Goal: Task Accomplishment & Management: Complete application form

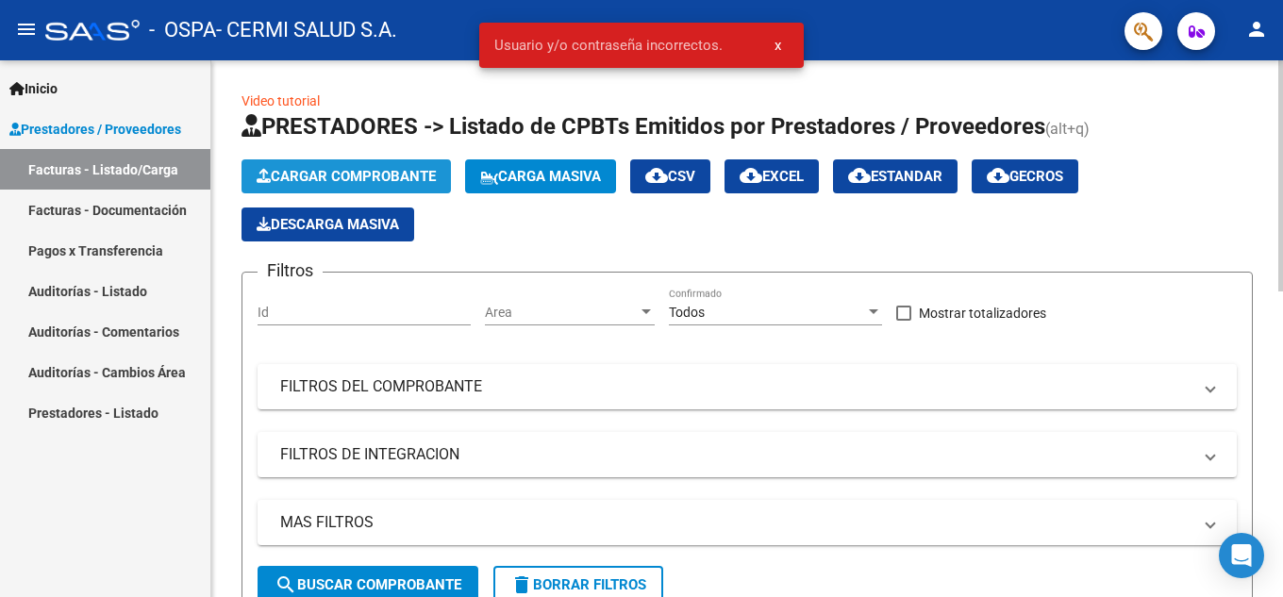
click at [346, 162] on button "Cargar Comprobante" at bounding box center [346, 176] width 209 height 34
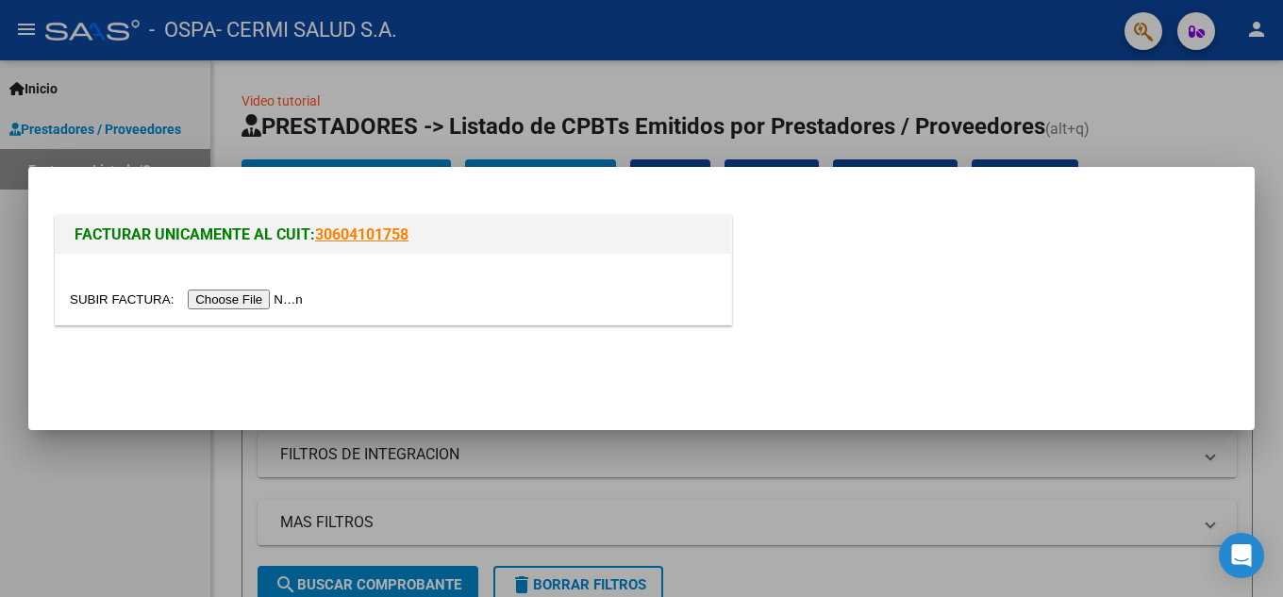
click at [214, 297] on input "file" at bounding box center [189, 300] width 239 height 20
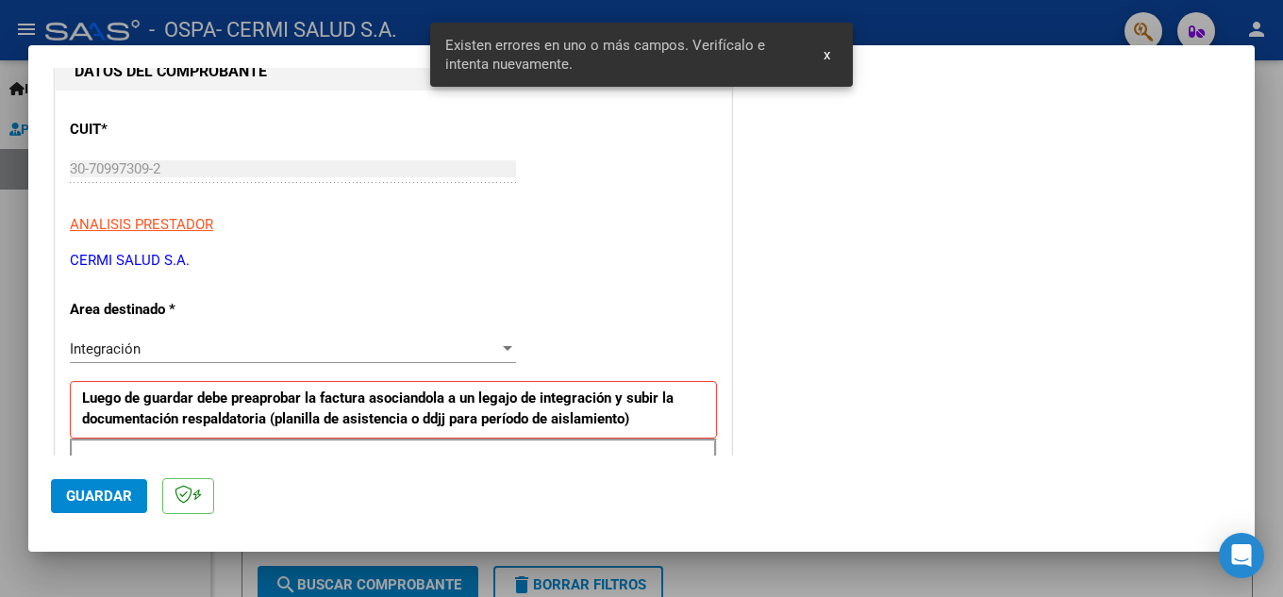
scroll to position [377, 0]
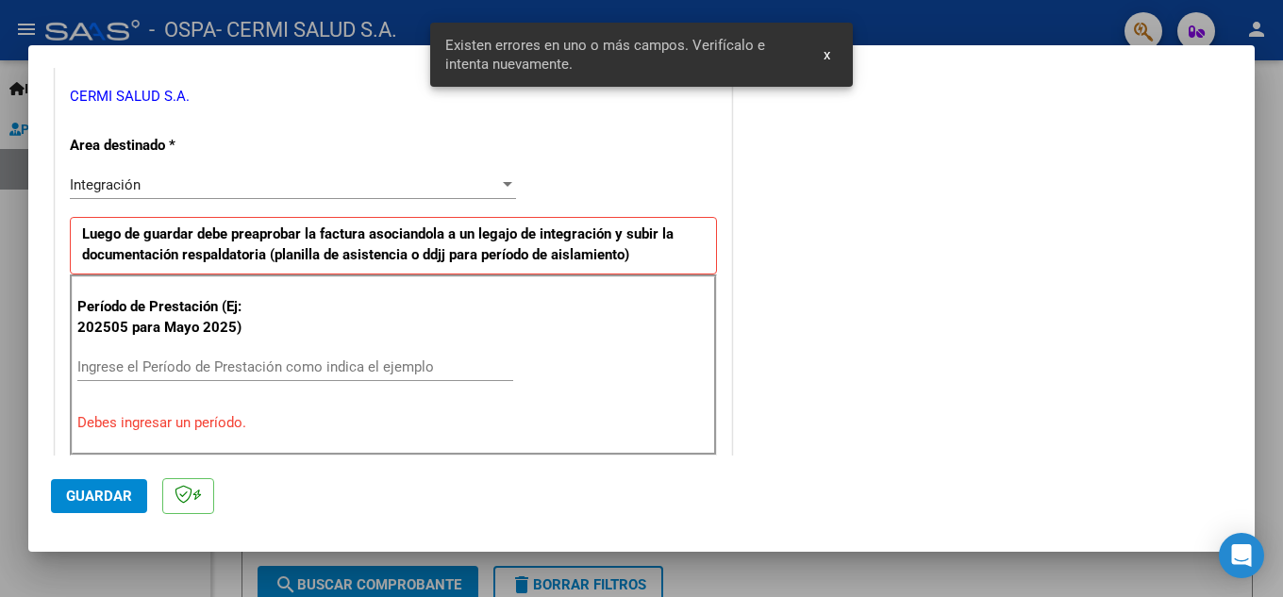
click at [172, 353] on div "Ingrese el Período de Prestación como indica el ejemplo" at bounding box center [295, 367] width 436 height 28
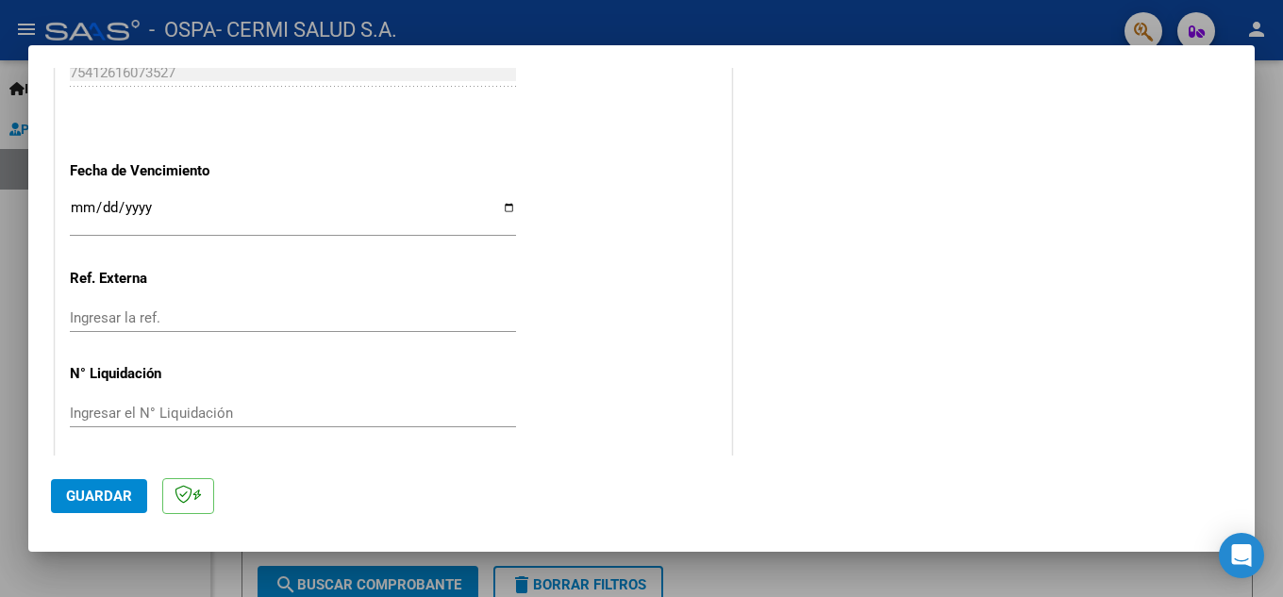
scroll to position [1273, 0]
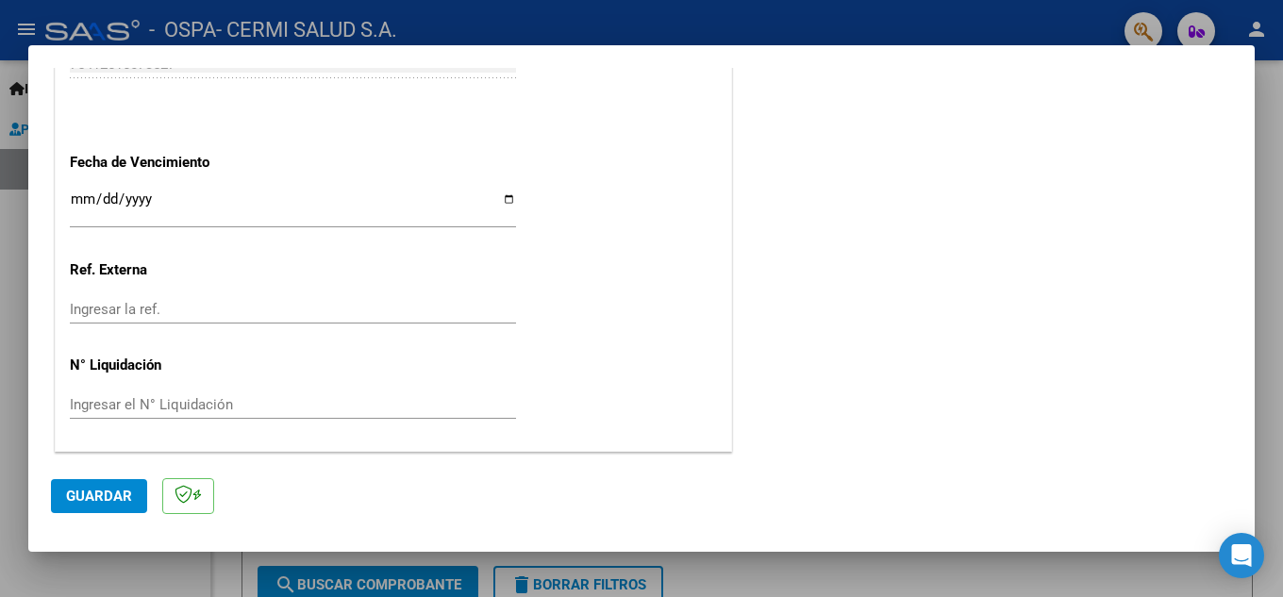
type input "202509"
click at [225, 210] on input "Ingresar la fecha" at bounding box center [293, 207] width 446 height 30
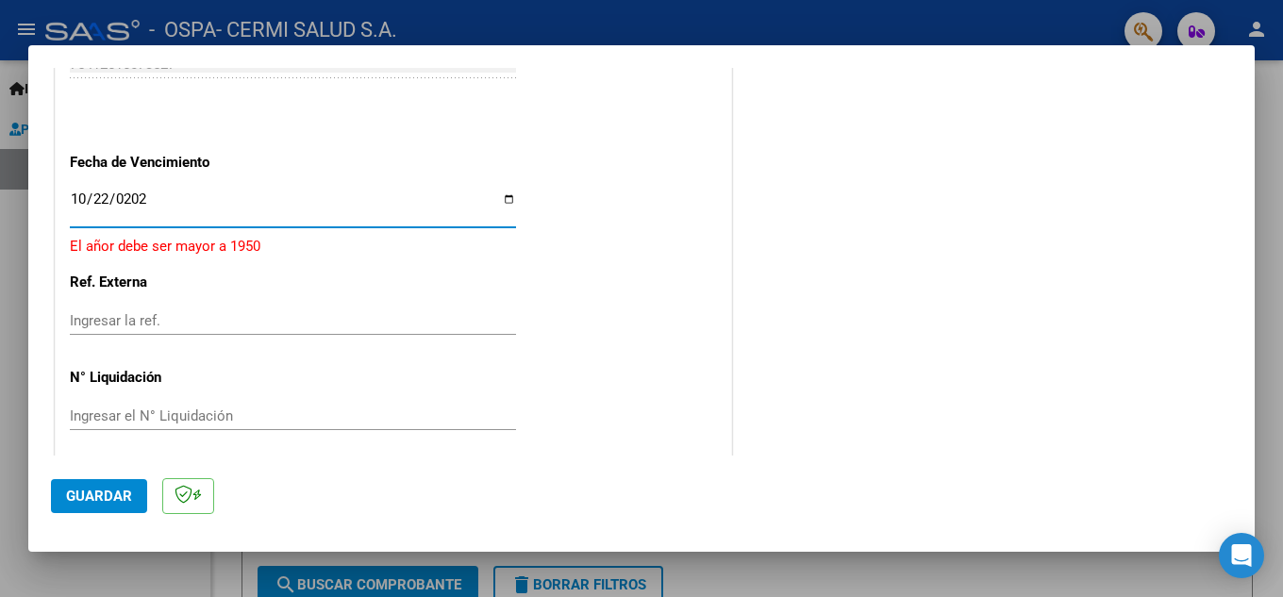
type input "2025-10-22"
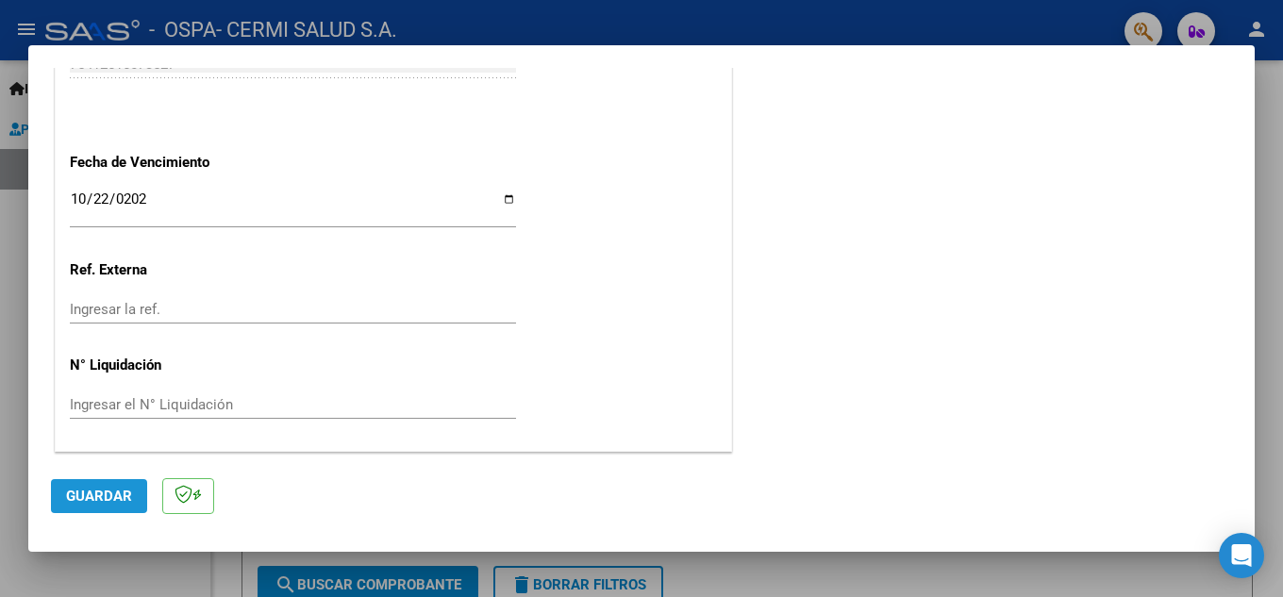
click at [100, 503] on span "Guardar" at bounding box center [99, 496] width 66 height 17
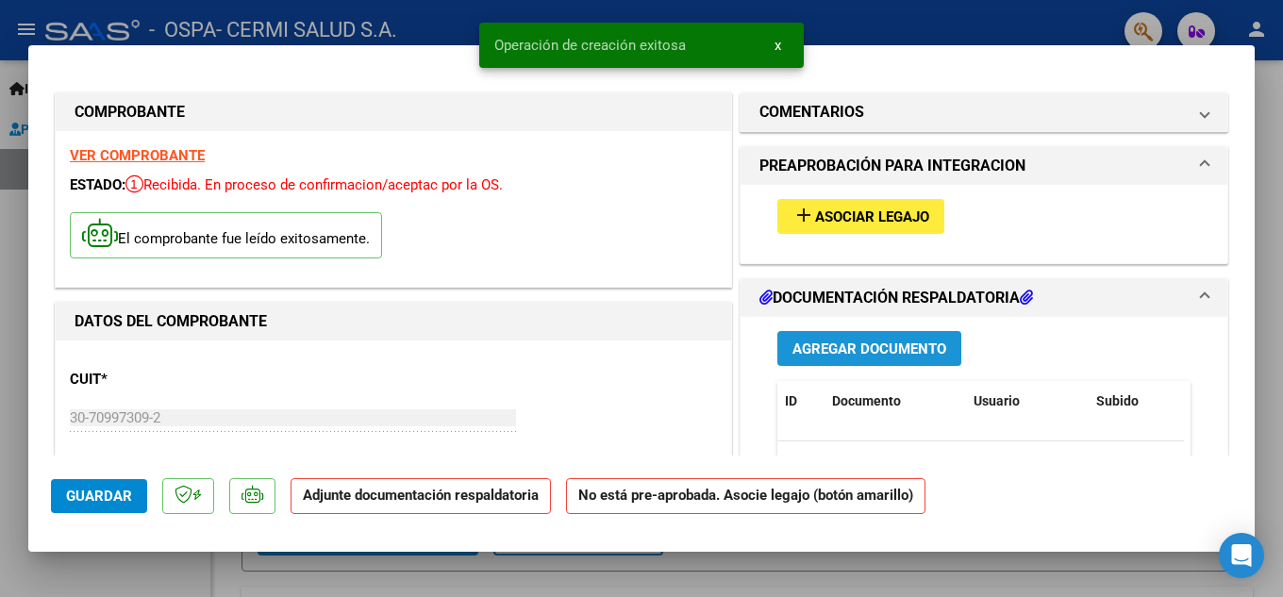
click at [883, 338] on button "Agregar Documento" at bounding box center [869, 348] width 184 height 35
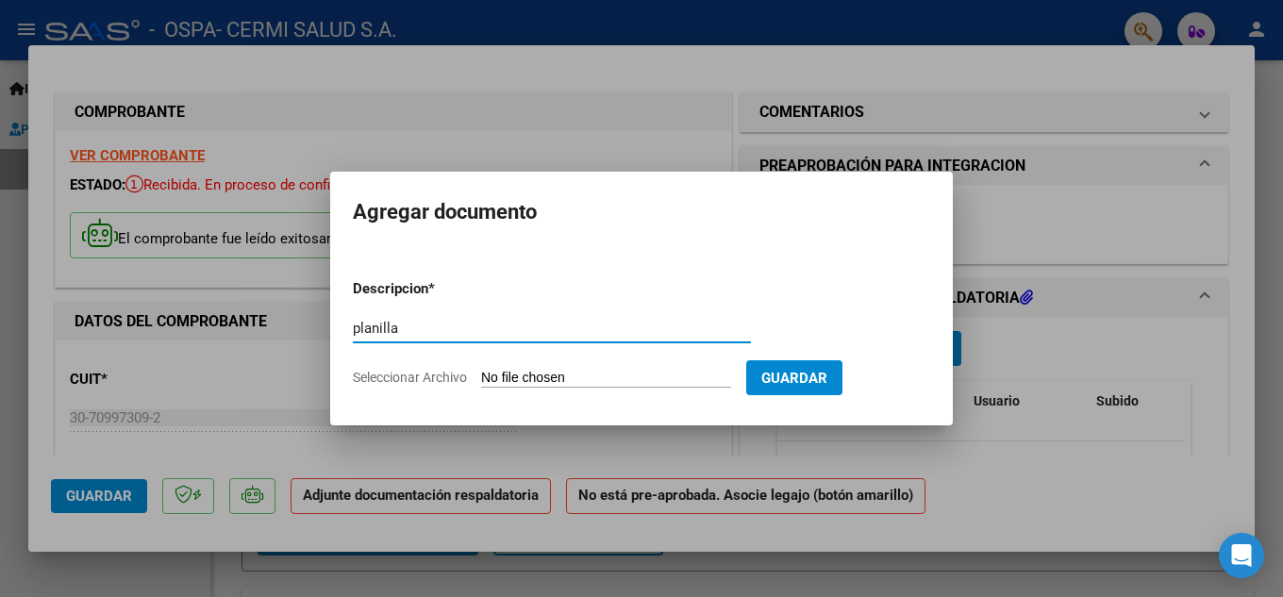
type input "planilla"
click at [515, 375] on input "Seleccionar Archivo" at bounding box center [606, 379] width 250 height 18
type input "C:\fakepath\ORTIZ.pdf"
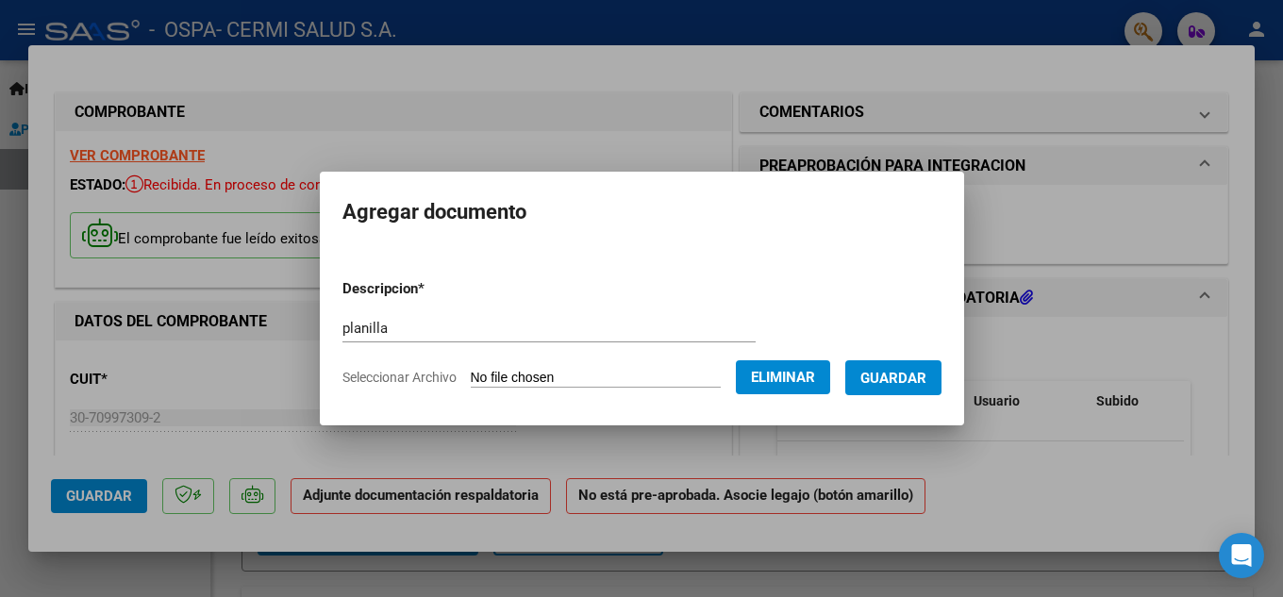
click at [925, 386] on span "Guardar" at bounding box center [893, 378] width 66 height 17
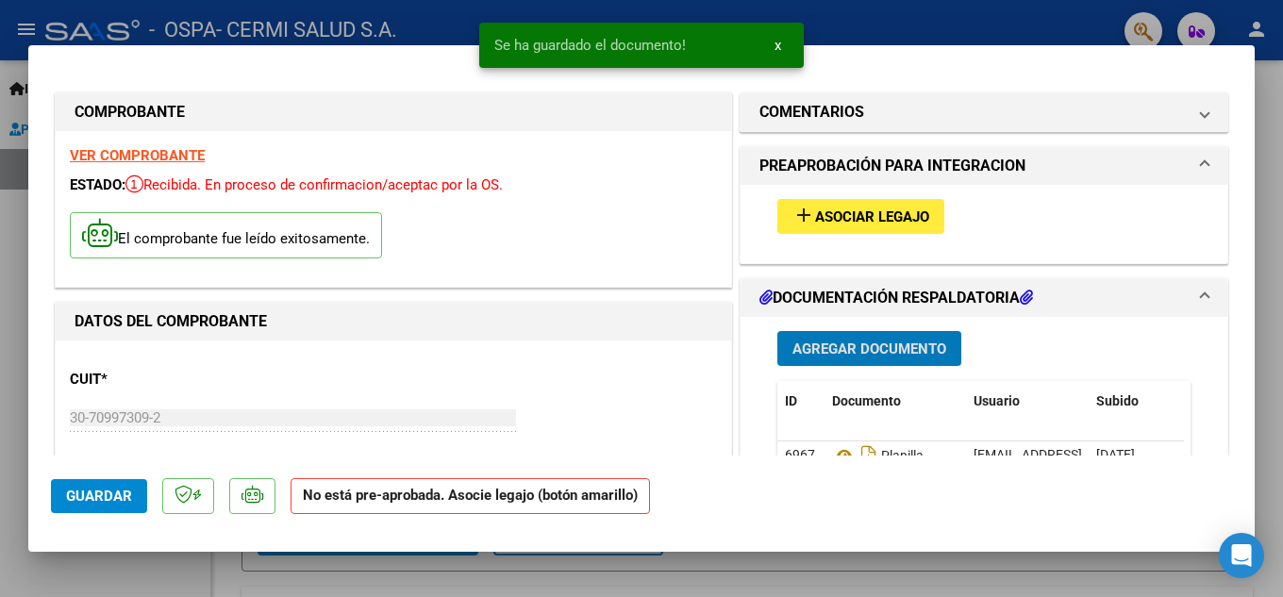
click at [894, 242] on div "add Asociar Legajo" at bounding box center [984, 216] width 442 height 63
click at [889, 224] on span "Asociar Legajo" at bounding box center [872, 217] width 114 height 17
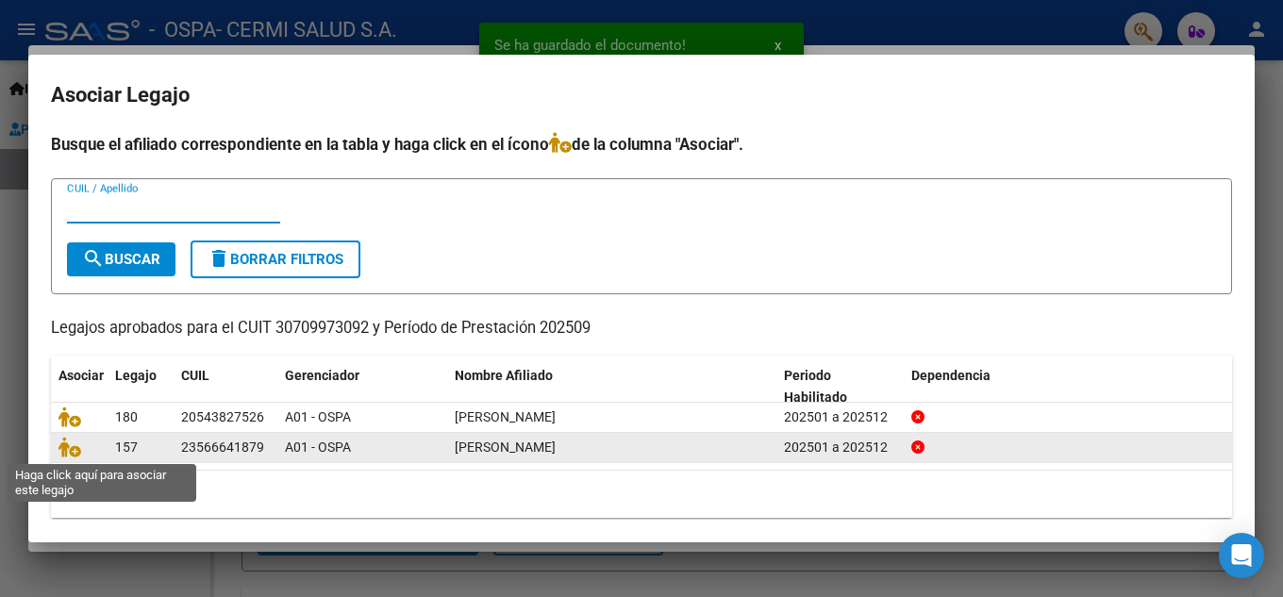
click at [55, 448] on datatable-body-cell at bounding box center [79, 447] width 57 height 29
click at [72, 452] on icon at bounding box center [69, 447] width 23 height 21
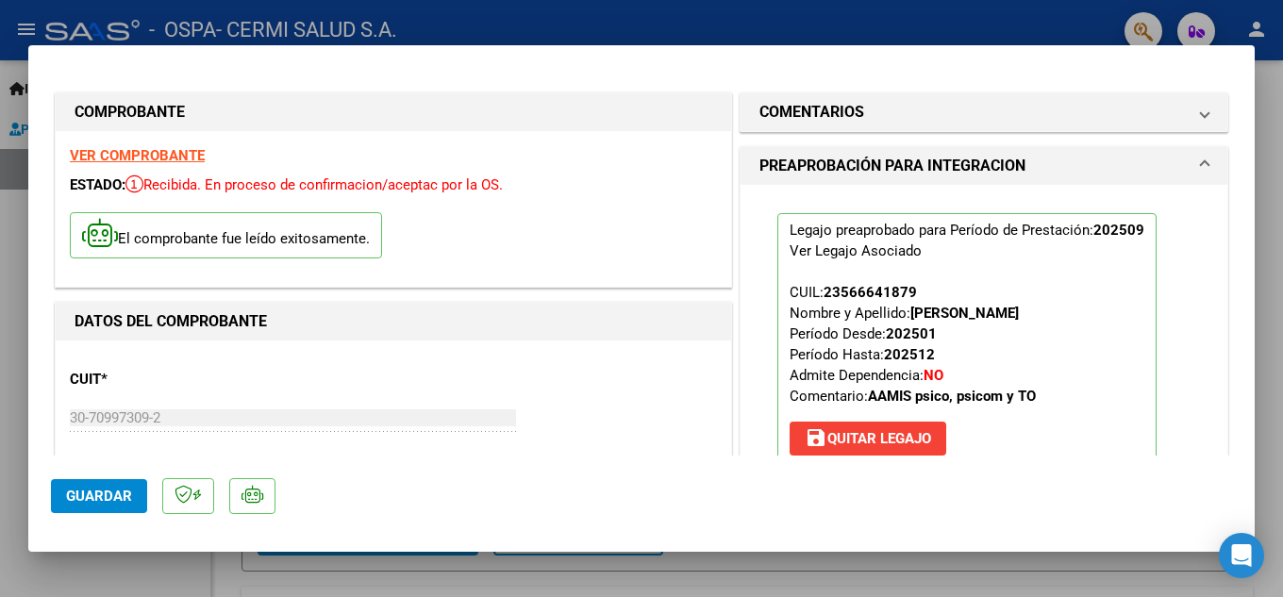
click at [1, 415] on div at bounding box center [641, 298] width 1283 height 597
type input "$ 0,00"
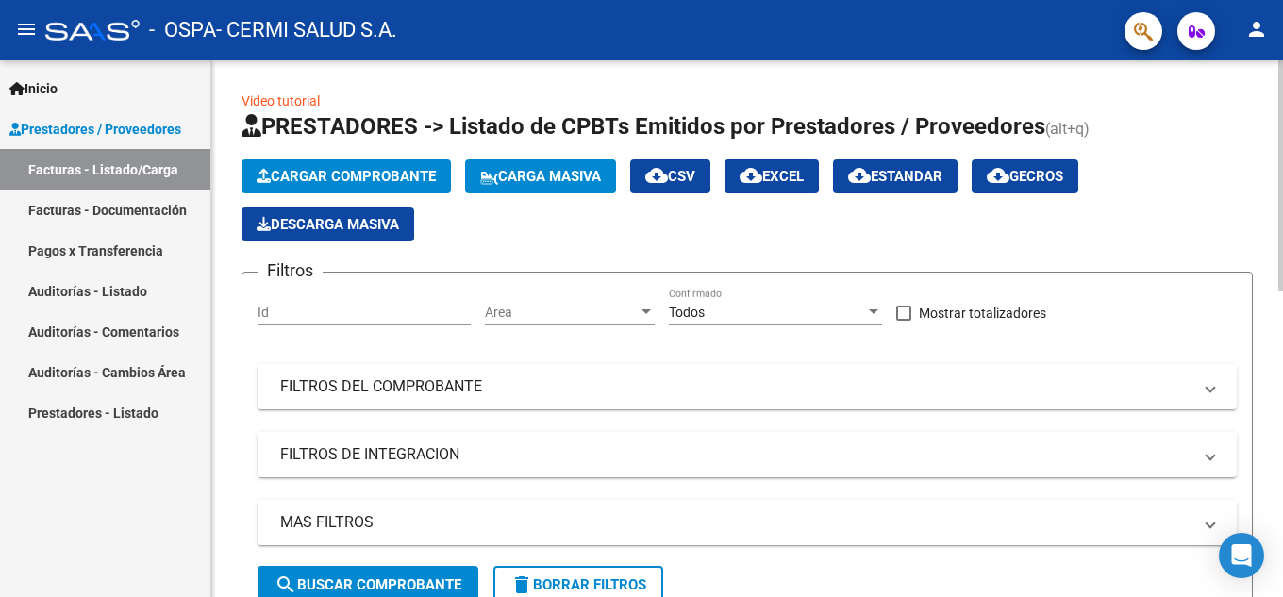
click at [417, 167] on button "Cargar Comprobante" at bounding box center [346, 176] width 209 height 34
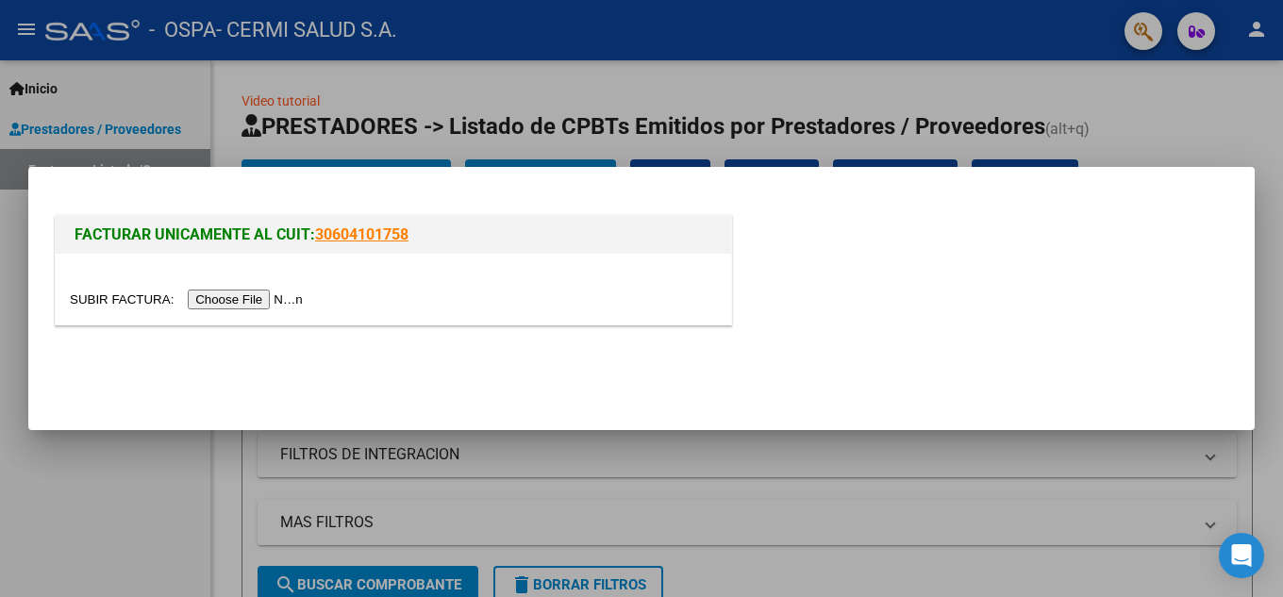
click at [270, 305] on input "file" at bounding box center [189, 300] width 239 height 20
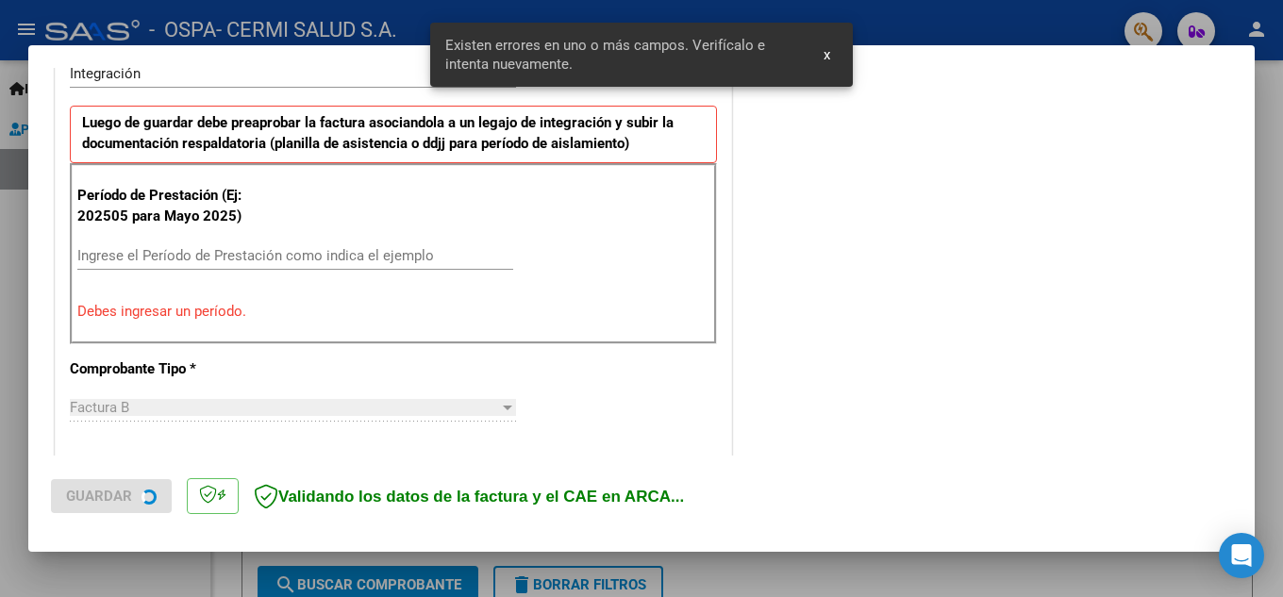
scroll to position [522, 0]
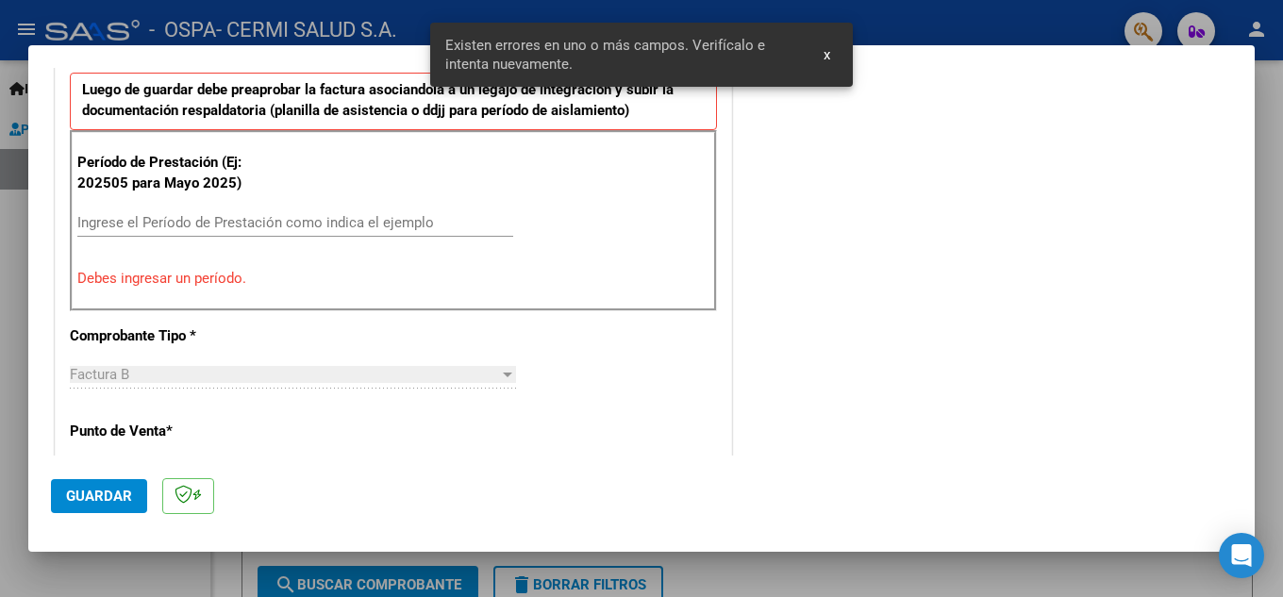
click at [441, 233] on div "Ingrese el Período de Prestación como indica el ejemplo" at bounding box center [295, 223] width 436 height 28
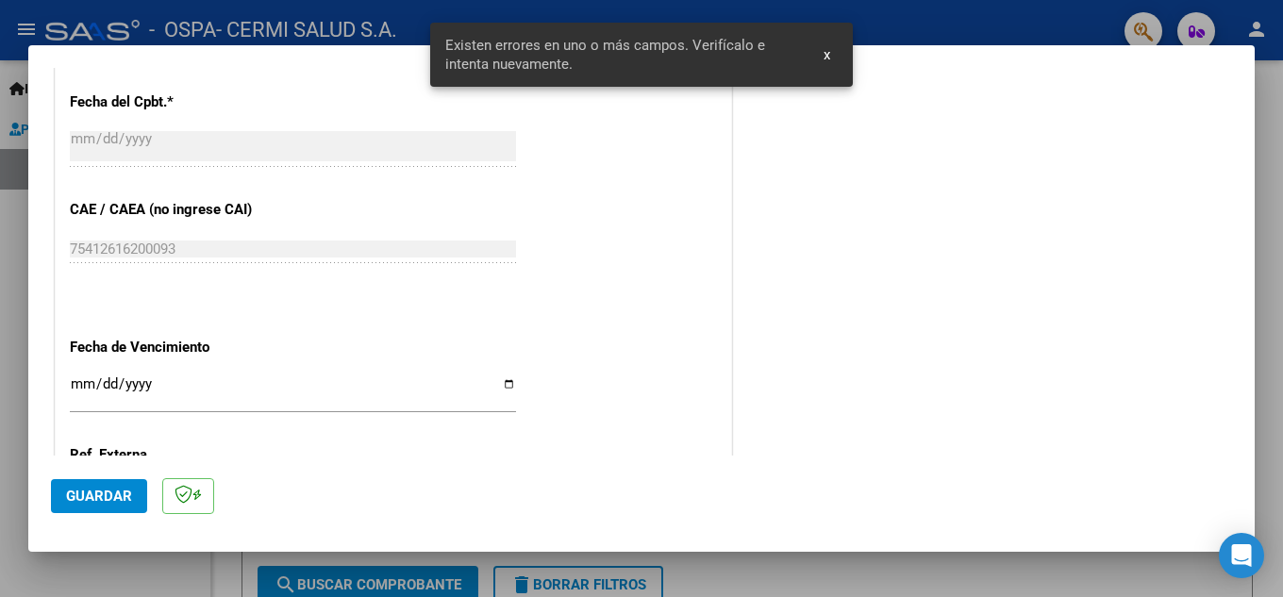
scroll to position [1273, 0]
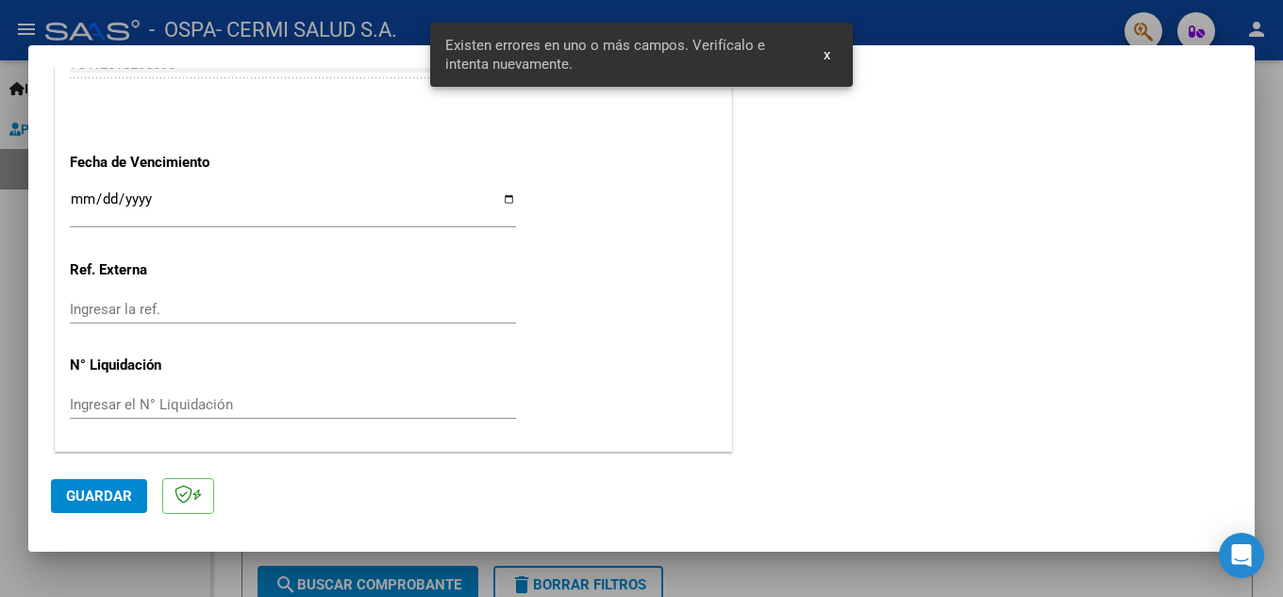
type input "202509"
click at [266, 230] on div "Ingresar la fecha" at bounding box center [293, 217] width 446 height 58
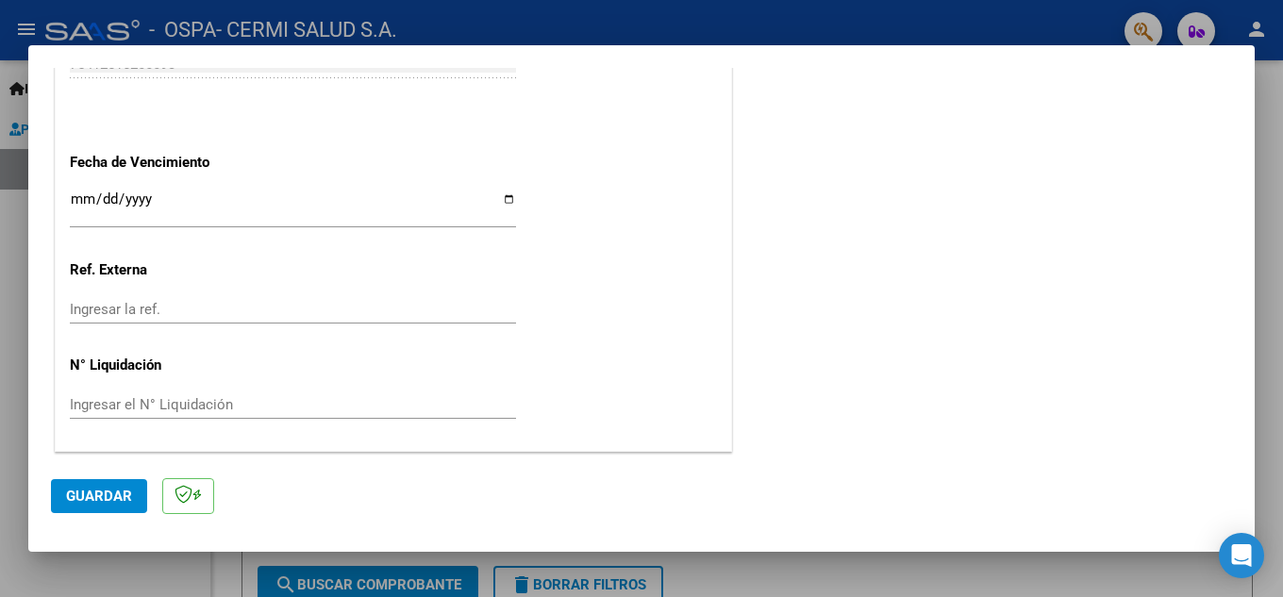
click at [273, 202] on input "Ingresar la fecha" at bounding box center [293, 207] width 446 height 30
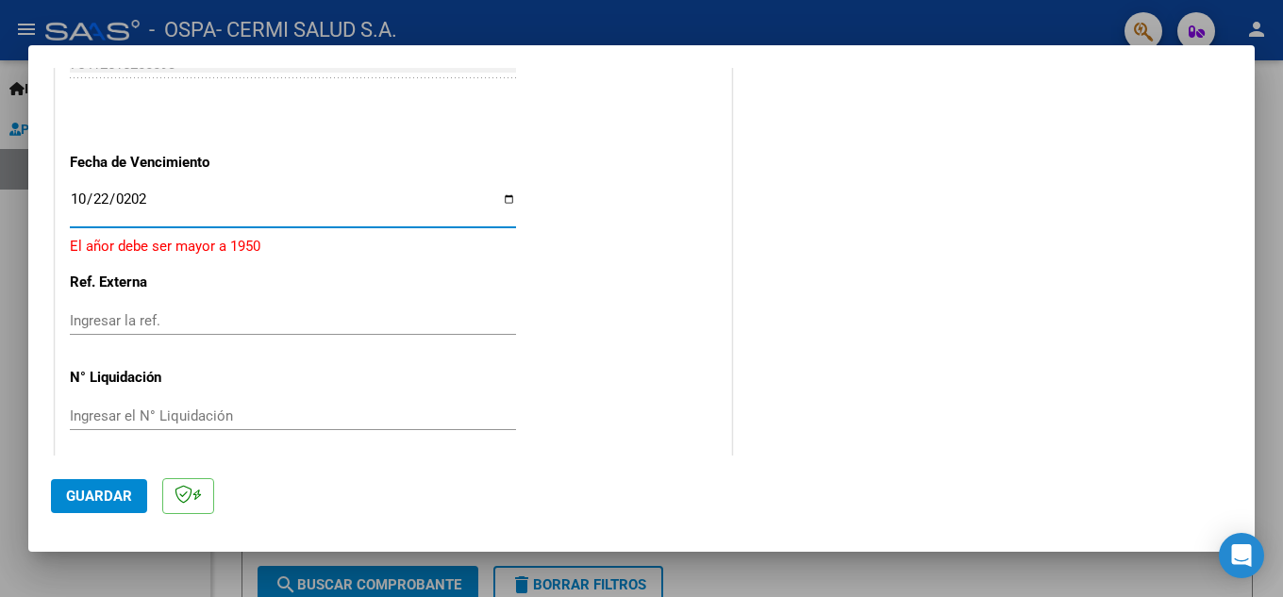
type input "2025-10-22"
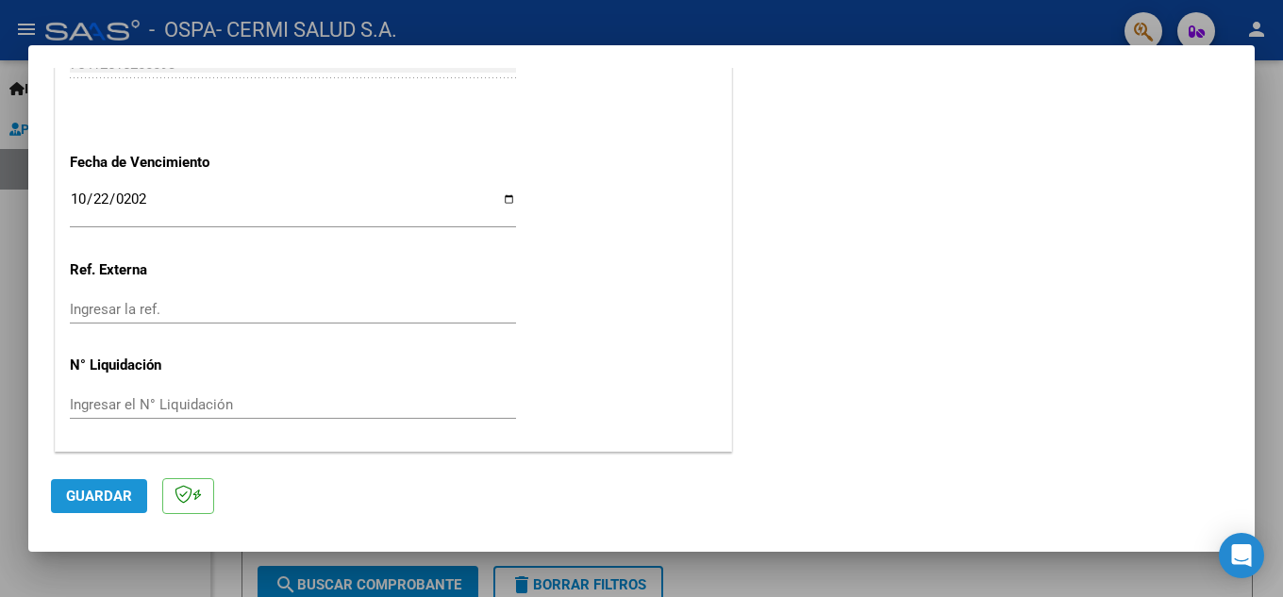
click at [77, 505] on span "Guardar" at bounding box center [99, 496] width 66 height 17
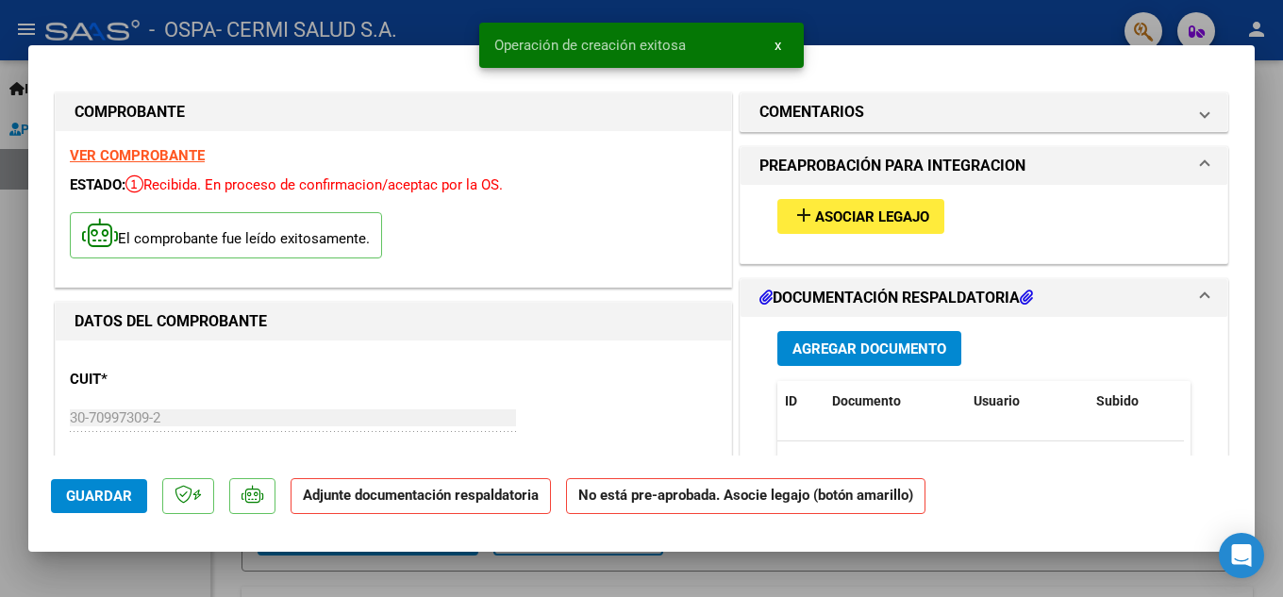
click at [942, 342] on button "Agregar Documento" at bounding box center [869, 348] width 184 height 35
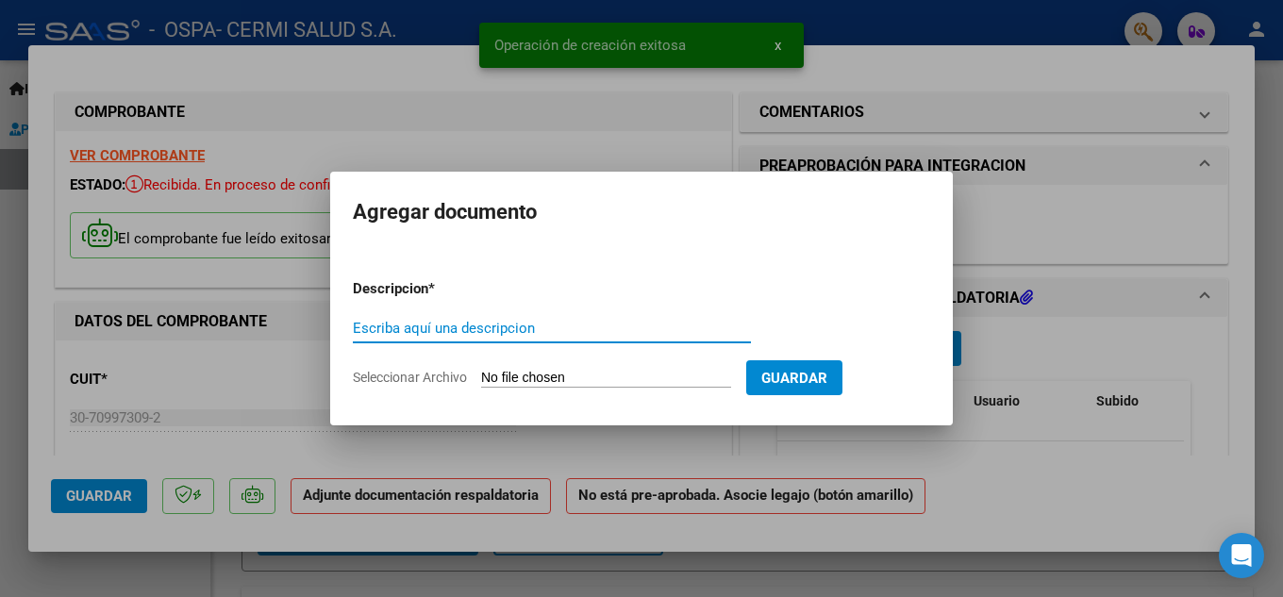
paste input "SELECT pa.pac_nrodoc, CAST((RTRIM(pa.pac_apellido)||', '||RTRIM(pa.pac_nombre))…"
click at [680, 336] on input "Escriba aquí una descripcion" at bounding box center [552, 328] width 398 height 17
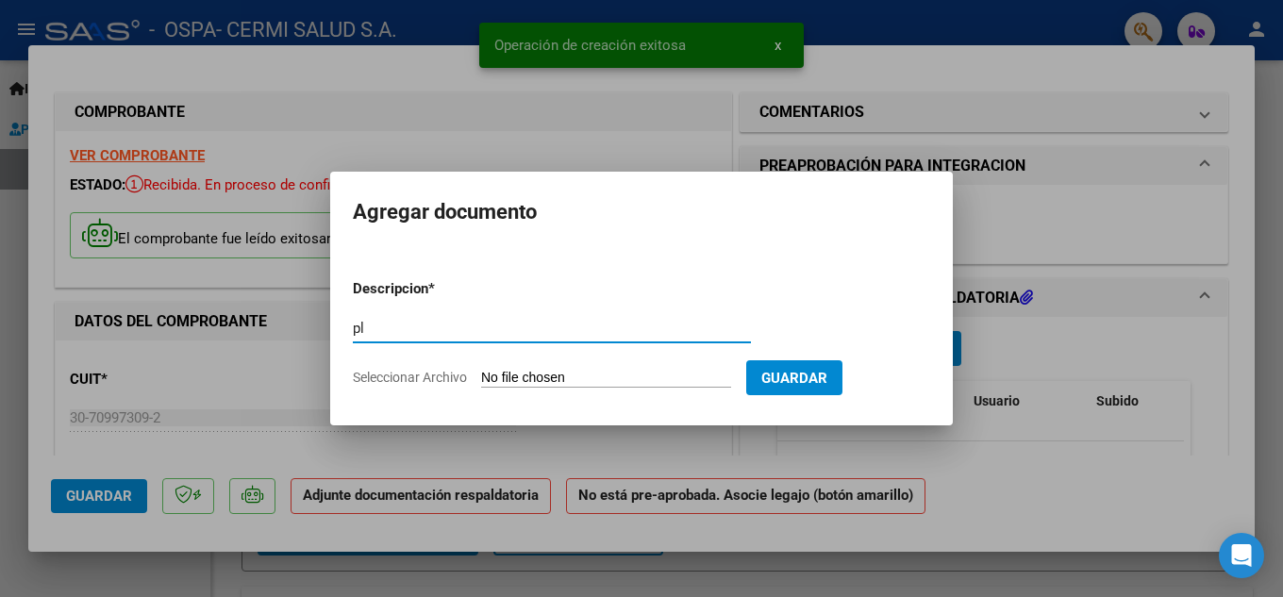
scroll to position [0, 0]
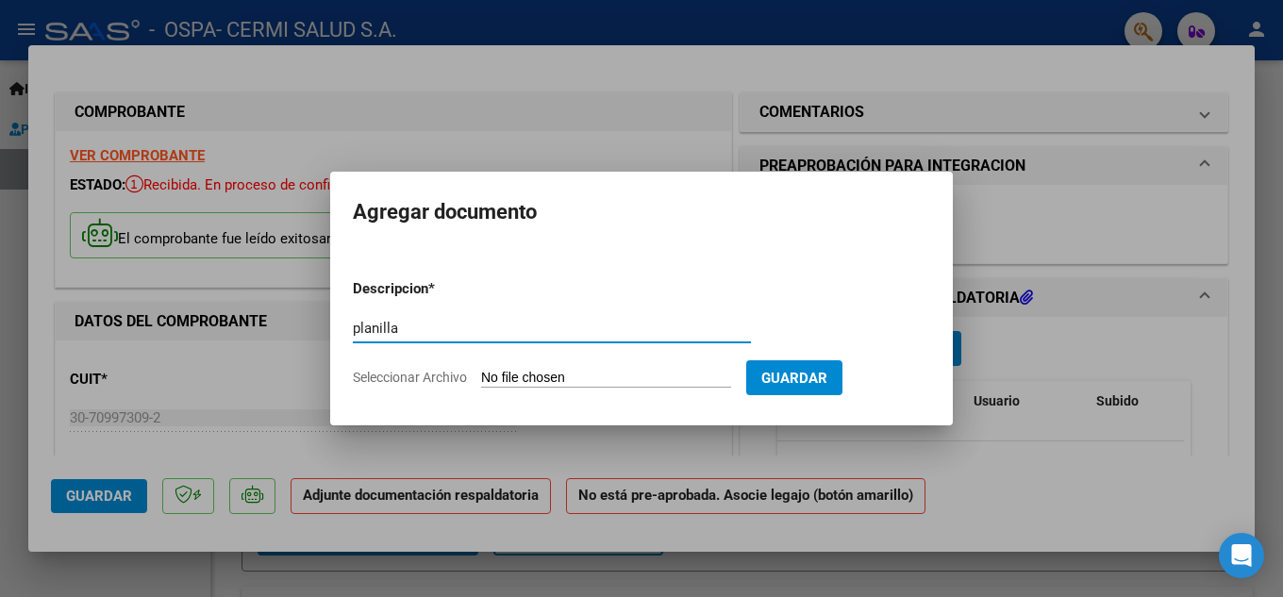
type input "planilla"
click at [584, 376] on input "Seleccionar Archivo" at bounding box center [606, 379] width 250 height 18
type input "C:\fakepath\IBALO ADAN DWAYNE.pdf"
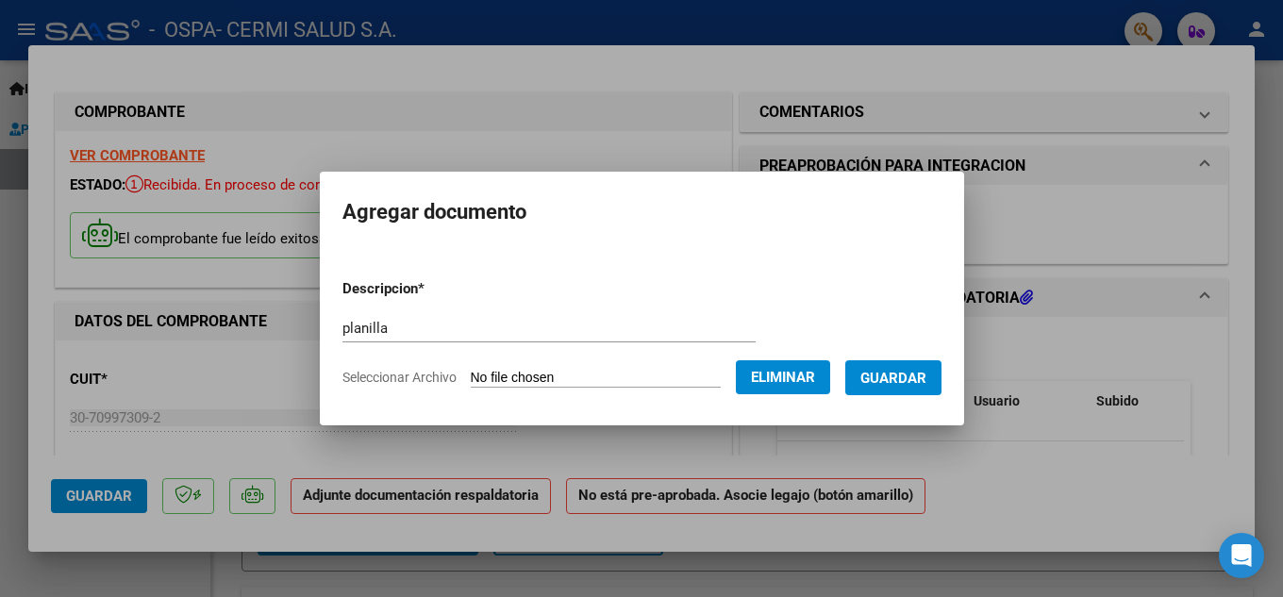
click at [911, 382] on span "Guardar" at bounding box center [893, 378] width 66 height 17
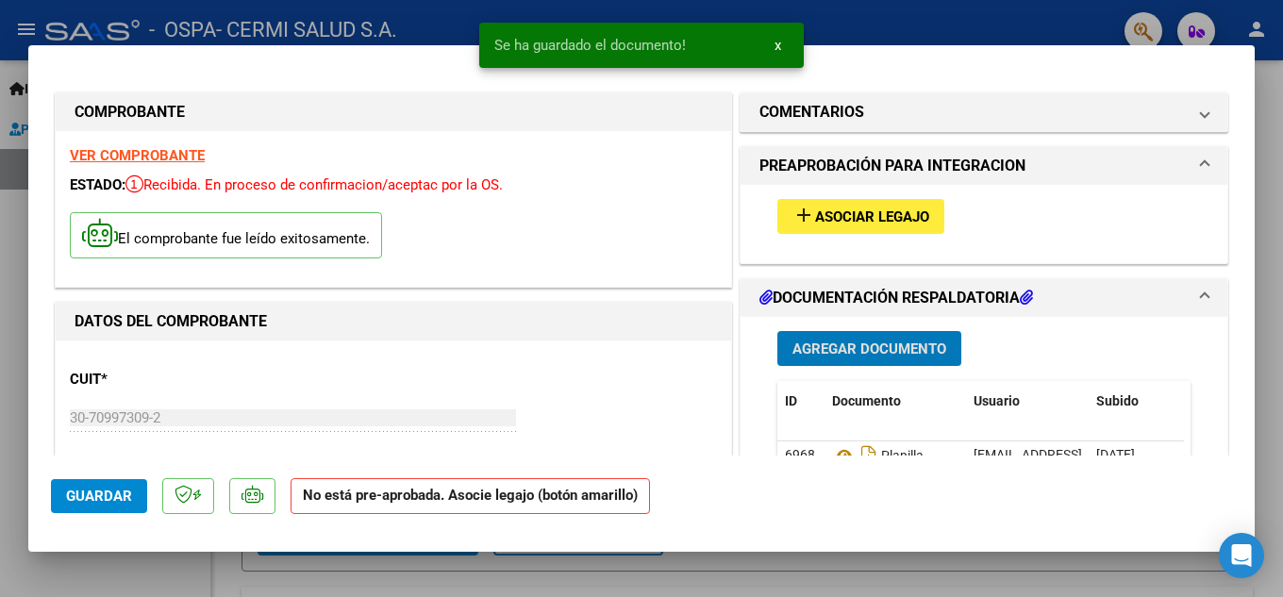
click at [876, 242] on div "add Asociar Legajo" at bounding box center [984, 216] width 442 height 63
click at [870, 234] on button "add Asociar Legajo" at bounding box center [860, 216] width 167 height 35
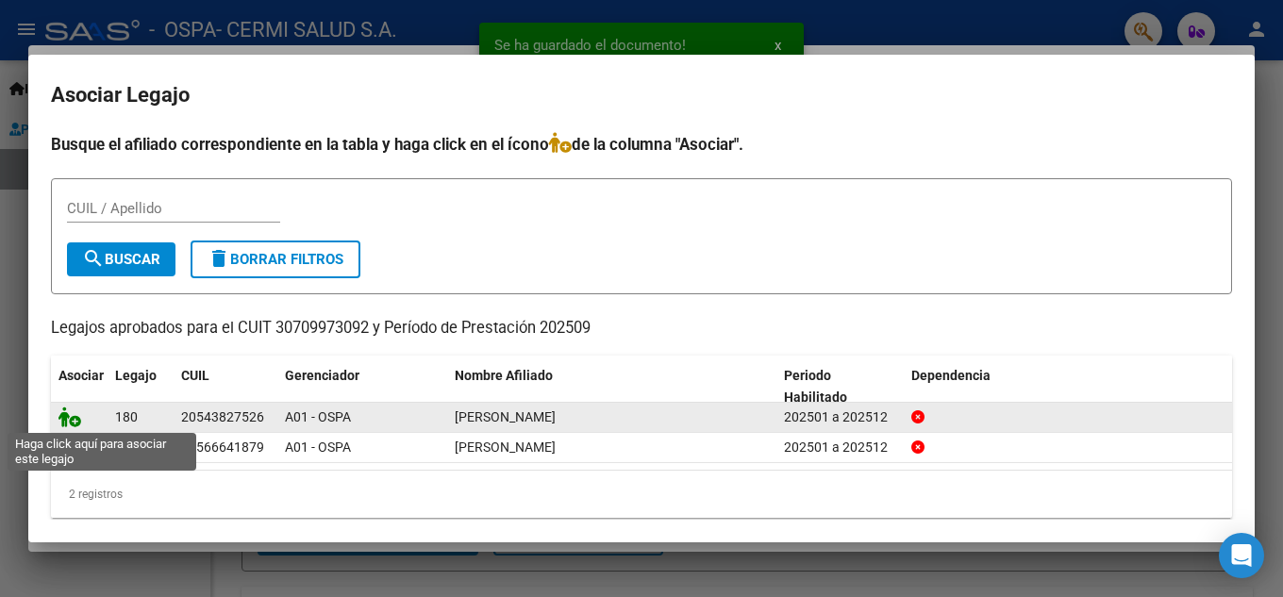
click at [76, 414] on icon at bounding box center [69, 417] width 23 height 21
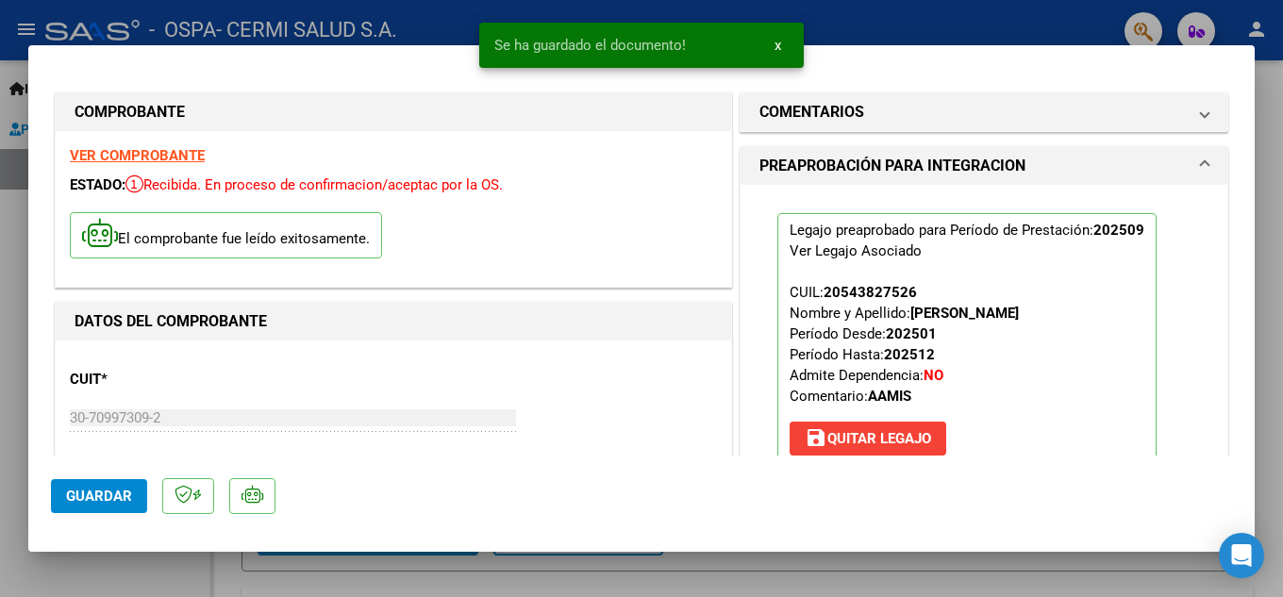
click at [7, 246] on div at bounding box center [641, 298] width 1283 height 597
type input "$ 0,00"
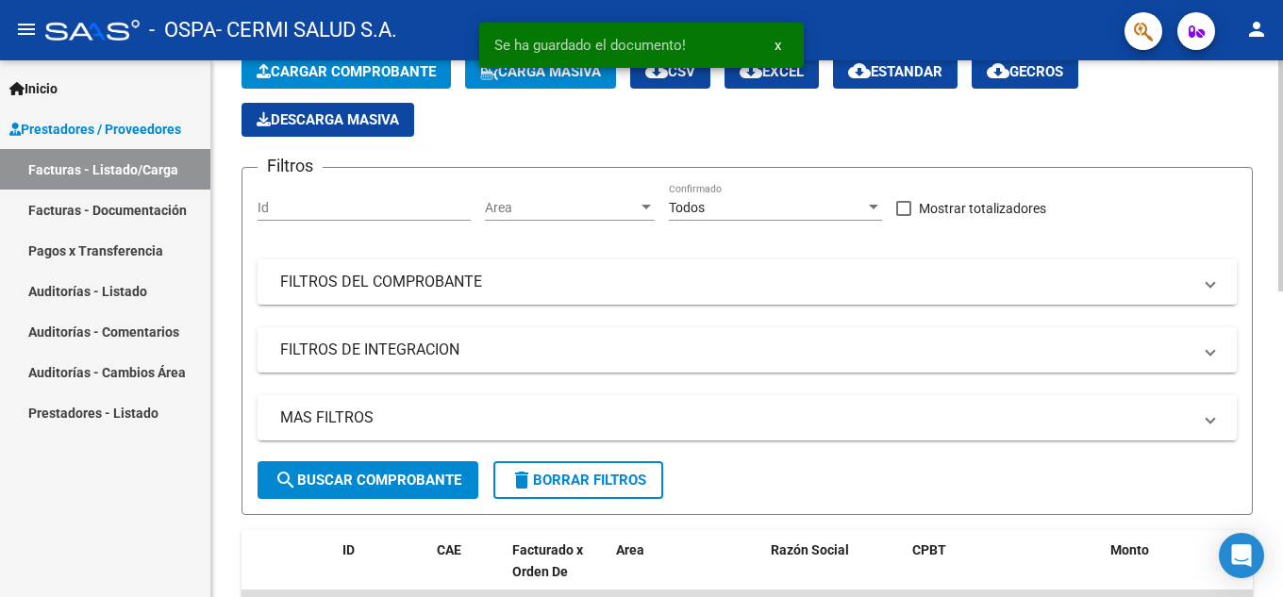
scroll to position [283, 0]
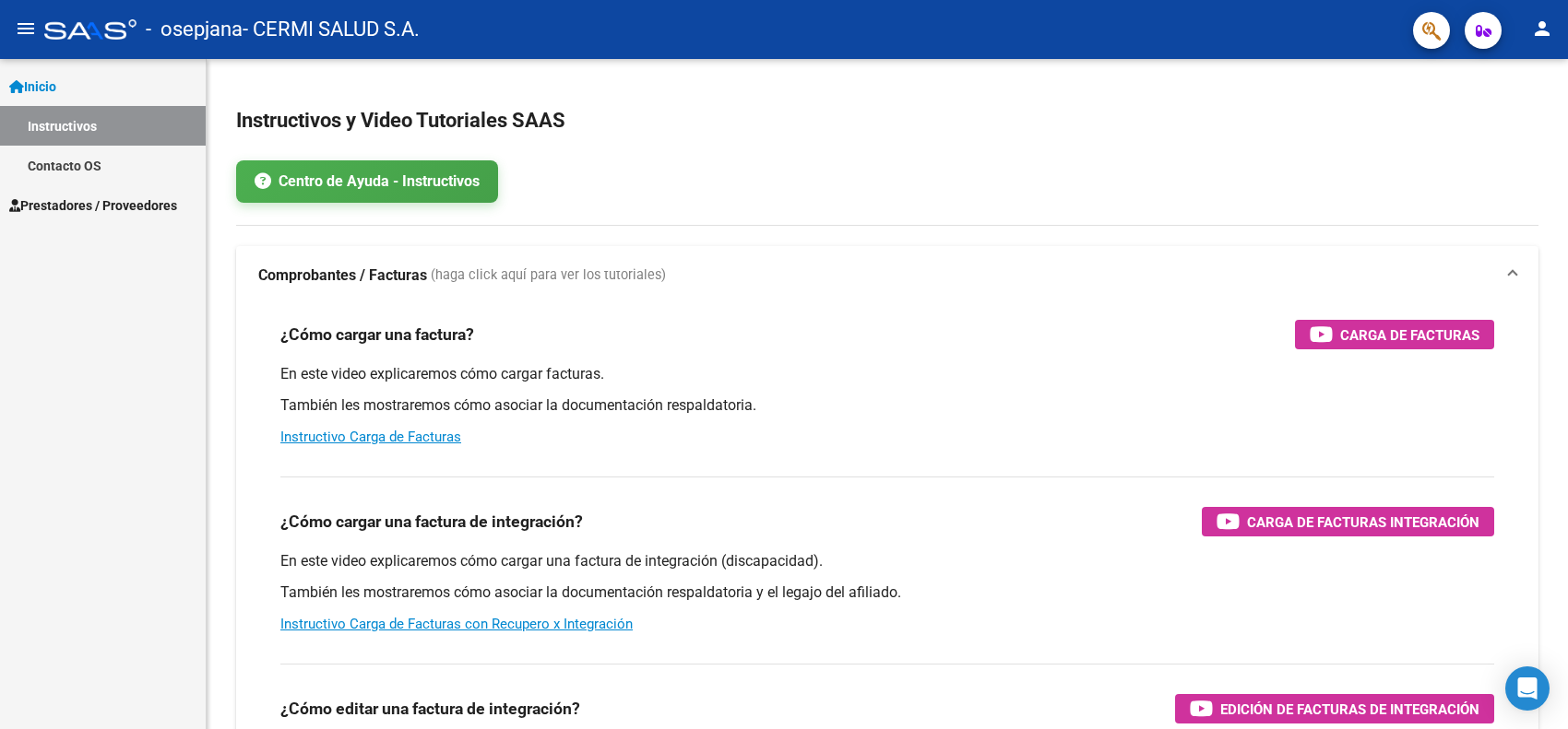
click at [85, 226] on div "Inicio Instructivos Contacto OS Prestadores / Proveedores Facturas - Listado/Ca…" at bounding box center [103, 394] width 205 height 670
click at [85, 217] on link "Prestadores / Proveedores" at bounding box center [103, 205] width 205 height 40
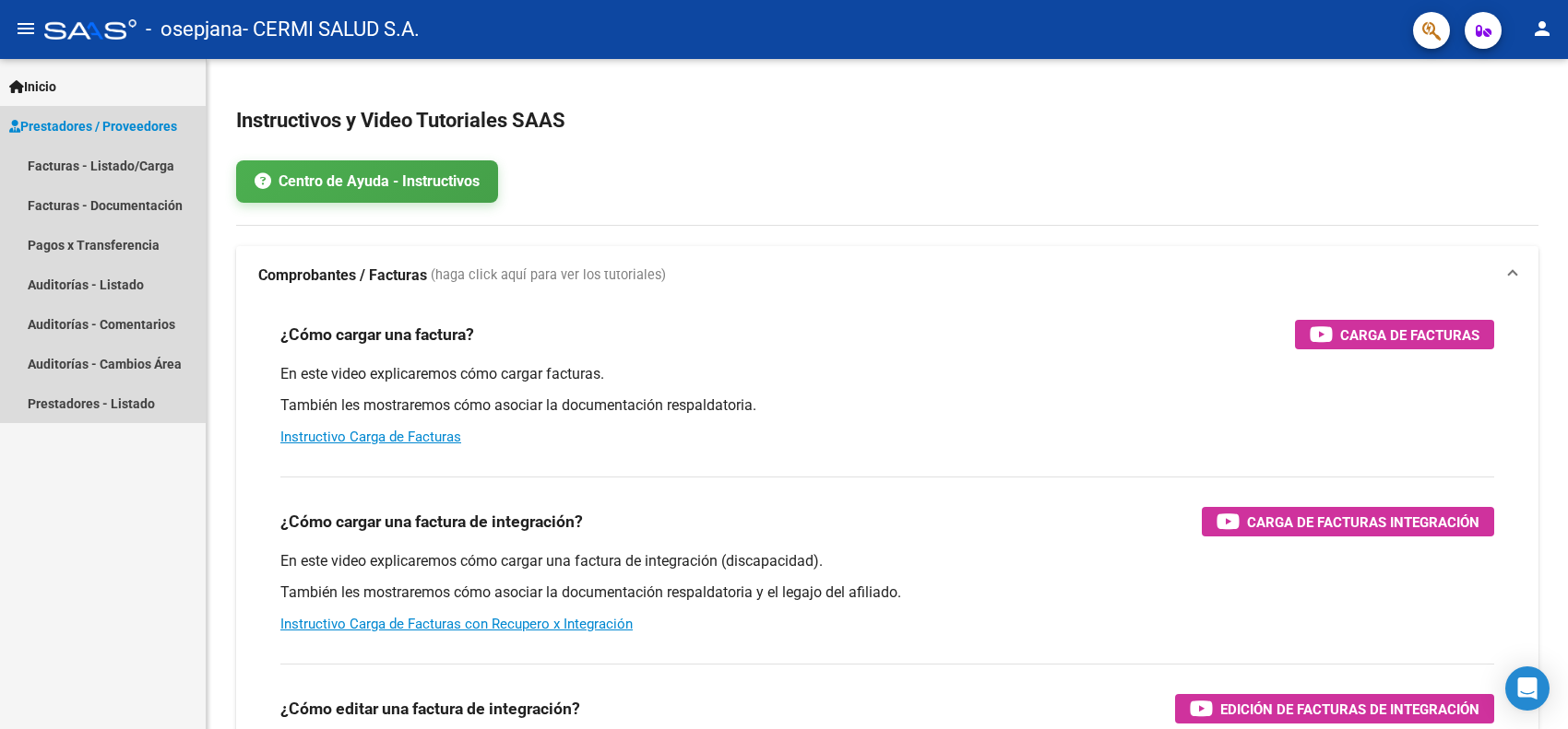
click at [103, 124] on span "Prestadores / Proveedores" at bounding box center [93, 126] width 168 height 21
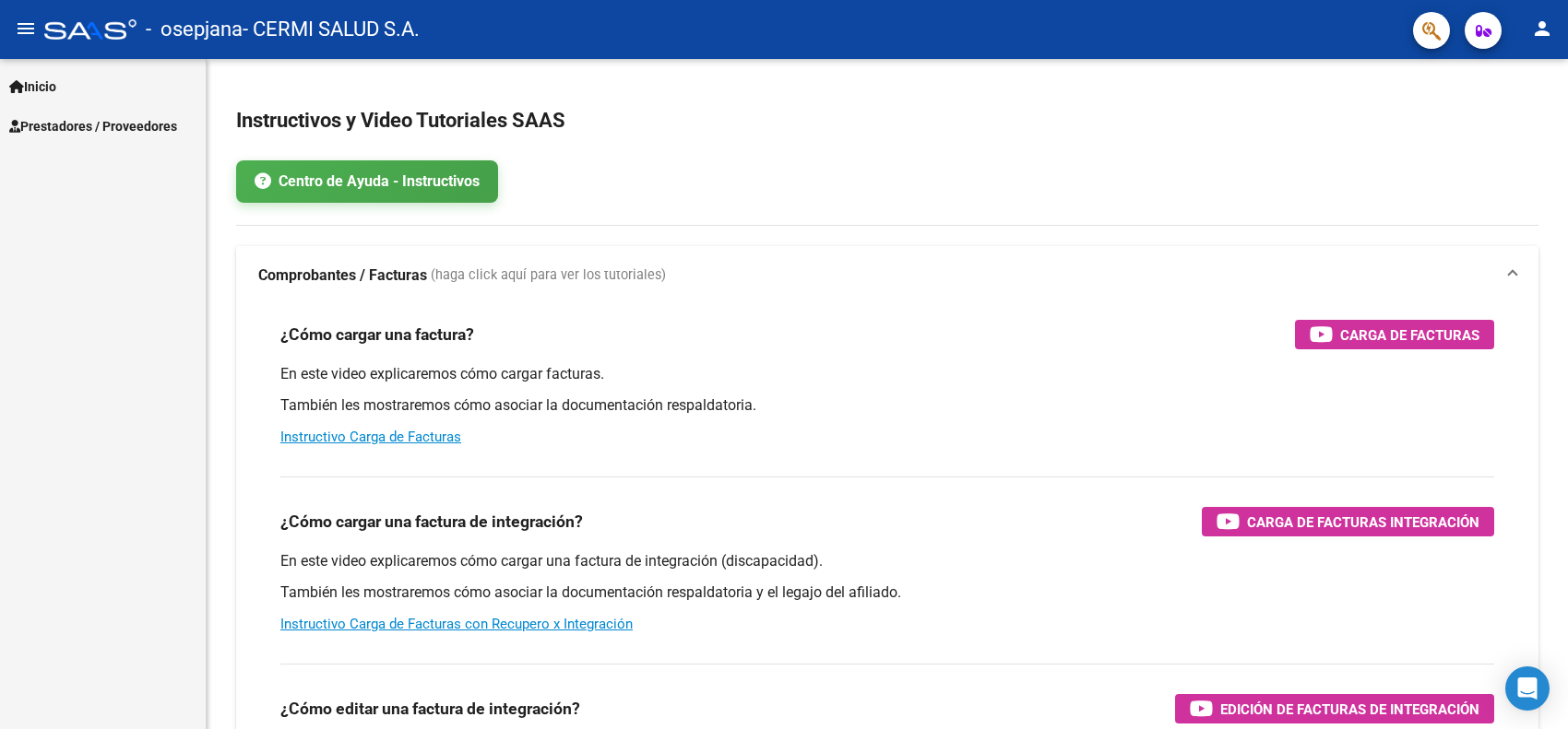
click at [102, 157] on div "Inicio Instructivos Contacto OS Prestadores / Proveedores Facturas - Listado/Ca…" at bounding box center [103, 394] width 205 height 670
click at [107, 131] on span "Prestadores / Proveedores" at bounding box center [93, 126] width 168 height 21
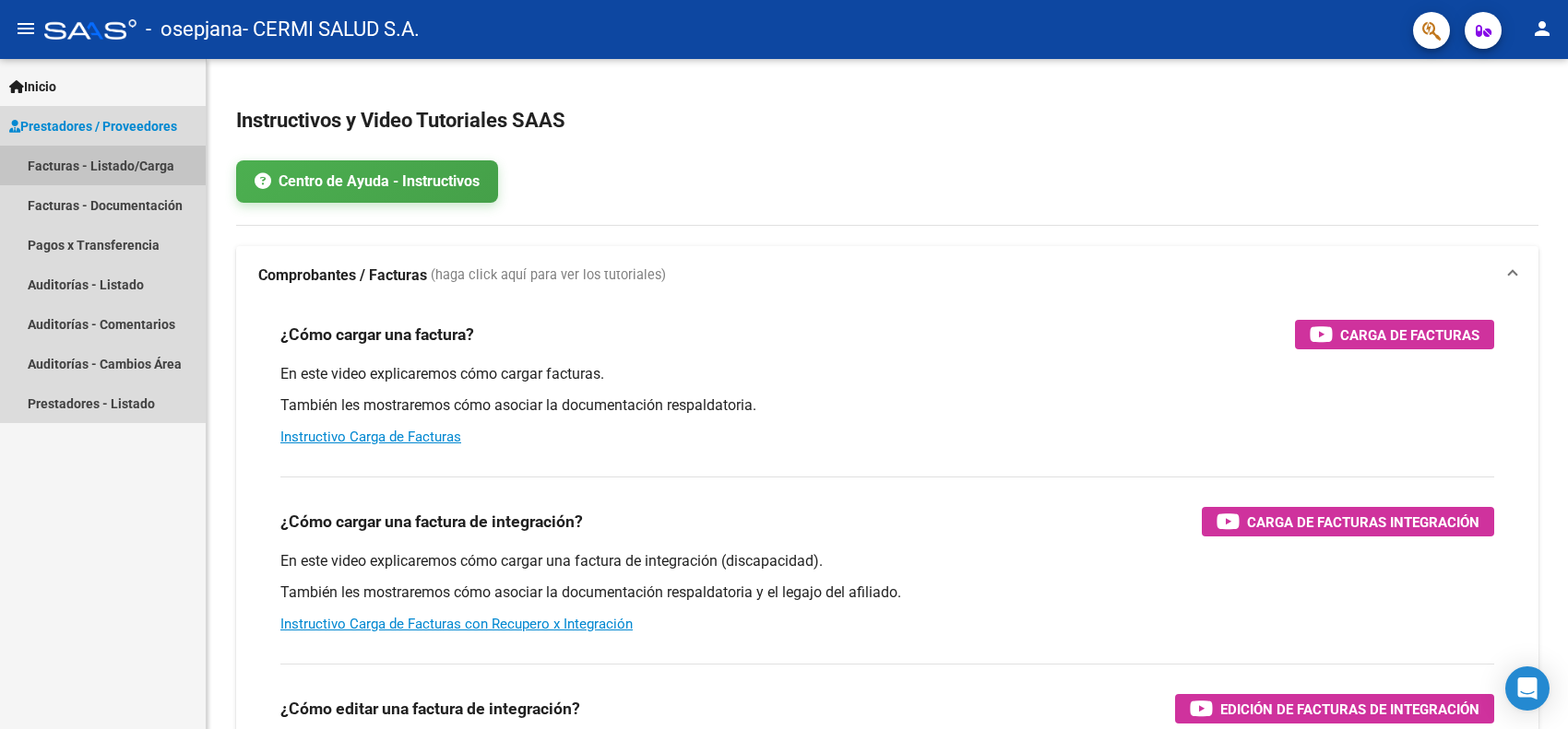
click at [116, 171] on link "Facturas - Listado/Carga" at bounding box center [103, 165] width 205 height 40
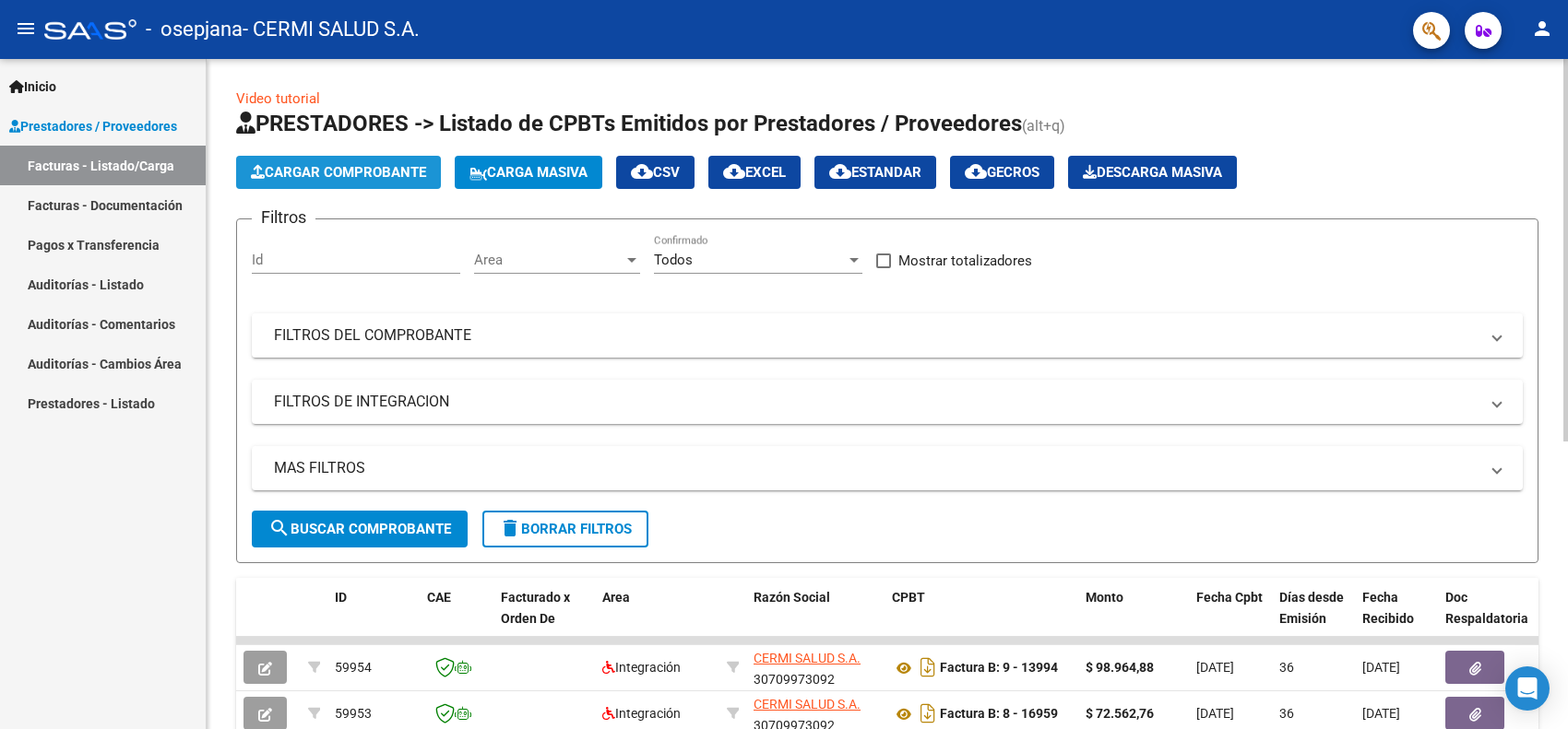
click at [306, 161] on button "Cargar Comprobante" at bounding box center [338, 172] width 204 height 33
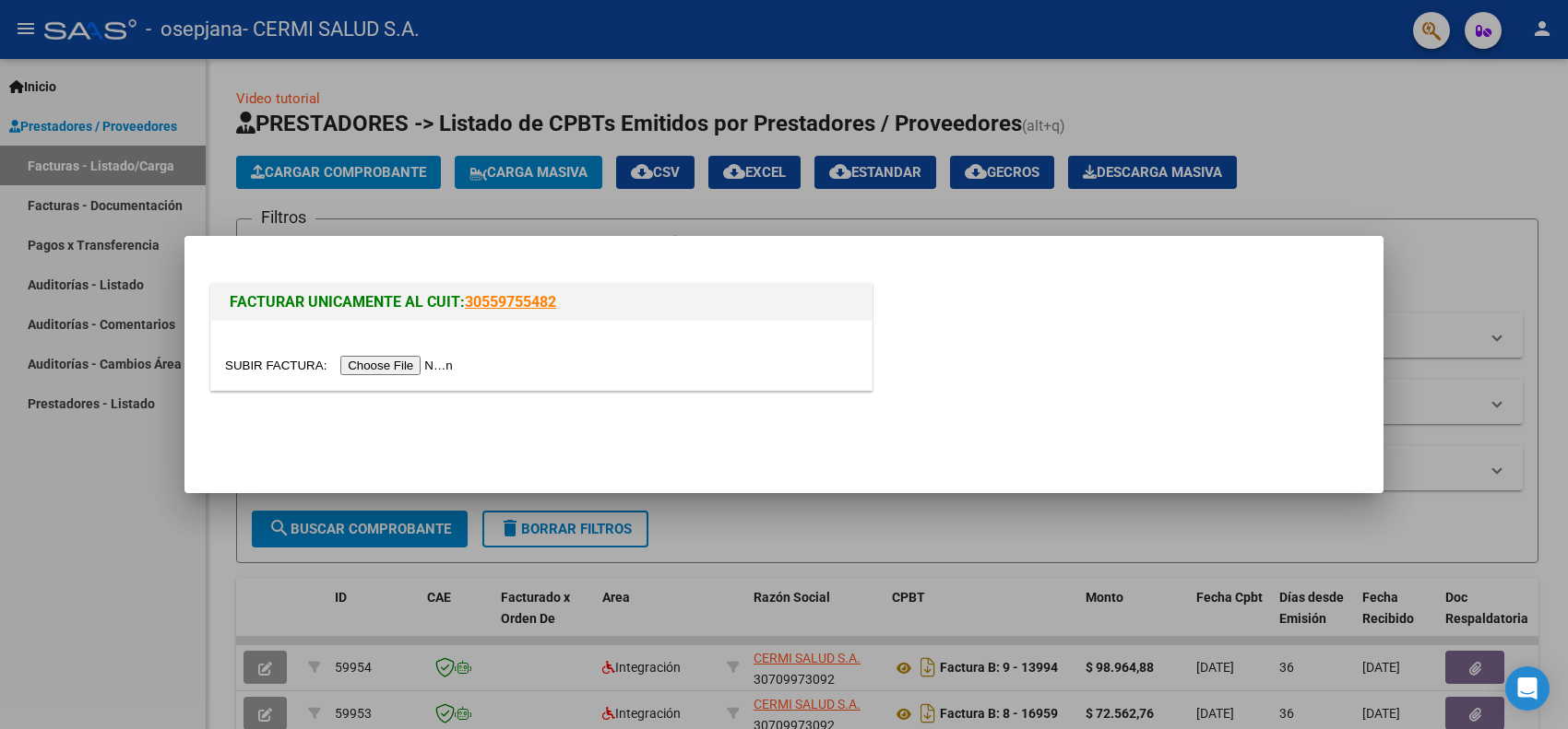
click at [731, 182] on div at bounding box center [784, 364] width 1568 height 729
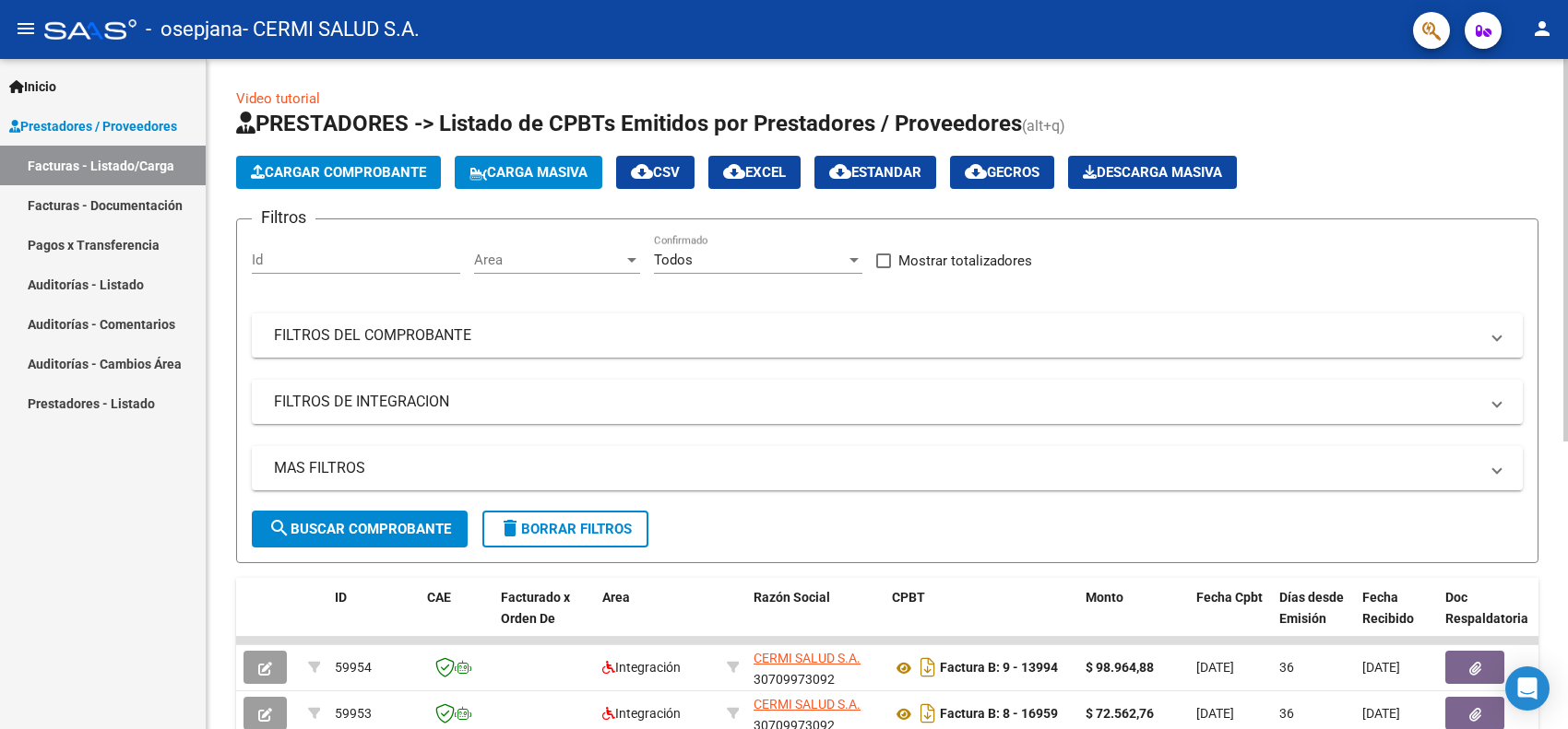
click at [514, 157] on button "Carga Masiva" at bounding box center [528, 172] width 148 height 33
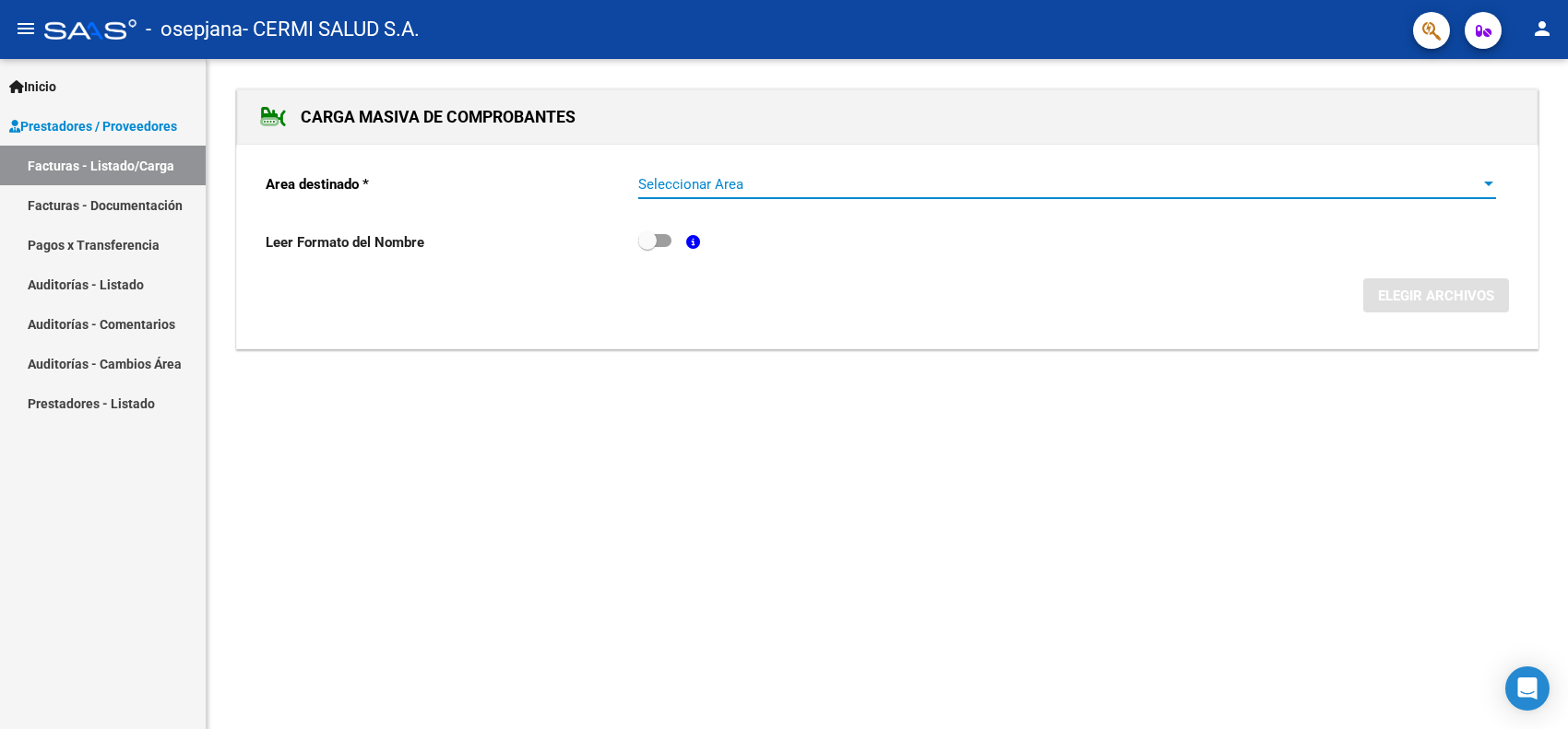
click at [690, 189] on span "Seleccionar Area" at bounding box center [1059, 184] width 841 height 17
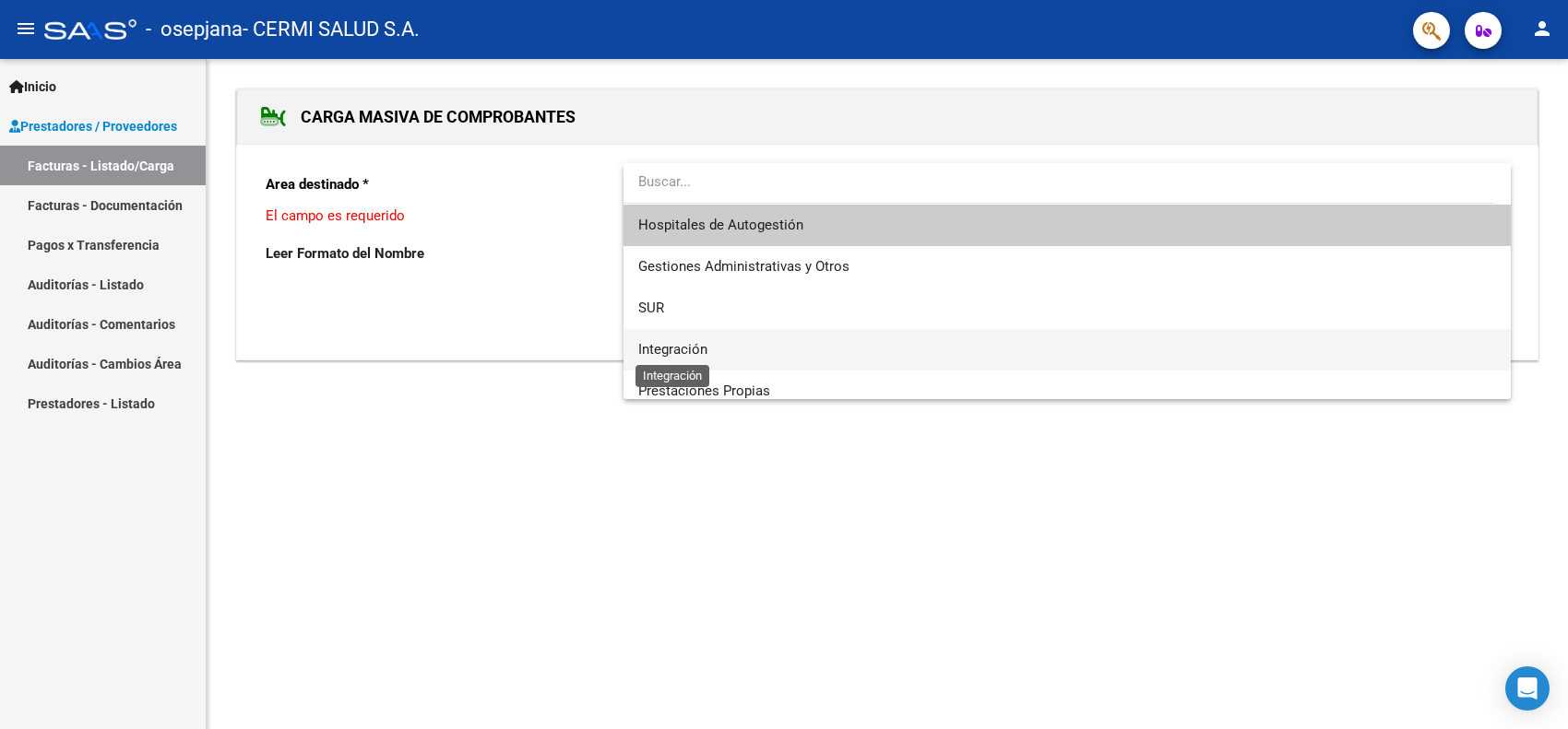
click at [703, 349] on span "Integración" at bounding box center [673, 349] width 69 height 17
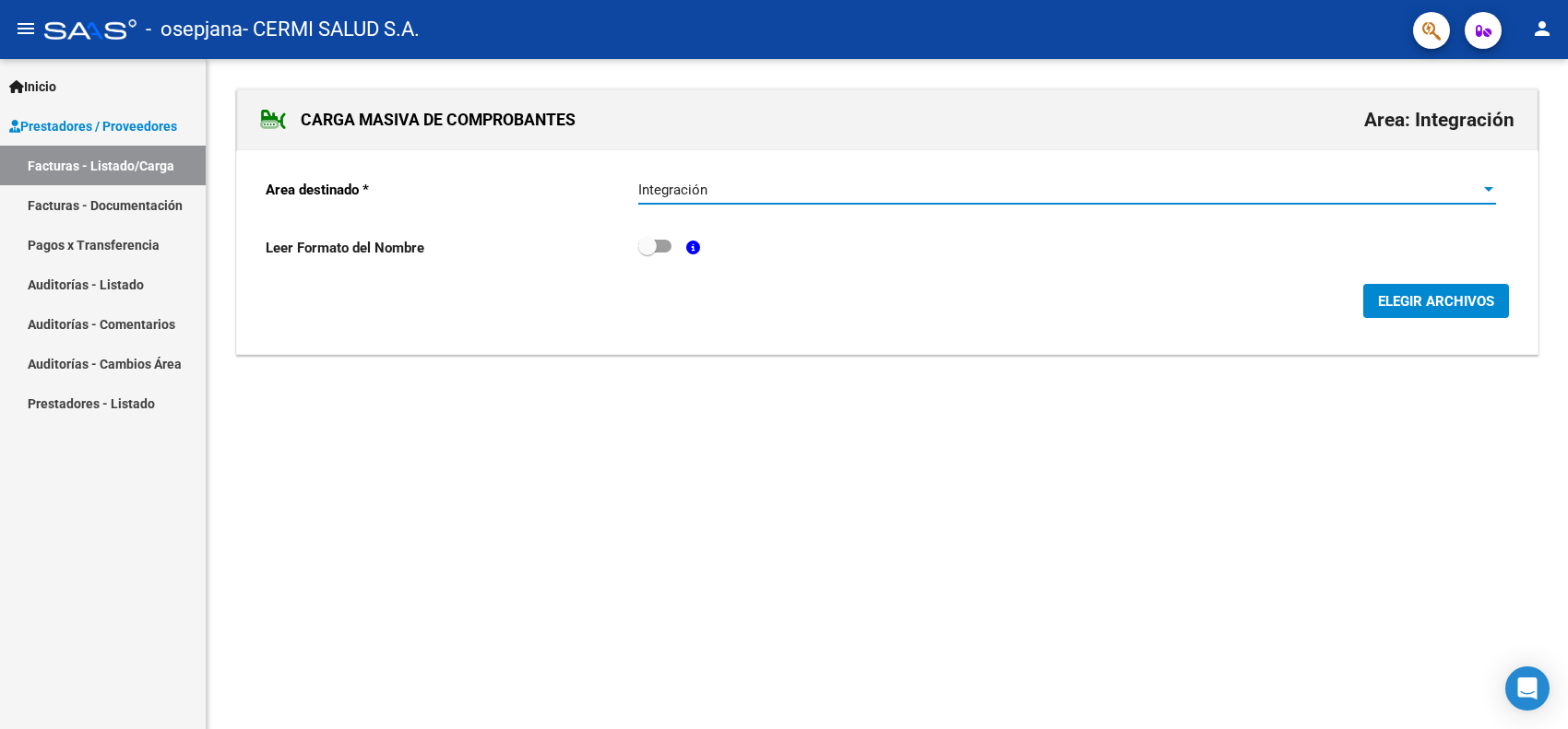
click at [1398, 293] on span "ELEGIR ARCHIVOS" at bounding box center [1436, 301] width 116 height 17
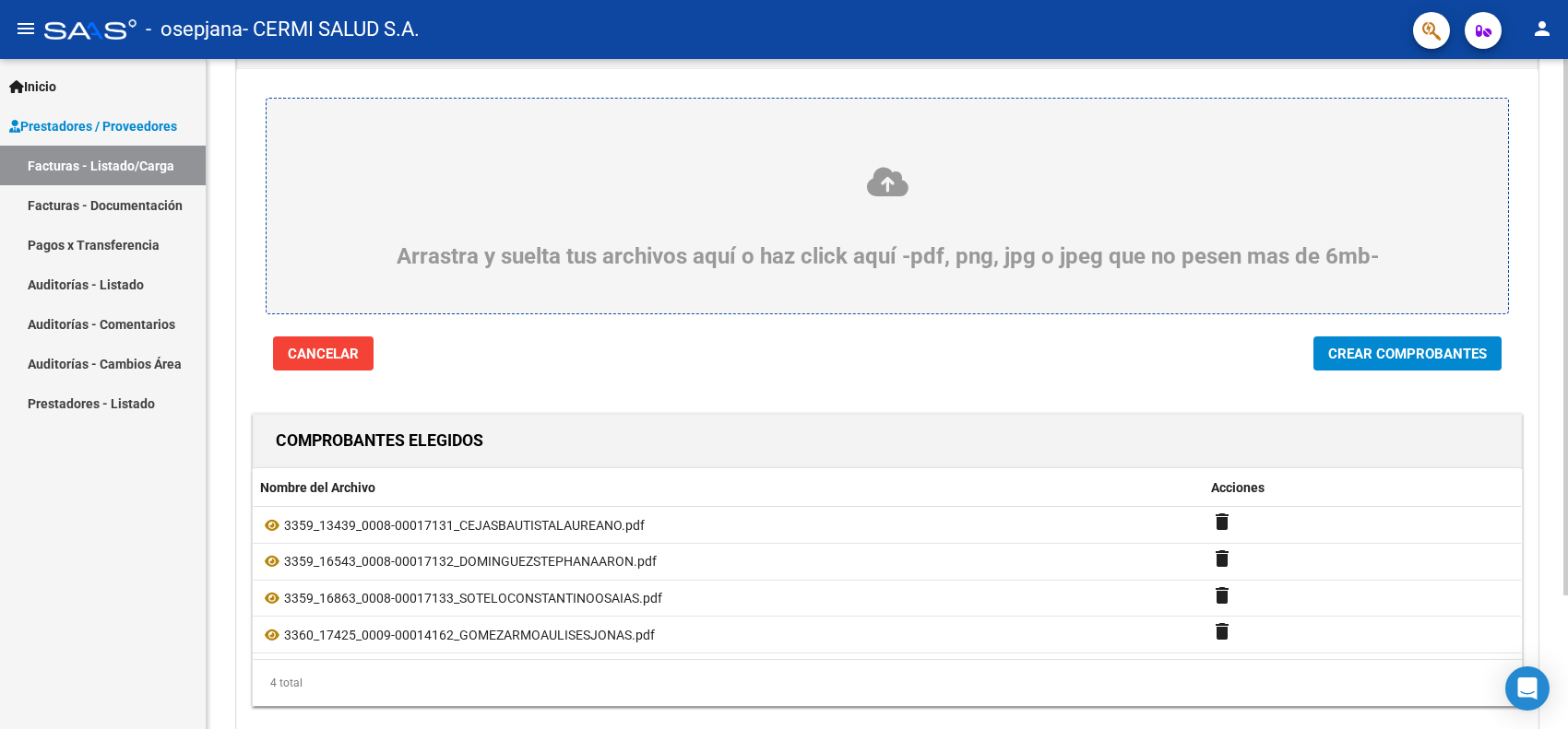
scroll to position [167, 0]
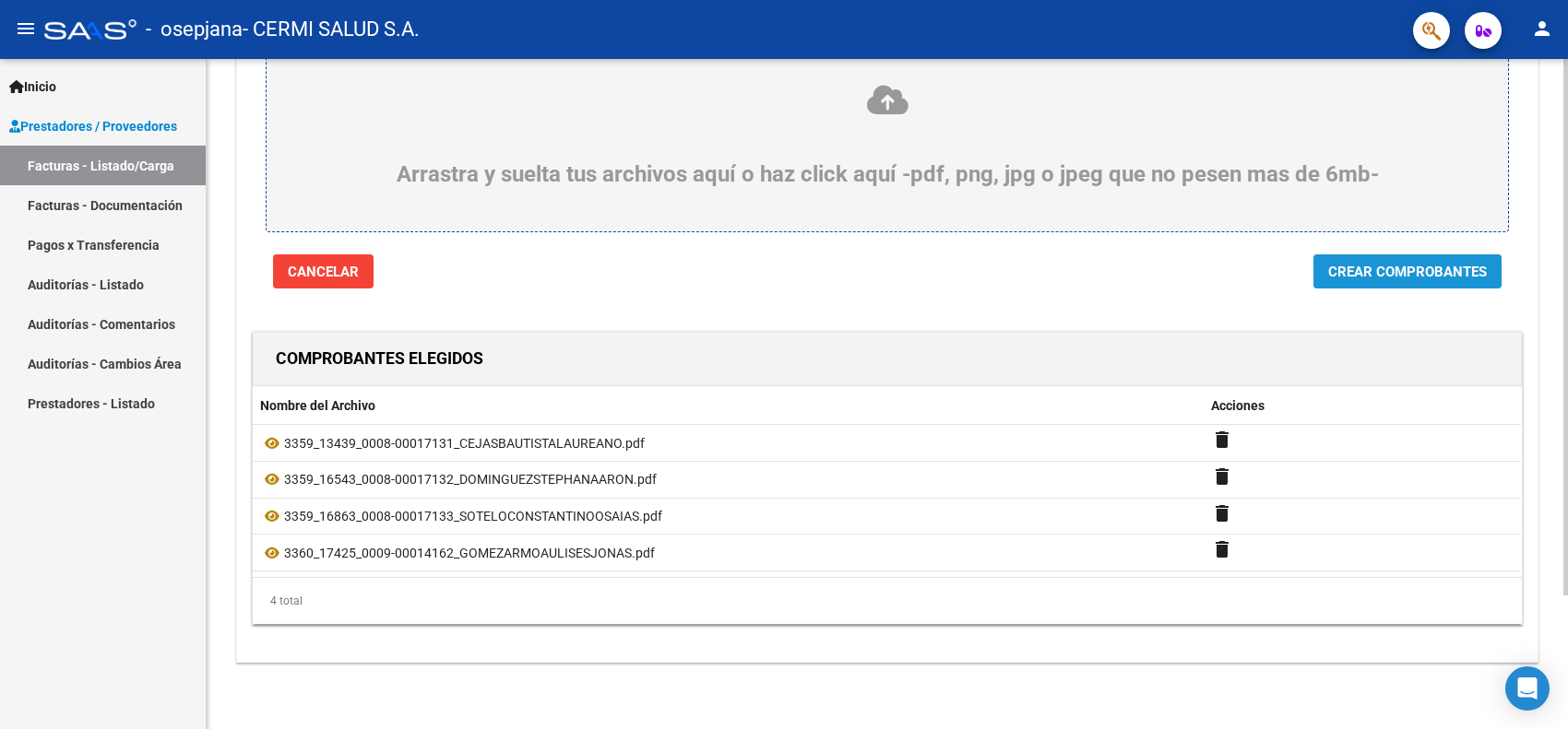
click at [1416, 264] on span "Crear Comprobantes" at bounding box center [1408, 272] width 158 height 17
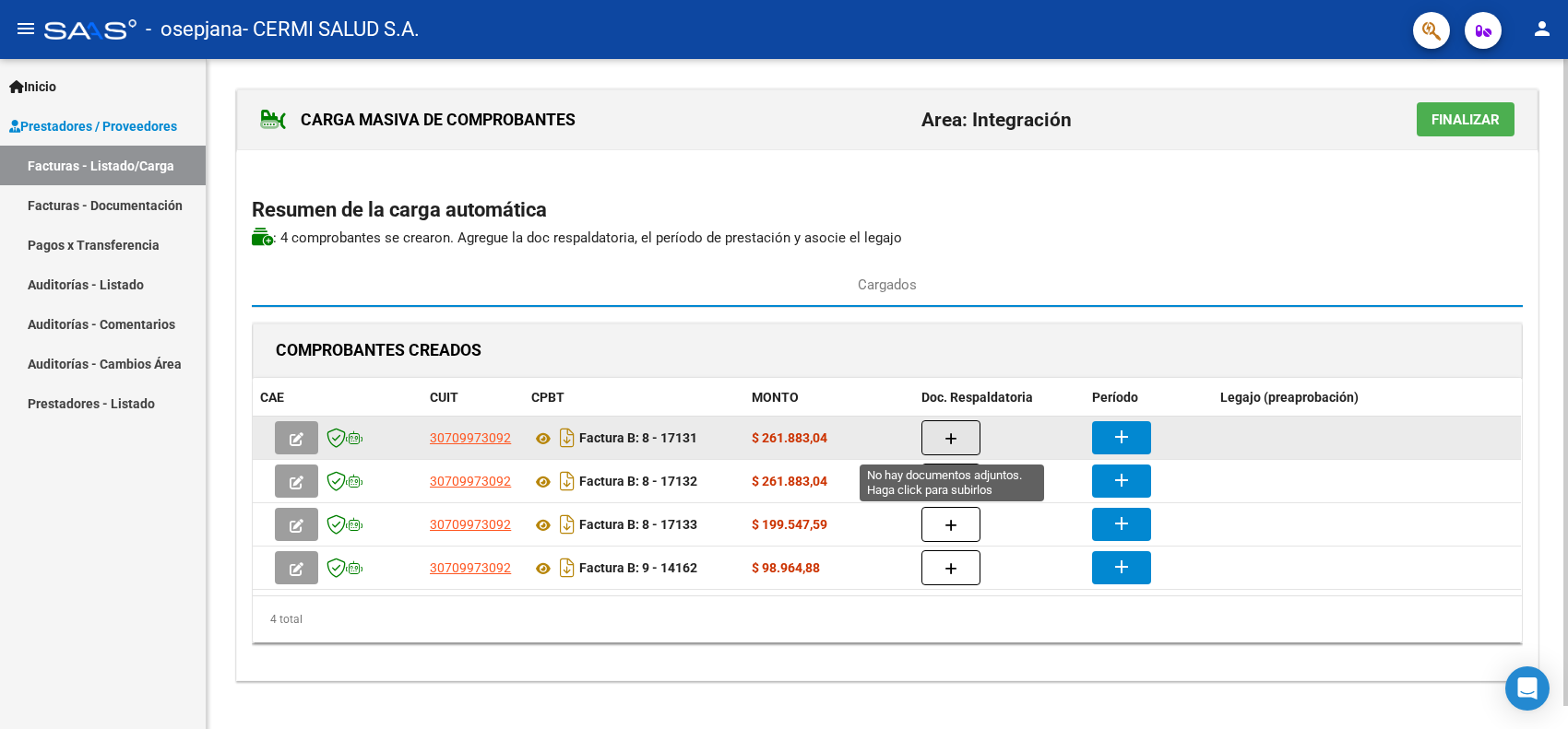
click at [941, 434] on button "button" at bounding box center [951, 438] width 59 height 35
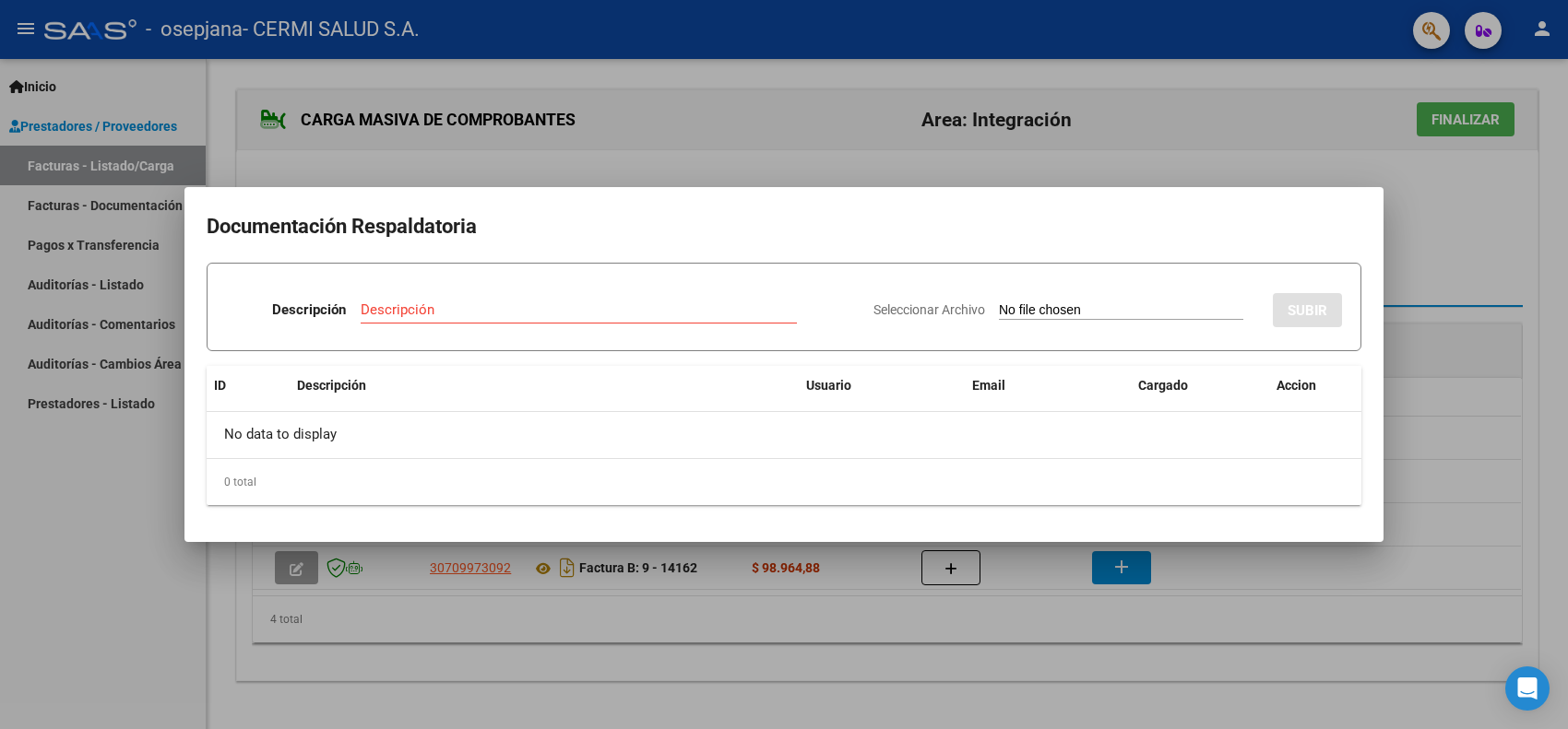
click at [485, 144] on div at bounding box center [784, 364] width 1568 height 729
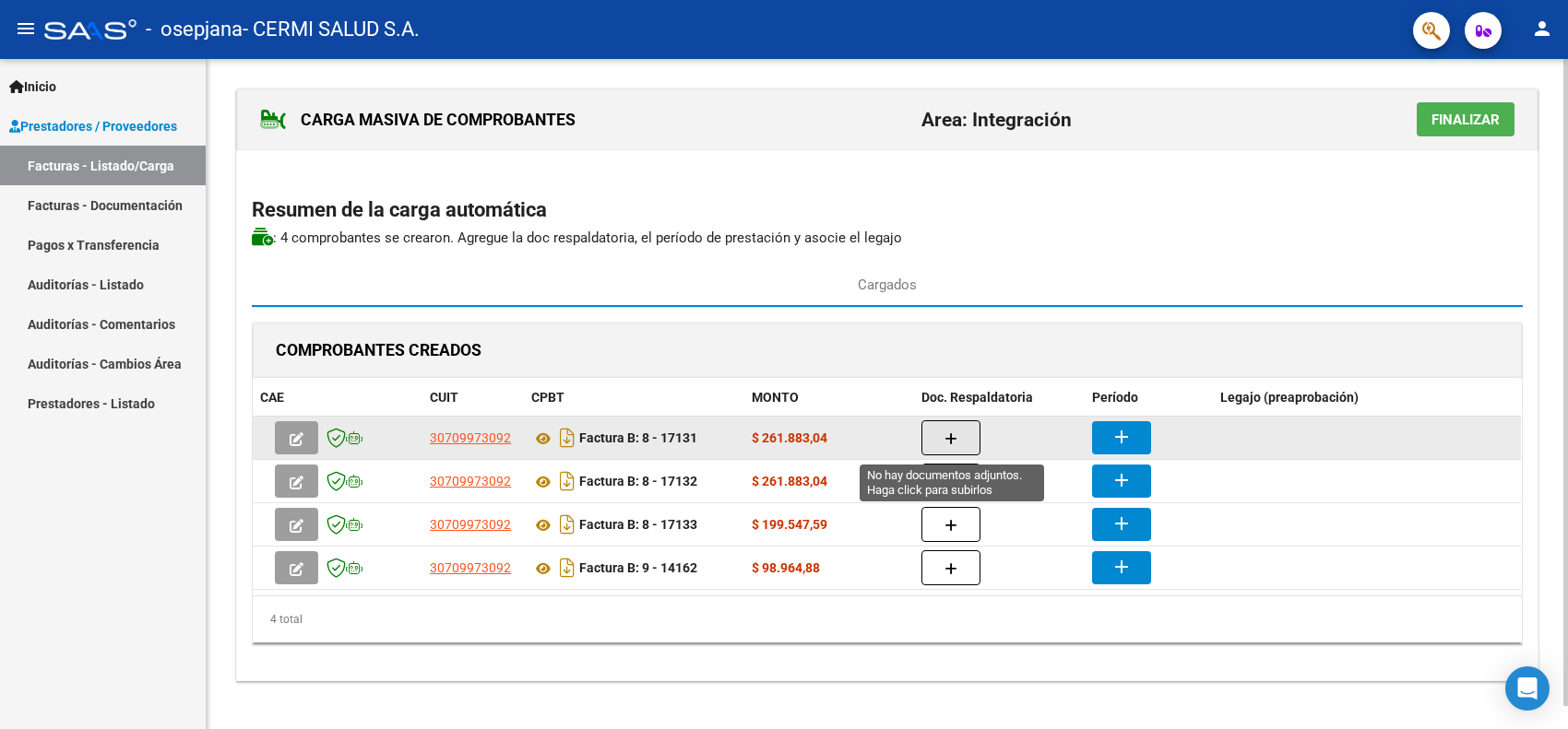
click at [951, 429] on button "button" at bounding box center [951, 438] width 59 height 35
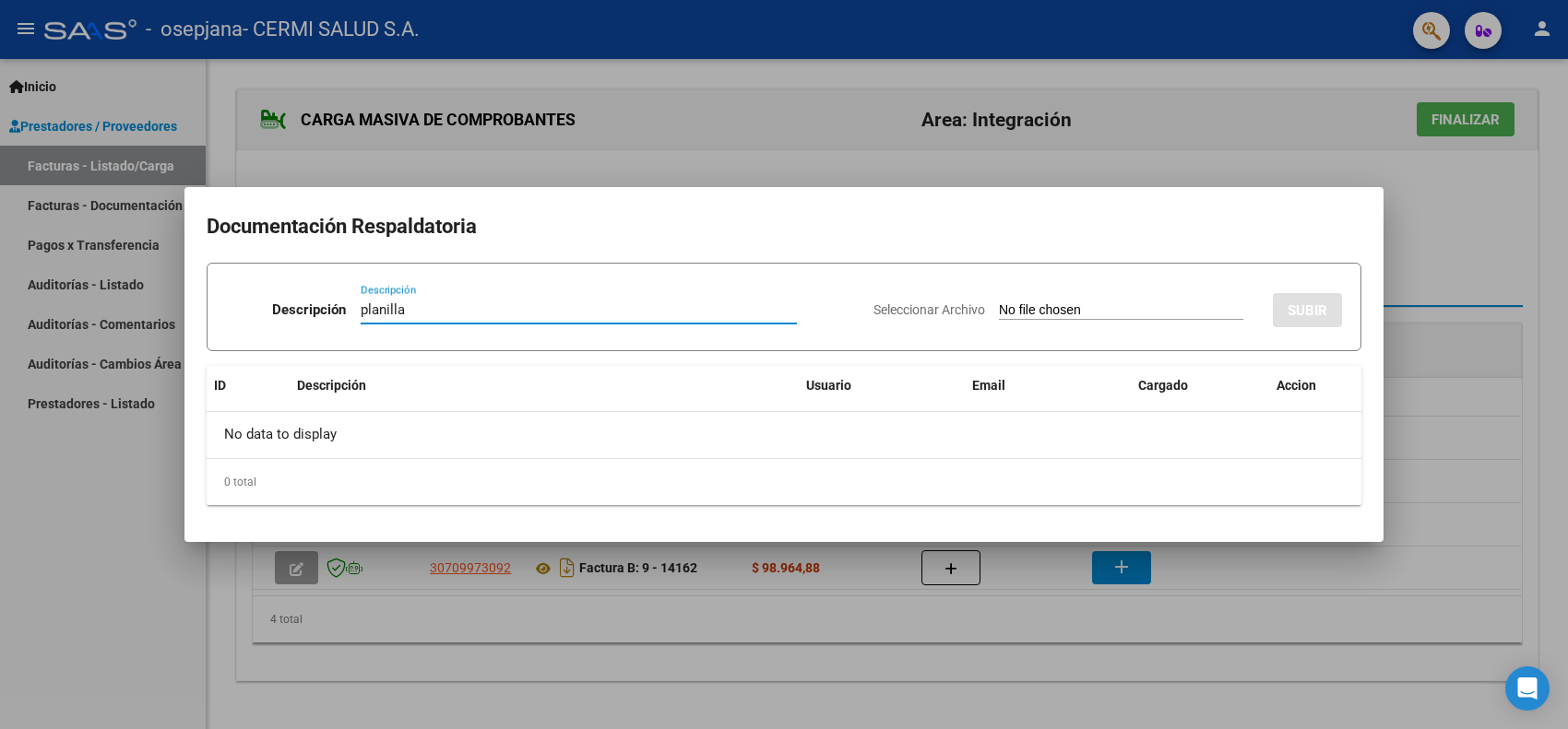
type input "planilla"
click at [1007, 311] on input "Seleccionar Archivo" at bounding box center [1121, 311] width 244 height 18
type input "C:\fakepath\CEJAS BAUTISTA.pdf"
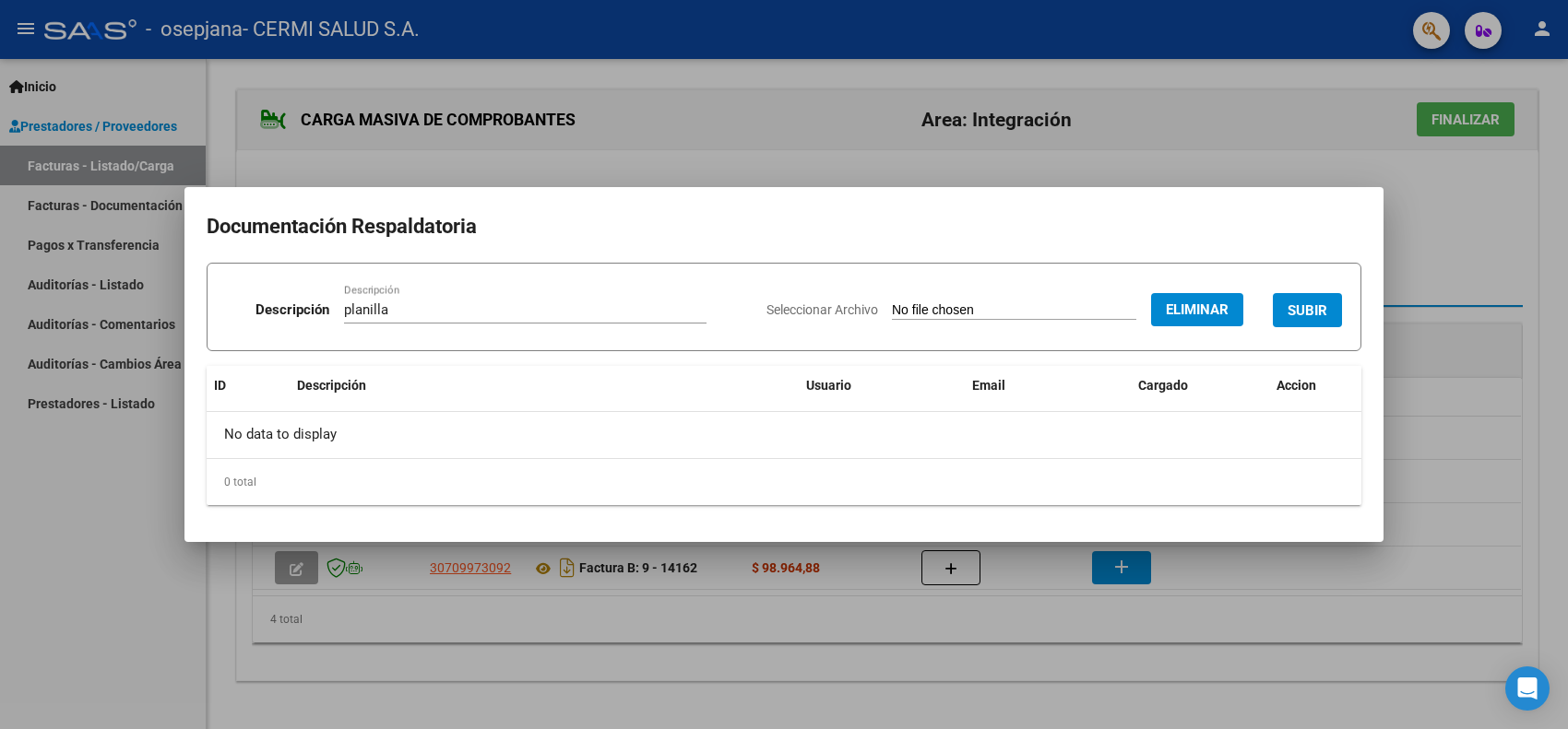
click at [1321, 293] on button "SUBIR" at bounding box center [1307, 310] width 69 height 34
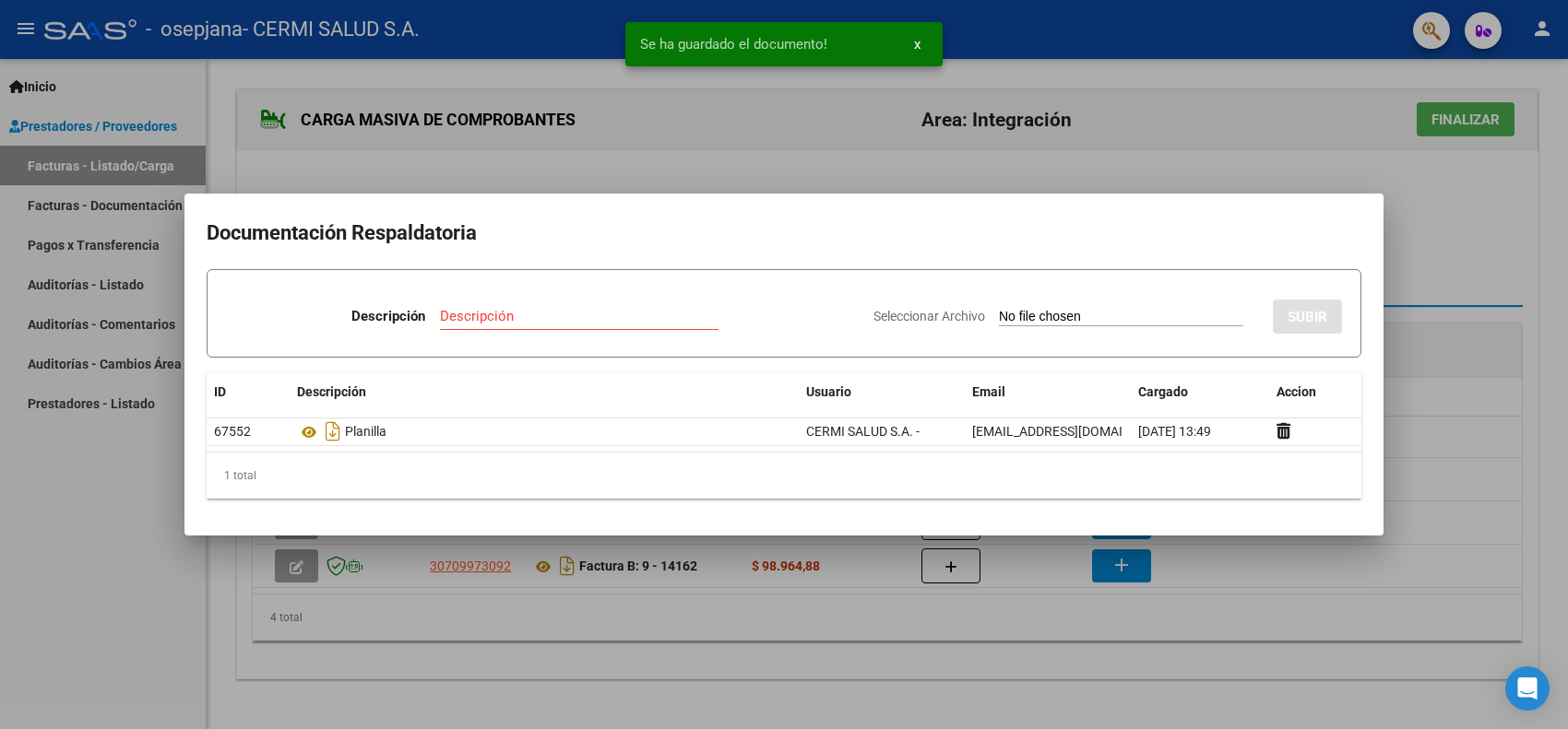
click at [189, 604] on div at bounding box center [784, 364] width 1568 height 729
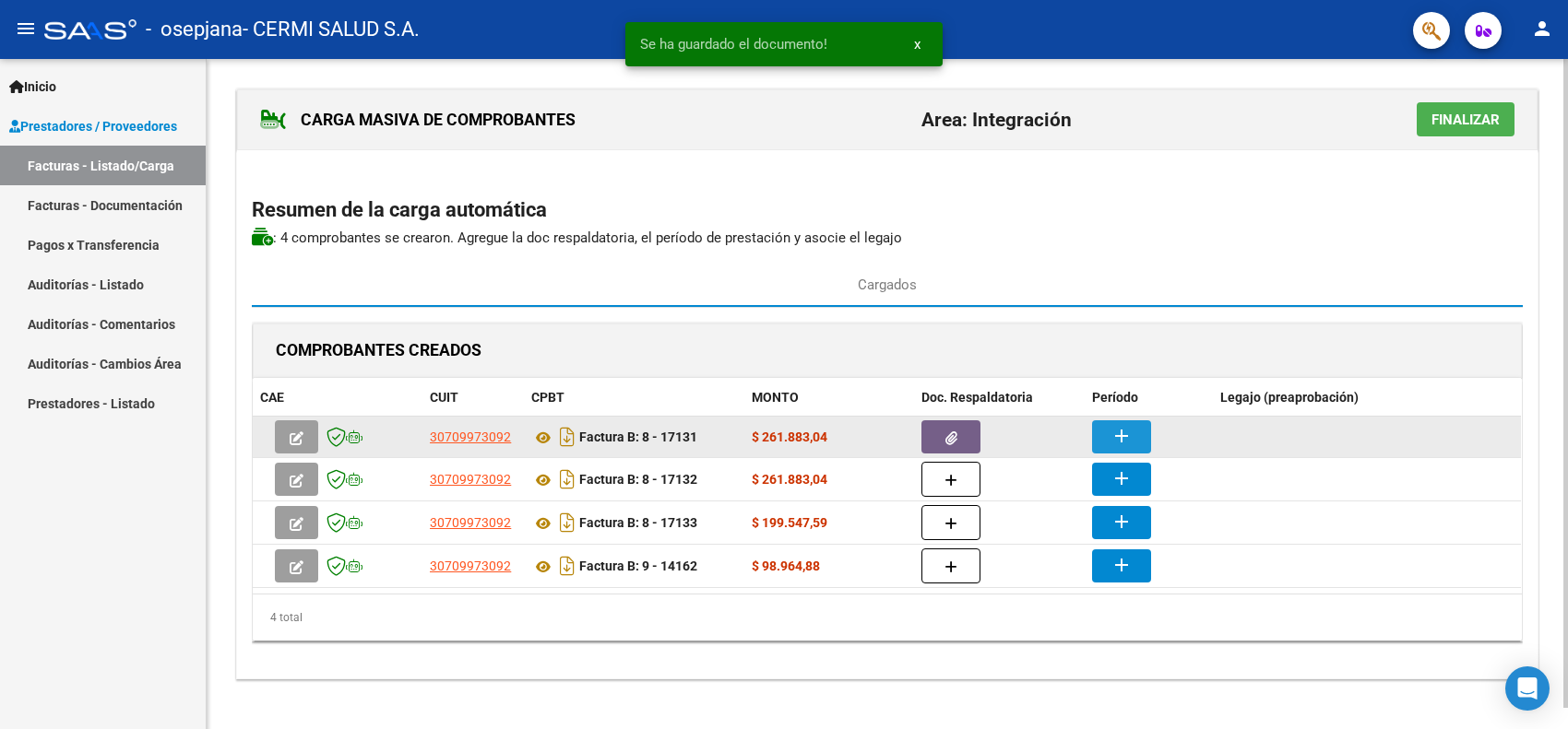
click at [1123, 431] on mat-icon "add" at bounding box center [1121, 436] width 22 height 22
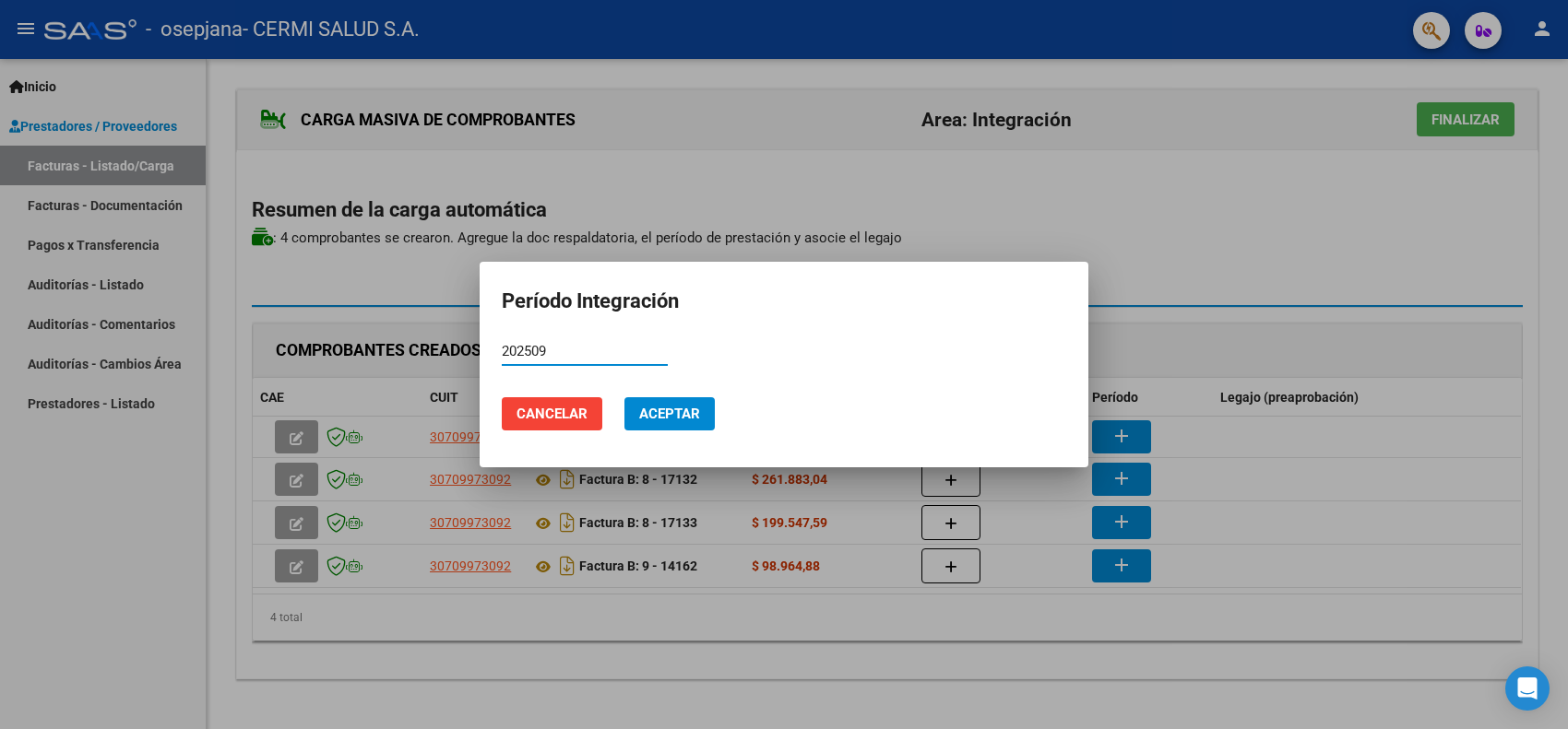
type input "202509"
click at [677, 426] on button "Aceptar" at bounding box center [670, 414] width 90 height 33
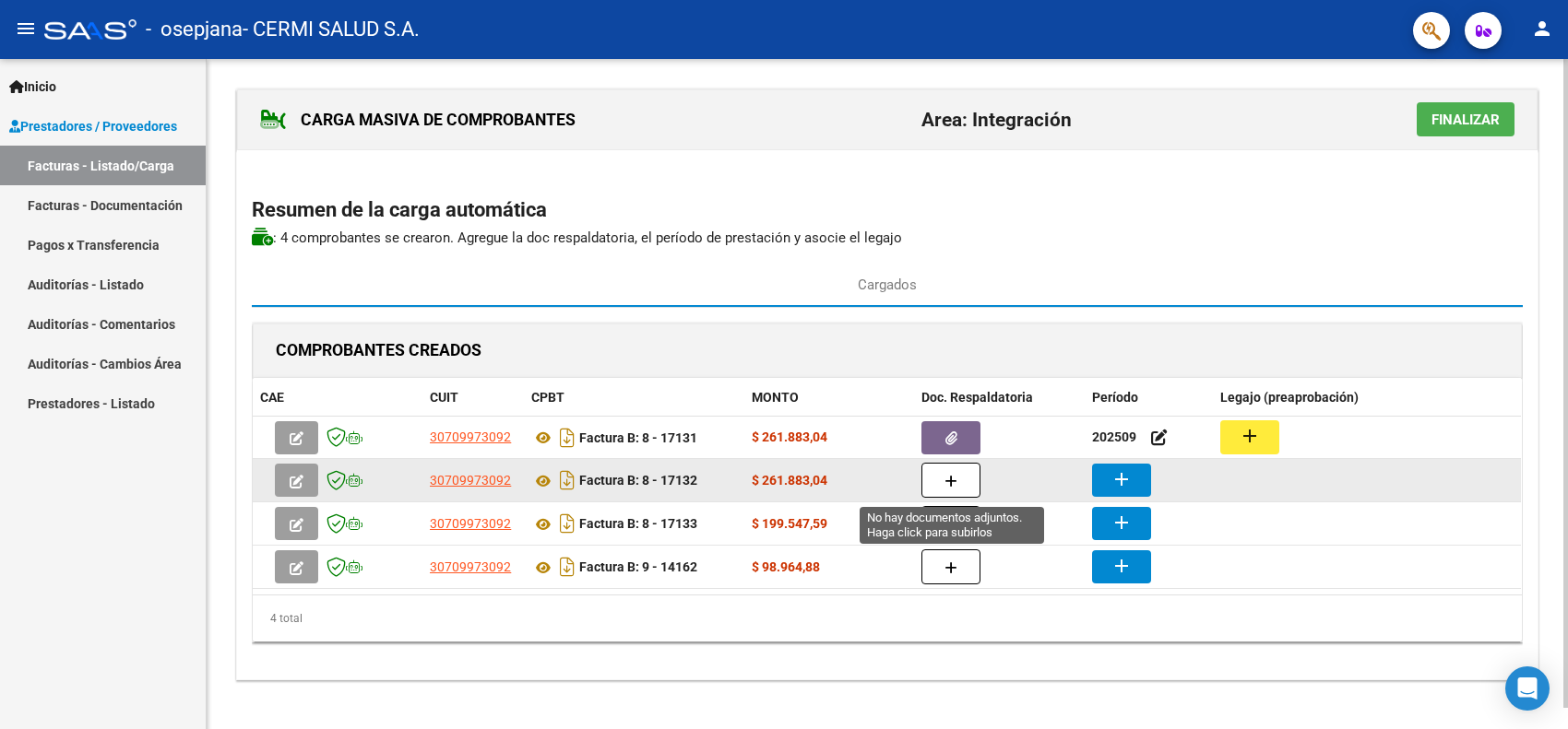
click at [967, 484] on button "button" at bounding box center [951, 481] width 59 height 35
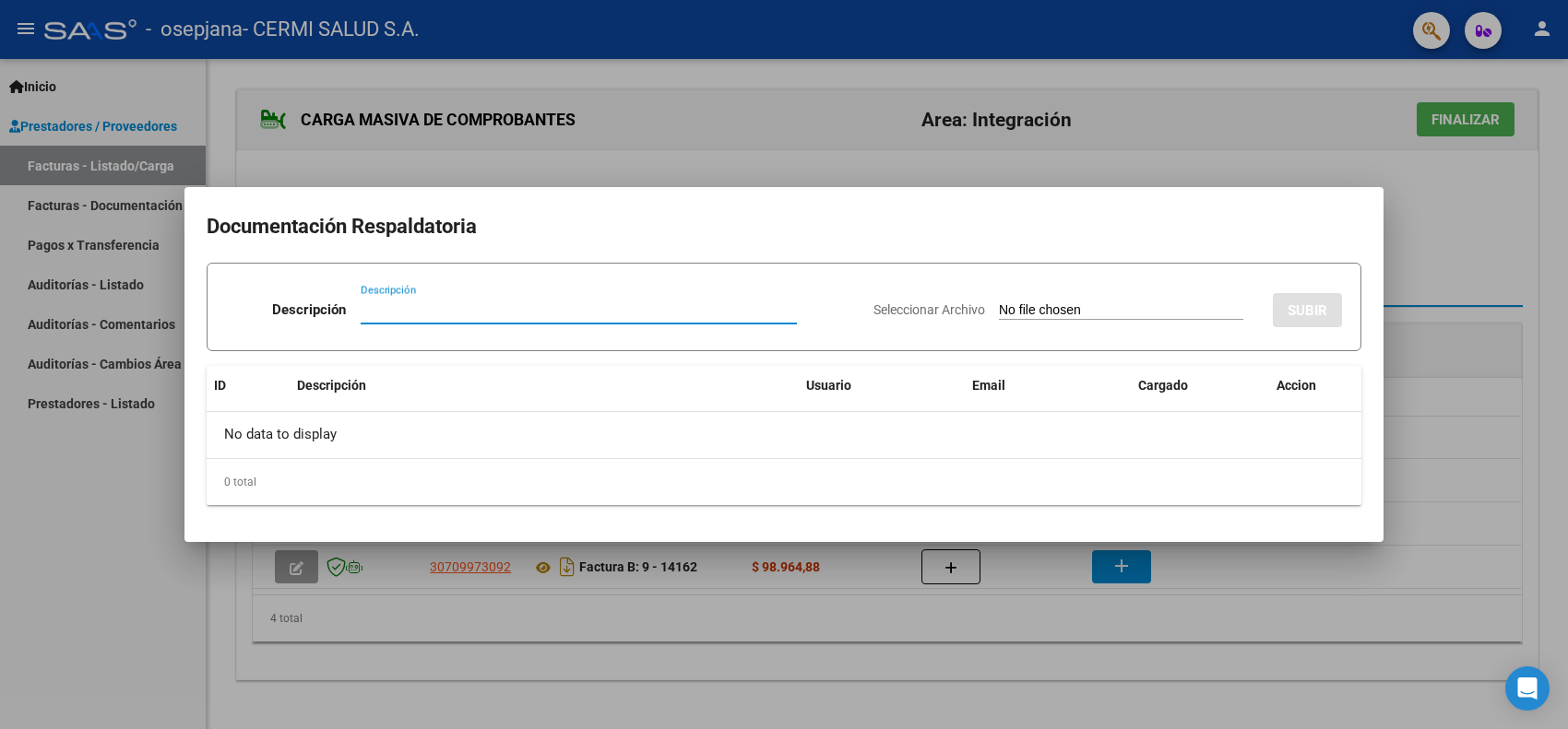
paste input "factu2023"
drag, startPoint x: 466, startPoint y: 314, endPoint x: 205, endPoint y: 286, distance: 262.5
click at [206, 286] on form "Descripción factu2023 Descripción Seleccionar Archivo SUBIR" at bounding box center [783, 307] width 1154 height 89
click at [388, 309] on input "planilla" at bounding box center [579, 310] width 436 height 17
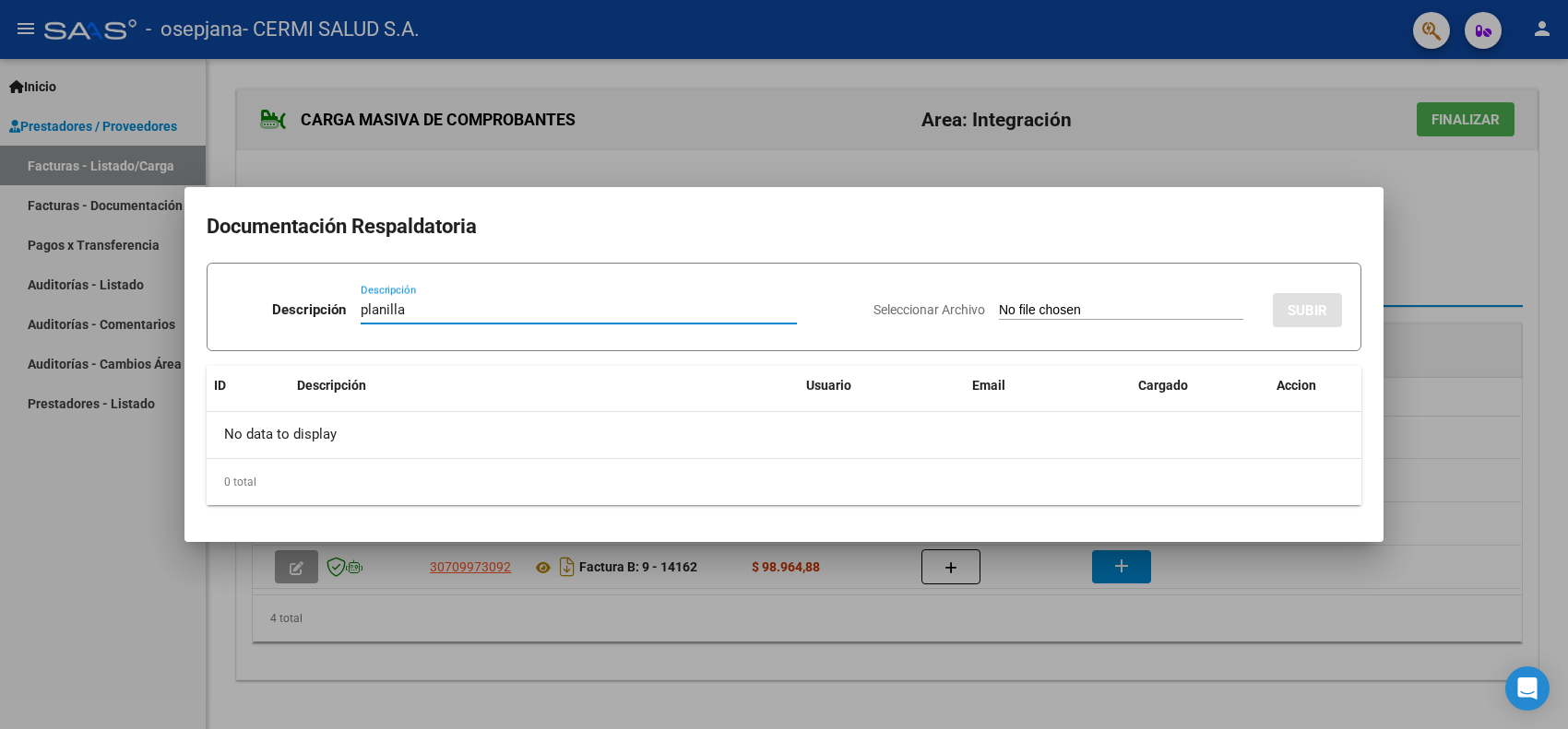
type input "planilla"
click at [1020, 315] on input "Seleccionar Archivo" at bounding box center [1121, 311] width 244 height 18
type input "C:\fakepath\DOMINGUEZ STEPHAN.pdf"
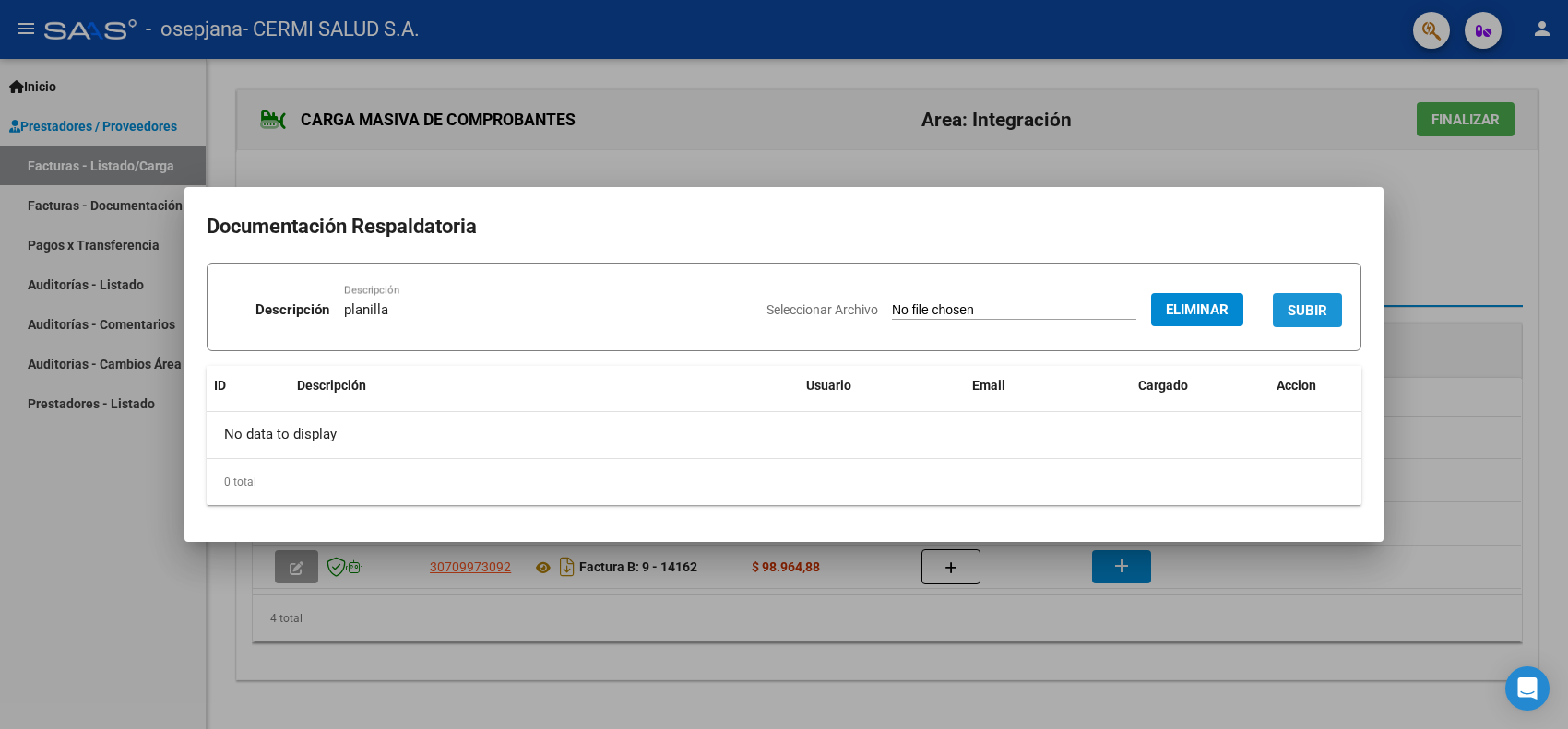
click at [1300, 302] on span "SUBIR" at bounding box center [1307, 310] width 40 height 17
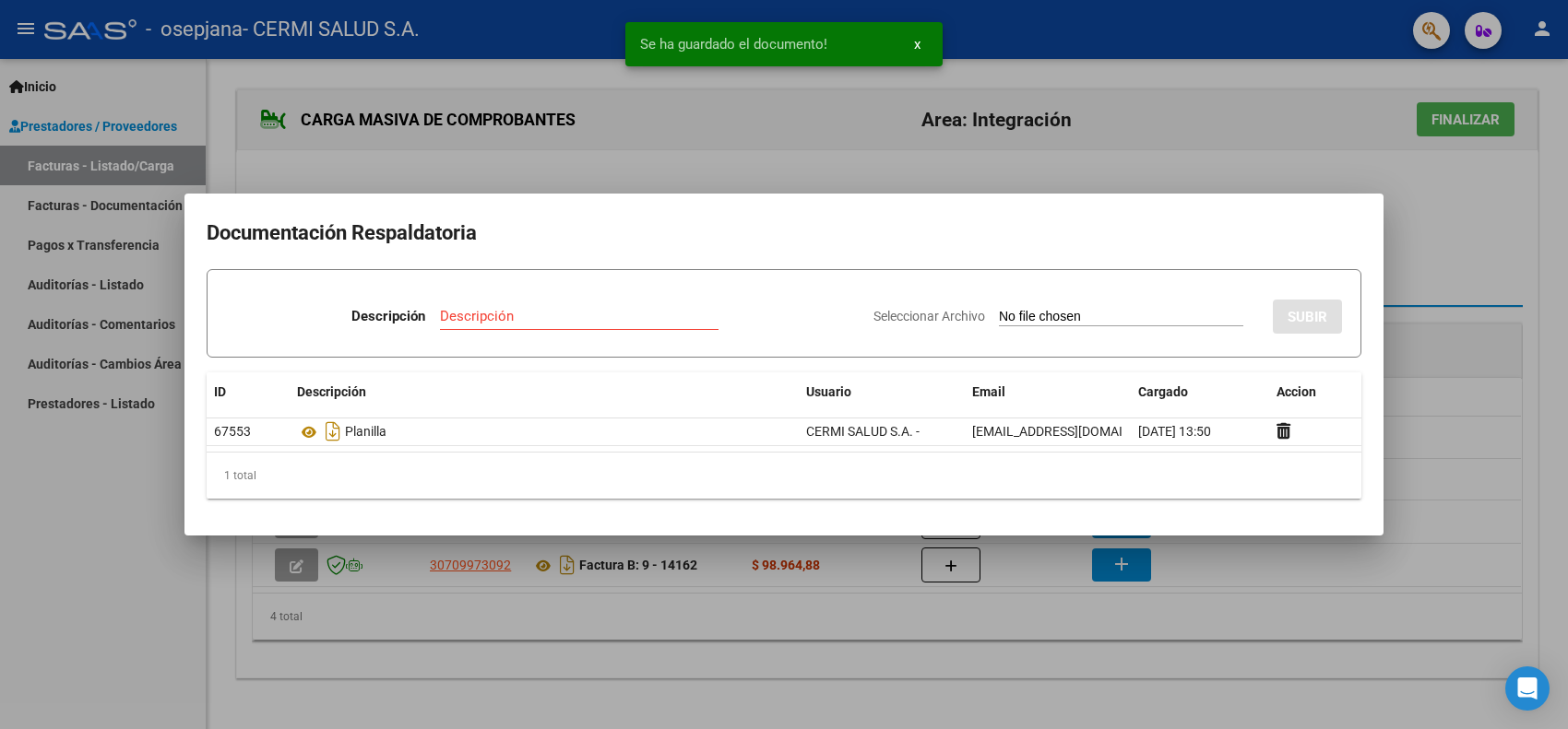
click at [0, 682] on div at bounding box center [784, 364] width 1568 height 729
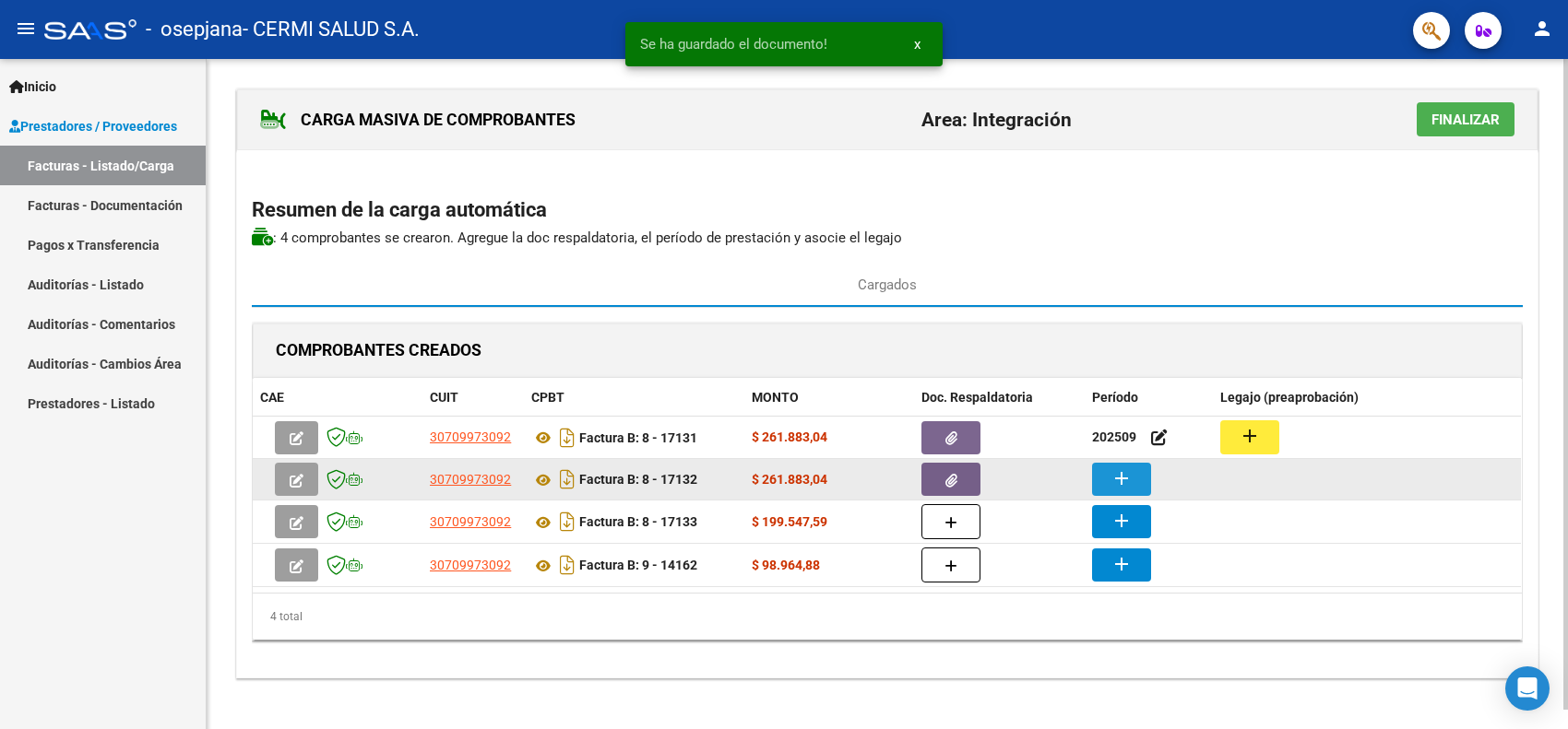
click at [1135, 473] on button "add" at bounding box center [1121, 480] width 59 height 33
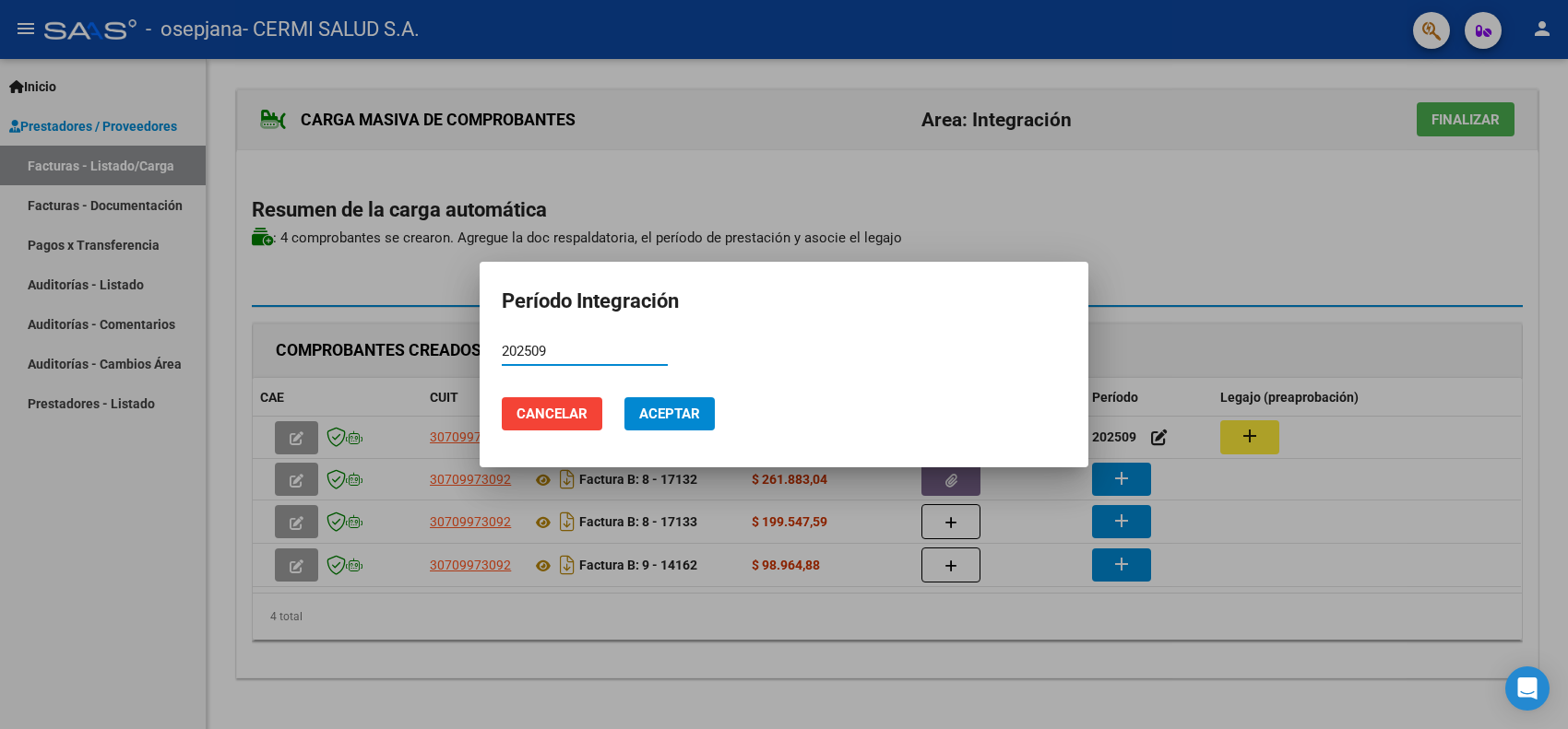
type input "202509"
click at [671, 407] on span "Aceptar" at bounding box center [670, 413] width 61 height 17
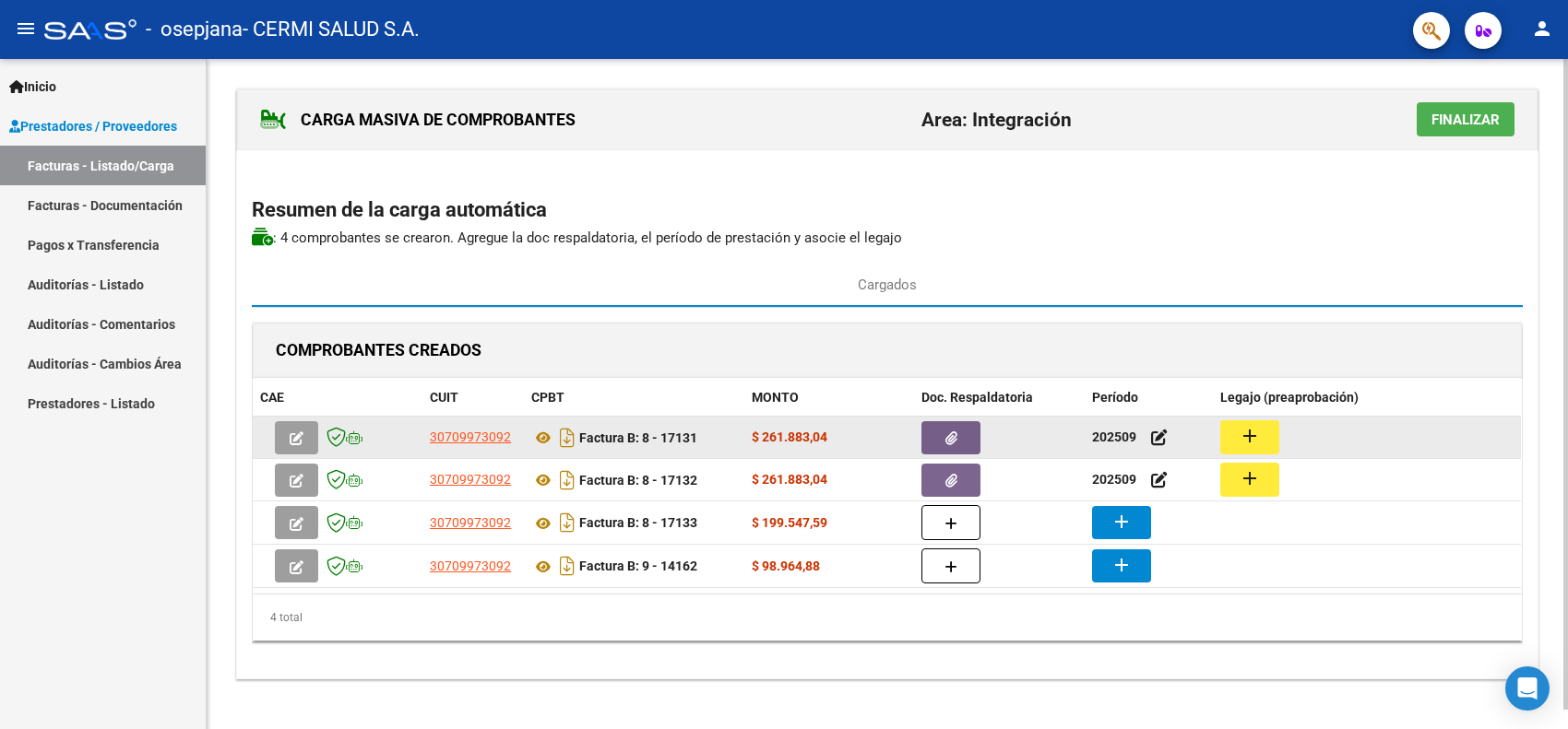
click at [1255, 434] on mat-icon "add" at bounding box center [1249, 436] width 22 height 22
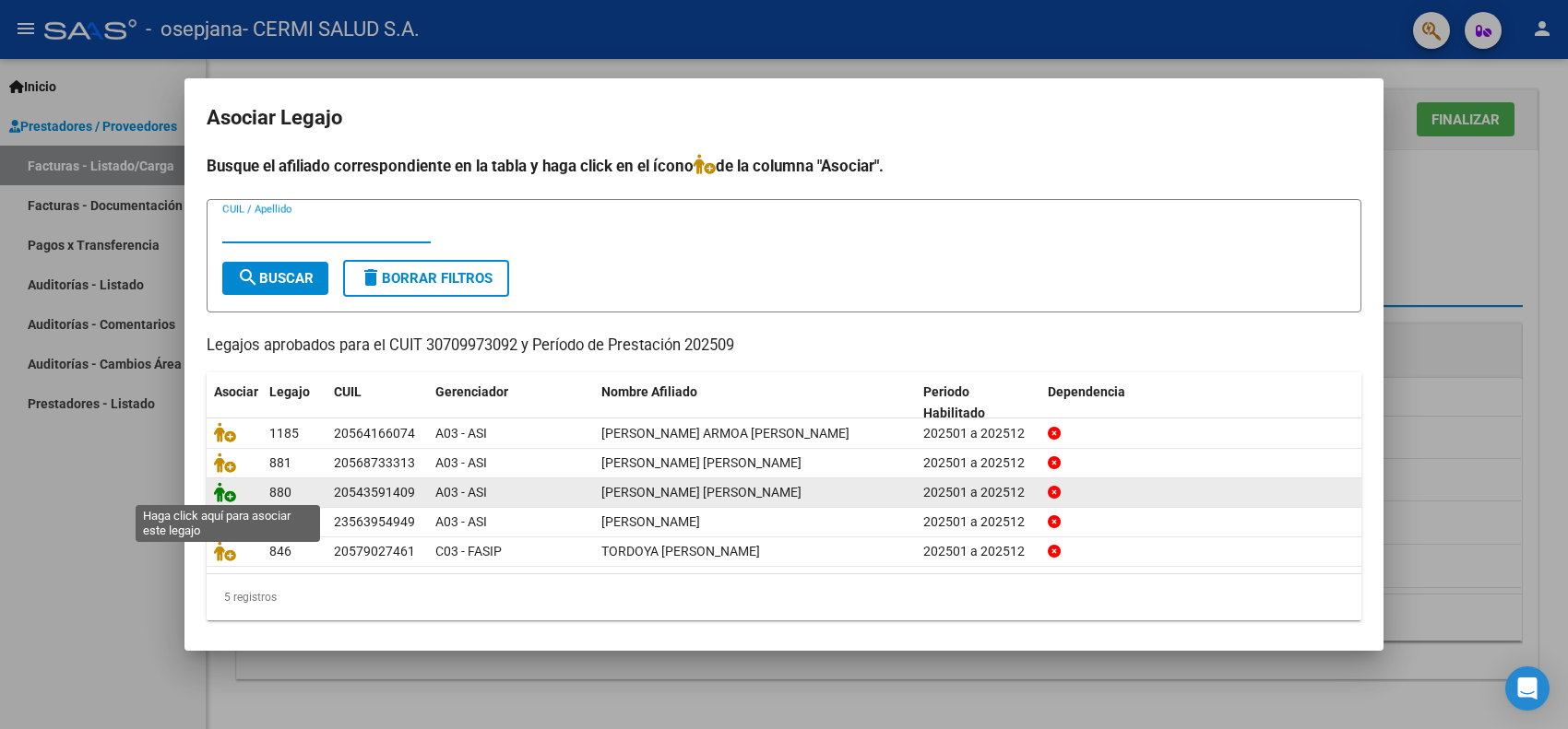
click at [228, 486] on icon at bounding box center [225, 492] width 22 height 21
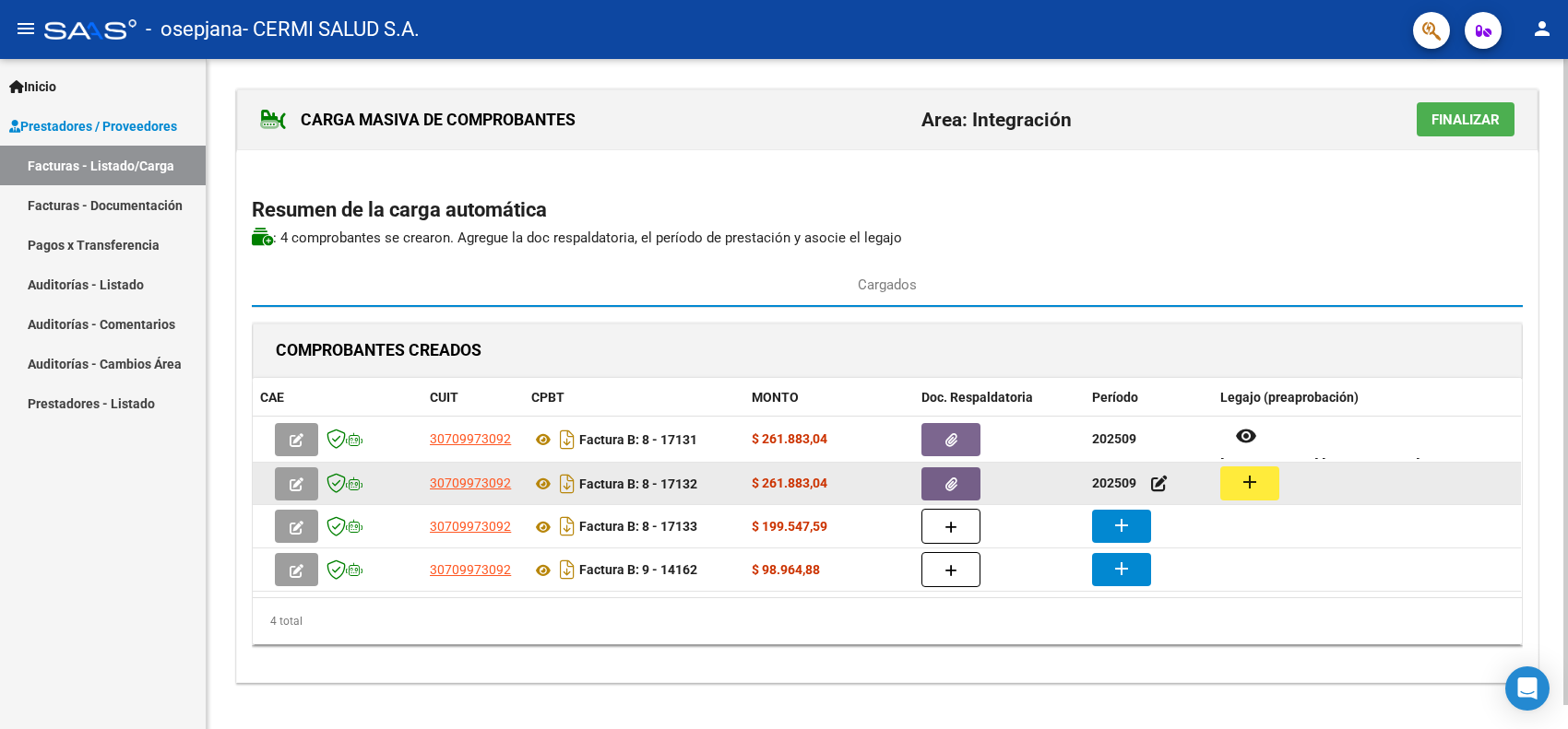
click at [1241, 485] on mat-icon "add" at bounding box center [1249, 482] width 22 height 22
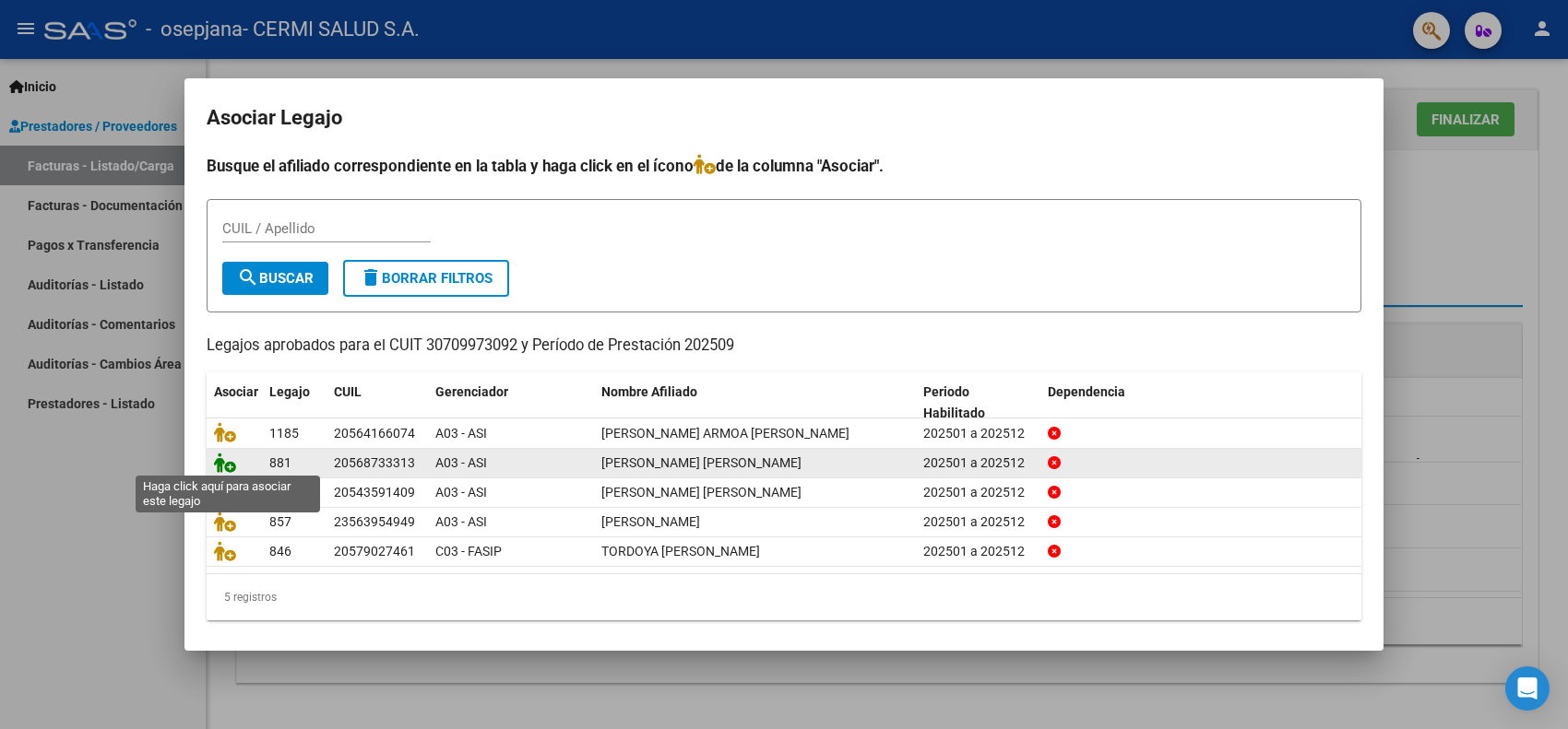
click at [214, 462] on icon at bounding box center [225, 462] width 22 height 21
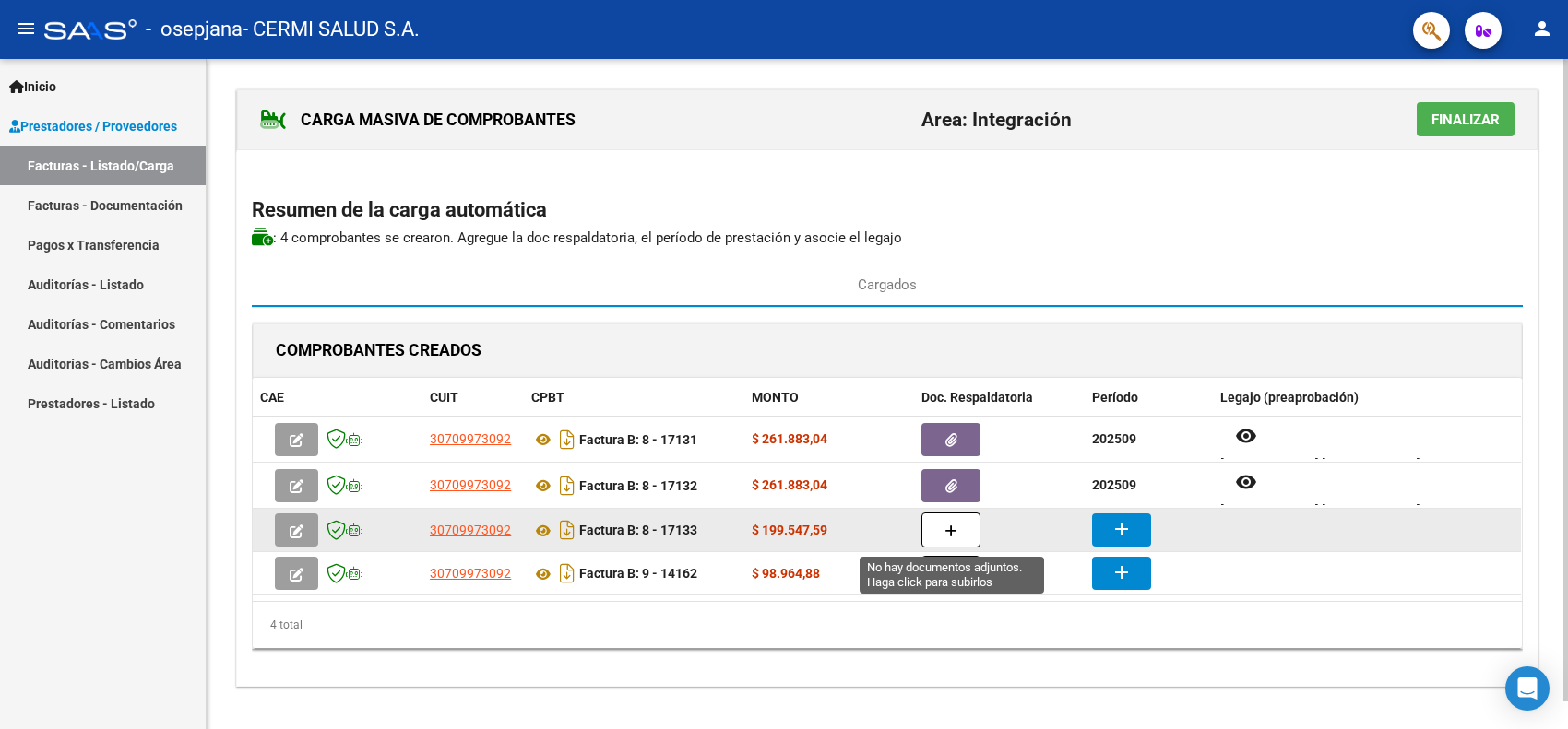
click at [934, 527] on button "button" at bounding box center [951, 531] width 59 height 35
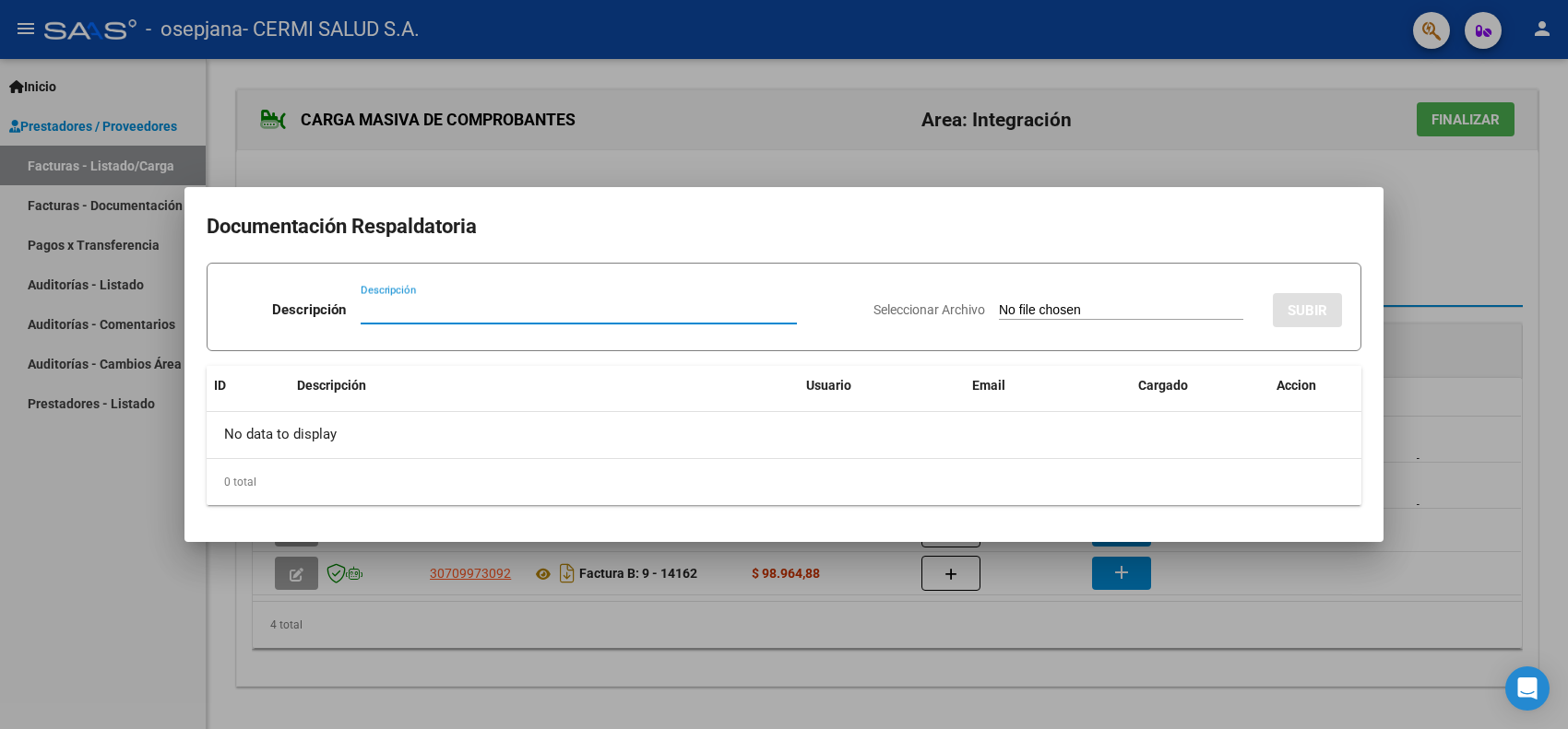
paste input "planilla"
type input "planilla"
click at [999, 304] on input "Seleccionar Archivo" at bounding box center [1121, 311] width 244 height 18
type input "C:\fakepath\SOTELO CONSTANTINO-osepjana.pdf"
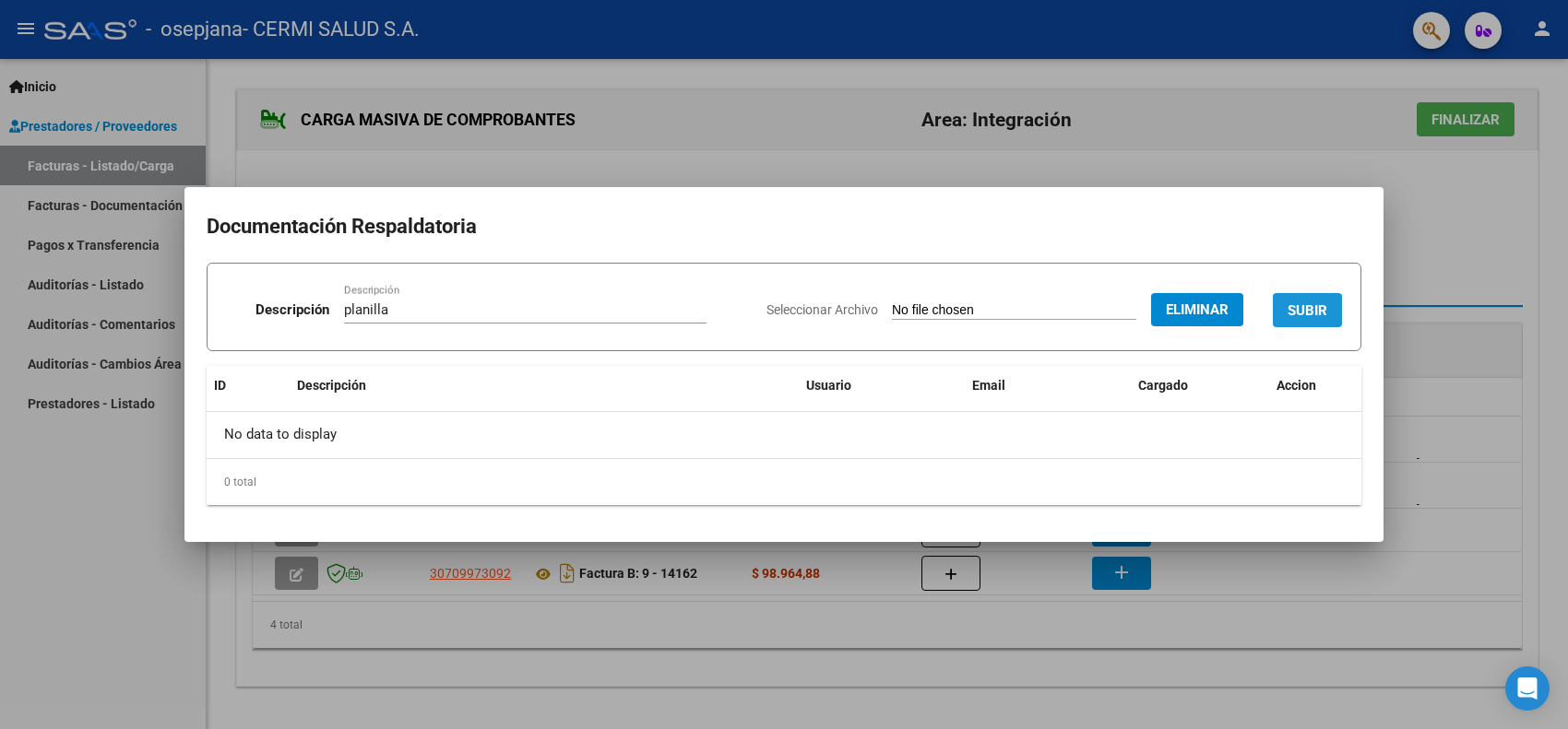
click at [1300, 296] on button "SUBIR" at bounding box center [1307, 310] width 69 height 34
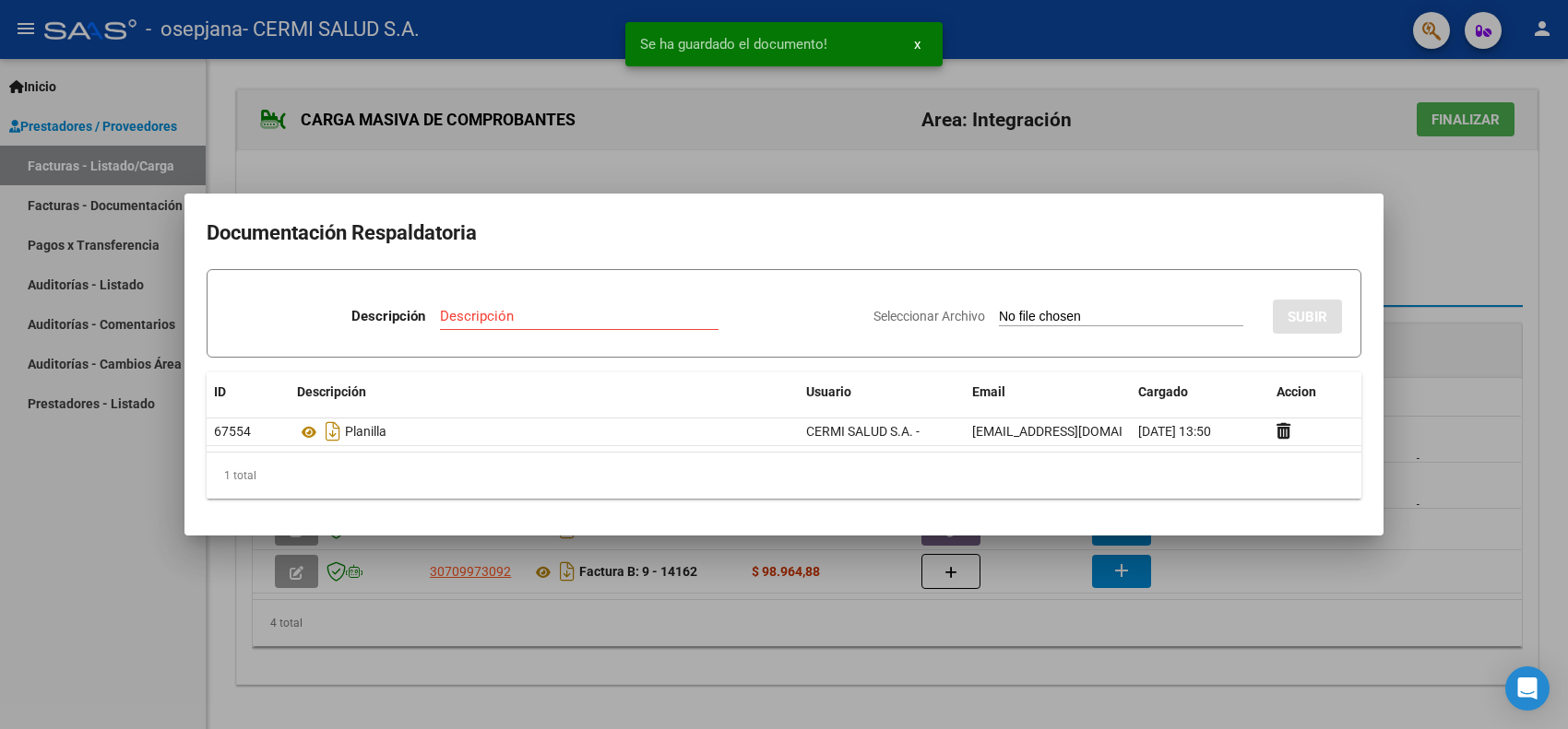
click at [200, 531] on mat-dialog-container "Documentación Respaldatoria Descripción Descripción Seleccionar Archivo SUBIR I…" at bounding box center [784, 364] width 1198 height 342
click at [110, 595] on div at bounding box center [784, 364] width 1568 height 729
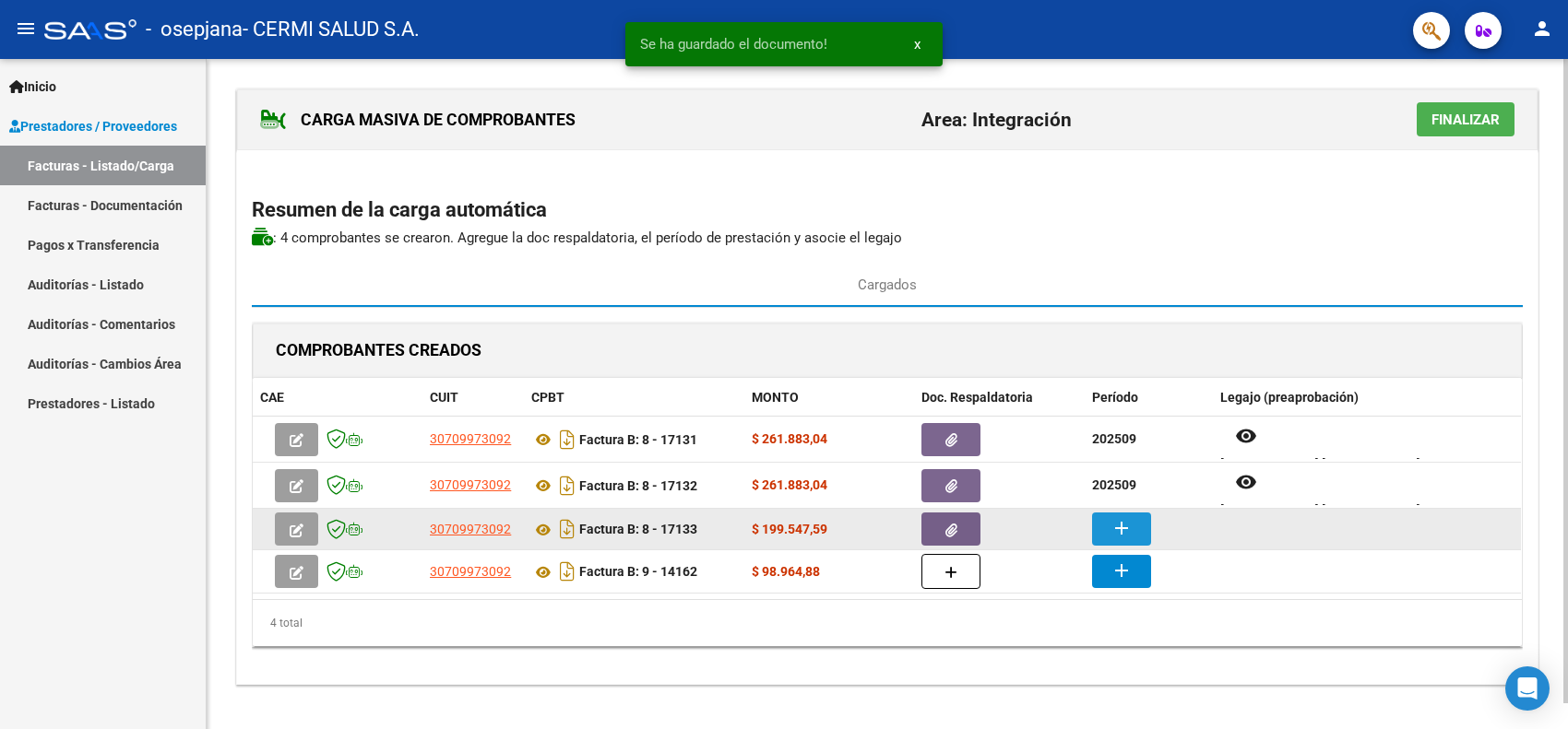
click at [1132, 523] on mat-icon "add" at bounding box center [1121, 528] width 22 height 22
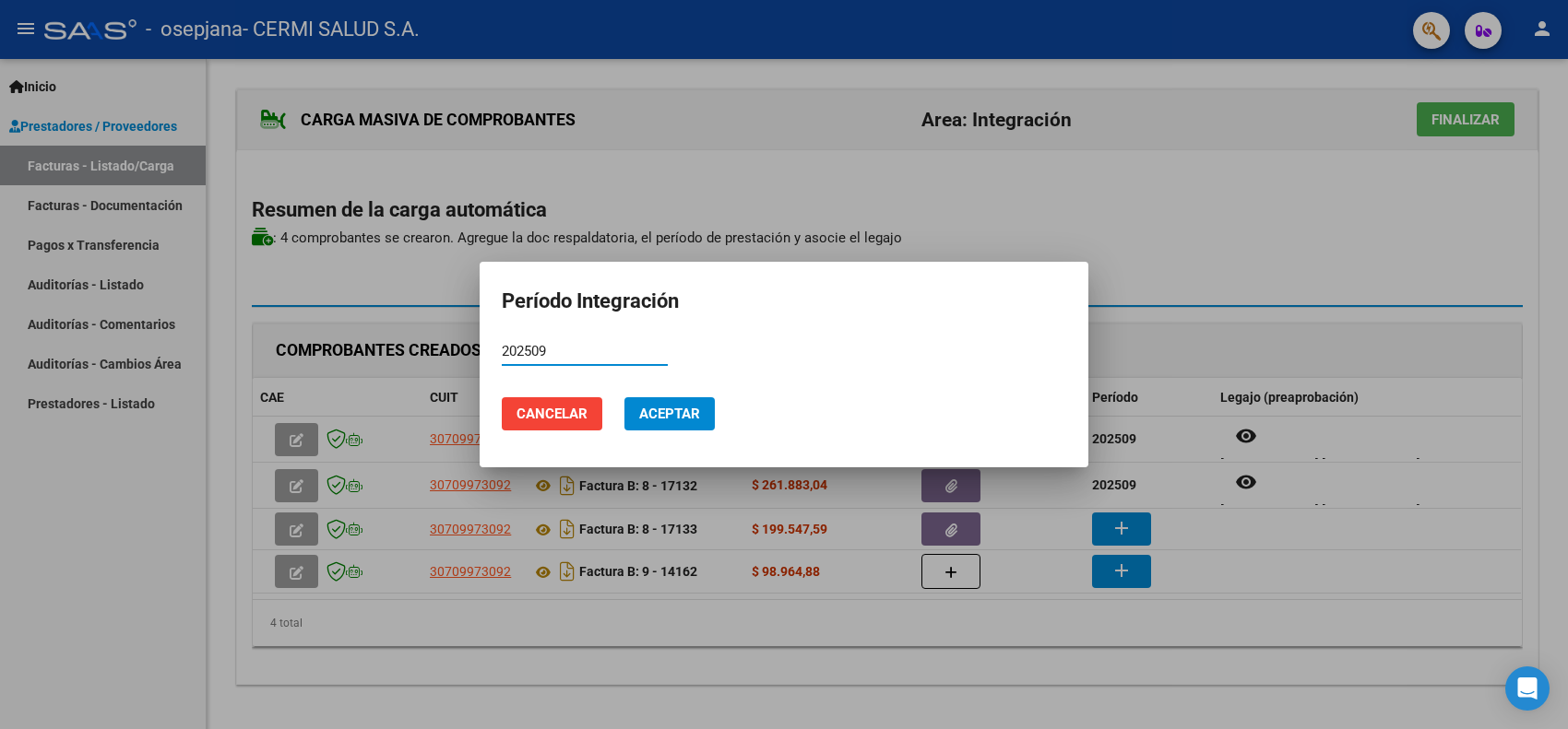
type input "202509"
click at [656, 407] on span "Aceptar" at bounding box center [670, 413] width 61 height 17
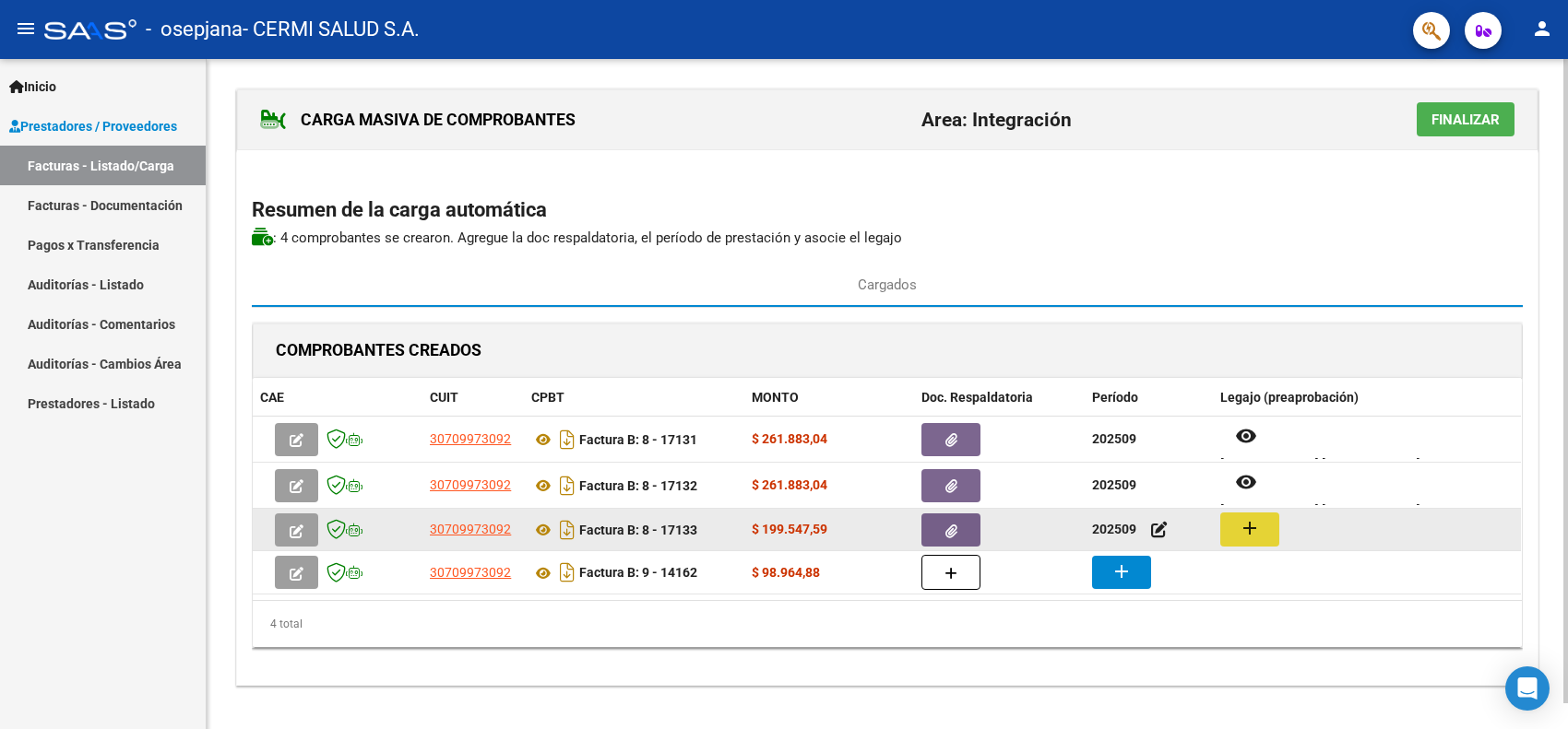
click at [1269, 530] on button "add" at bounding box center [1249, 530] width 59 height 34
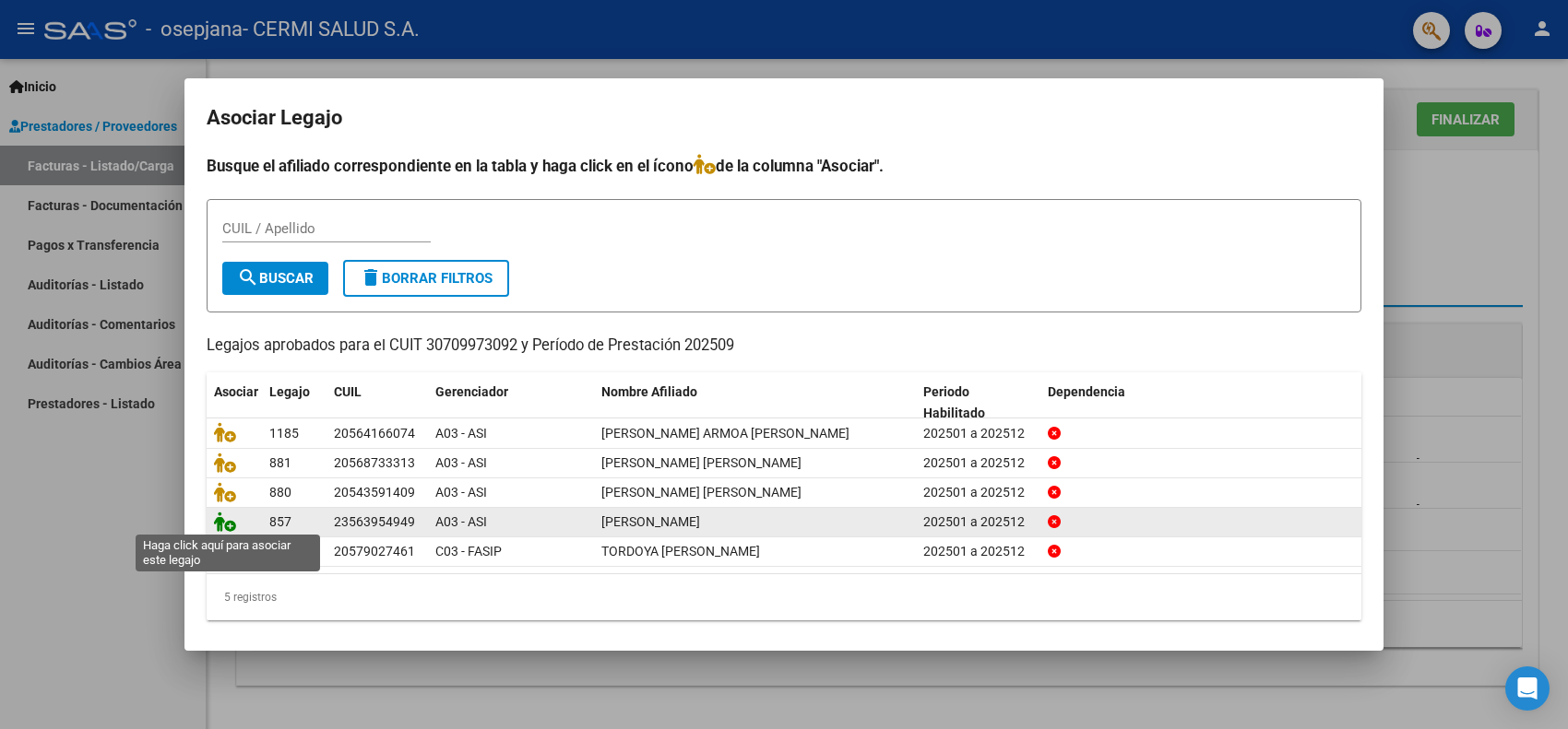
click at [229, 517] on icon at bounding box center [225, 522] width 22 height 21
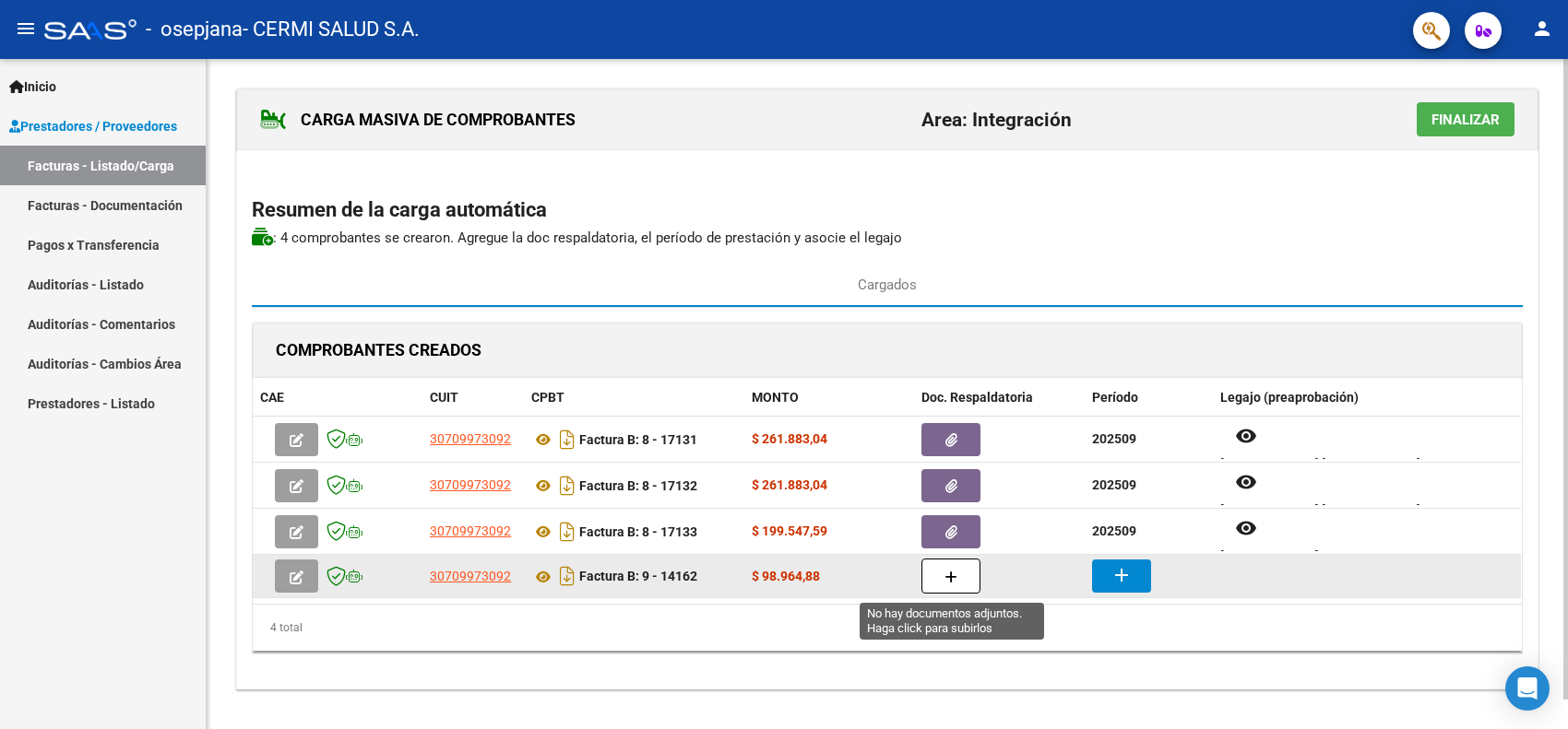
click at [942, 577] on button "button" at bounding box center [951, 577] width 59 height 35
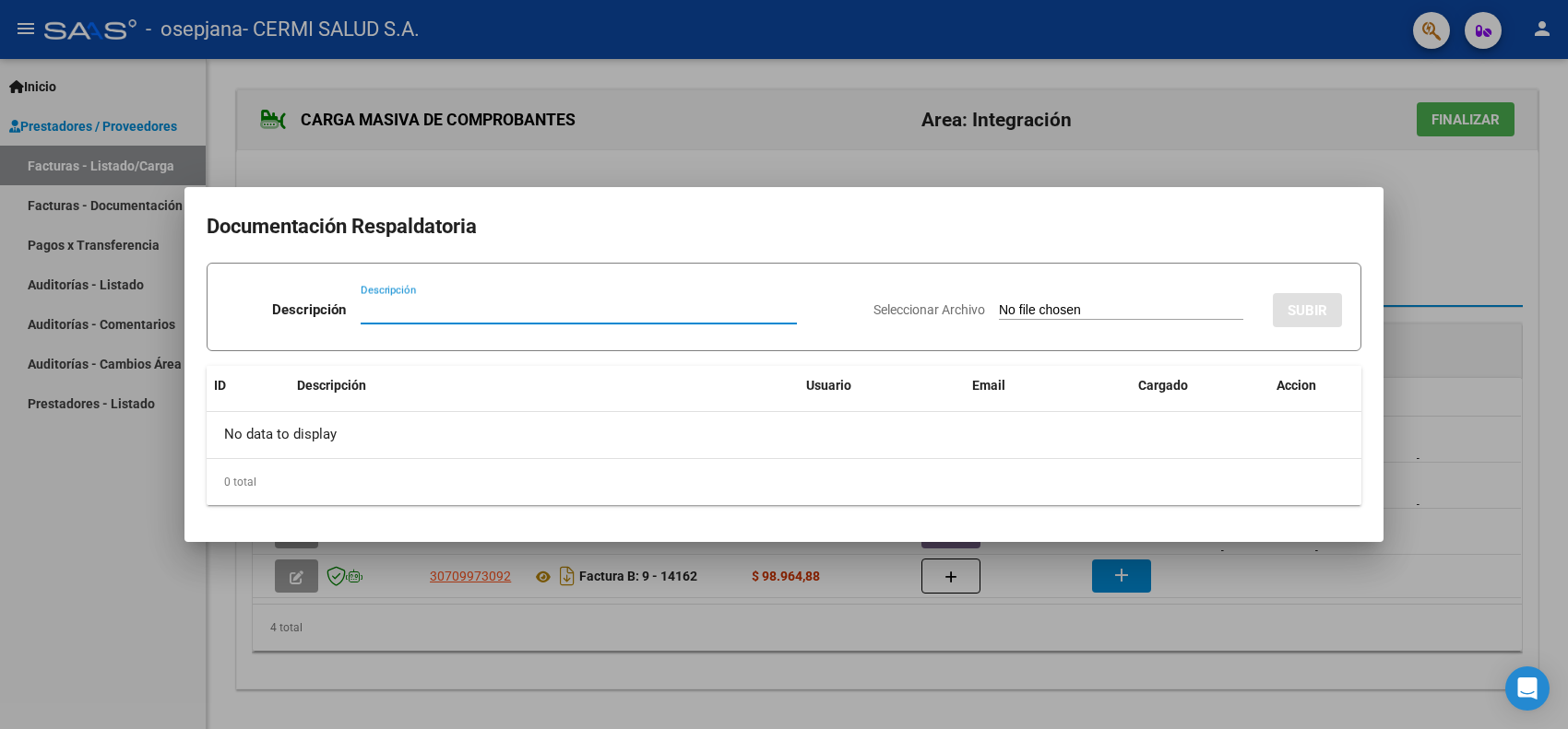
paste input "planilla"
type input "planilla"
click at [1179, 309] on input "Seleccionar Archivo" at bounding box center [1121, 311] width 244 height 18
type input "C:\fakepath\GOMEZ ARMOA ULISES JONAS.pdf"
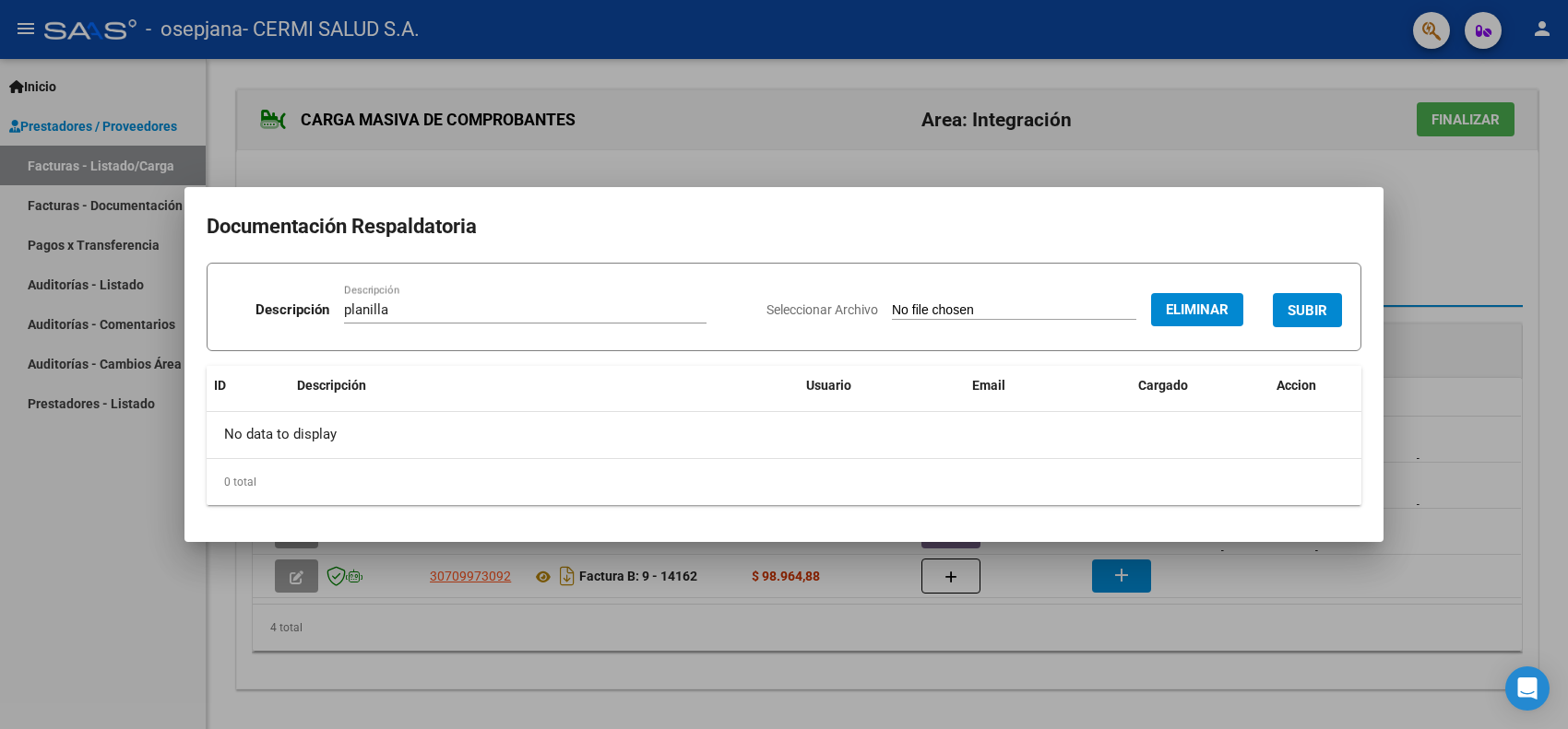
click at [1321, 314] on span "SUBIR" at bounding box center [1307, 310] width 40 height 17
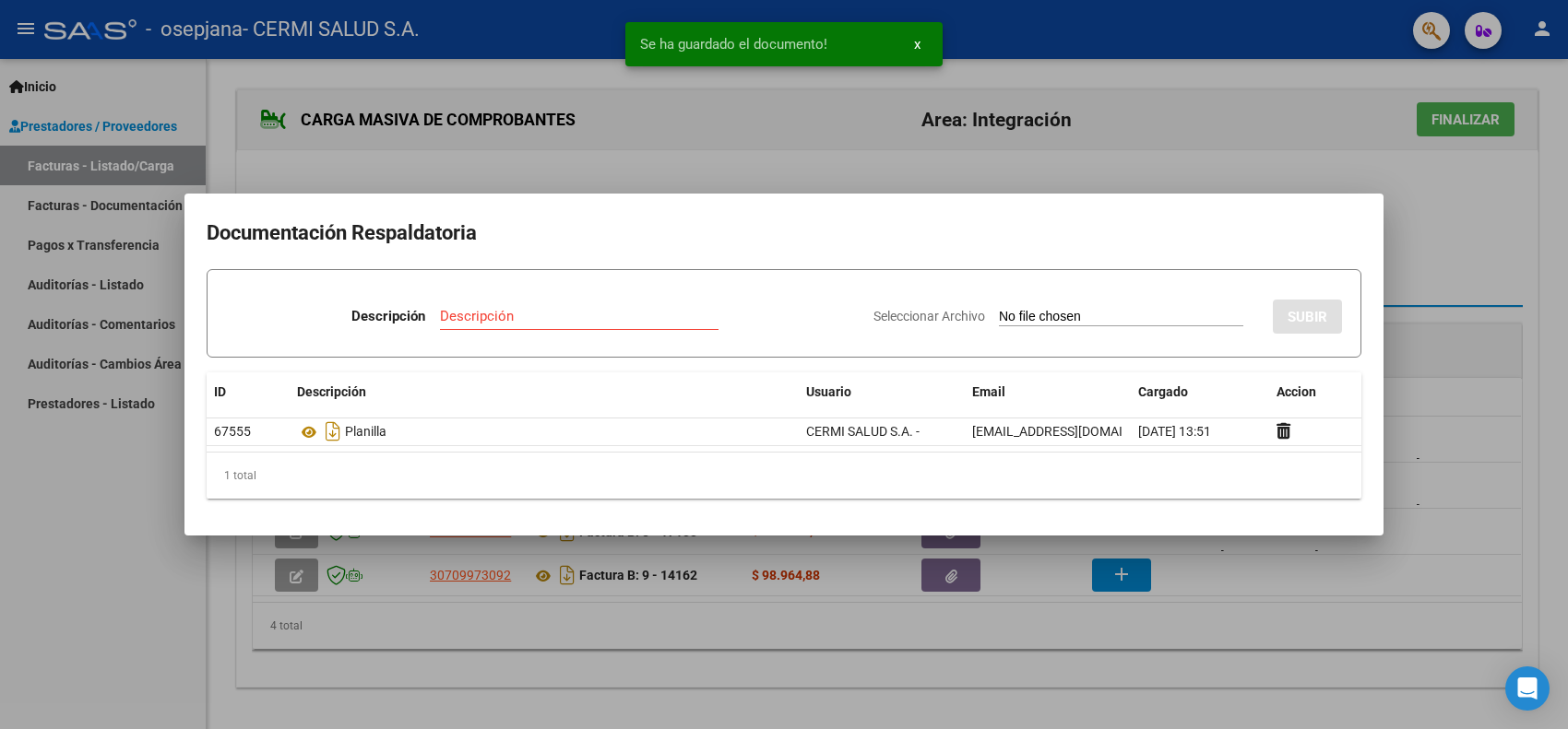
click at [140, 467] on div at bounding box center [784, 364] width 1568 height 729
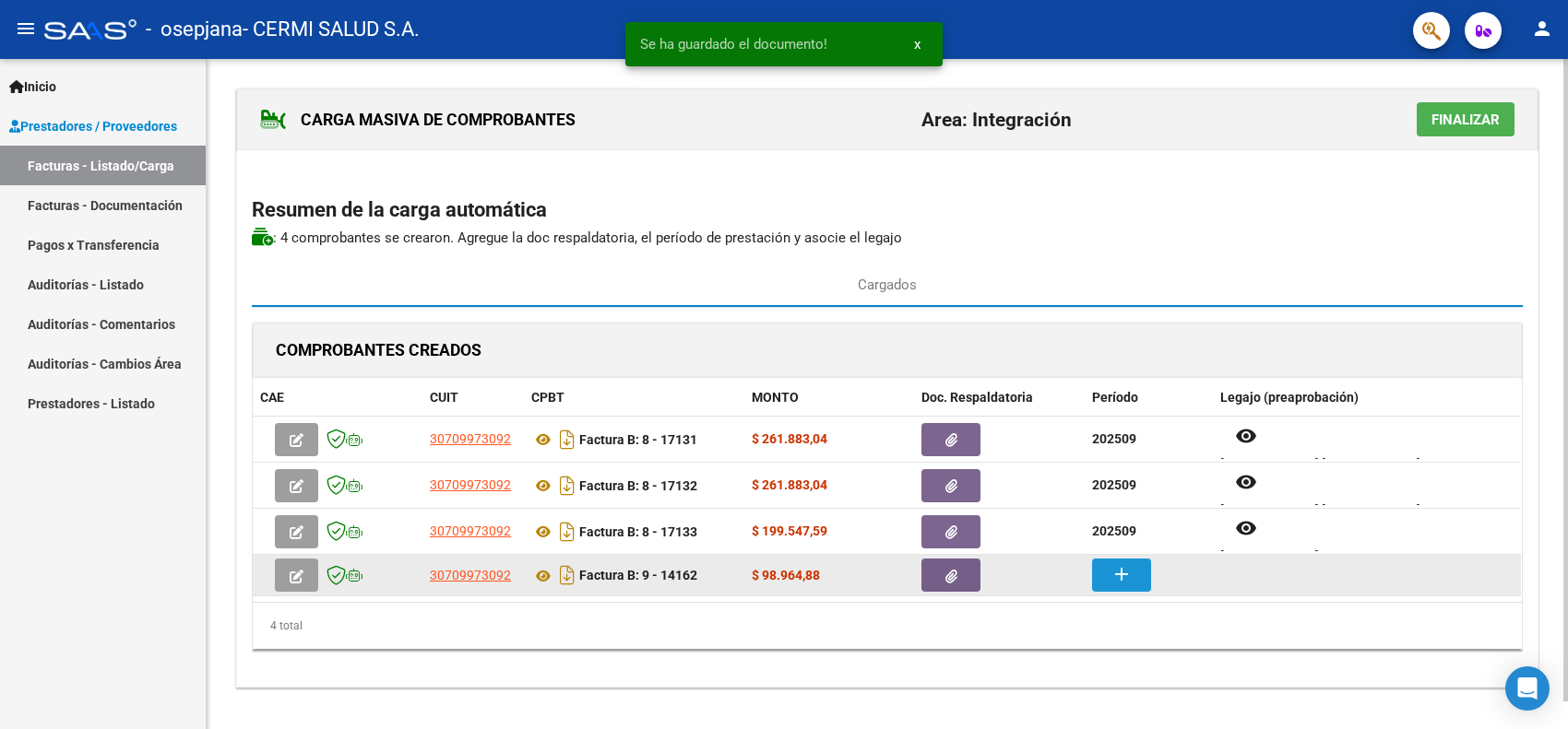
click at [1101, 573] on button "add" at bounding box center [1121, 576] width 59 height 33
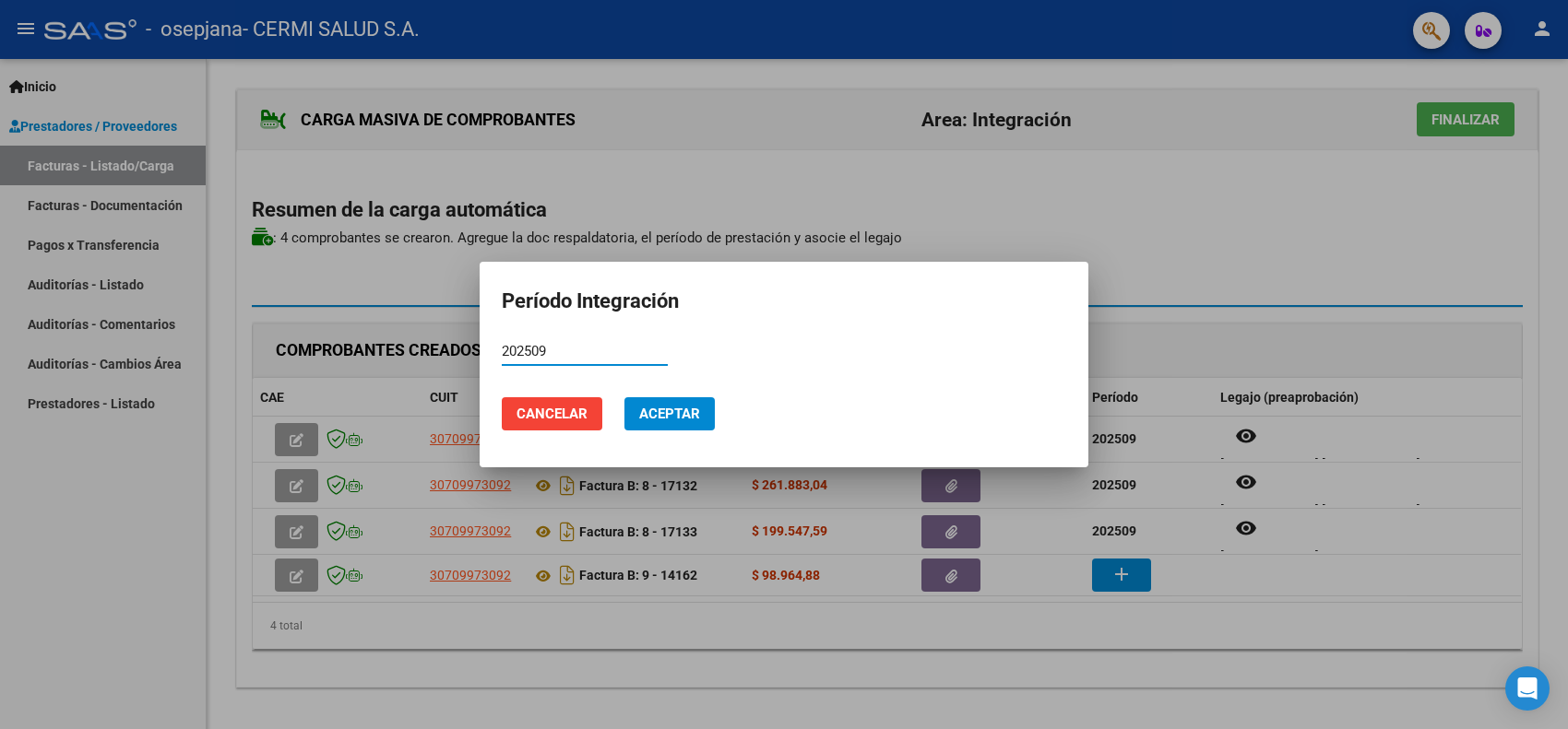
type input "202509"
click at [699, 407] on span "Aceptar" at bounding box center [670, 413] width 61 height 17
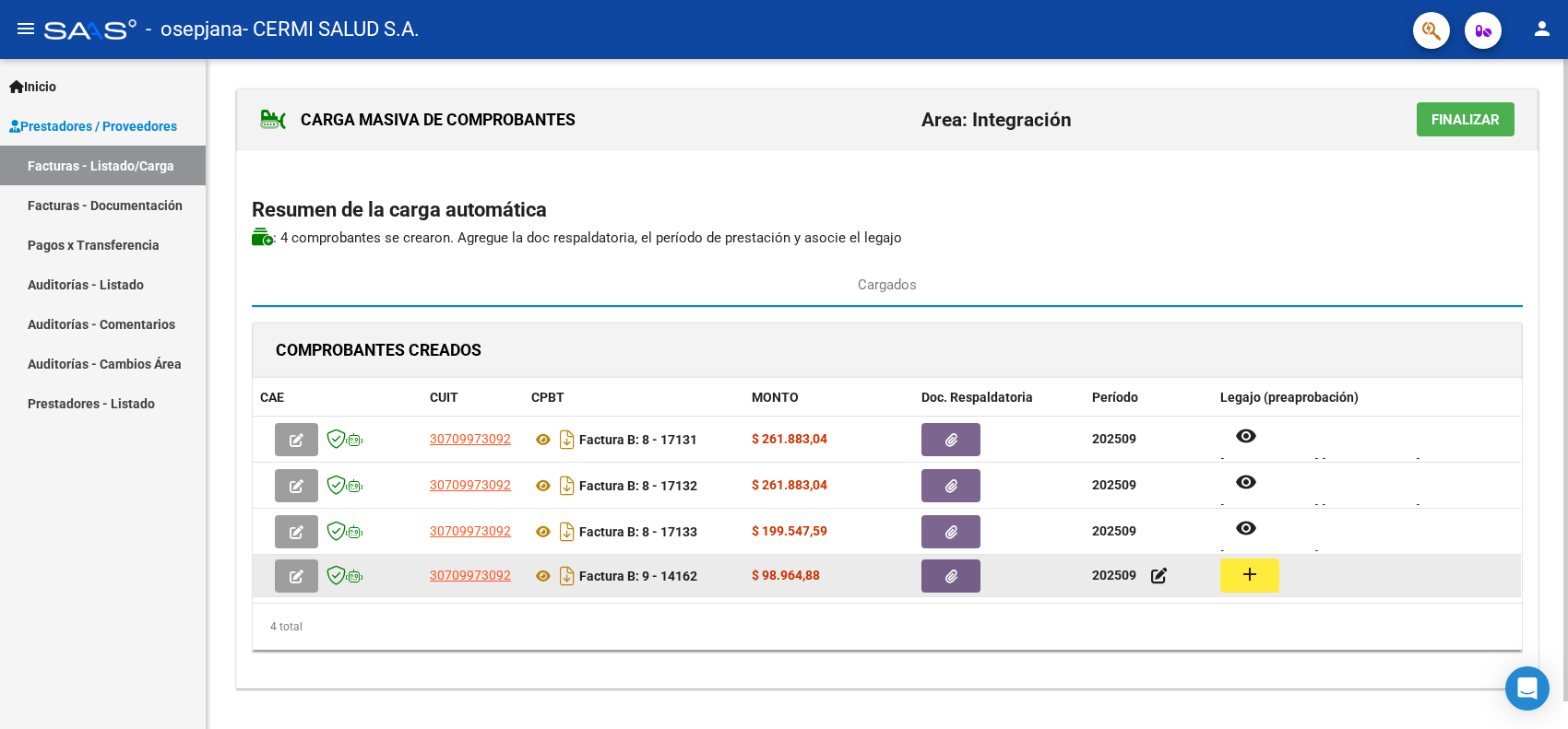
click at [1259, 580] on mat-icon "add" at bounding box center [1249, 574] width 22 height 22
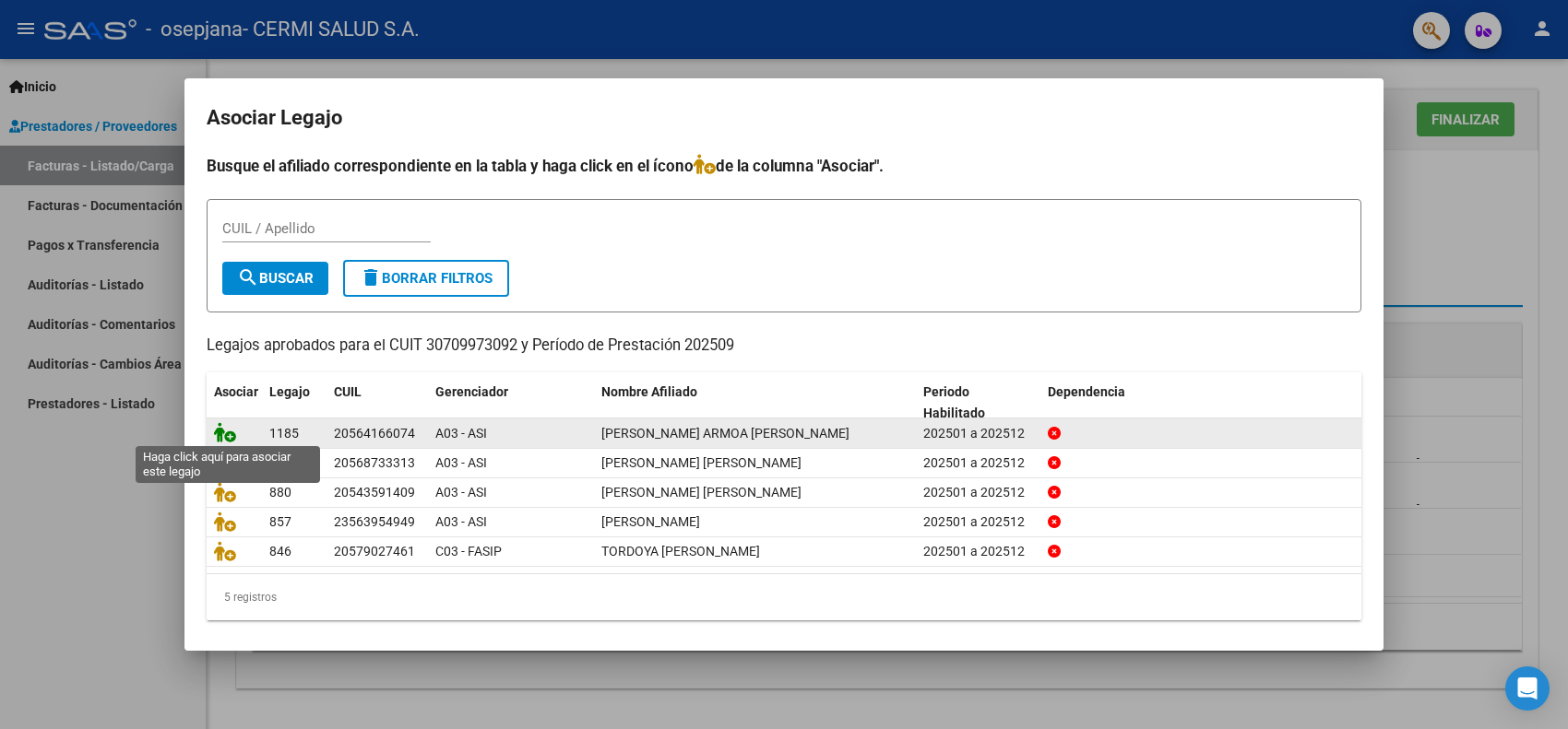
click at [220, 431] on icon at bounding box center [225, 432] width 22 height 21
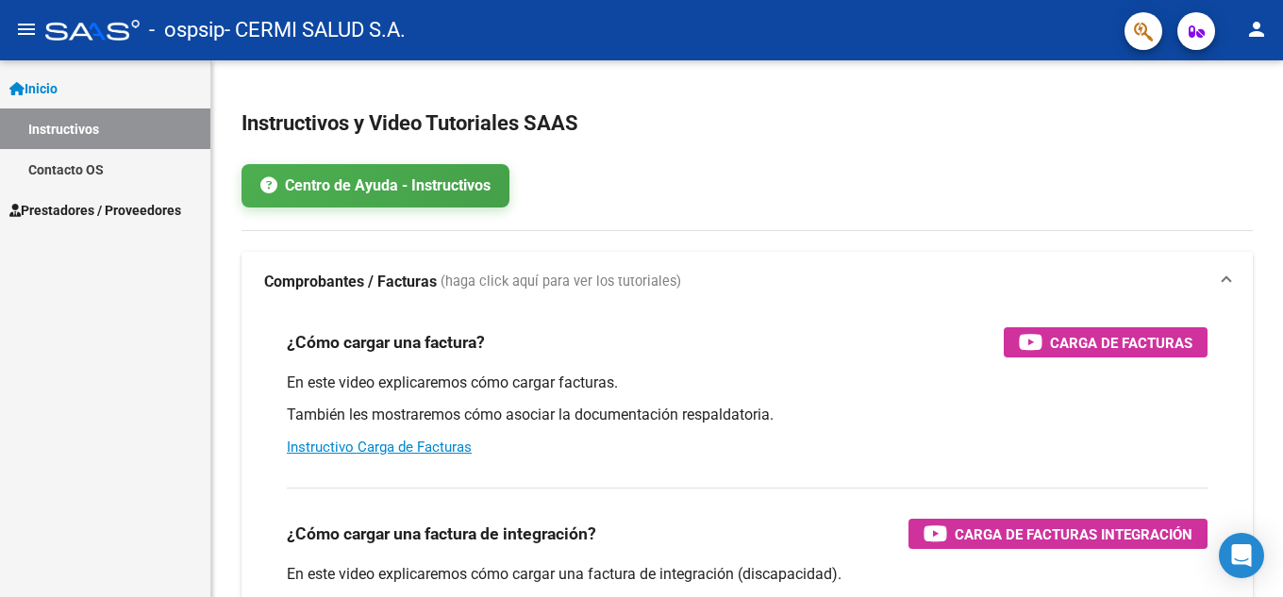
click at [104, 219] on span "Prestadores / Proveedores" at bounding box center [95, 210] width 172 height 21
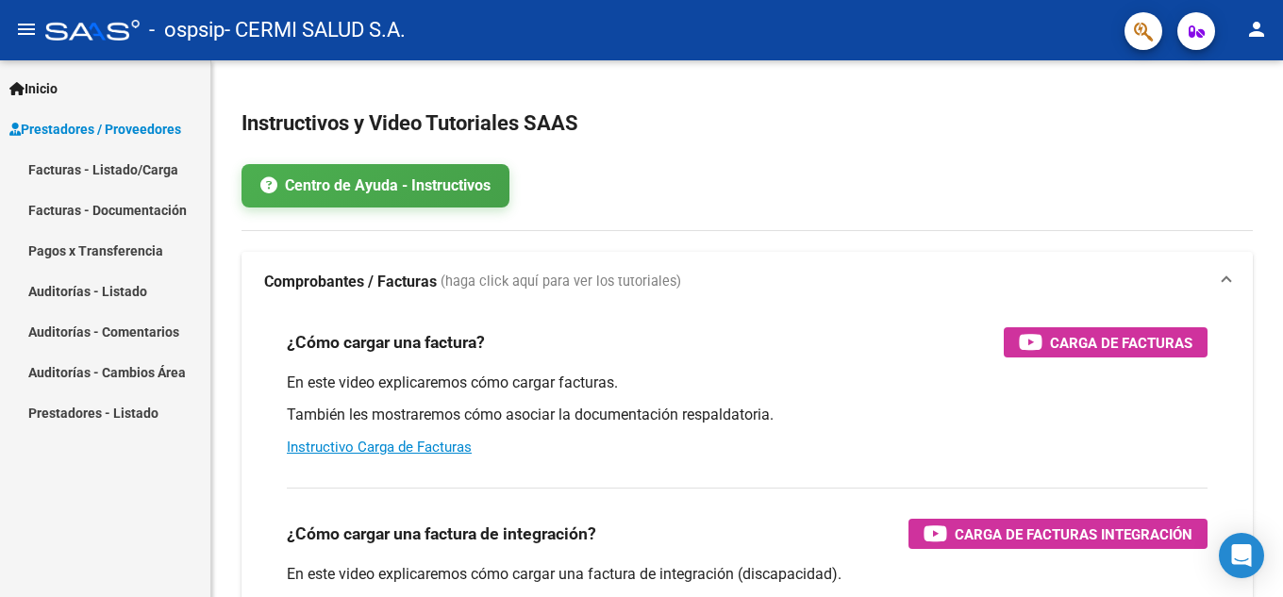
click at [146, 135] on span "Prestadores / Proveedores" at bounding box center [95, 129] width 172 height 21
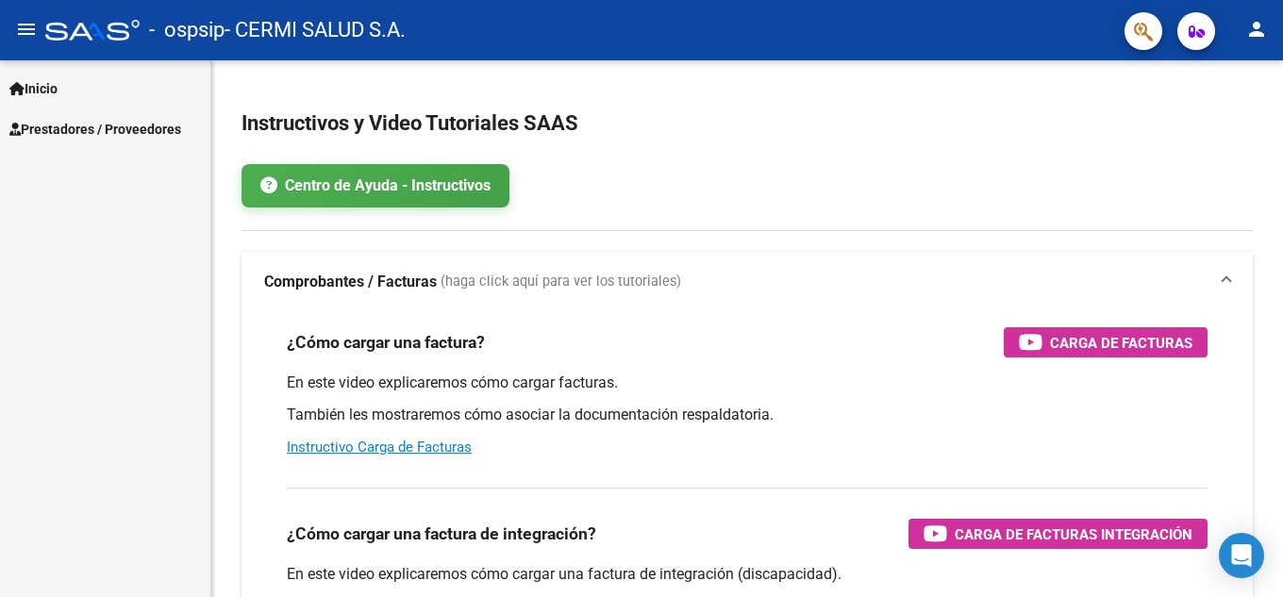
click at [148, 119] on span "Prestadores / Proveedores" at bounding box center [95, 129] width 172 height 21
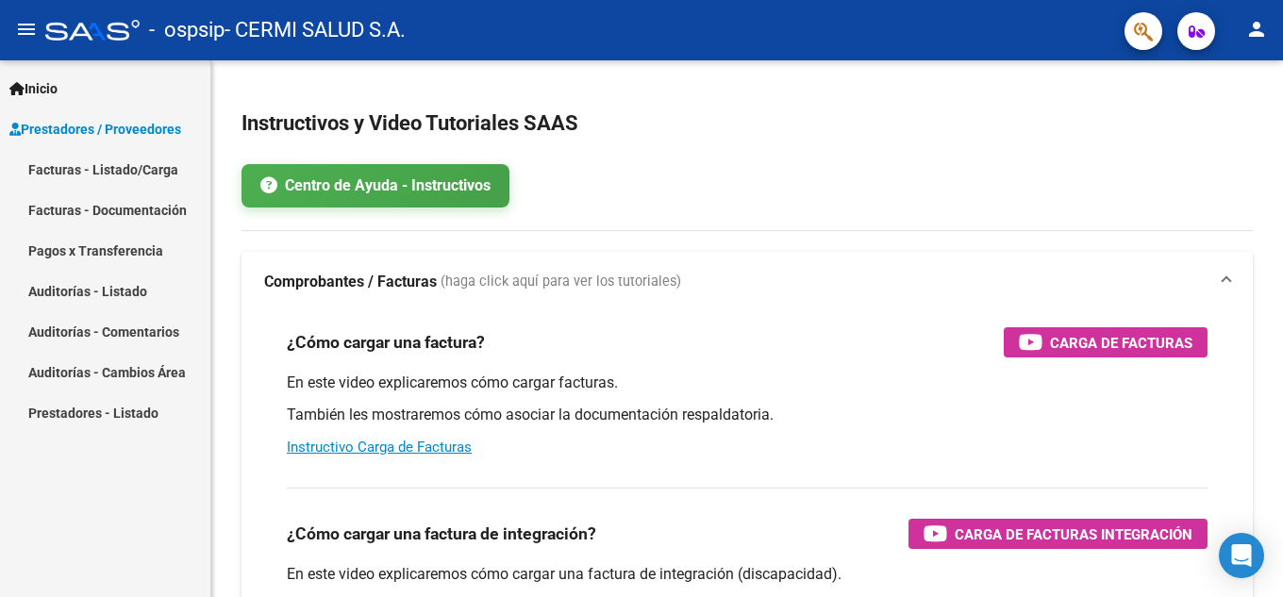
click at [159, 166] on link "Facturas - Listado/Carga" at bounding box center [105, 169] width 210 height 41
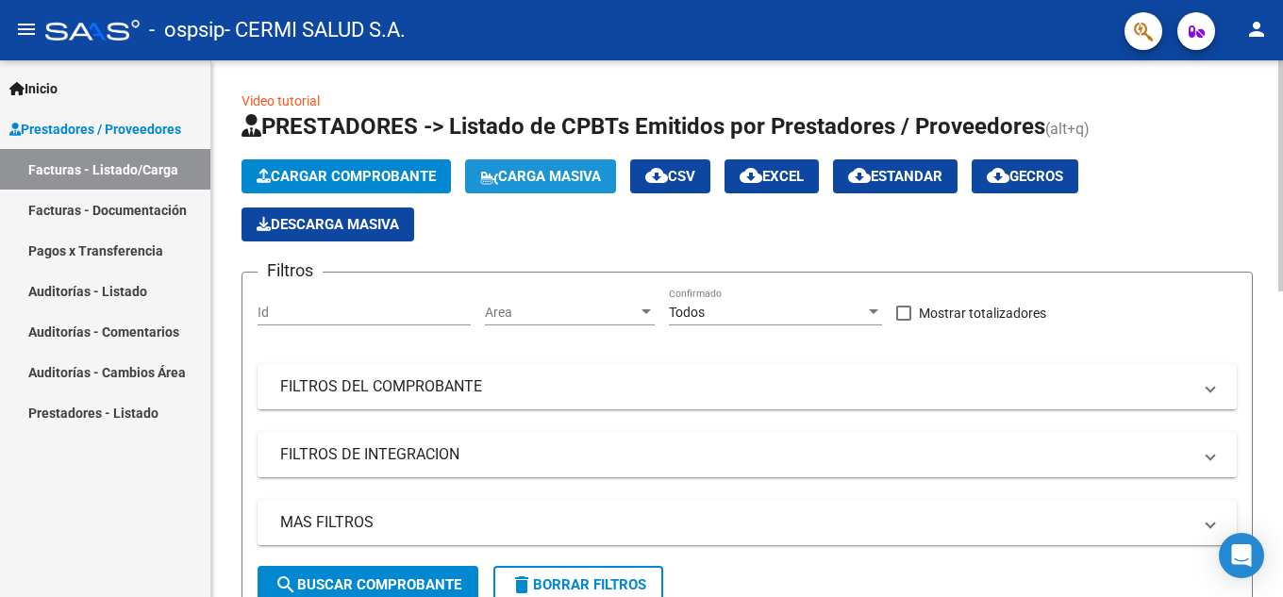
click at [534, 176] on span "Carga Masiva" at bounding box center [540, 176] width 121 height 17
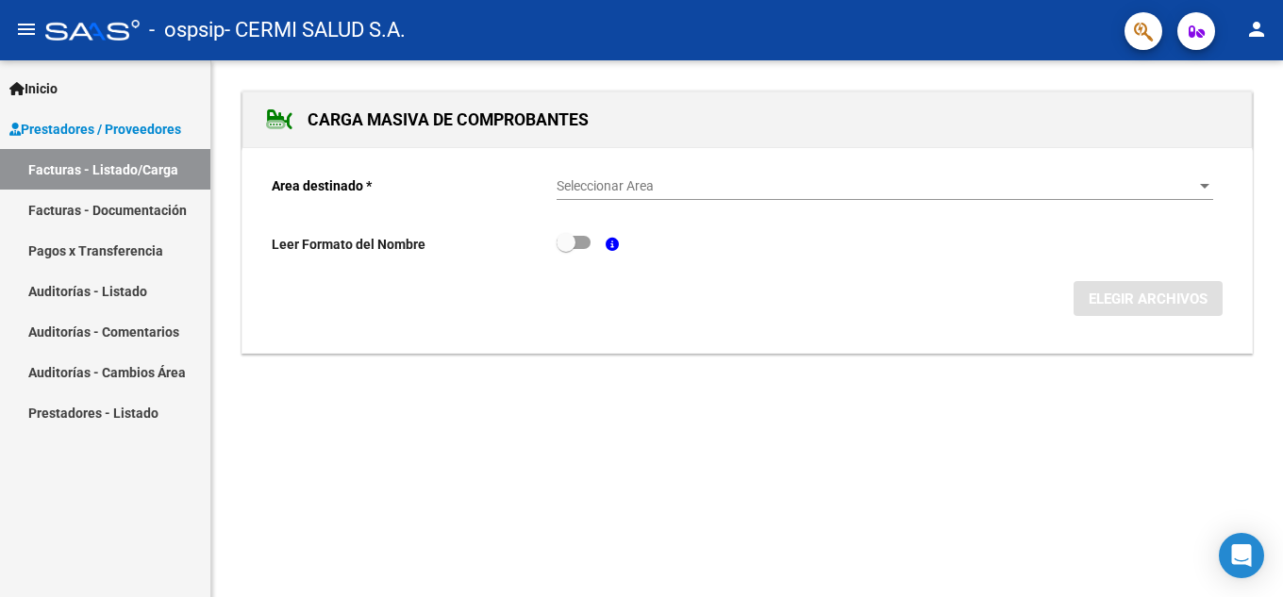
click at [749, 201] on div "Seleccionar Area Seleccionar Area" at bounding box center [885, 189] width 657 height 54
click at [742, 187] on span "Seleccionar Area" at bounding box center [877, 186] width 640 height 16
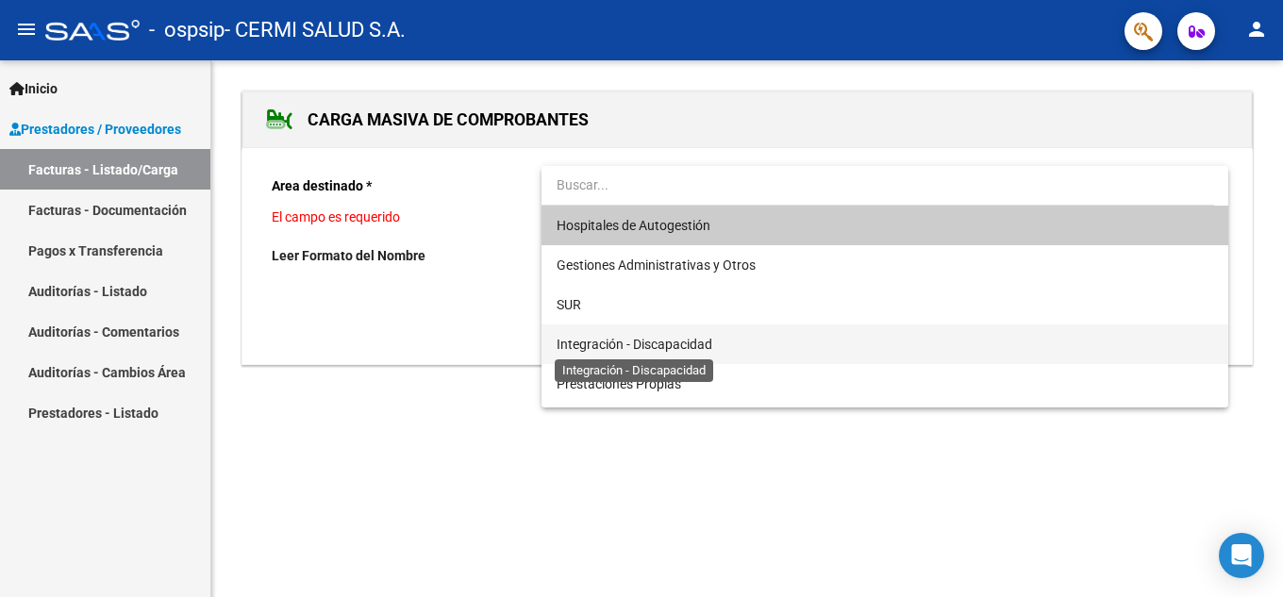
click at [639, 337] on span "Integración - Discapacidad" at bounding box center [635, 344] width 156 height 15
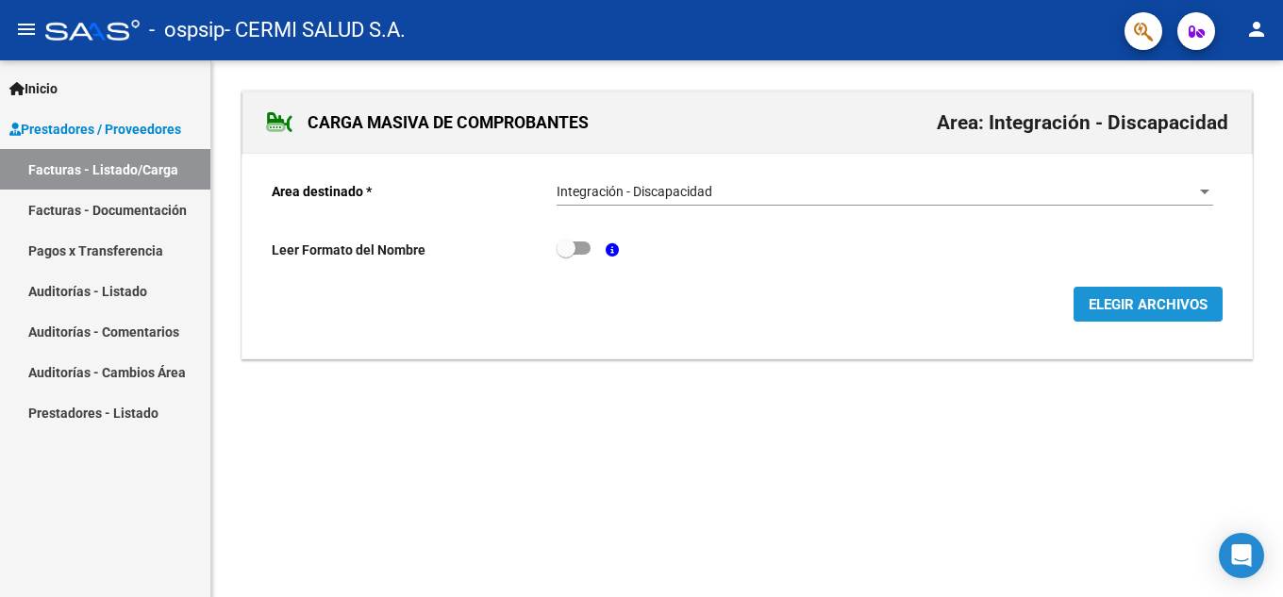
click at [1099, 290] on button "ELEGIR ARCHIVOS" at bounding box center [1148, 304] width 149 height 35
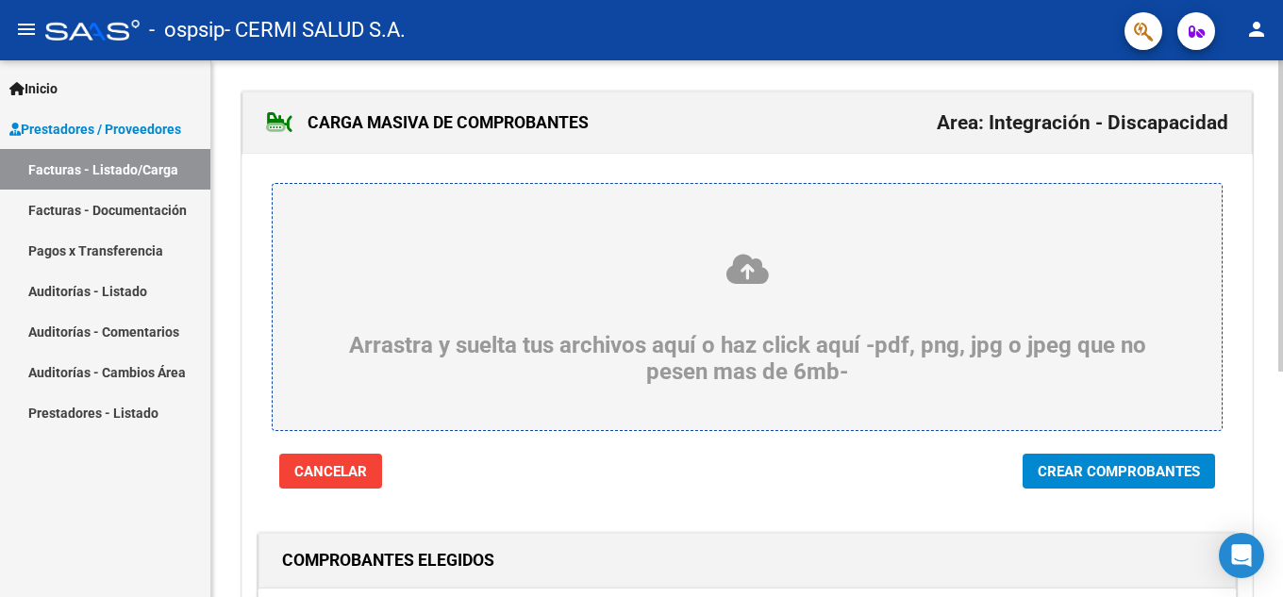
click at [1131, 476] on span "Crear Comprobantes" at bounding box center [1119, 471] width 162 height 17
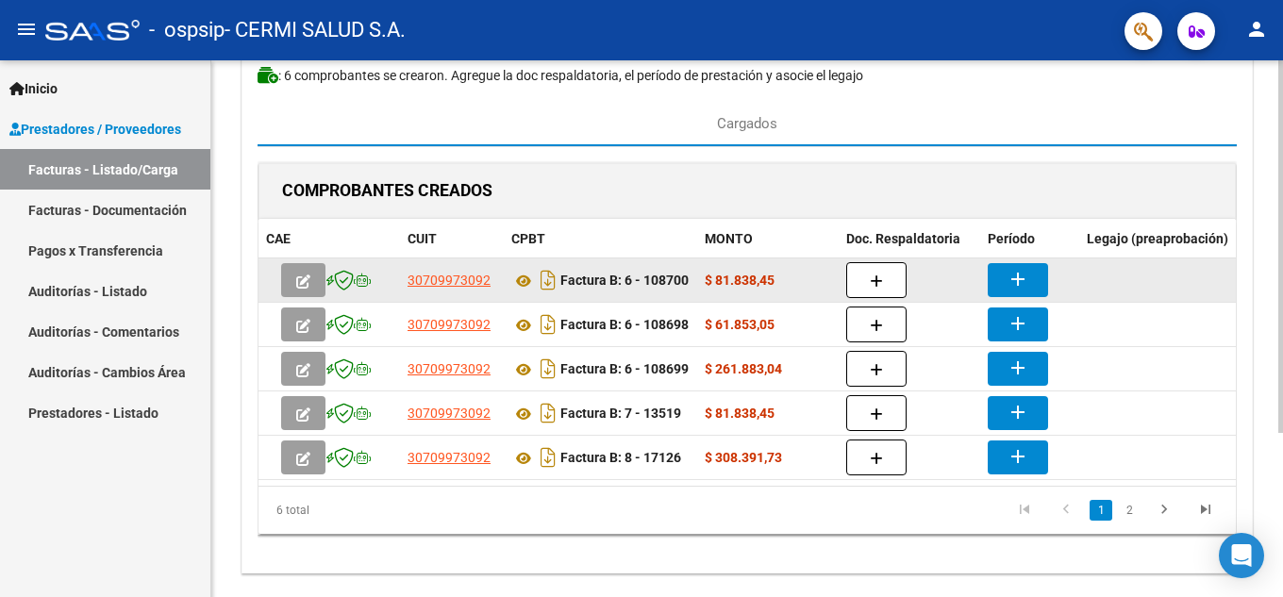
scroll to position [236, 0]
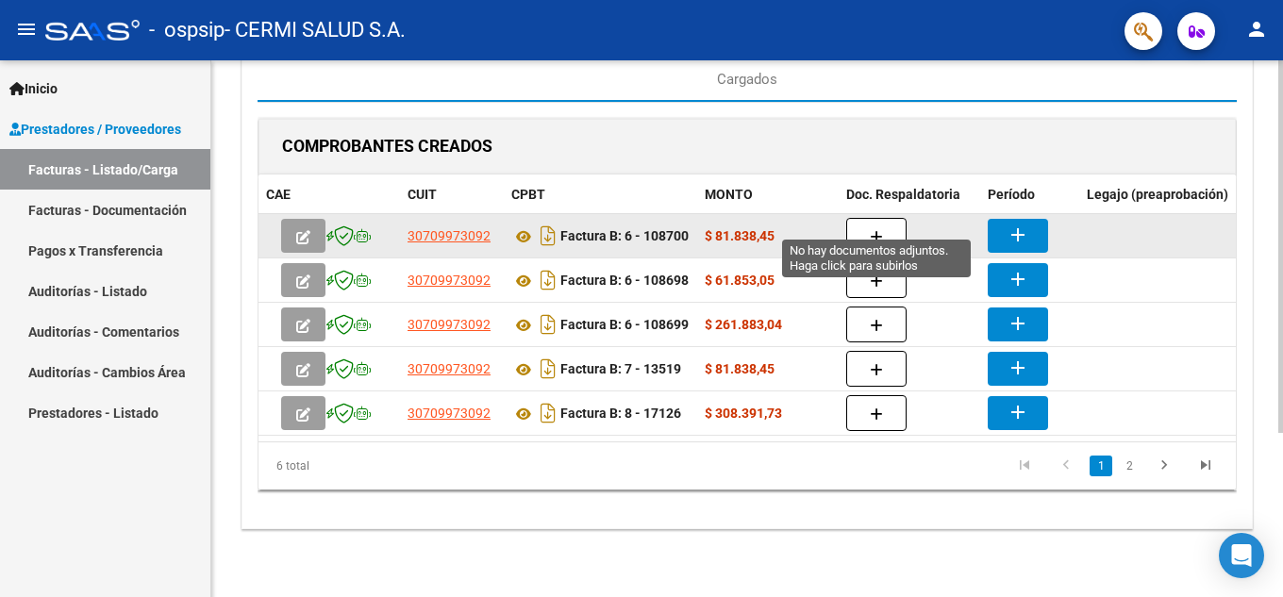
click at [872, 218] on button "button" at bounding box center [876, 236] width 60 height 36
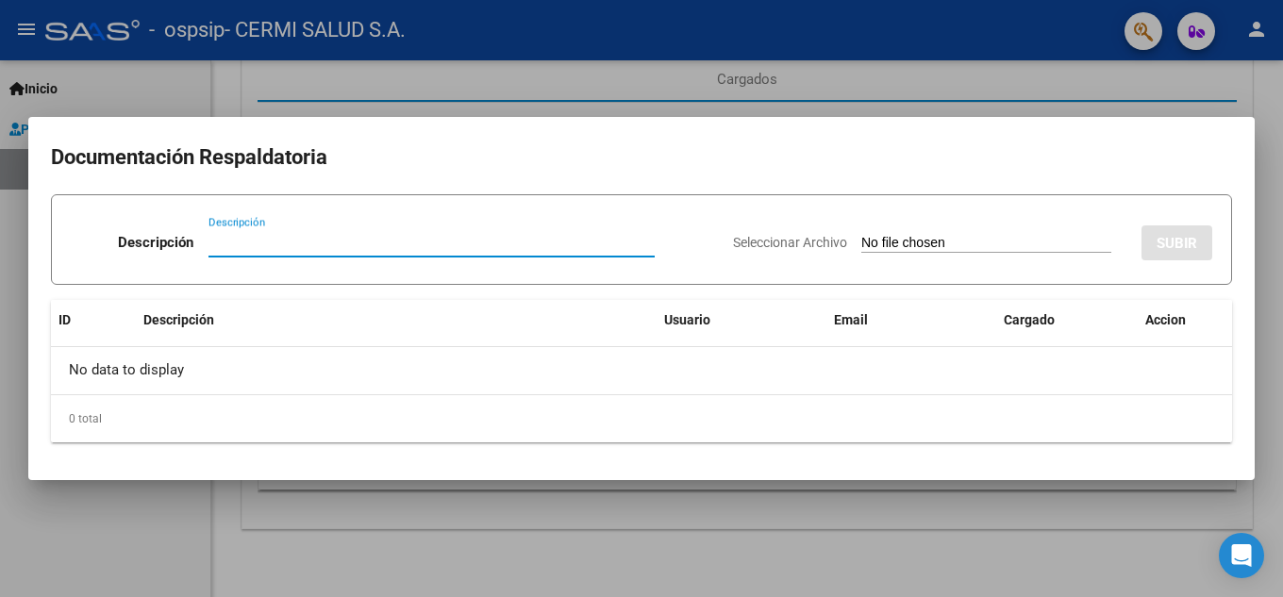
click at [0, 392] on div at bounding box center [641, 298] width 1283 height 597
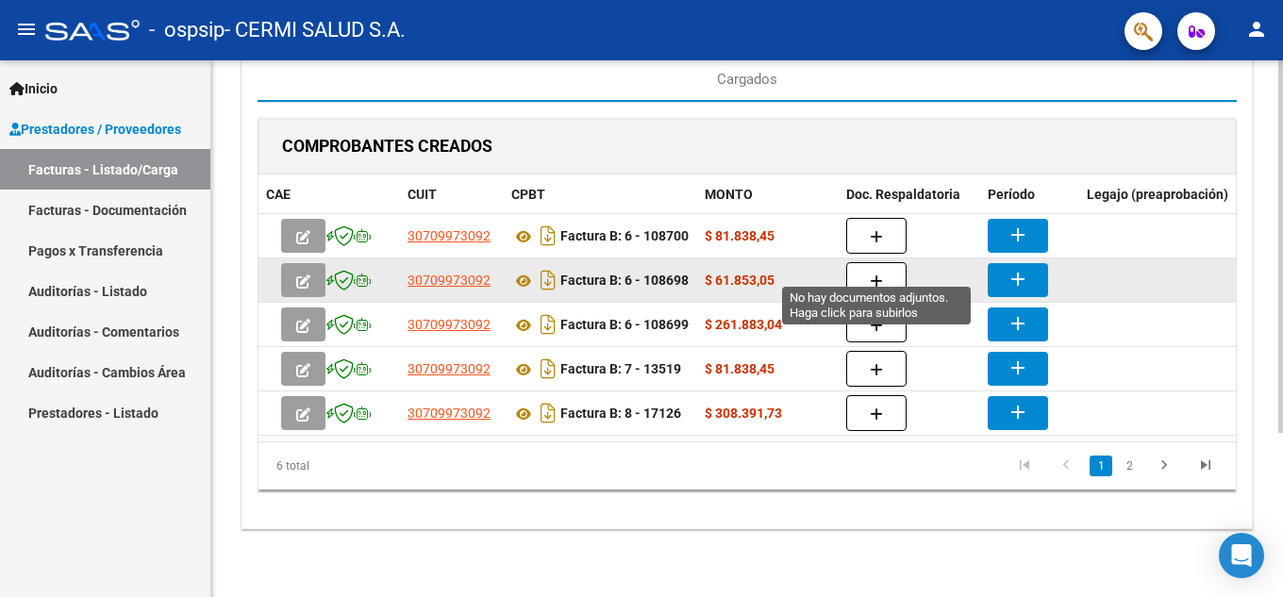
click at [881, 275] on icon "button" at bounding box center [876, 282] width 13 height 14
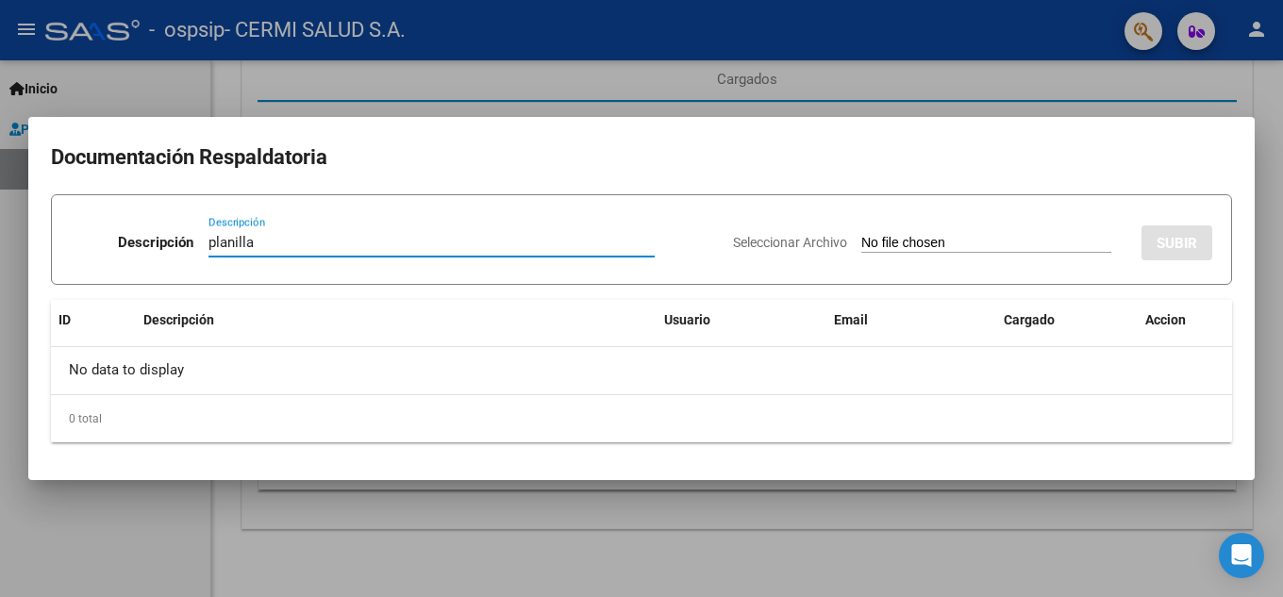
click at [230, 233] on div "planilla Descripción" at bounding box center [432, 242] width 446 height 28
type input "planilla"
click at [230, 232] on div "planilla Descripción" at bounding box center [432, 242] width 446 height 28
click at [230, 242] on input "planilla" at bounding box center [432, 242] width 446 height 17
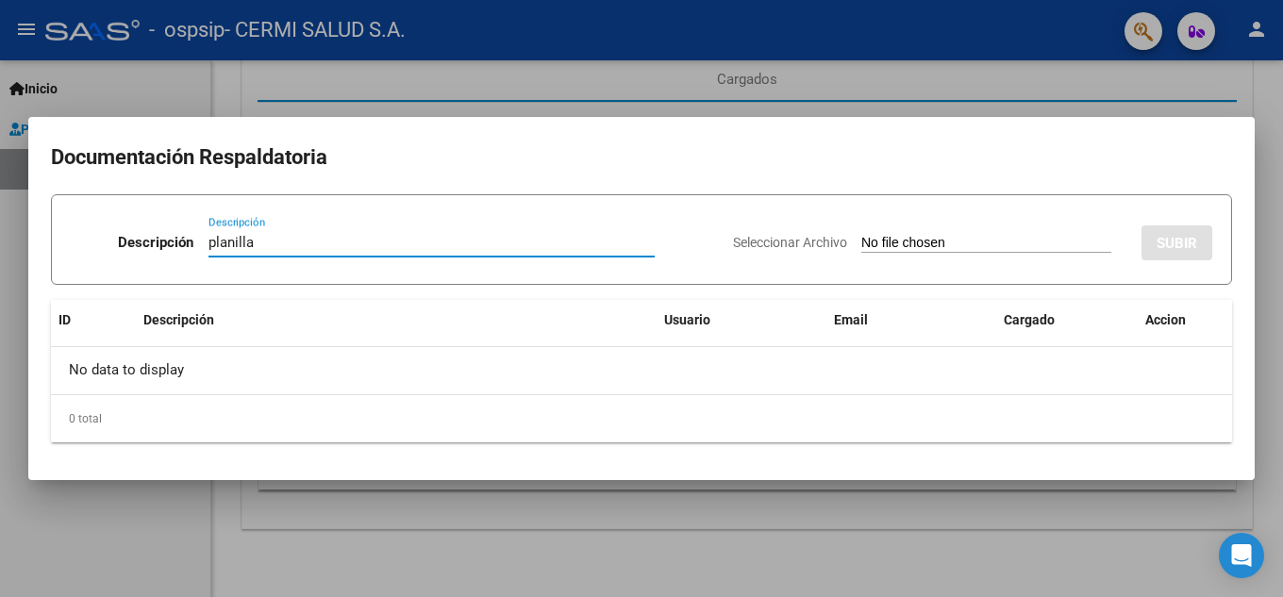
click at [861, 243] on input "Seleccionar Archivo" at bounding box center [986, 244] width 250 height 18
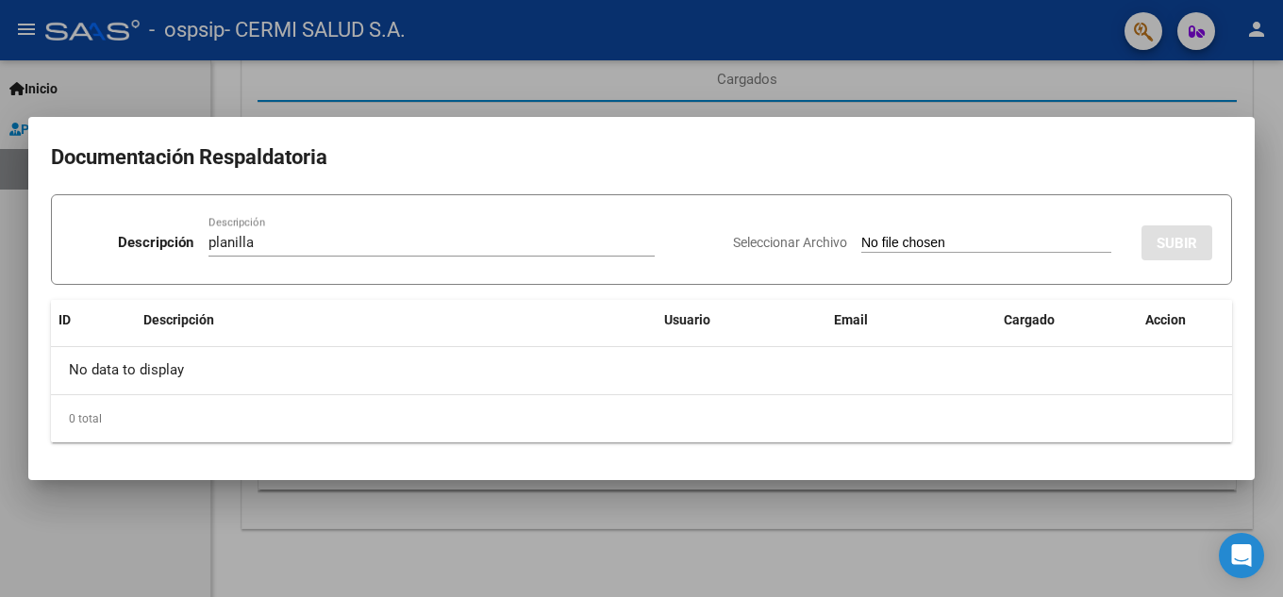
type input "C:\fakepath\[PERSON_NAME], OSPSIP.pdf"
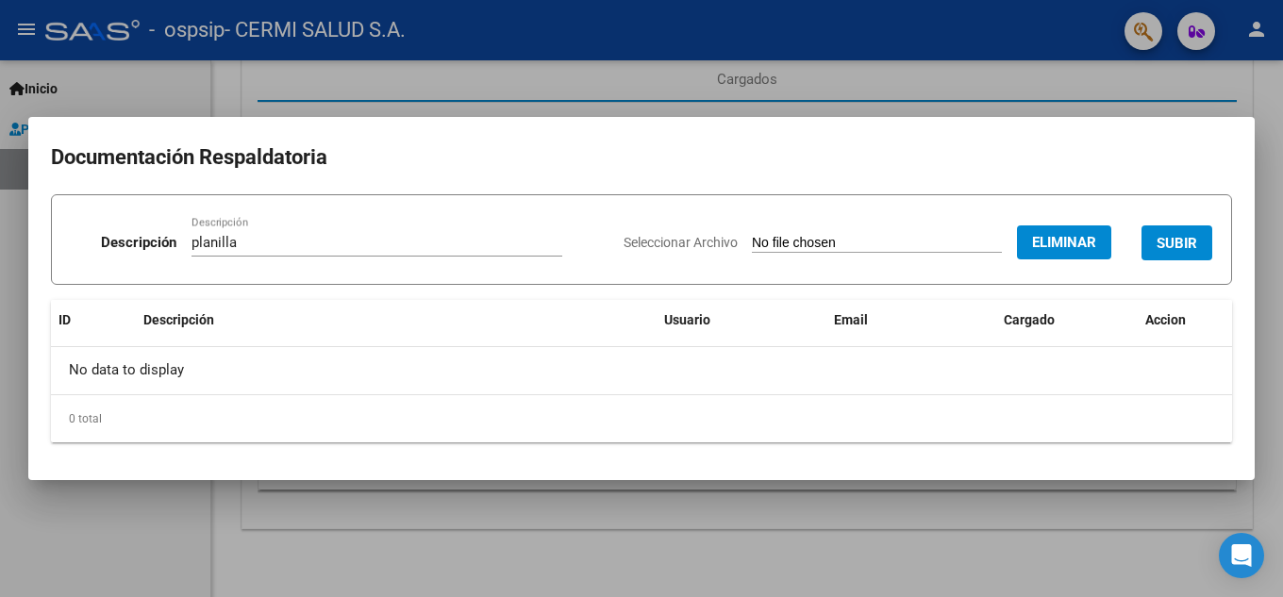
click at [1182, 230] on button "SUBIR" at bounding box center [1177, 242] width 71 height 35
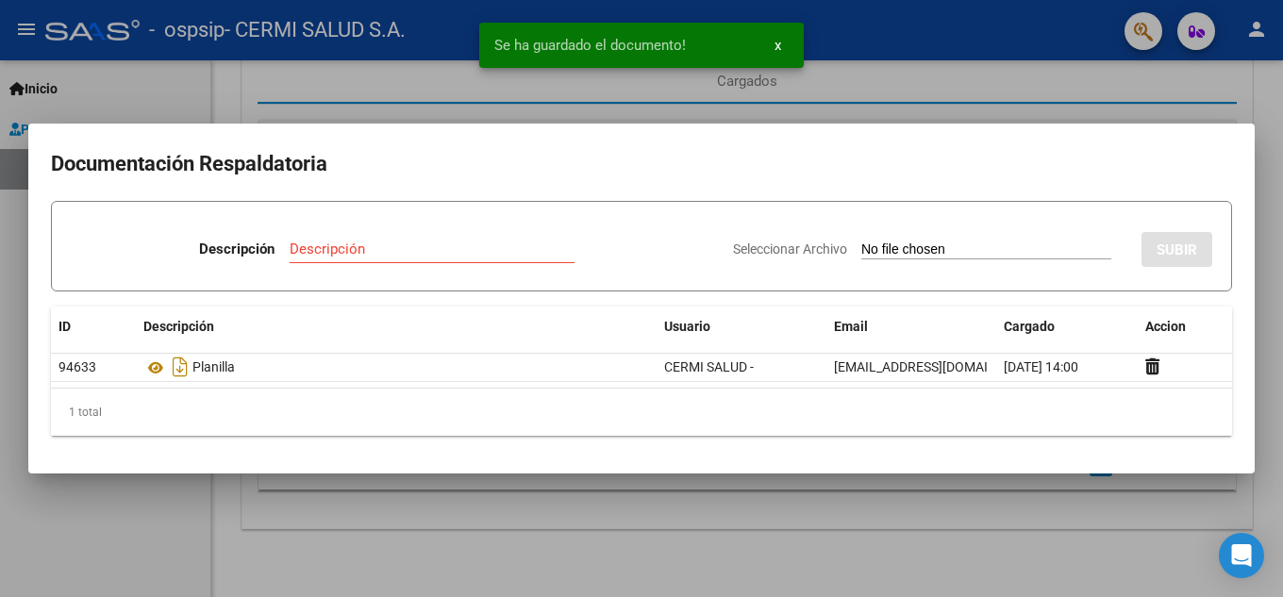
click at [146, 473] on mat-dialog-container "Documentación Respaldatoria Descripción Descripción Seleccionar Archivo SUBIR I…" at bounding box center [641, 299] width 1226 height 350
click at [142, 492] on div at bounding box center [641, 298] width 1283 height 597
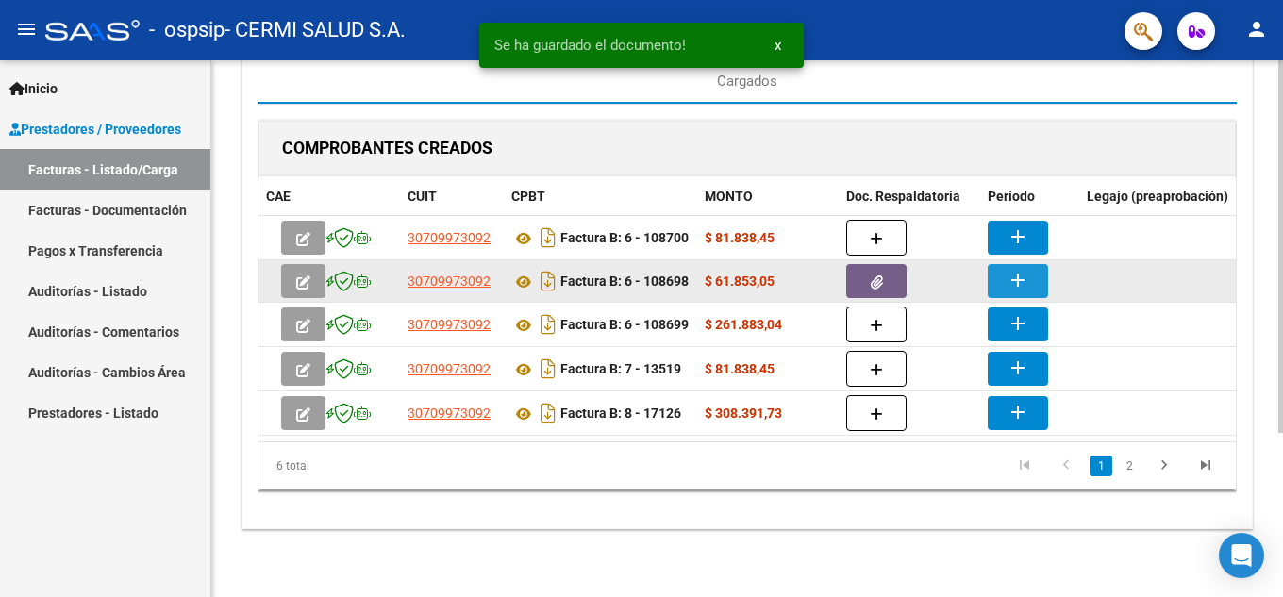
click at [1014, 269] on mat-icon "add" at bounding box center [1018, 280] width 23 height 23
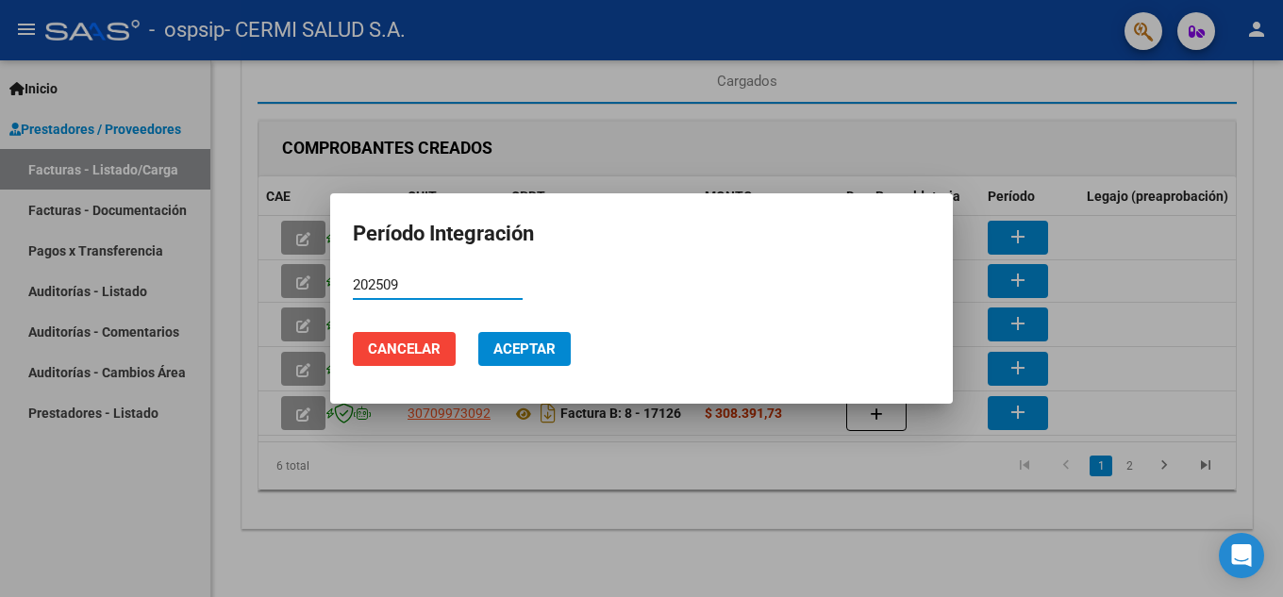
type input "202509"
click at [559, 355] on button "Aceptar" at bounding box center [524, 349] width 92 height 34
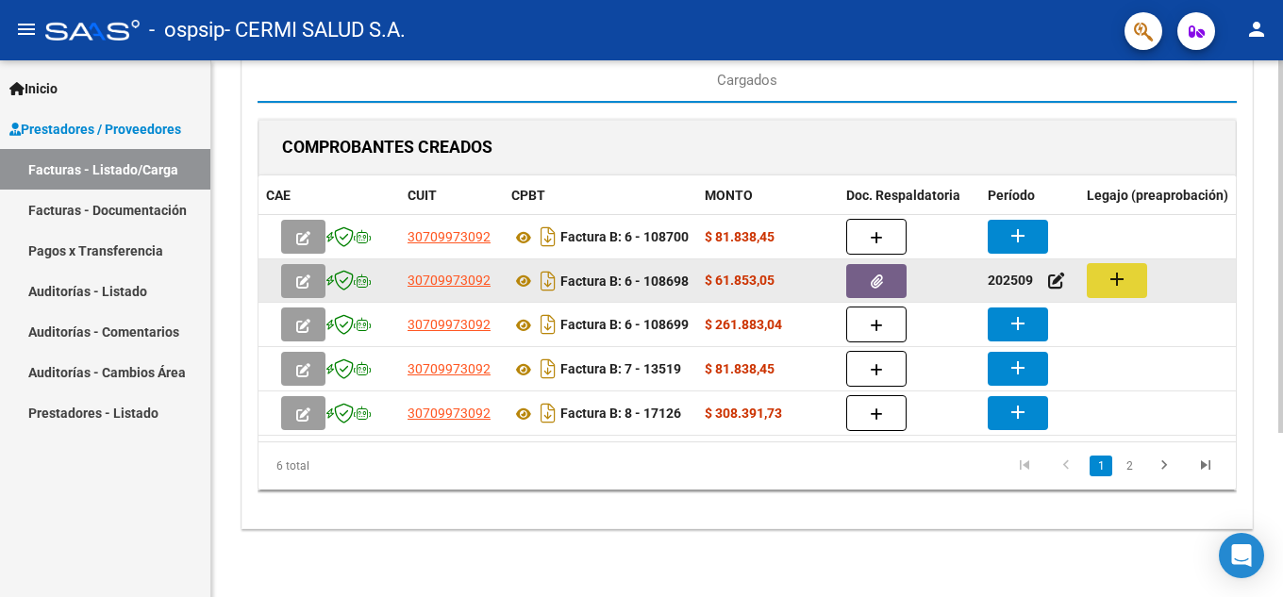
click at [1109, 268] on mat-icon "add" at bounding box center [1117, 279] width 23 height 23
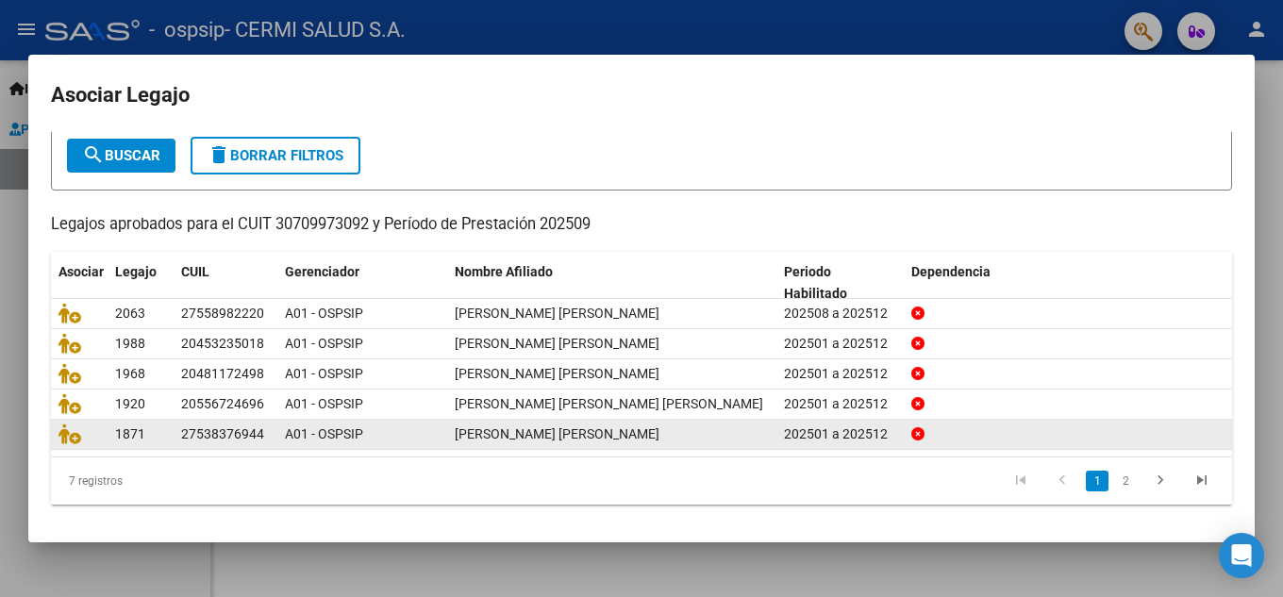
scroll to position [108, 0]
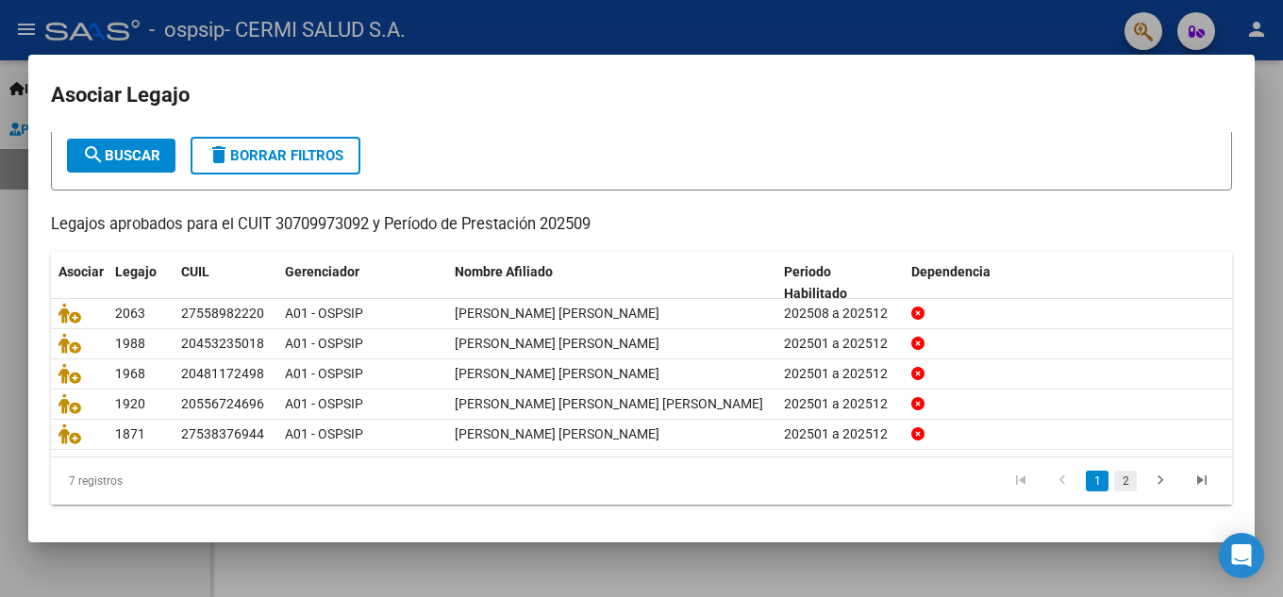
click at [1114, 480] on link "2" at bounding box center [1125, 481] width 23 height 21
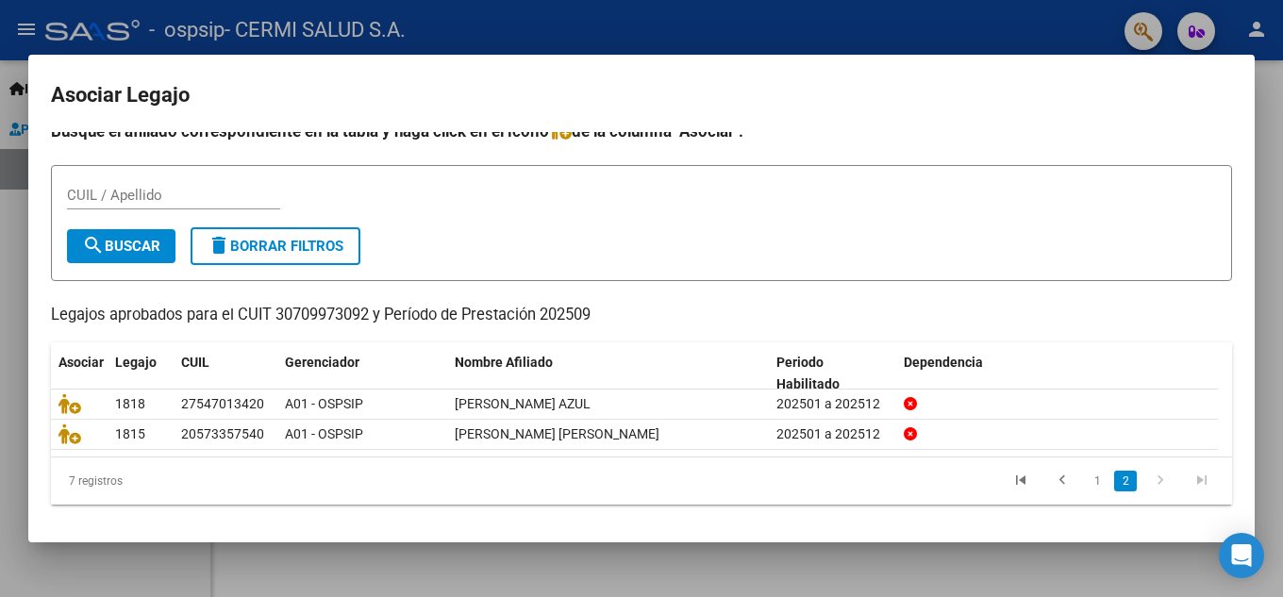
scroll to position [15, 0]
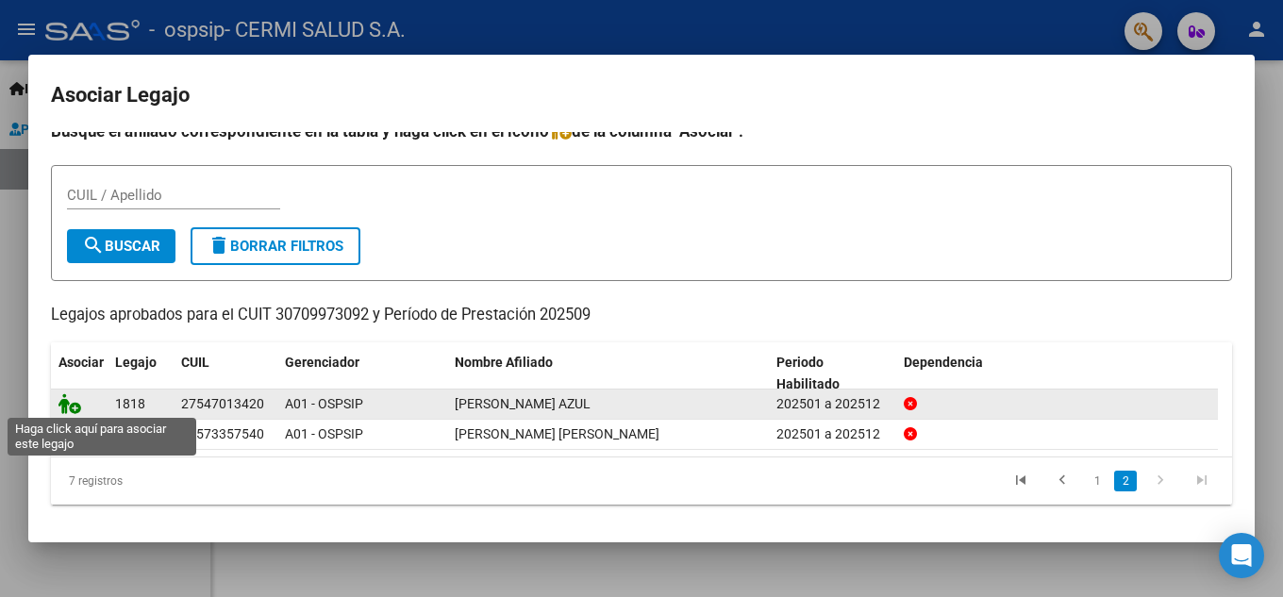
click at [59, 393] on icon at bounding box center [69, 403] width 23 height 21
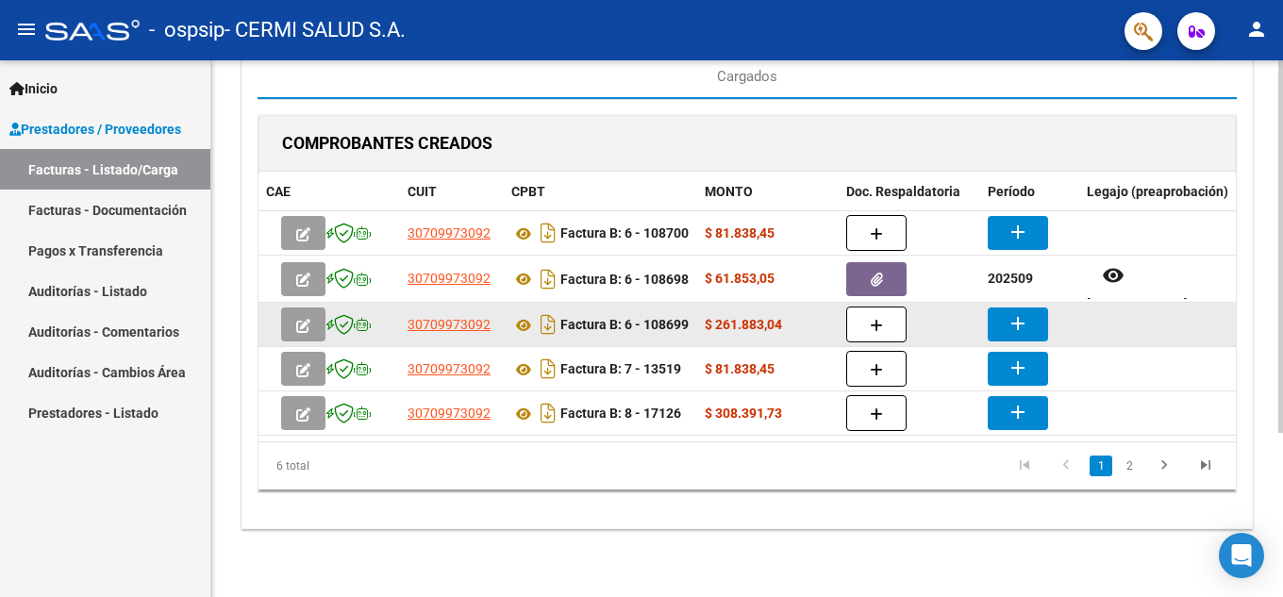
click at [690, 303] on datatable-body-cell "Factura B: 6 - 108699" at bounding box center [600, 324] width 193 height 43
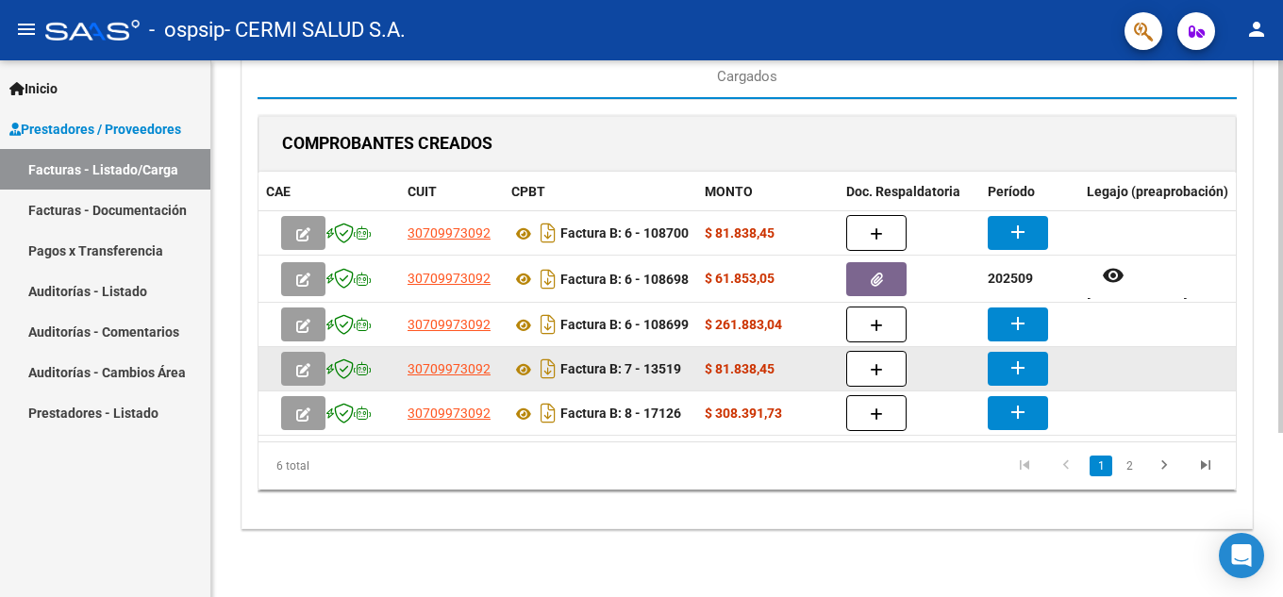
scroll to position [1, 0]
drag, startPoint x: 569, startPoint y: 303, endPoint x: 663, endPoint y: 347, distance: 104.2
click at [662, 345] on datatable-scroller "30709973092 Factura B: 6 - 108700 $ 81.838,45 add 30709973092 Factura B: 6 - 10…" at bounding box center [747, 323] width 977 height 225
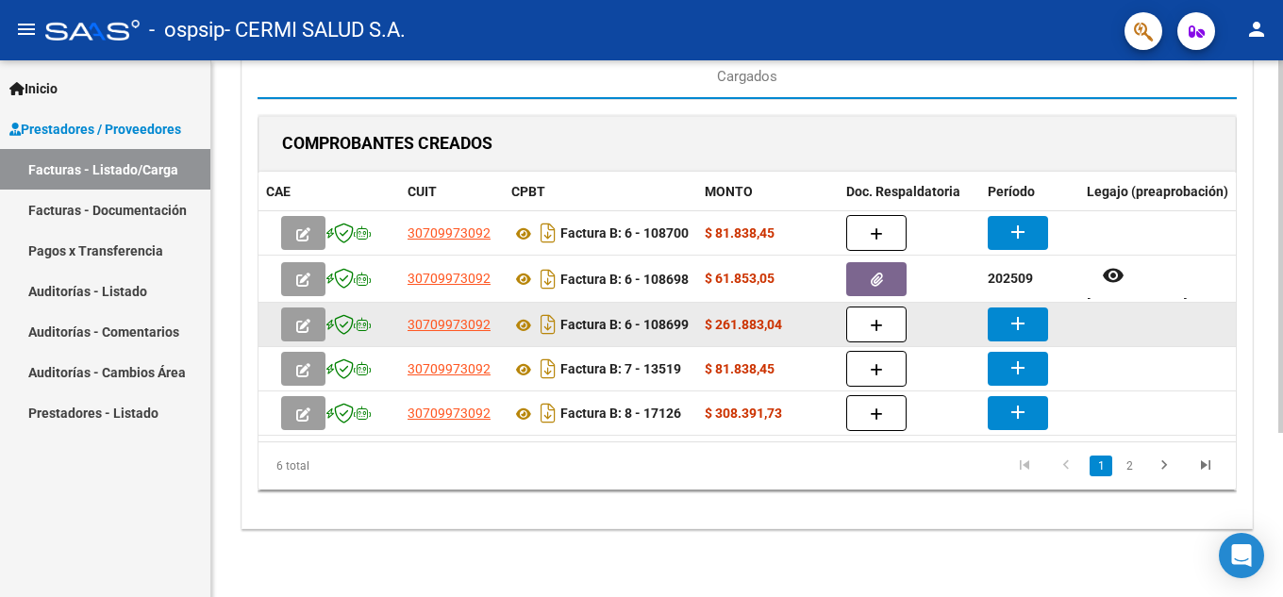
click at [636, 310] on div "Factura B: 6 - 108699" at bounding box center [600, 324] width 178 height 30
click at [648, 318] on strong "Factura B: 6 - 108699" at bounding box center [624, 325] width 128 height 15
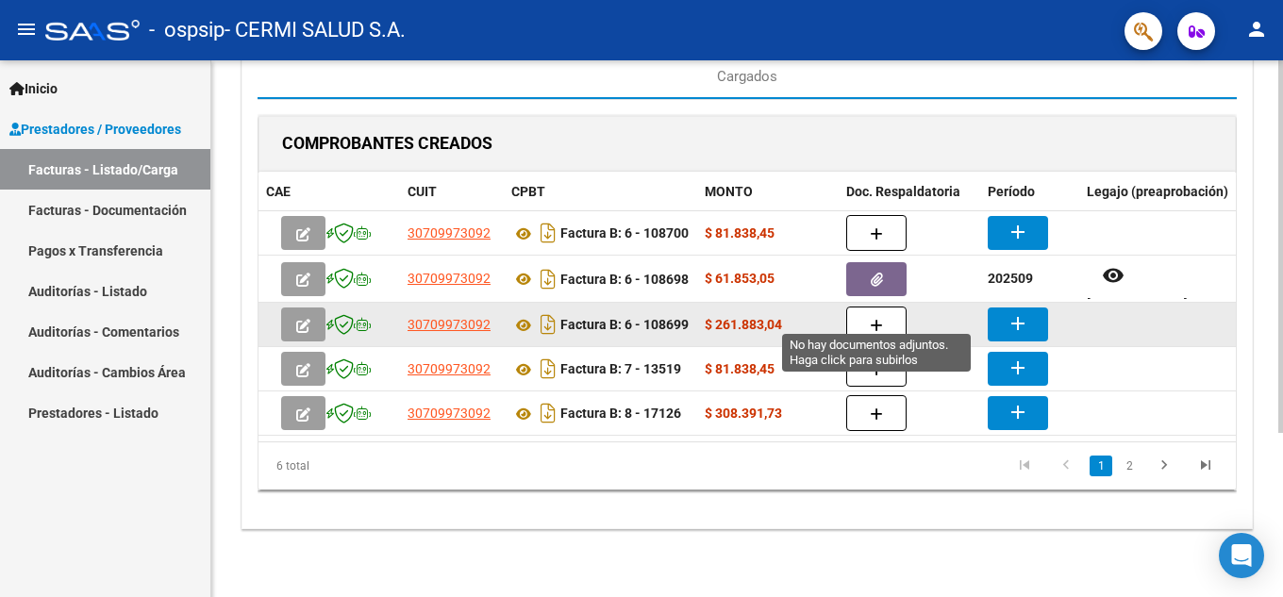
scroll to position [142, 0]
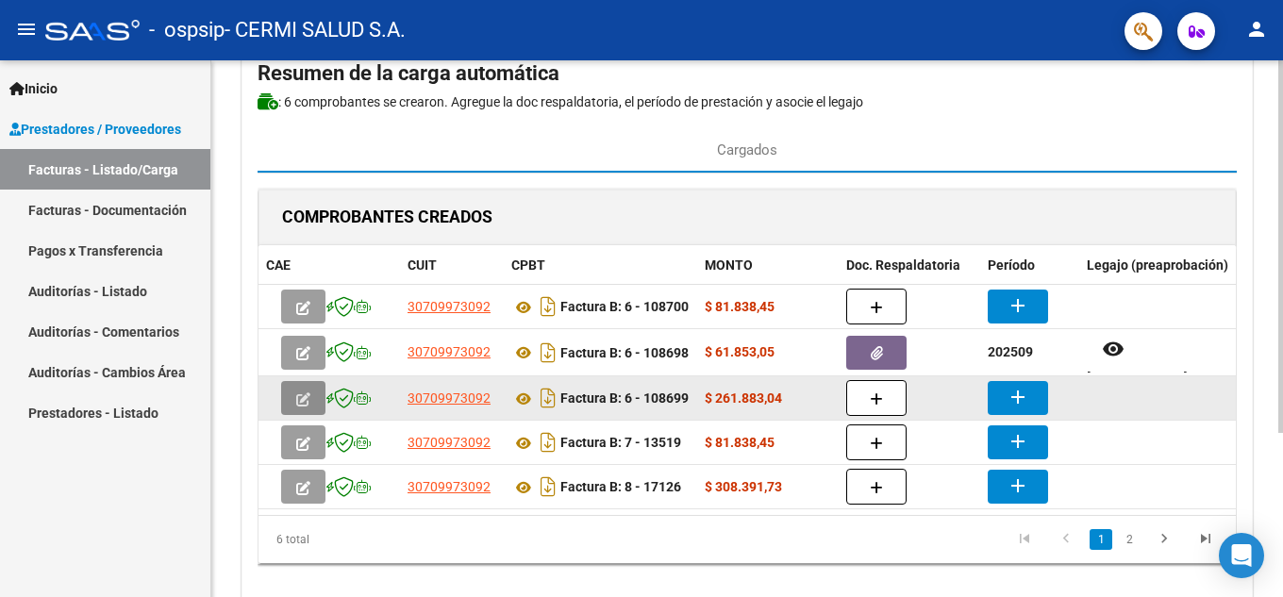
click at [301, 395] on span "button" at bounding box center [303, 398] width 14 height 17
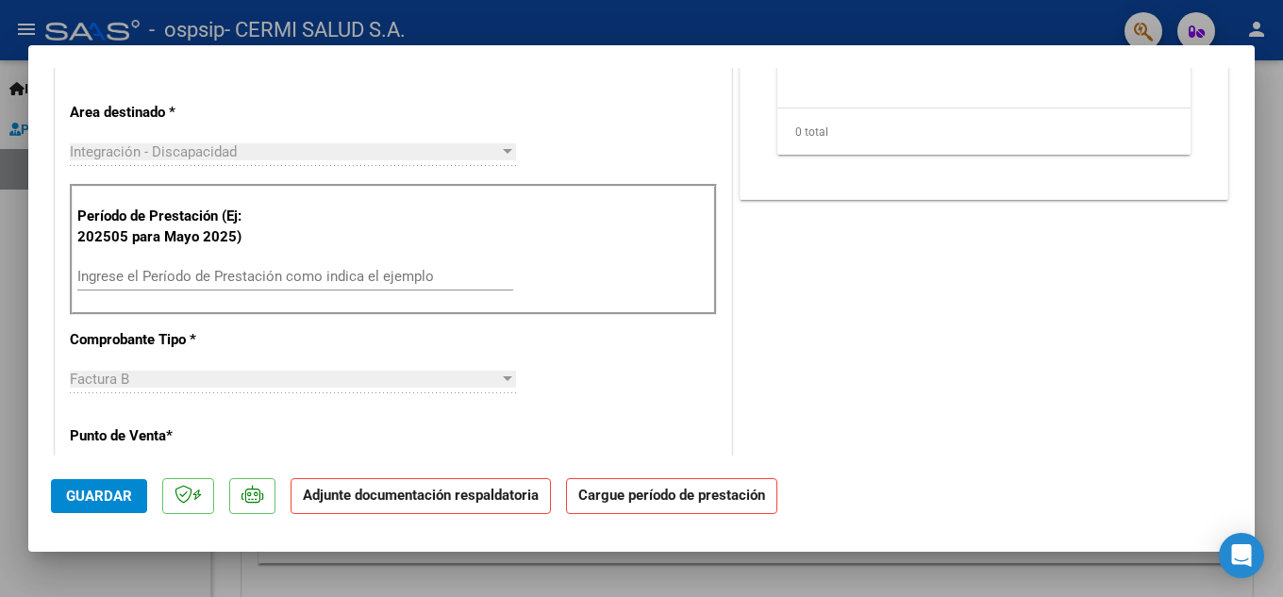
scroll to position [566, 0]
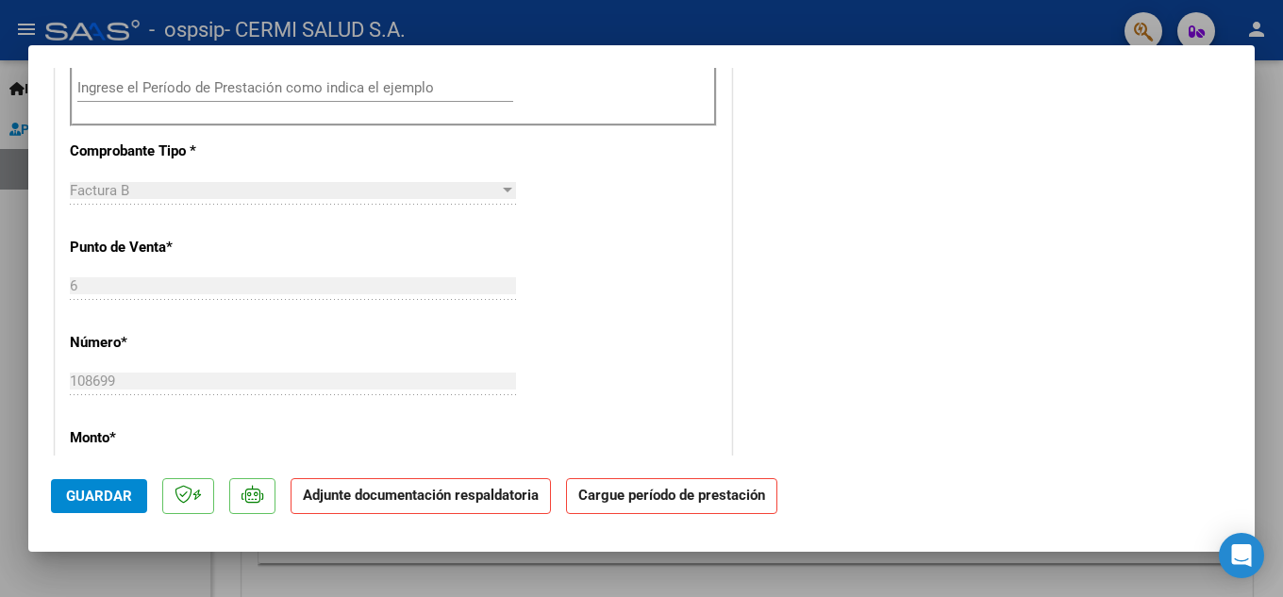
click at [0, 362] on div at bounding box center [641, 298] width 1283 height 597
type input "$ 0,00"
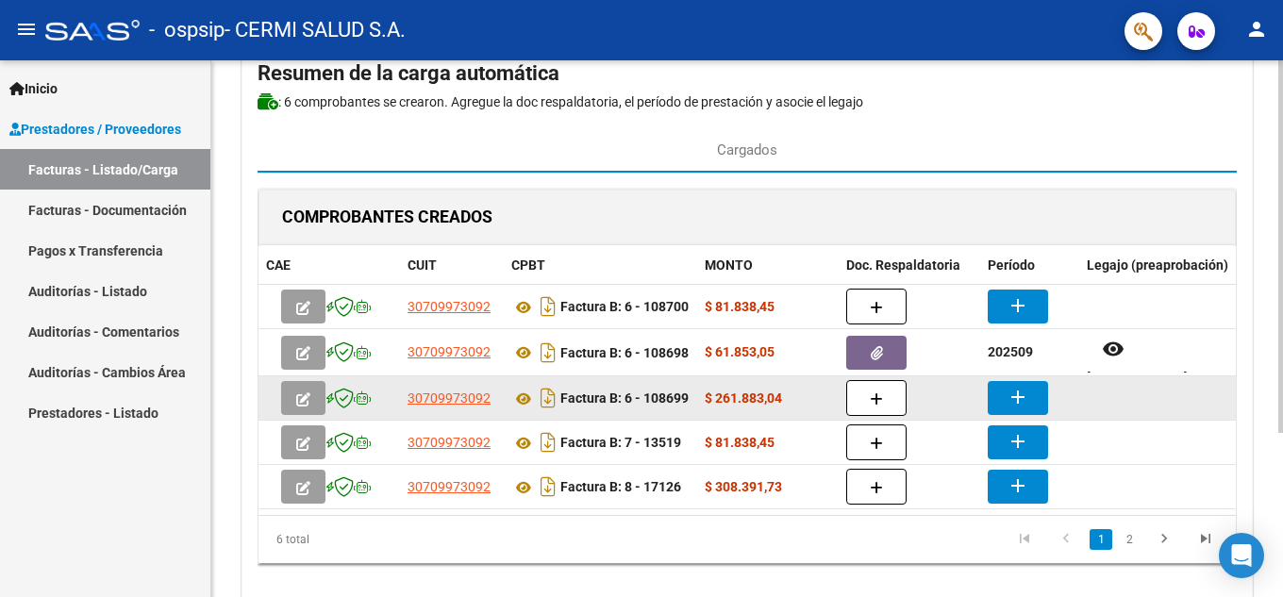
click at [692, 402] on datatable-body-cell "Factura B: 6 - 108699" at bounding box center [600, 397] width 193 height 43
click at [296, 396] on icon "button" at bounding box center [303, 399] width 14 height 14
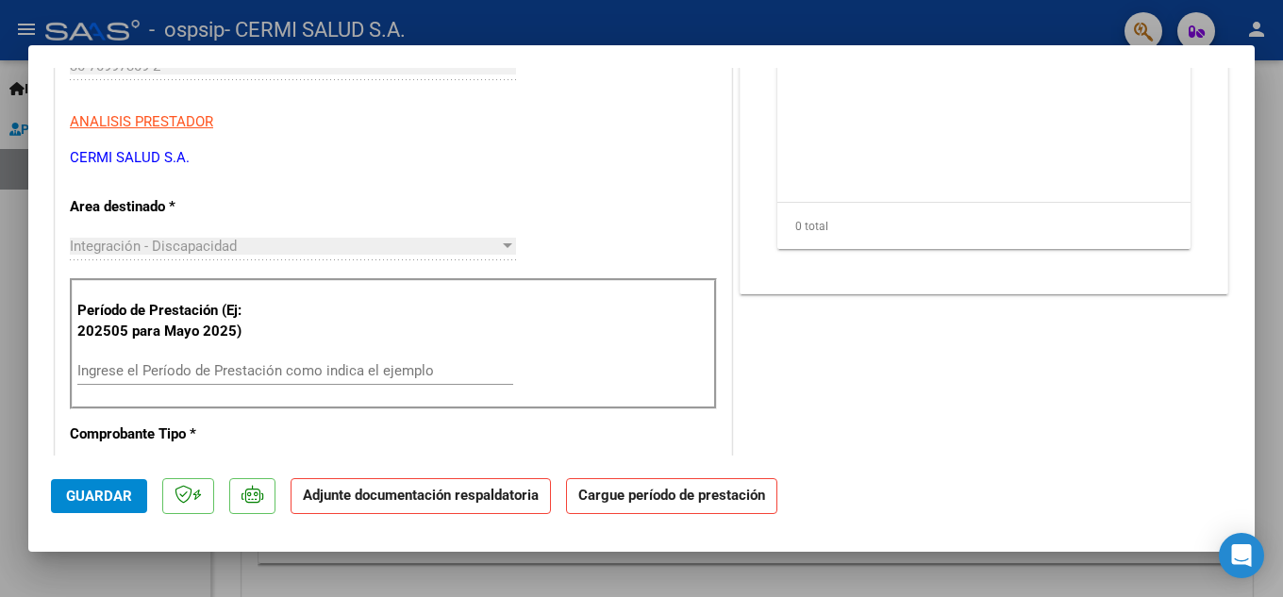
scroll to position [377, 0]
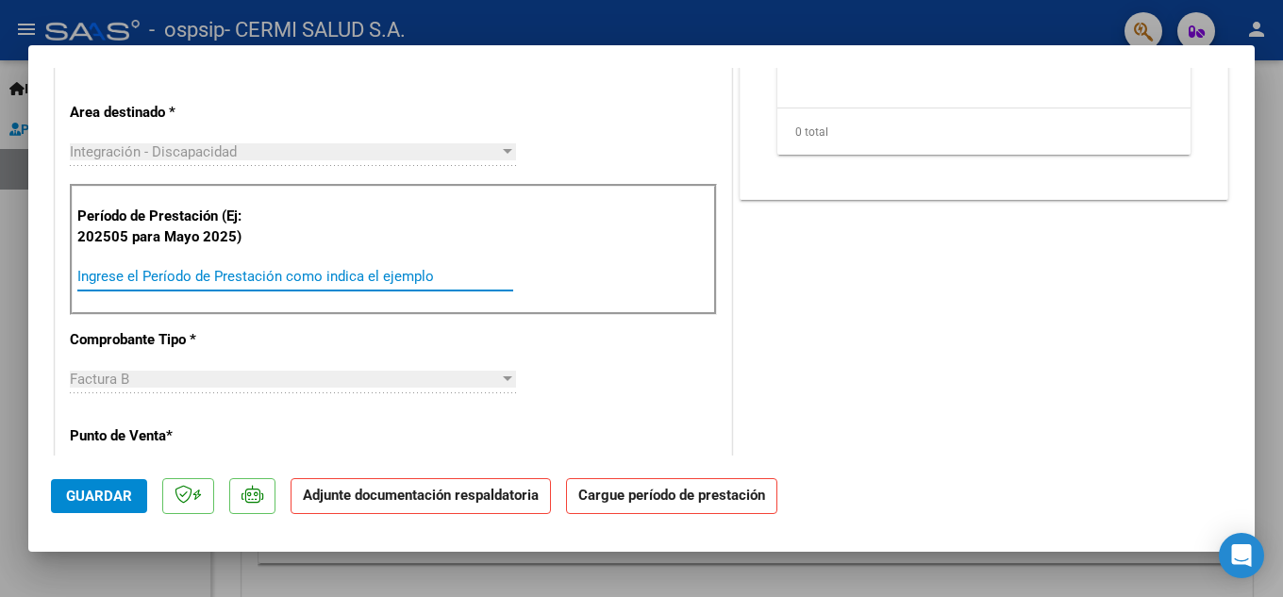
click at [237, 281] on input "Ingrese el Período de Prestación como indica el ejemplo" at bounding box center [295, 276] width 436 height 17
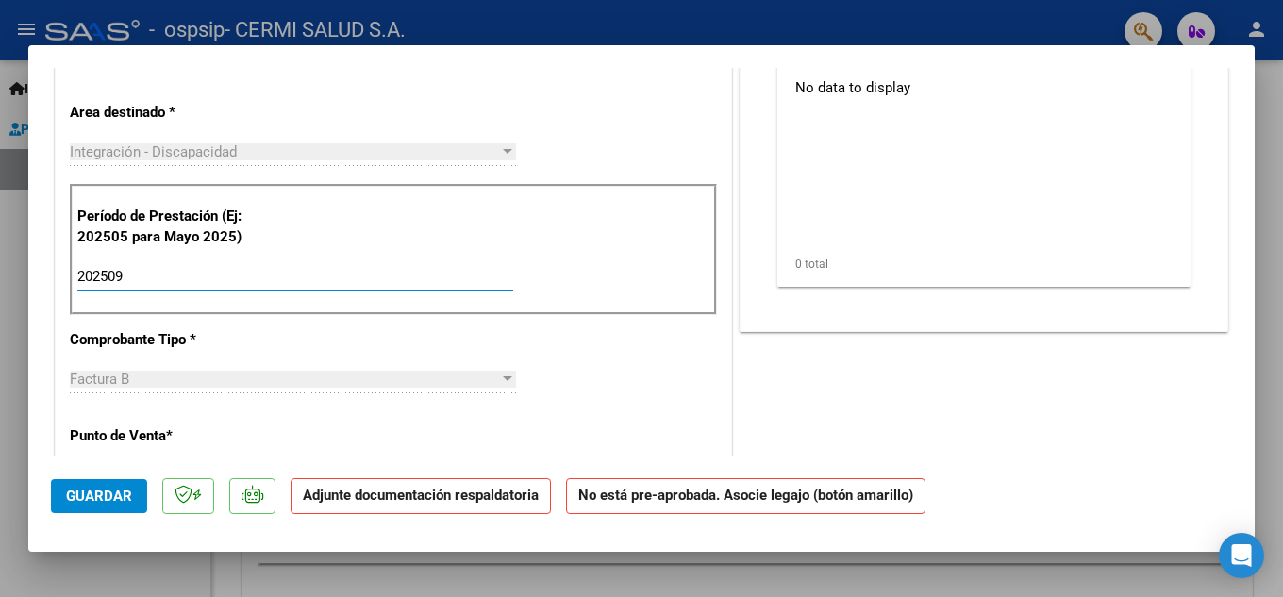
type input "202509"
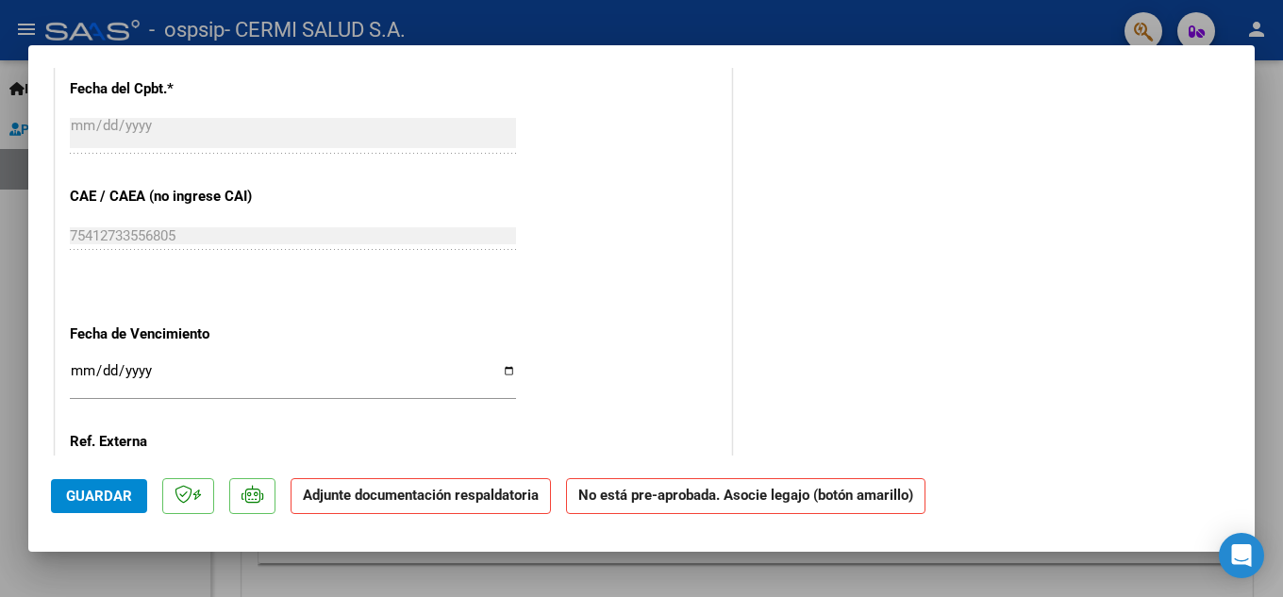
scroll to position [1038, 0]
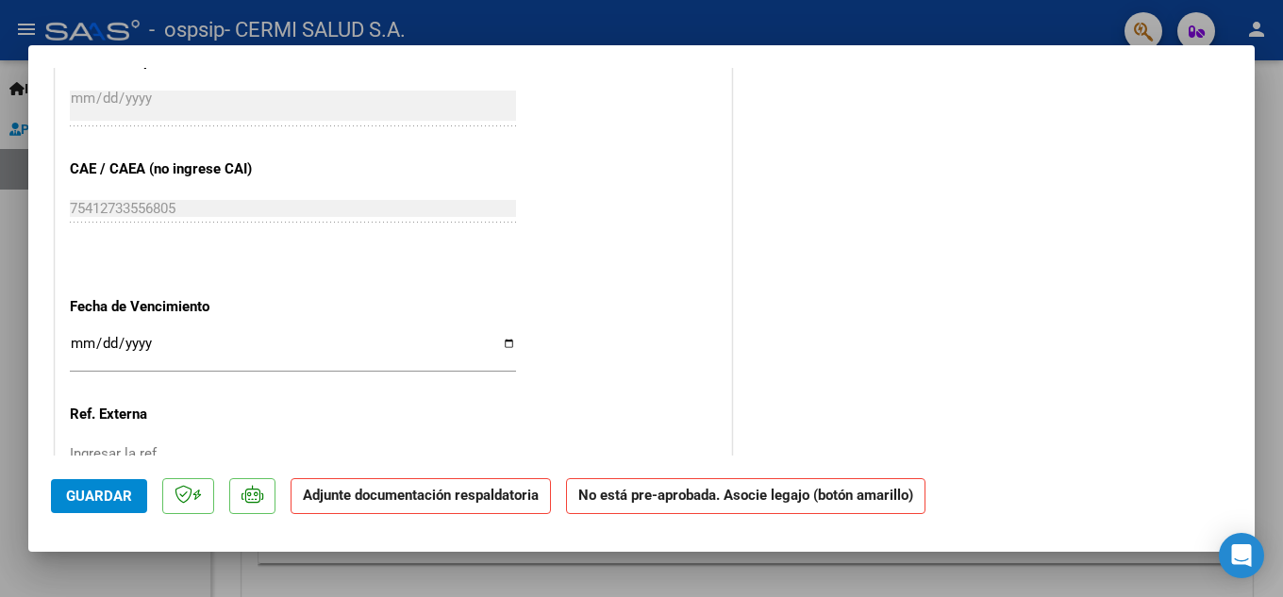
click at [248, 366] on input "Ingresar la fecha" at bounding box center [293, 351] width 446 height 30
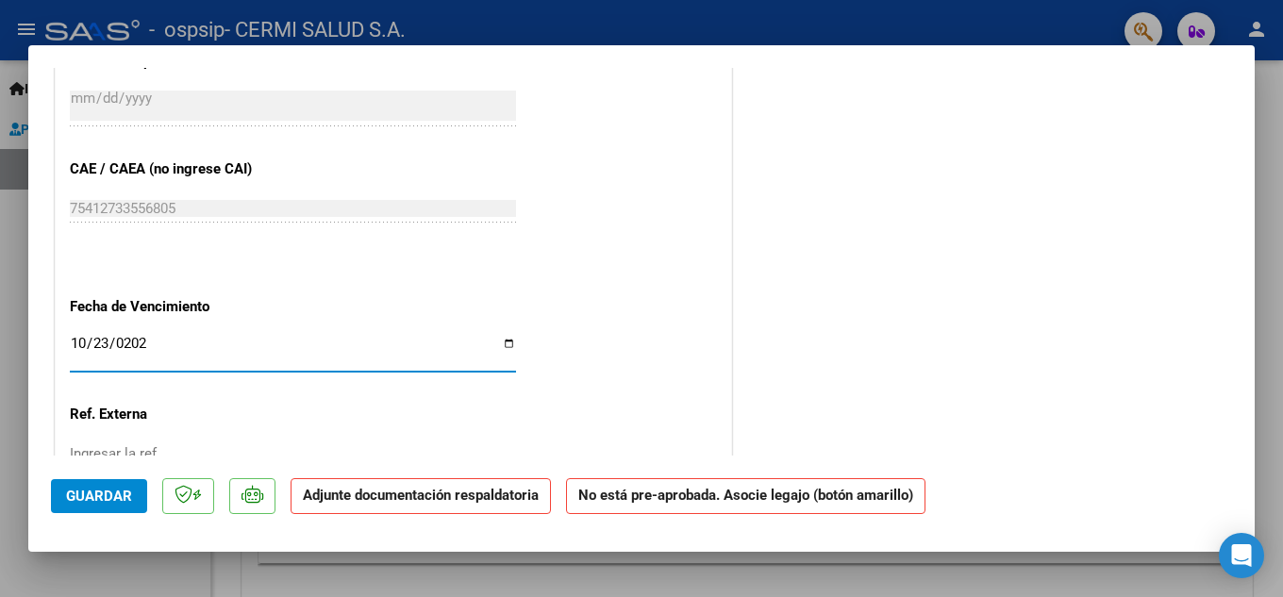
type input "[DATE]"
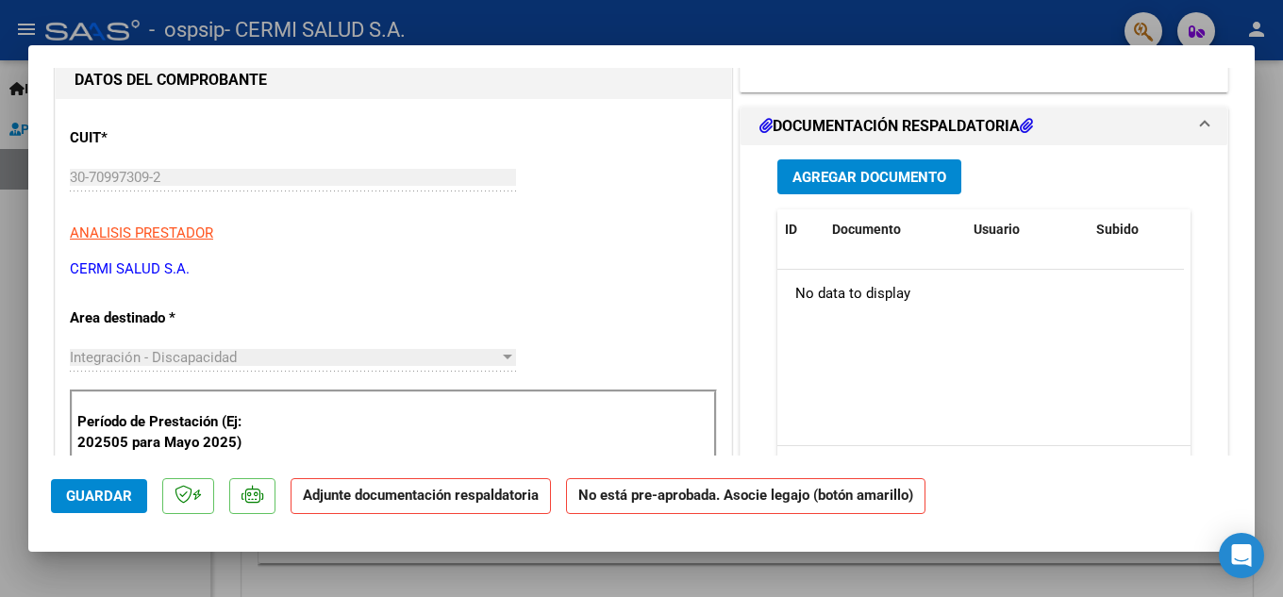
scroll to position [0, 0]
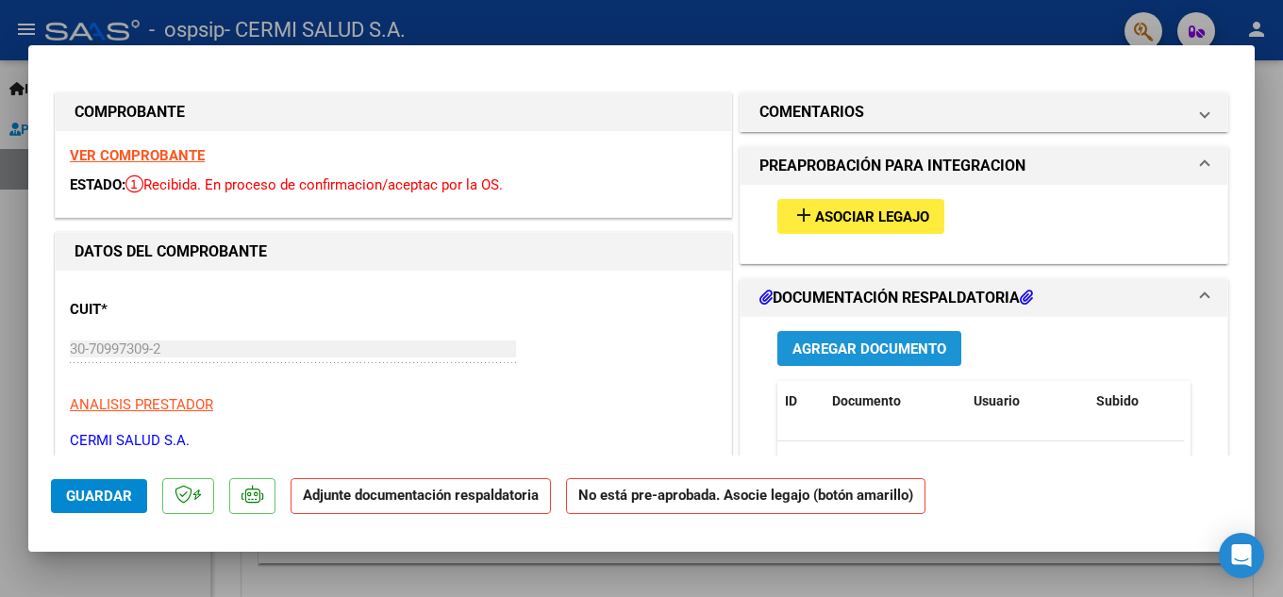
click at [850, 348] on span "Agregar Documento" at bounding box center [870, 349] width 154 height 17
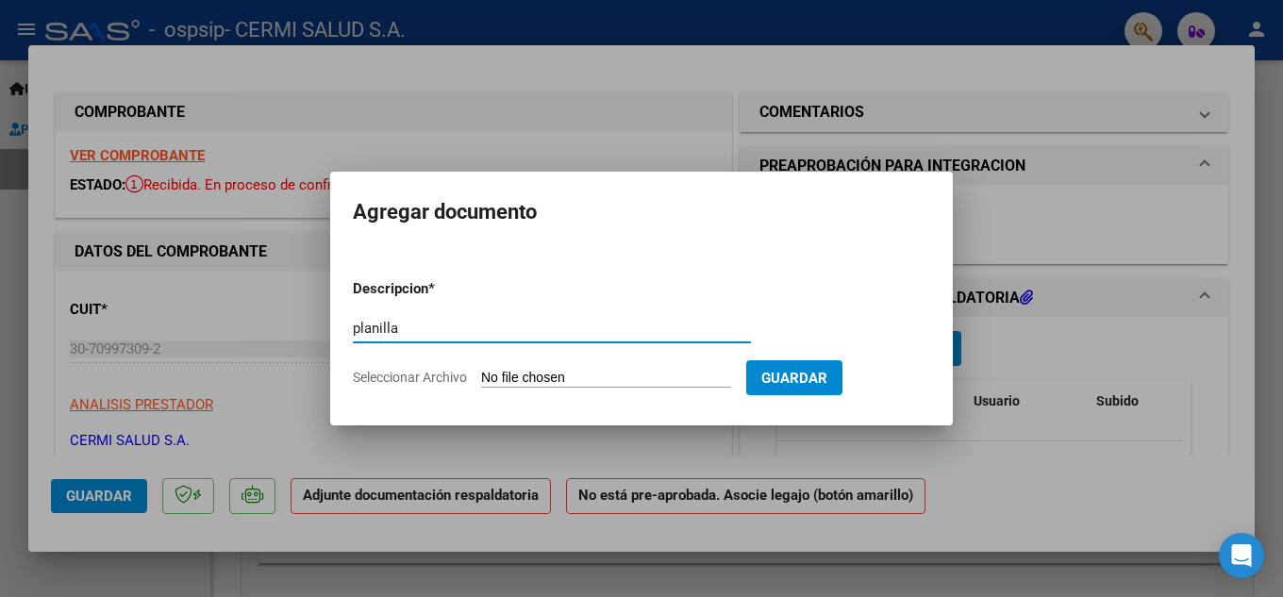
type input "planilla"
click at [576, 385] on input "Seleccionar Archivo" at bounding box center [606, 379] width 250 height 18
type input "C:\fakepath\[PERSON_NAME].pdf"
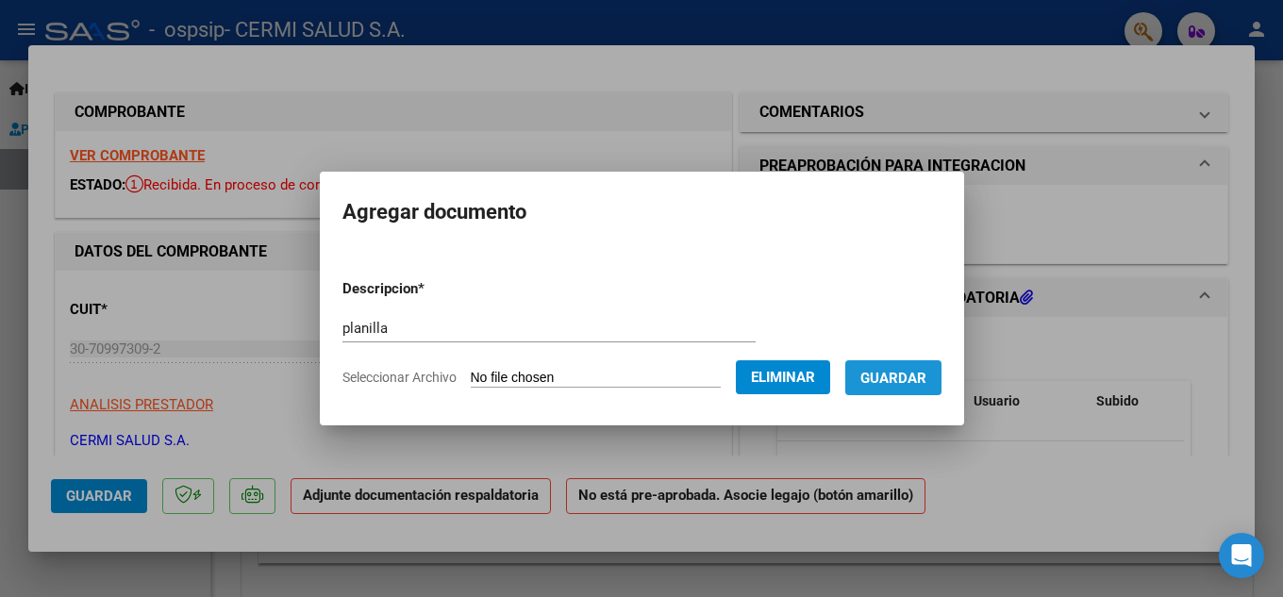
click at [918, 375] on span "Guardar" at bounding box center [893, 378] width 66 height 17
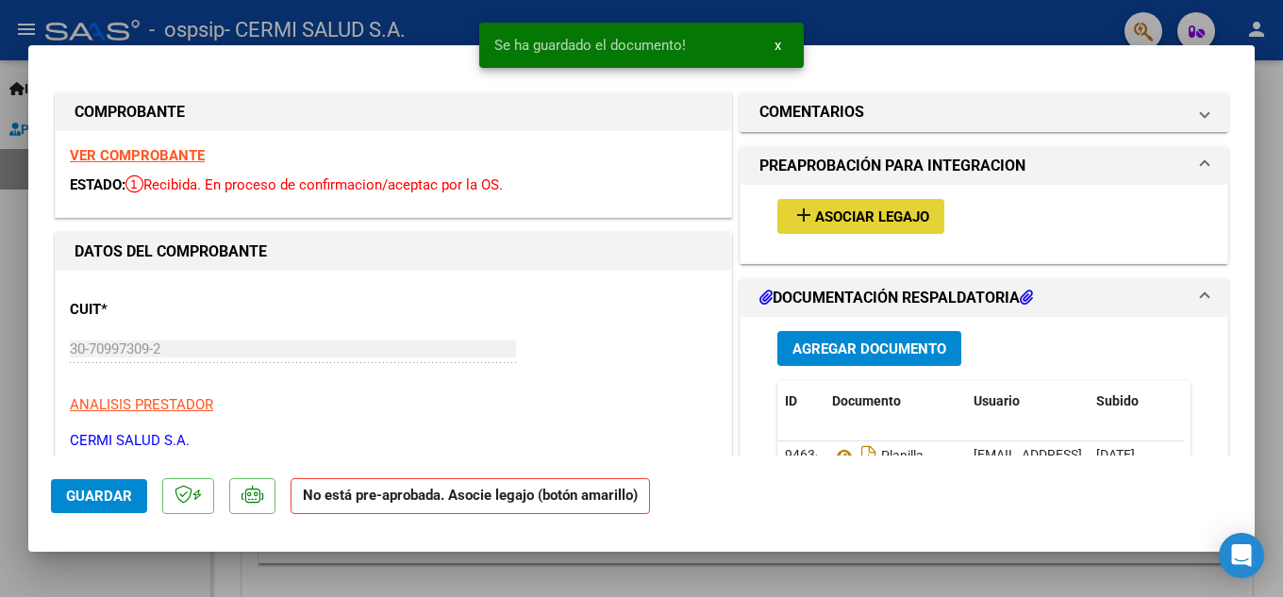
click at [876, 230] on button "add Asociar Legajo" at bounding box center [860, 216] width 167 height 35
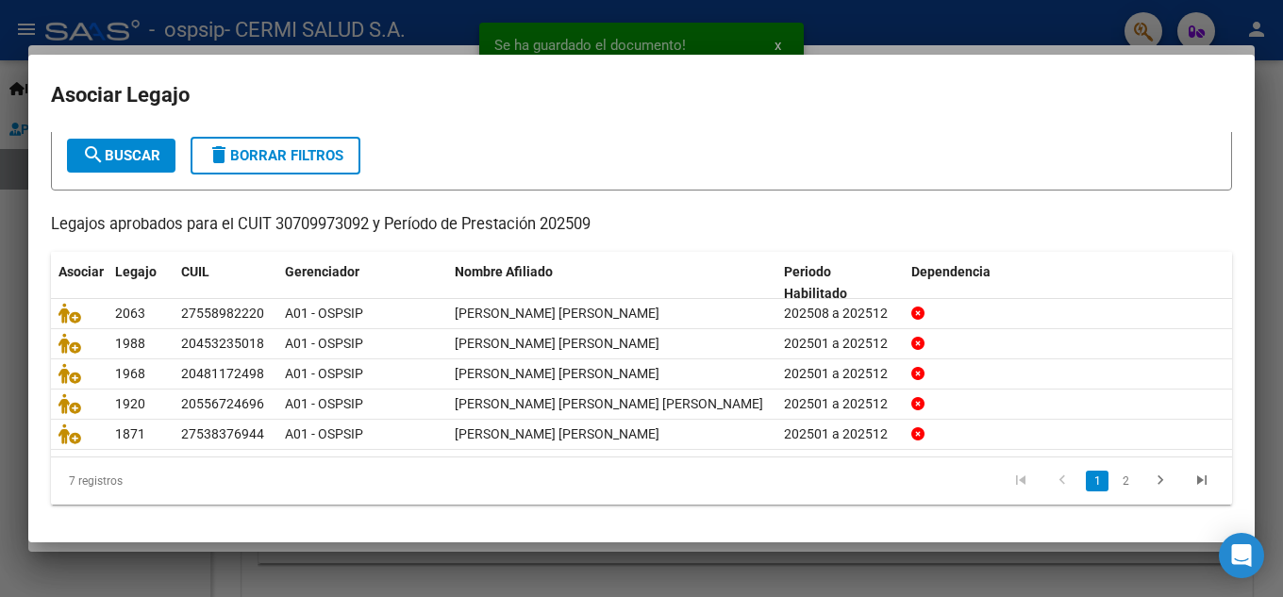
scroll to position [108, 0]
click at [1111, 468] on li "2" at bounding box center [1125, 481] width 28 height 32
click at [1114, 479] on link "2" at bounding box center [1125, 481] width 23 height 21
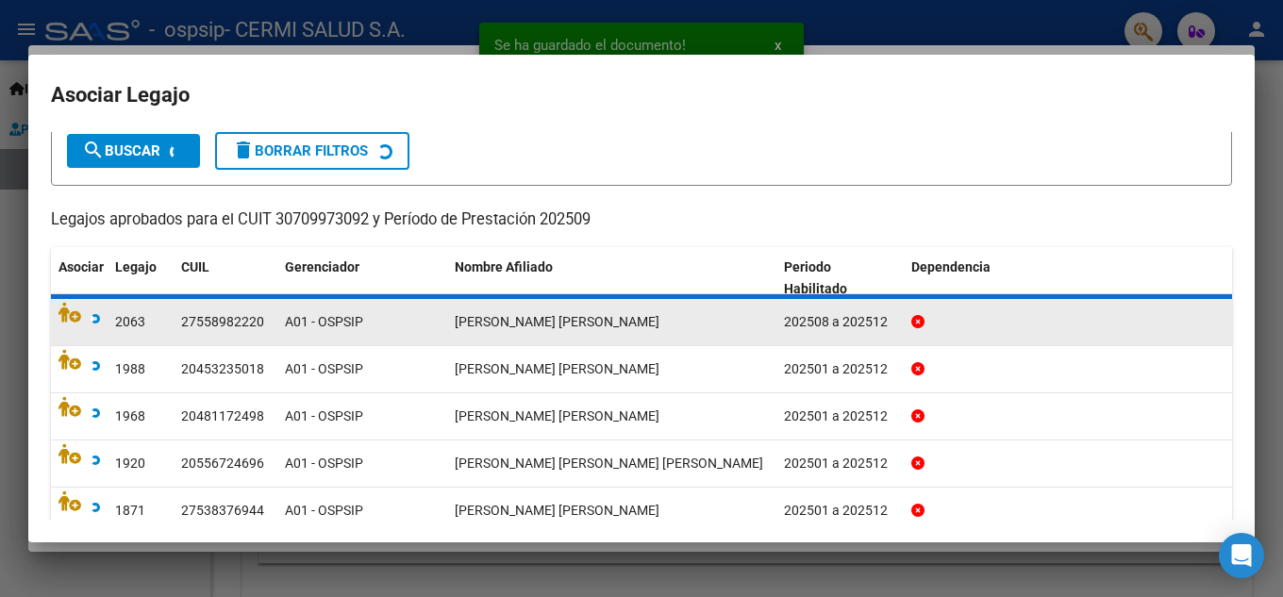
scroll to position [15, 0]
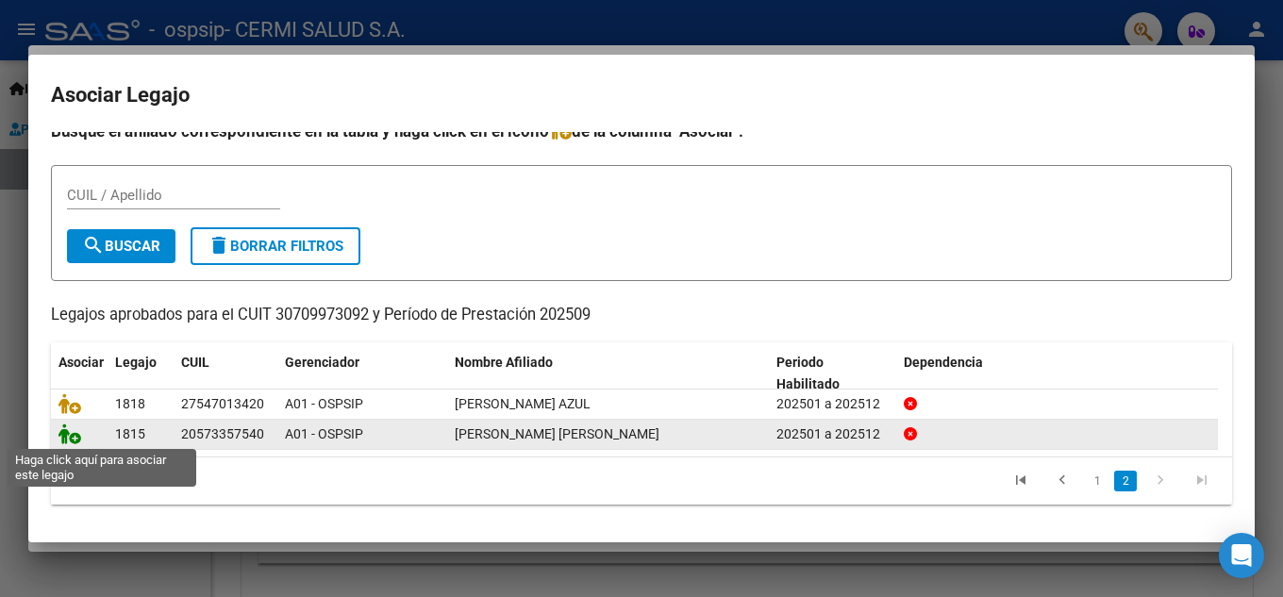
click at [71, 428] on icon at bounding box center [69, 434] width 23 height 21
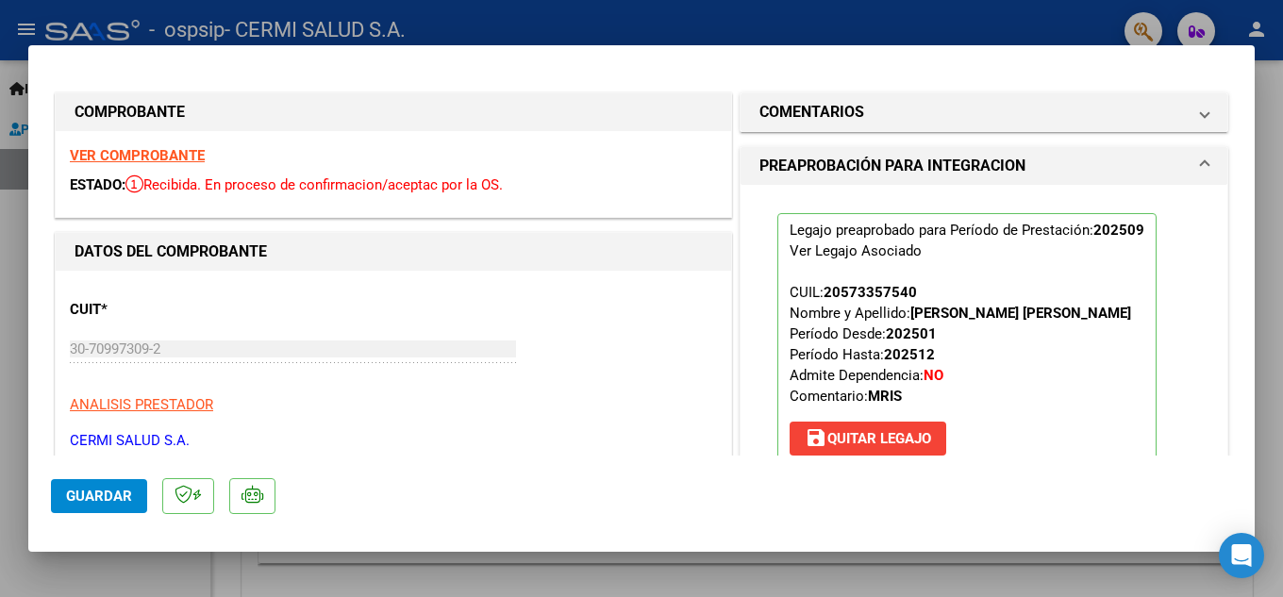
click at [91, 509] on button "Guardar" at bounding box center [99, 496] width 96 height 34
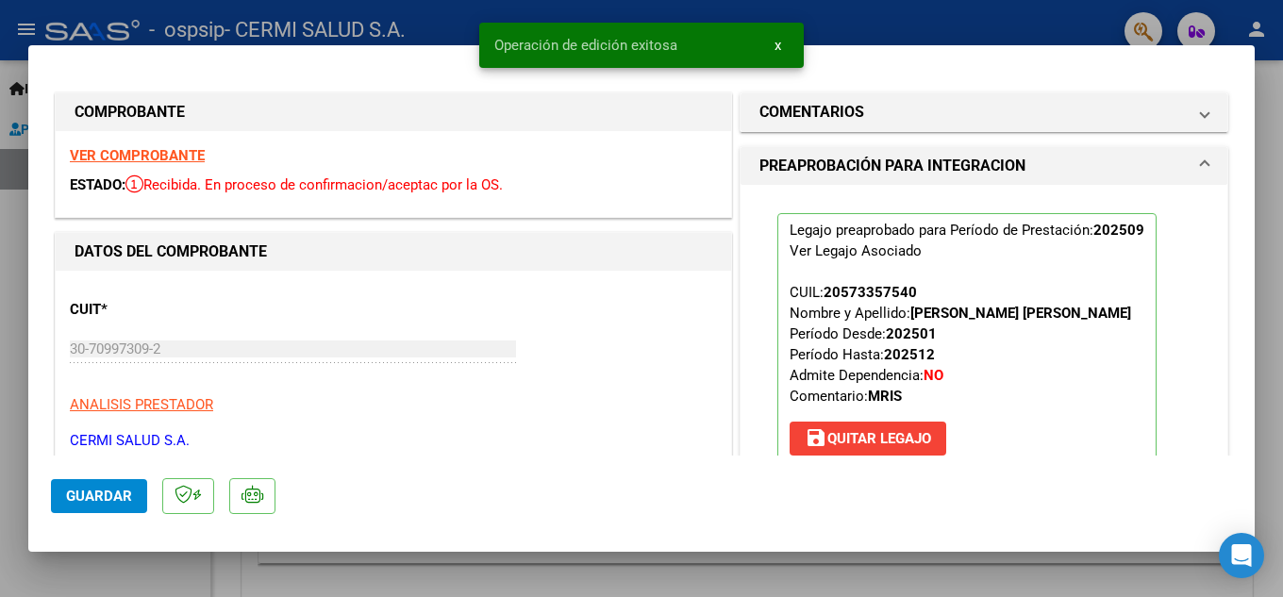
click at [0, 518] on div at bounding box center [641, 298] width 1283 height 597
type input "$ 0,00"
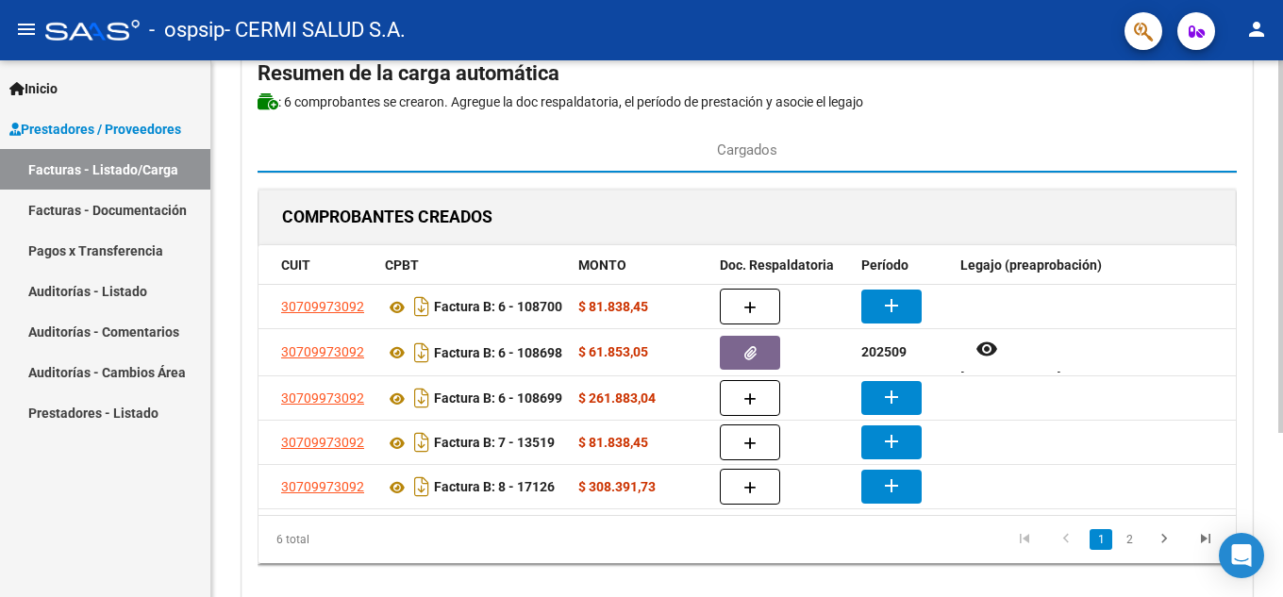
scroll to position [0, 0]
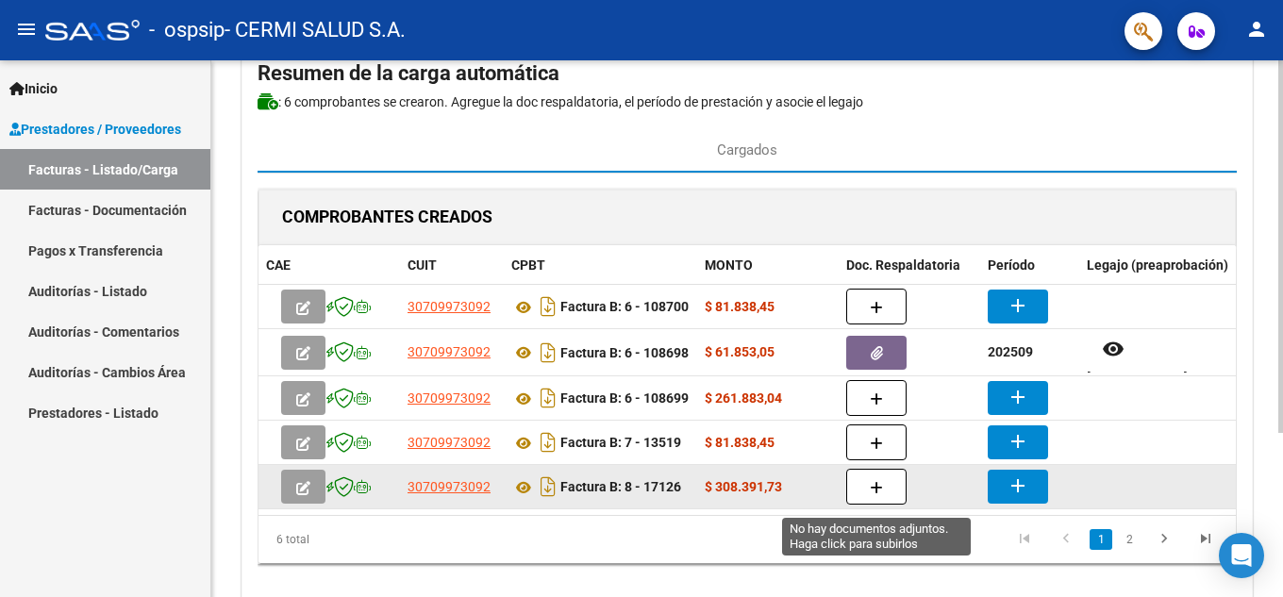
click at [883, 492] on button "button" at bounding box center [876, 487] width 60 height 36
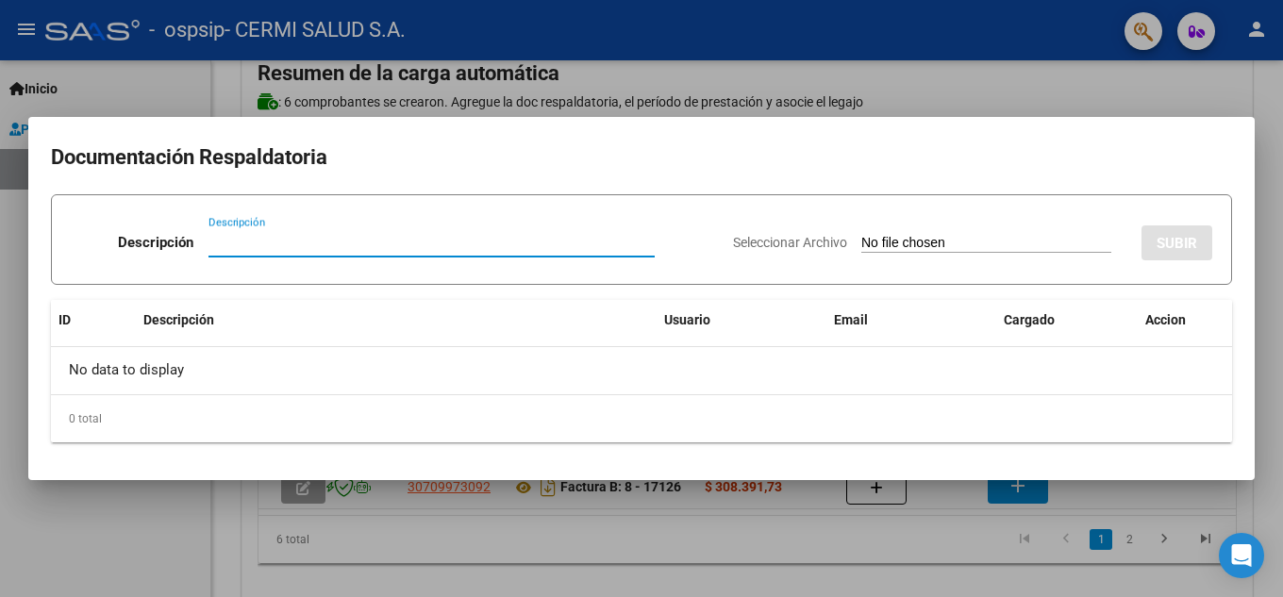
type input "v"
paste input "planilla"
type input "planilla"
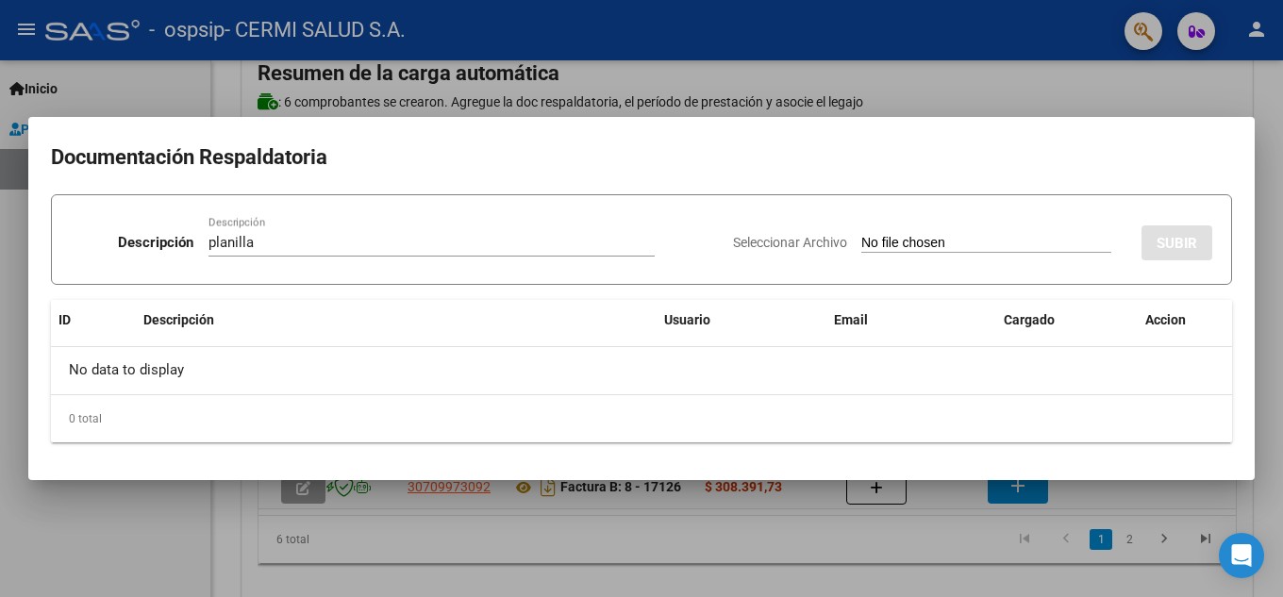
click at [861, 235] on input "Seleccionar Archivo" at bounding box center [986, 244] width 250 height 18
type input "C:\fakepath\[PERSON_NAME].pdf"
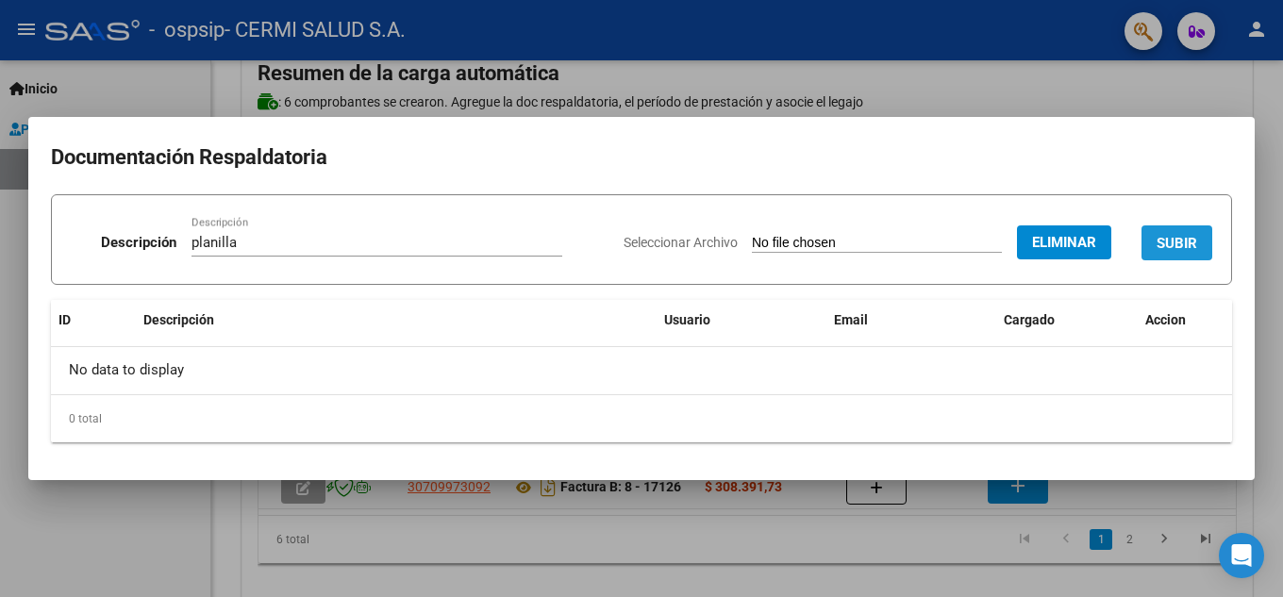
click at [1174, 234] on span "SUBIR" at bounding box center [1177, 242] width 41 height 17
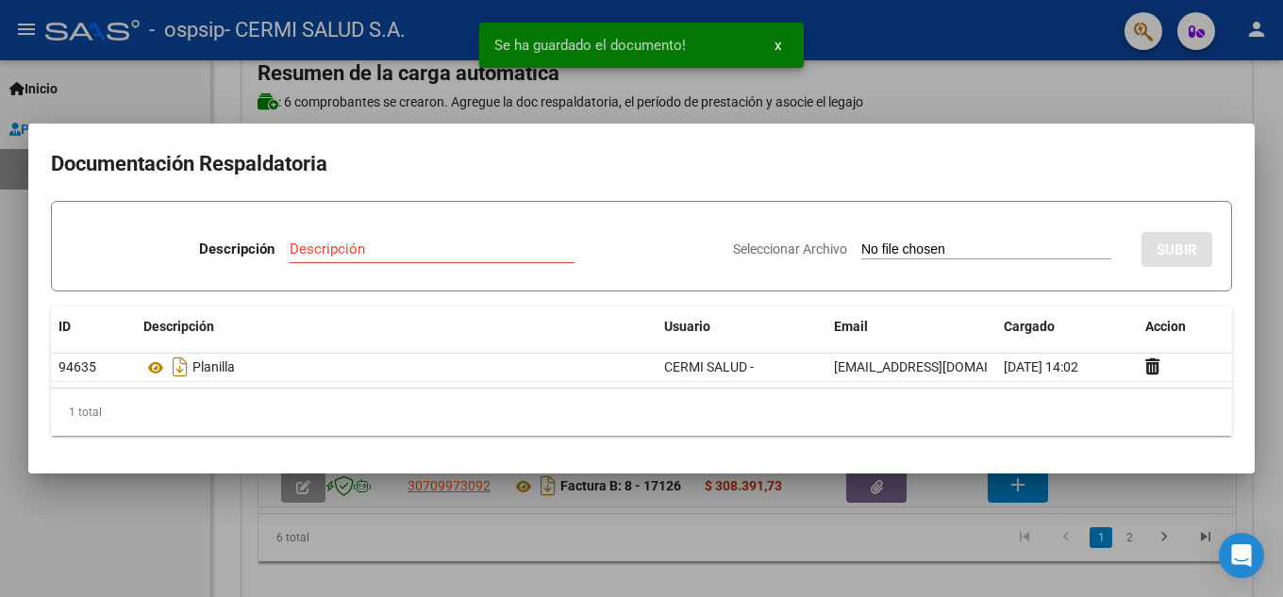
click at [0, 242] on div at bounding box center [641, 298] width 1283 height 597
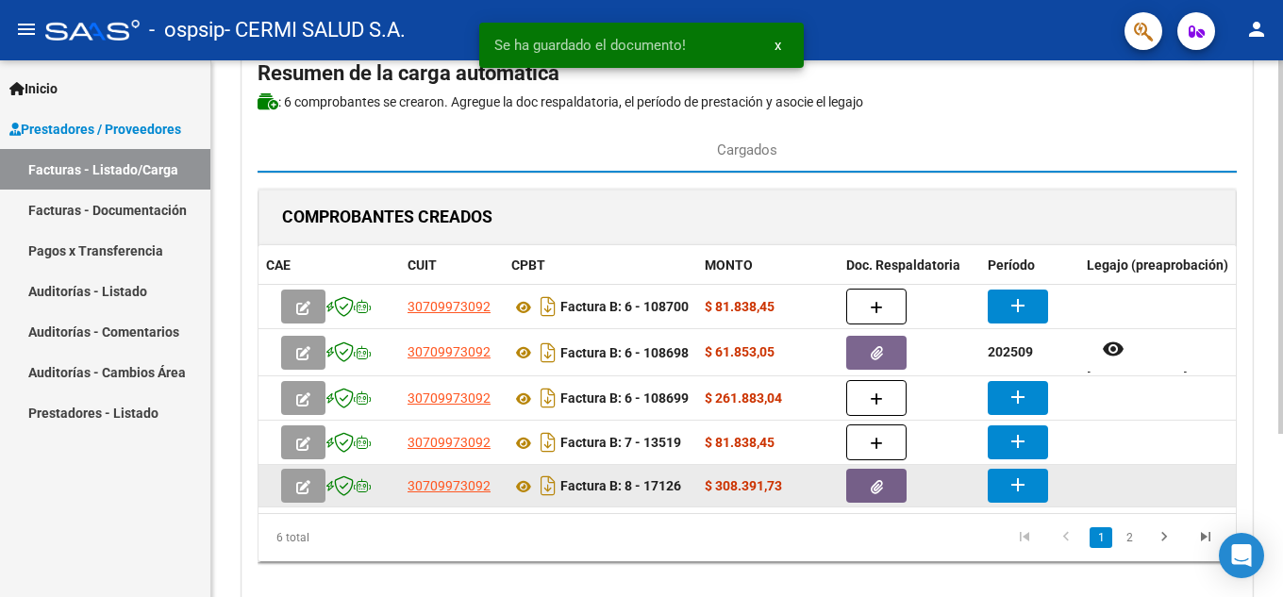
click at [1002, 497] on button "add" at bounding box center [1018, 486] width 60 height 34
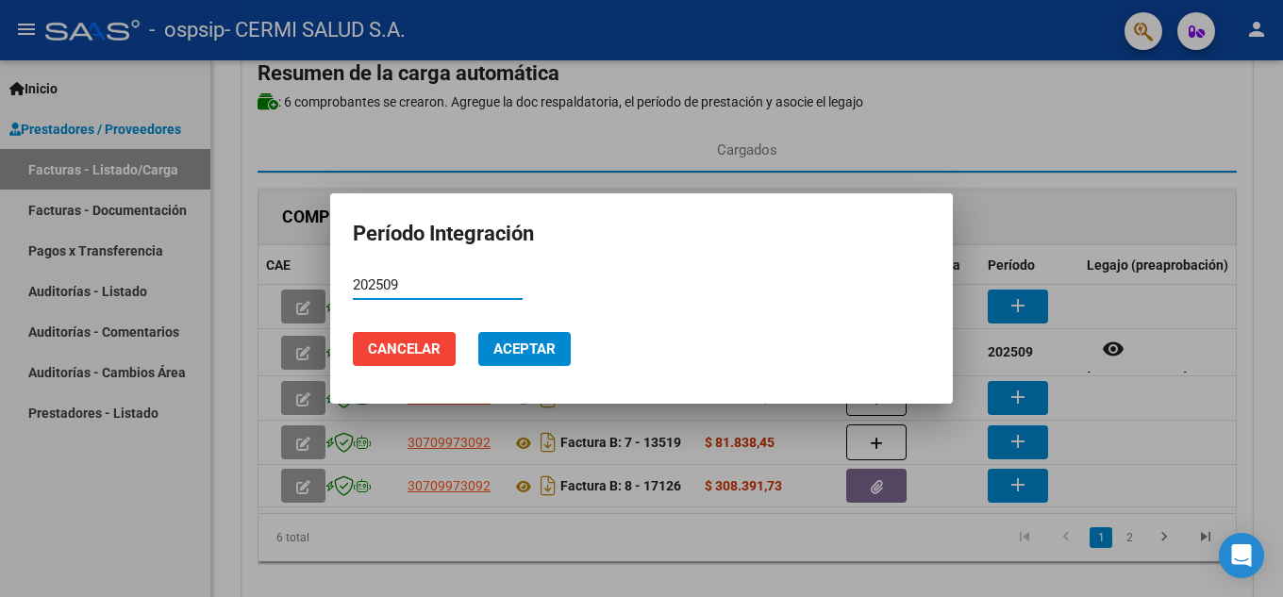
type input "202509"
click at [544, 343] on span "Aceptar" at bounding box center [524, 349] width 62 height 17
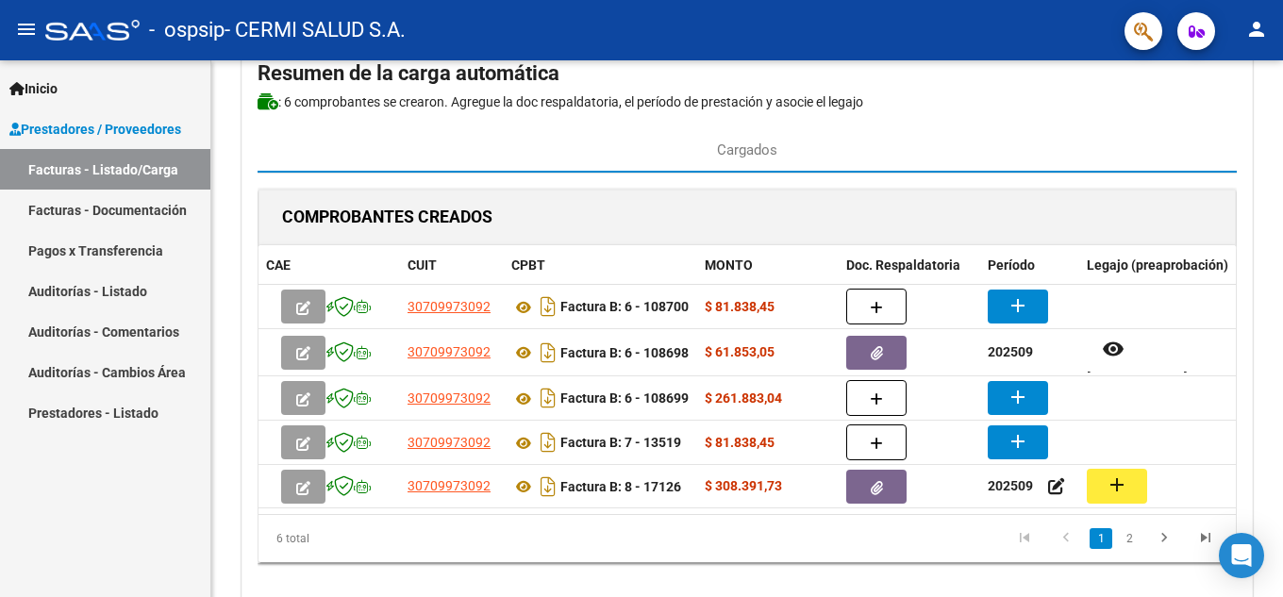
click at [893, 494] on button "button" at bounding box center [876, 487] width 60 height 34
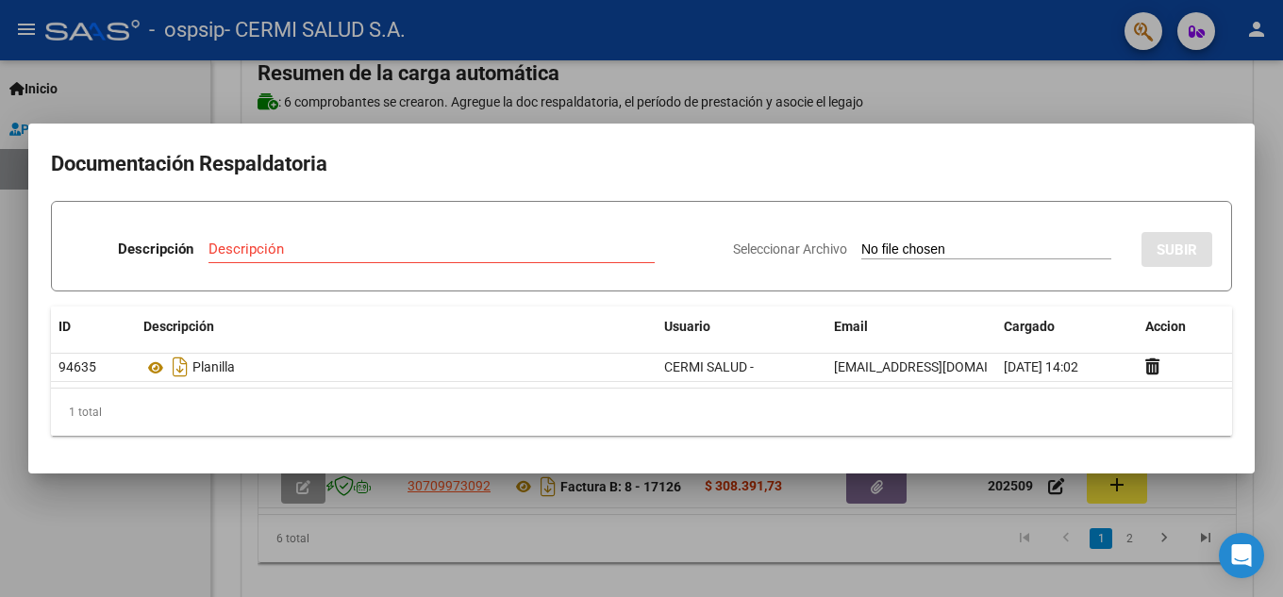
click at [761, 540] on div at bounding box center [641, 298] width 1283 height 597
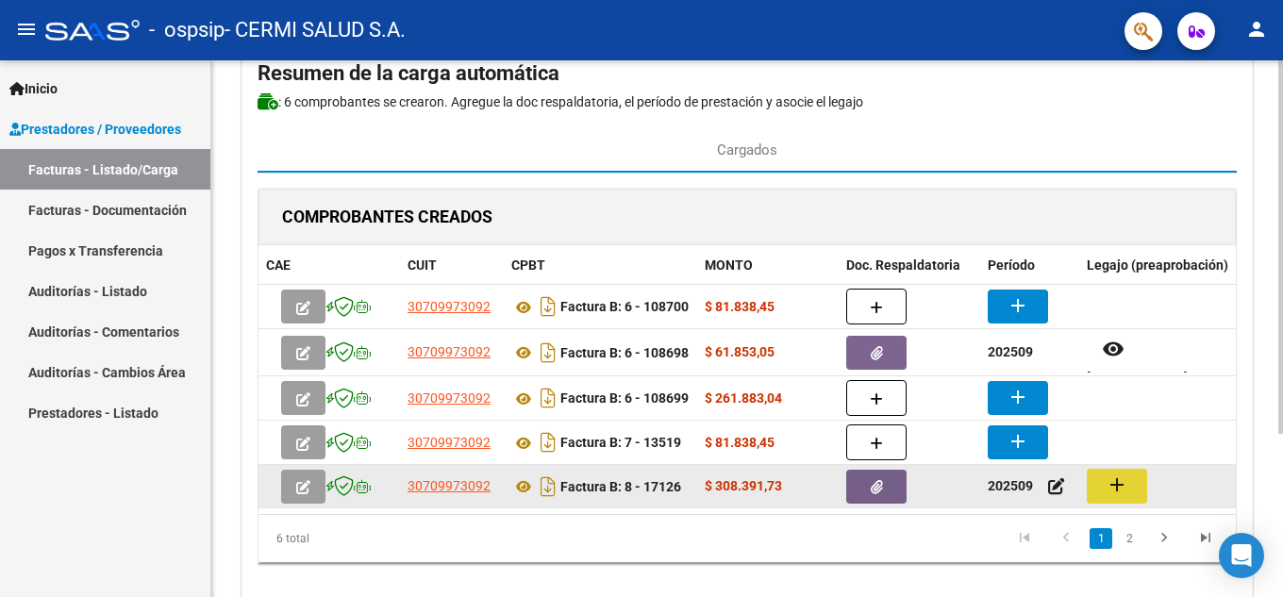
click at [1117, 491] on mat-icon "add" at bounding box center [1117, 485] width 23 height 23
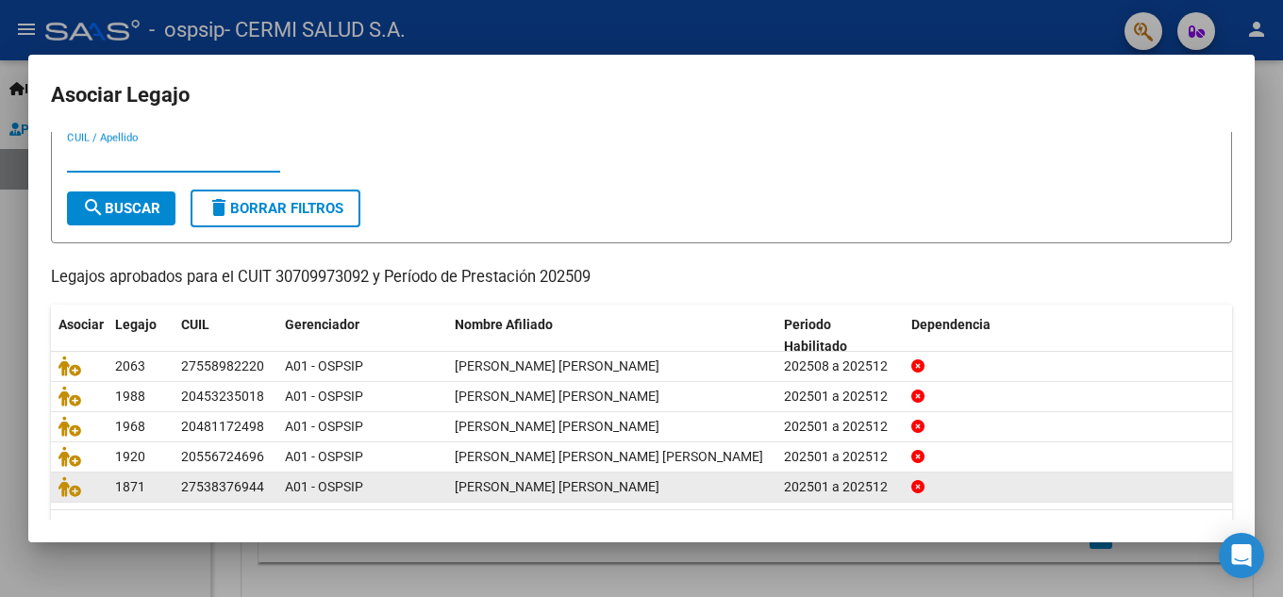
scroll to position [94, 0]
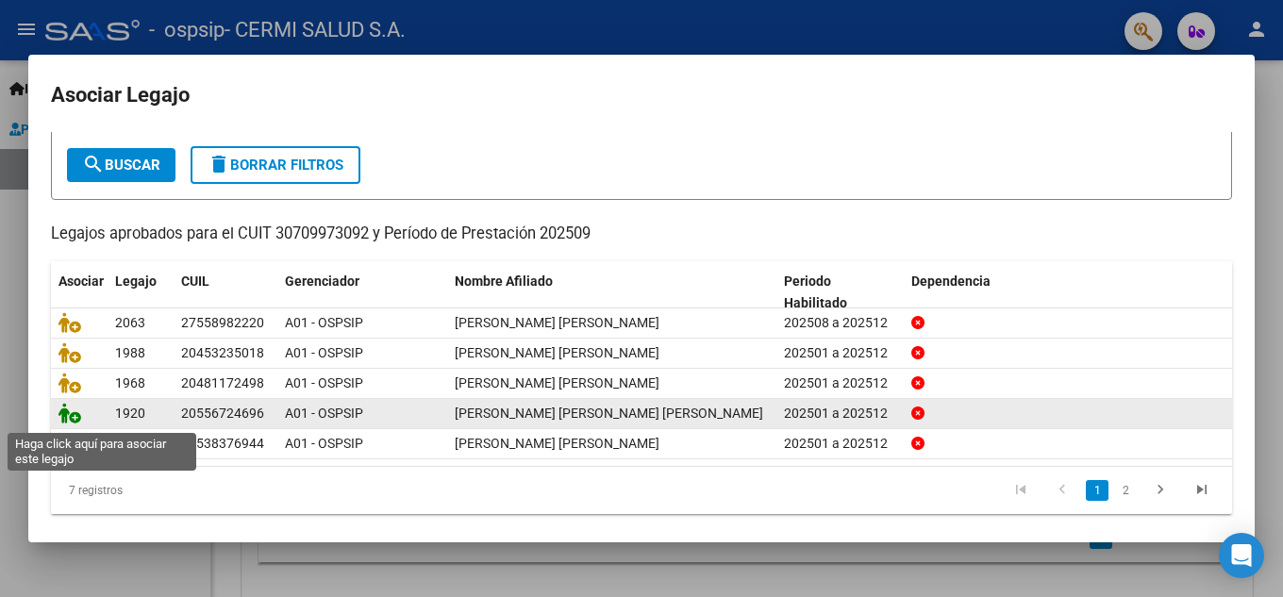
click at [75, 417] on icon at bounding box center [69, 413] width 23 height 21
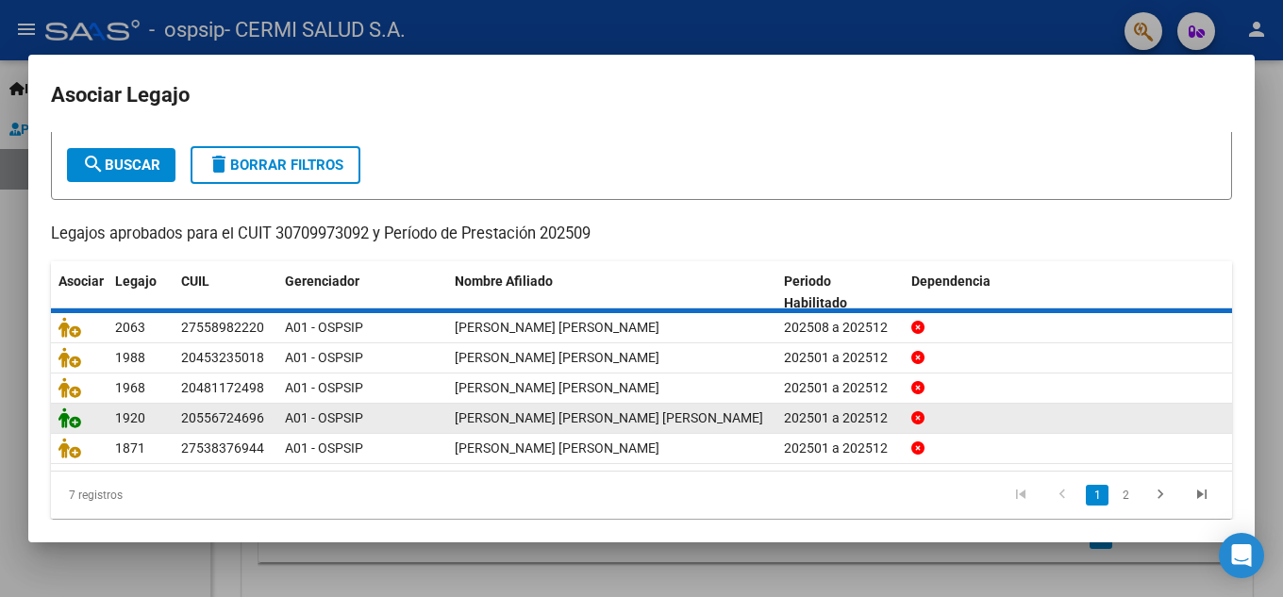
scroll to position [0, 0]
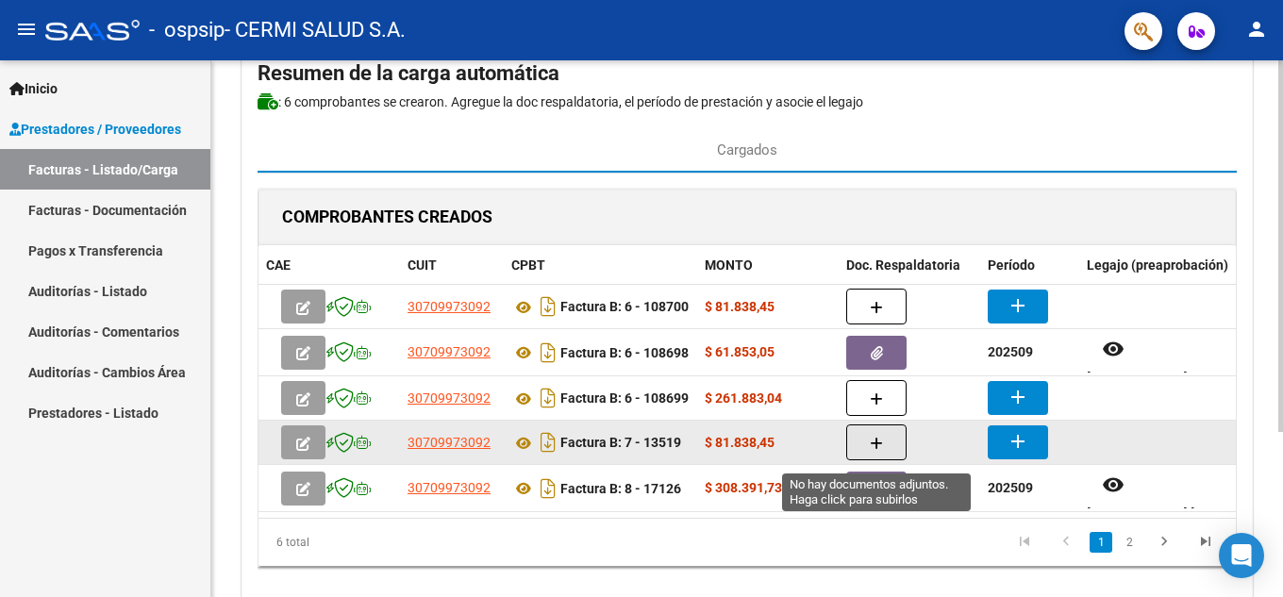
click at [892, 442] on button "button" at bounding box center [876, 443] width 60 height 36
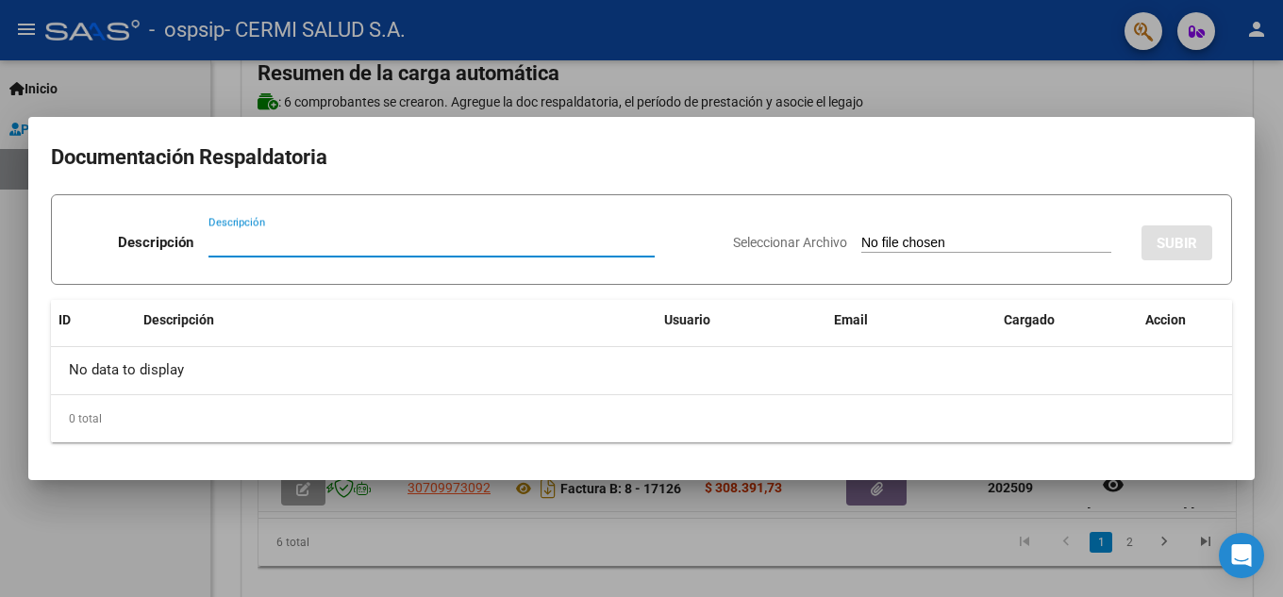
paste input "planilla"
type input "planilla"
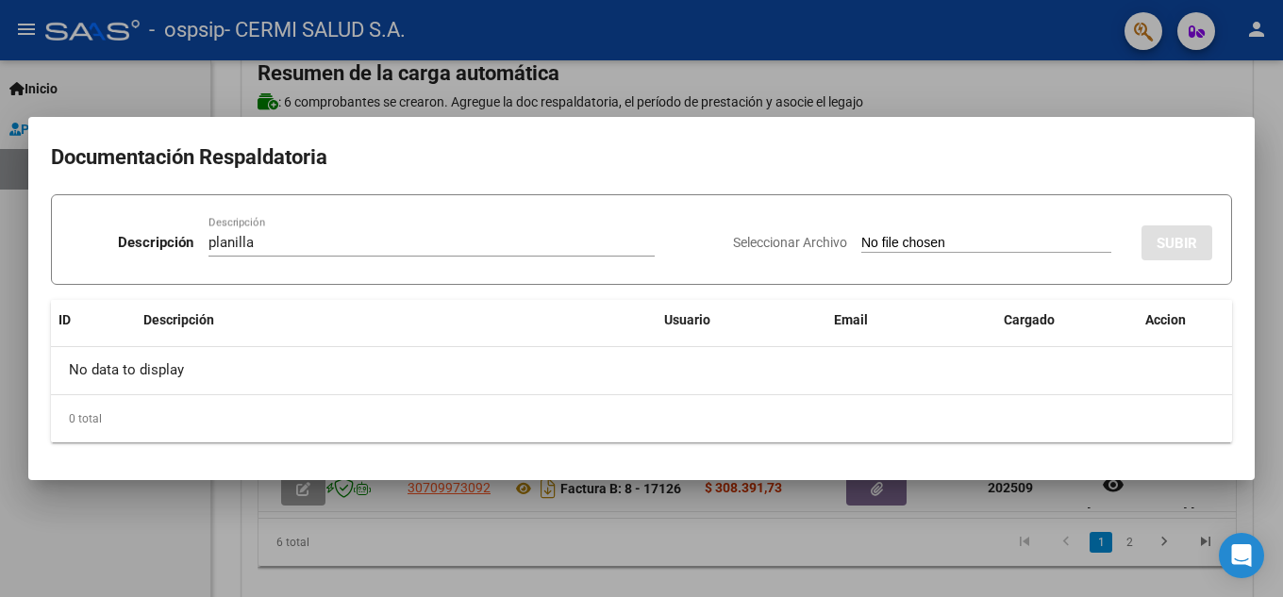
click at [810, 242] on app-file-uploader "Seleccionar Archivo" at bounding box center [929, 242] width 393 height 17
click at [861, 243] on input "Seleccionar Archivo" at bounding box center [986, 244] width 250 height 18
type input "C:\fakepath\[PERSON_NAME] [PERSON_NAME].pdf"
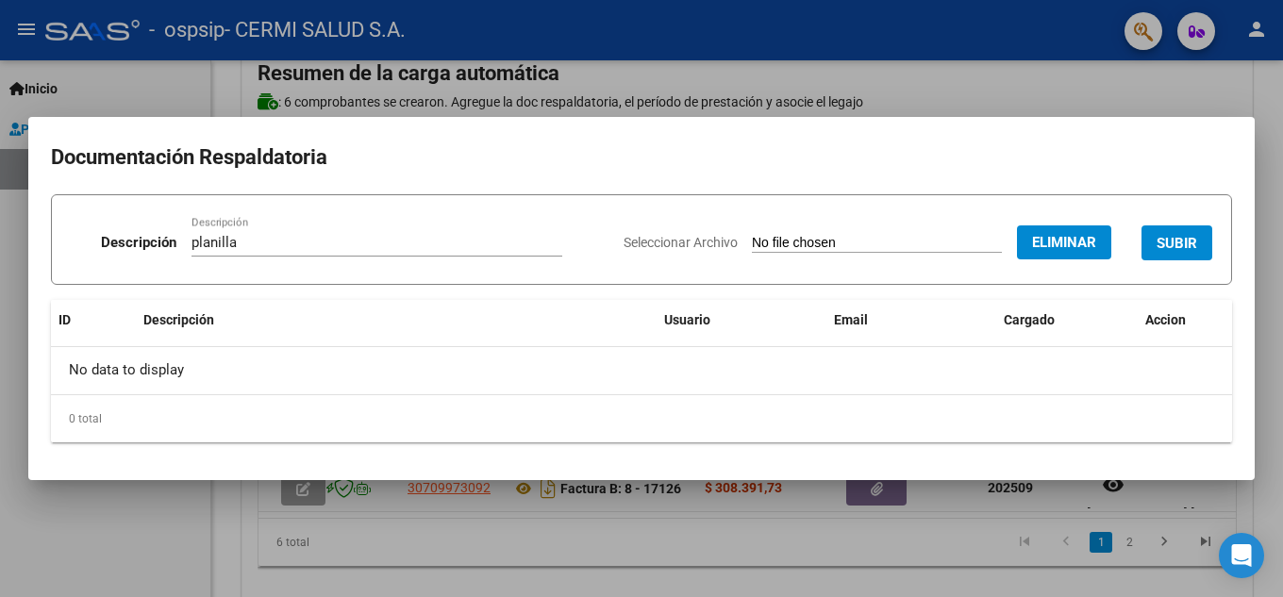
click at [1193, 241] on span "SUBIR" at bounding box center [1177, 243] width 41 height 17
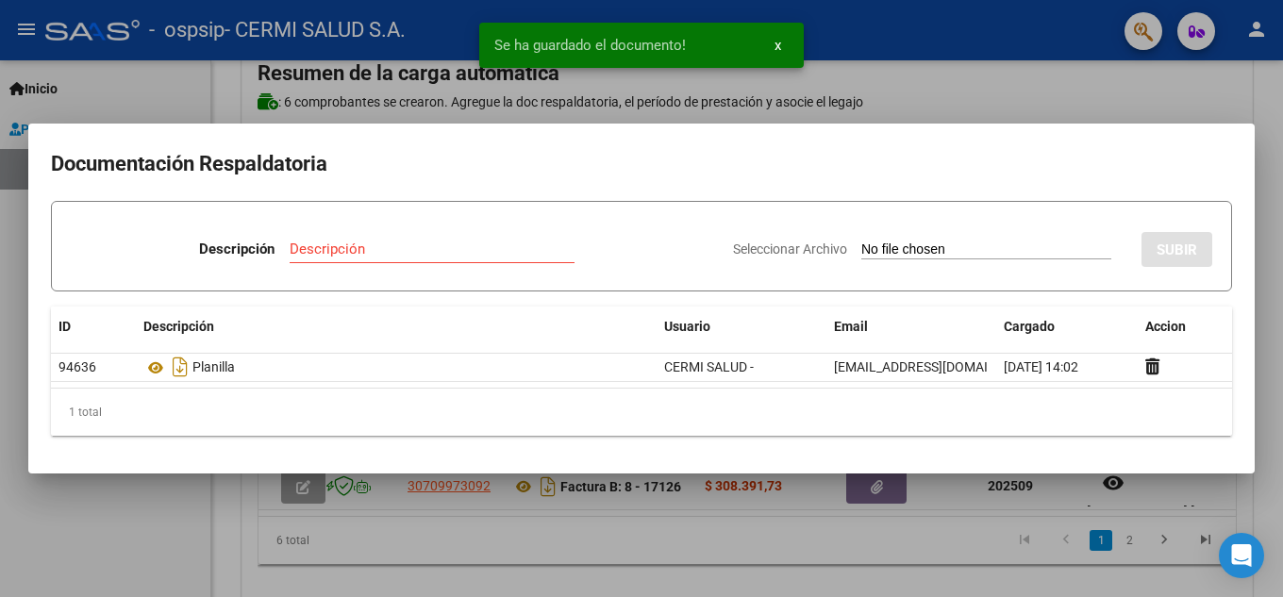
click at [140, 481] on div at bounding box center [641, 298] width 1283 height 597
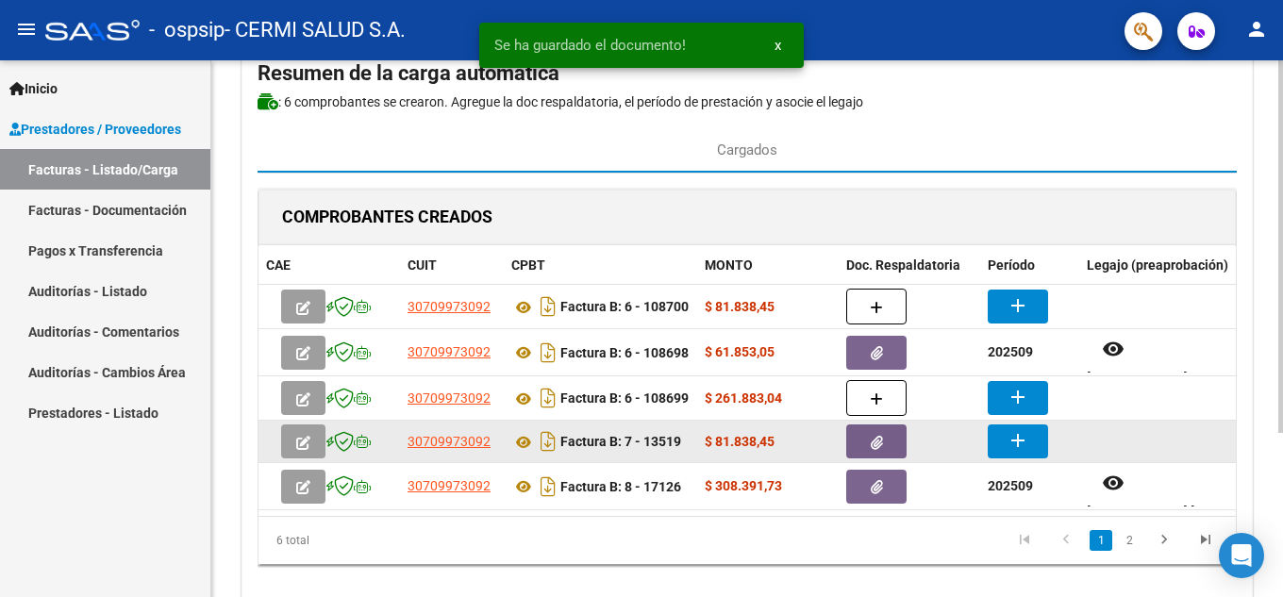
click at [1013, 444] on mat-icon "add" at bounding box center [1018, 440] width 23 height 23
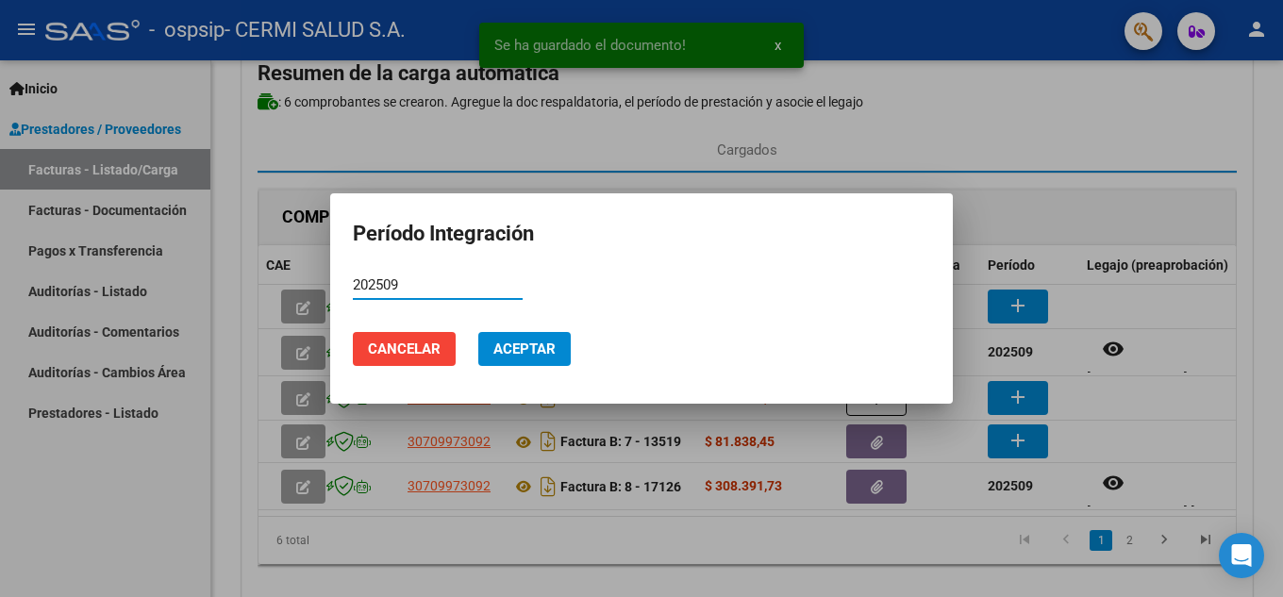
type input "202509"
click at [564, 358] on button "Aceptar" at bounding box center [524, 349] width 92 height 34
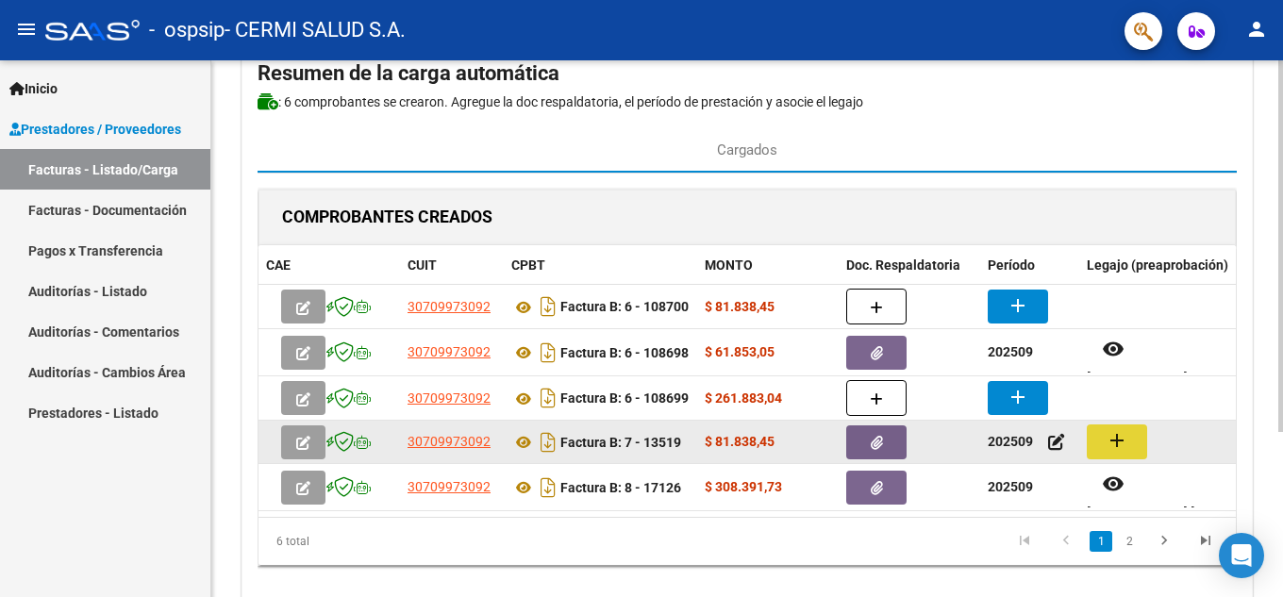
click at [1087, 443] on button "add" at bounding box center [1117, 442] width 60 height 35
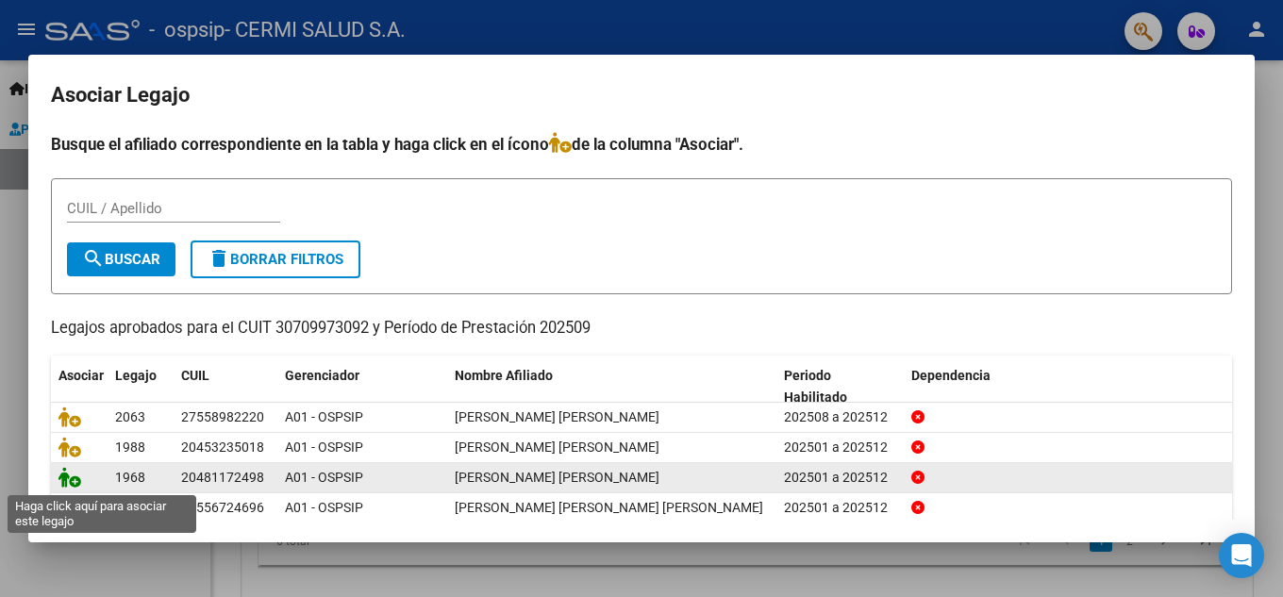
click at [73, 480] on icon at bounding box center [69, 477] width 23 height 21
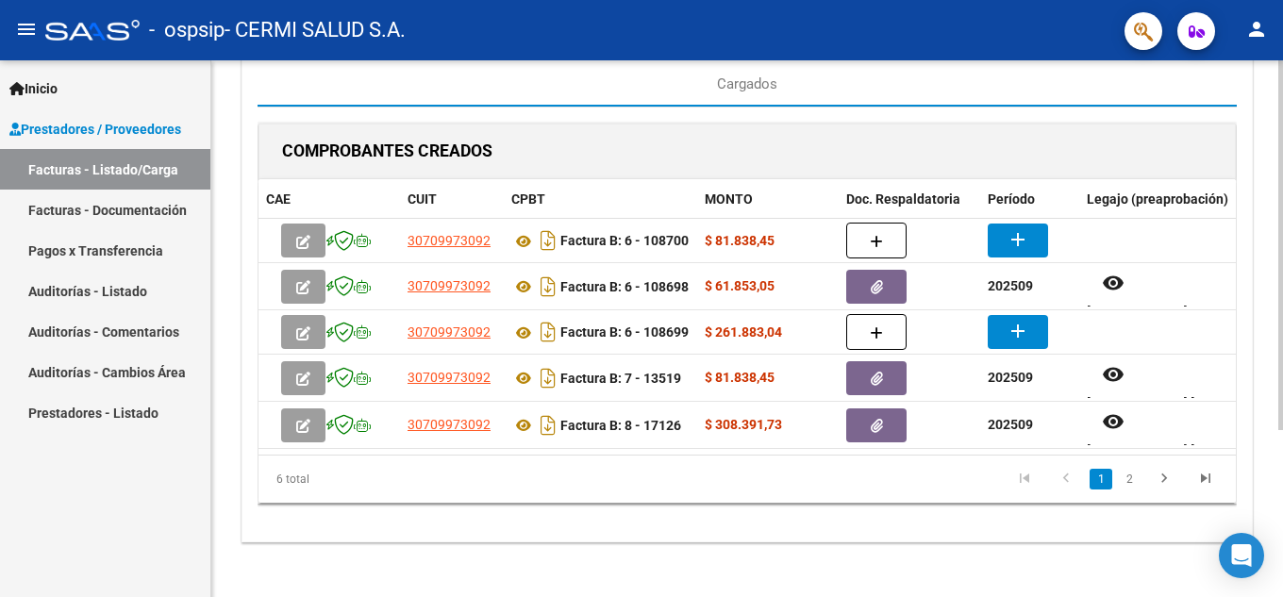
scroll to position [236, 0]
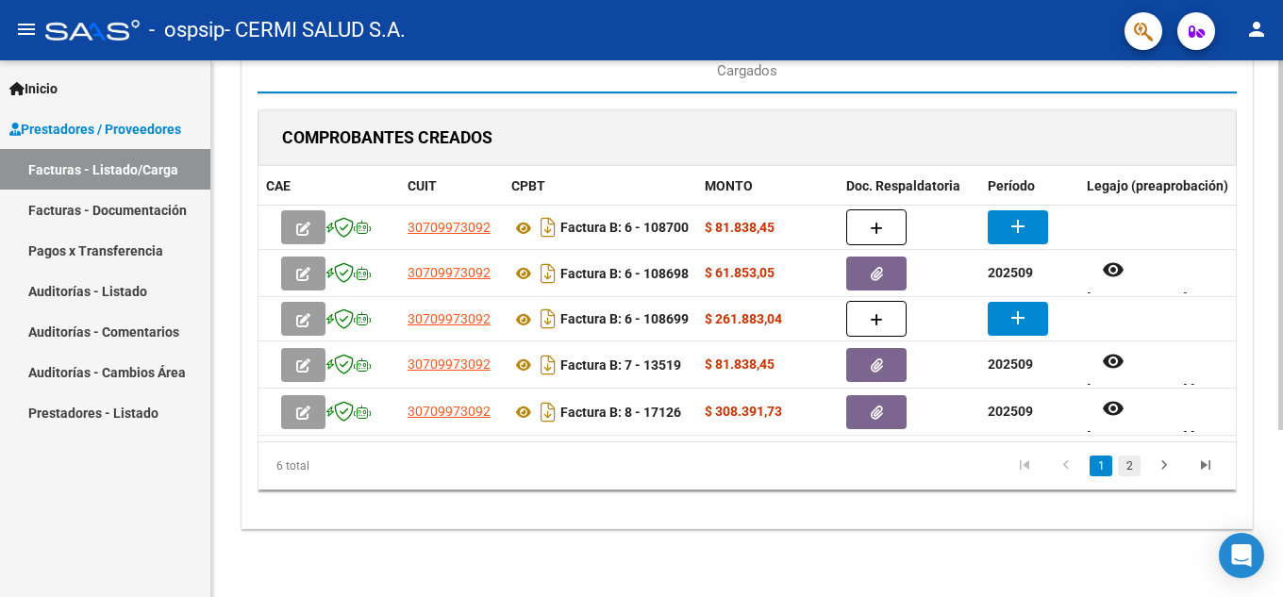
click at [1124, 472] on link "2" at bounding box center [1129, 466] width 23 height 21
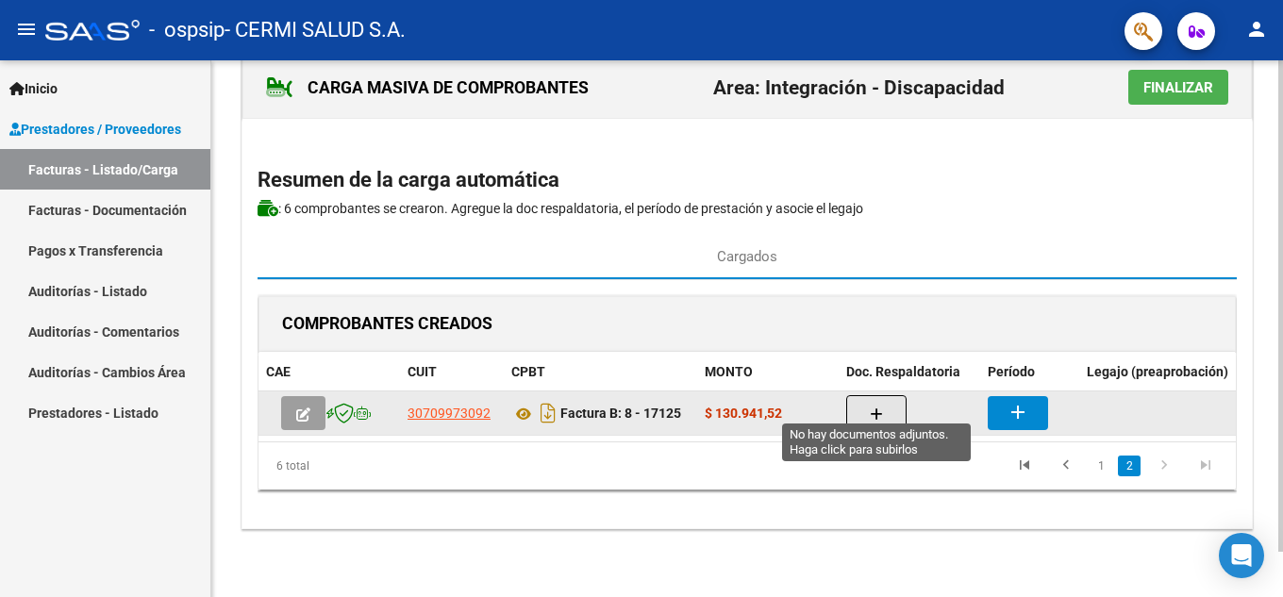
click at [902, 395] on button "button" at bounding box center [876, 413] width 60 height 36
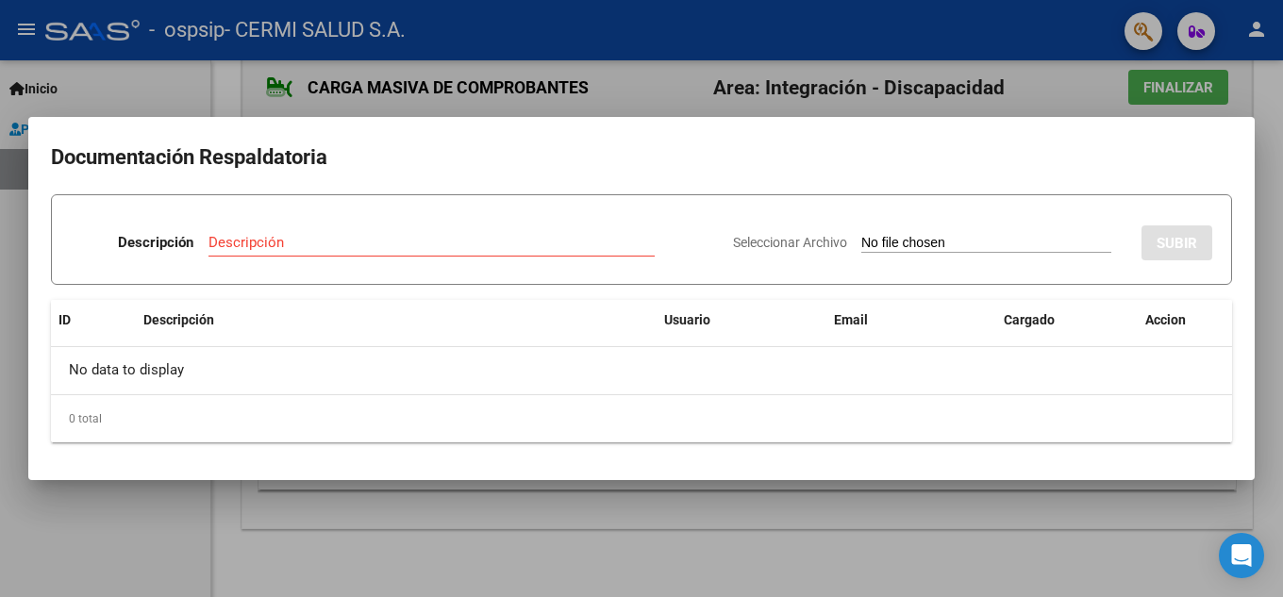
drag, startPoint x: 471, startPoint y: 231, endPoint x: 442, endPoint y: 238, distance: 30.0
paste input "planilla"
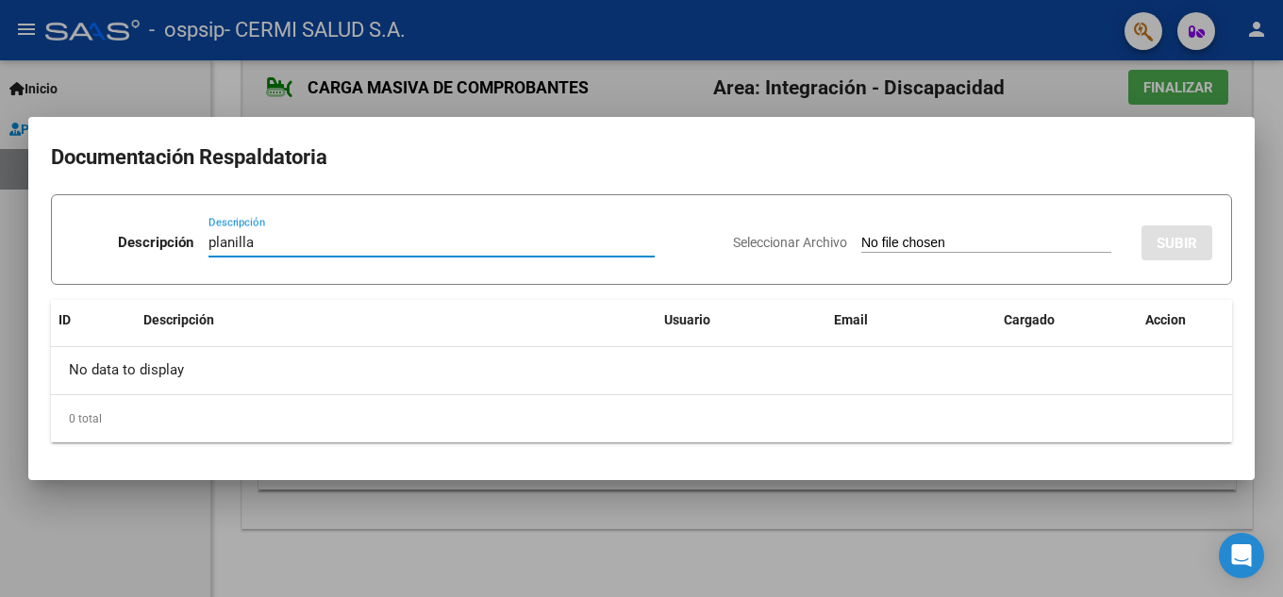
type input "planilla"
click at [861, 238] on input "Seleccionar Archivo" at bounding box center [986, 244] width 250 height 18
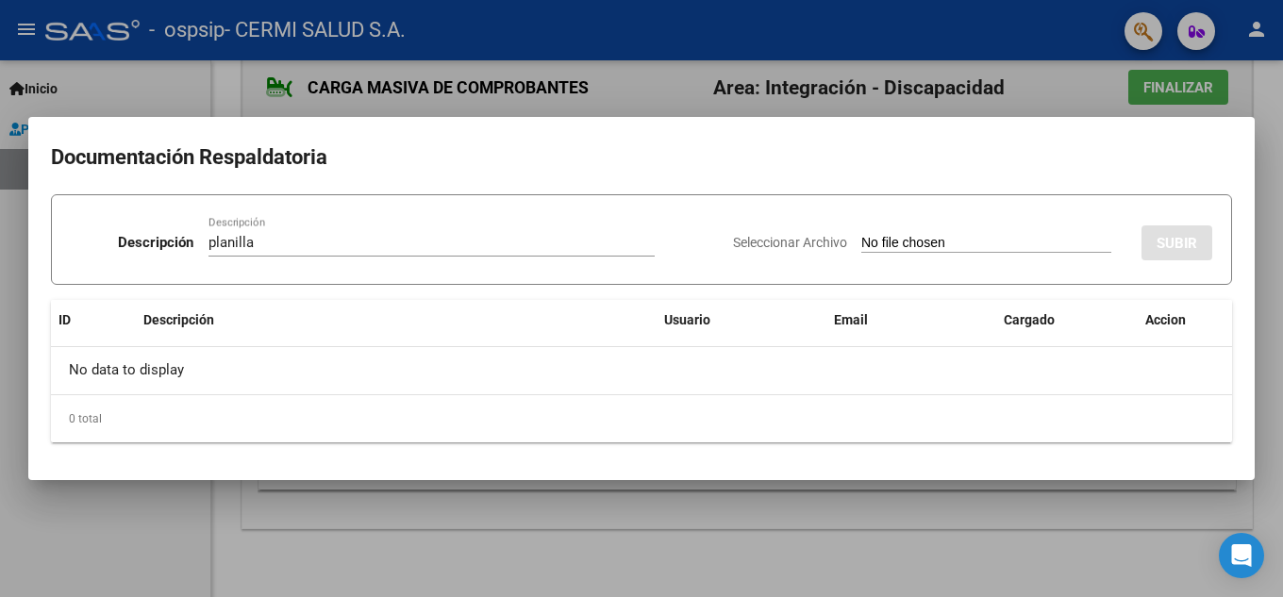
type input "C:\fakepath\[PERSON_NAME]-ospsip.pdf"
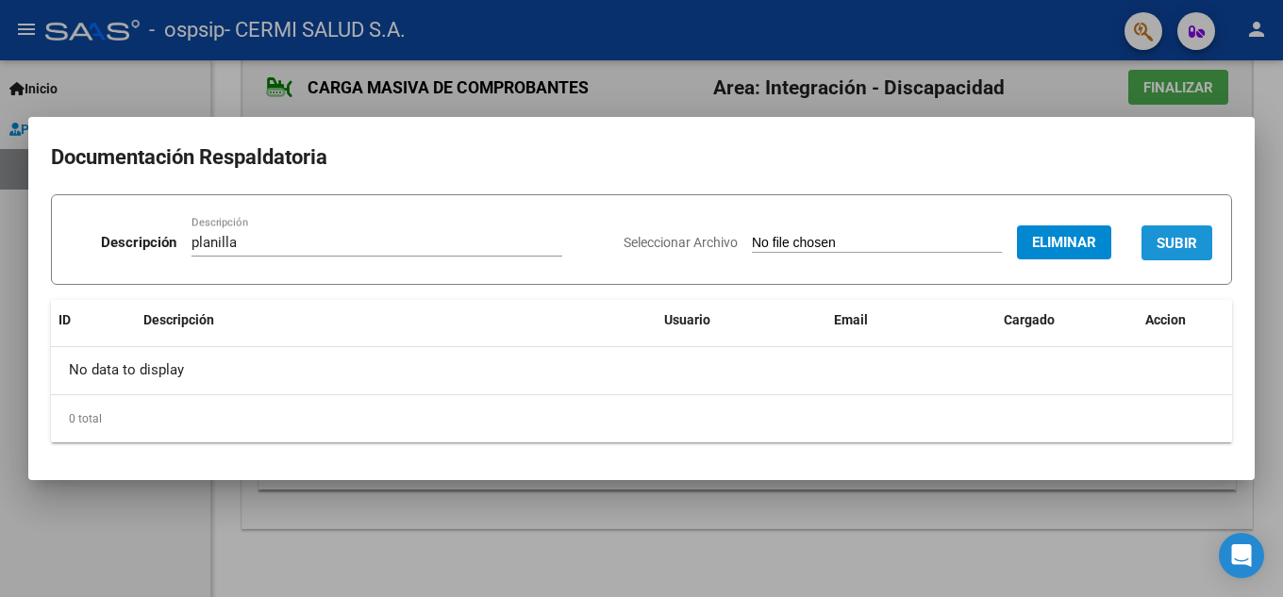
click at [1186, 233] on button "SUBIR" at bounding box center [1177, 242] width 71 height 35
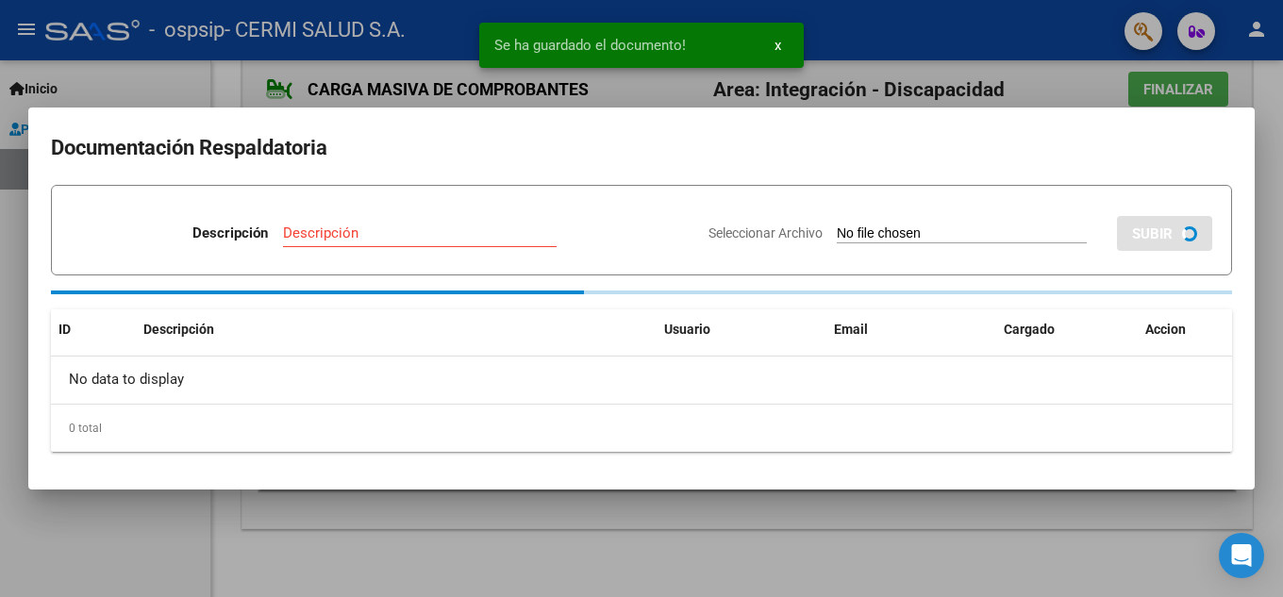
scroll to position [48, 0]
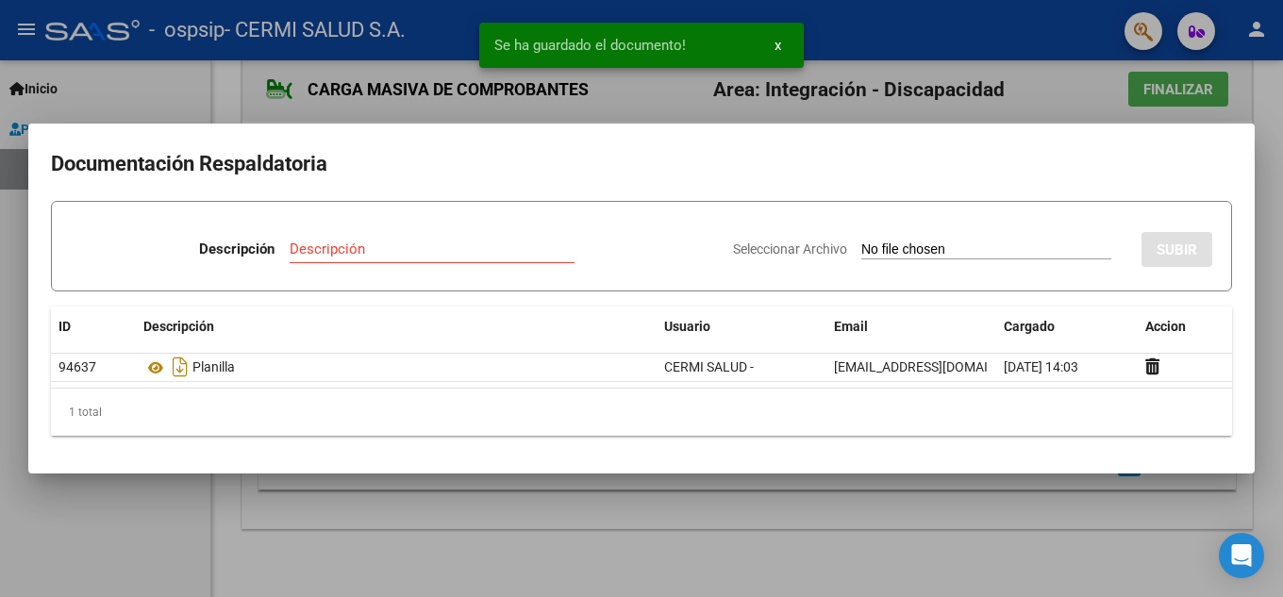
click at [724, 530] on div at bounding box center [641, 298] width 1283 height 597
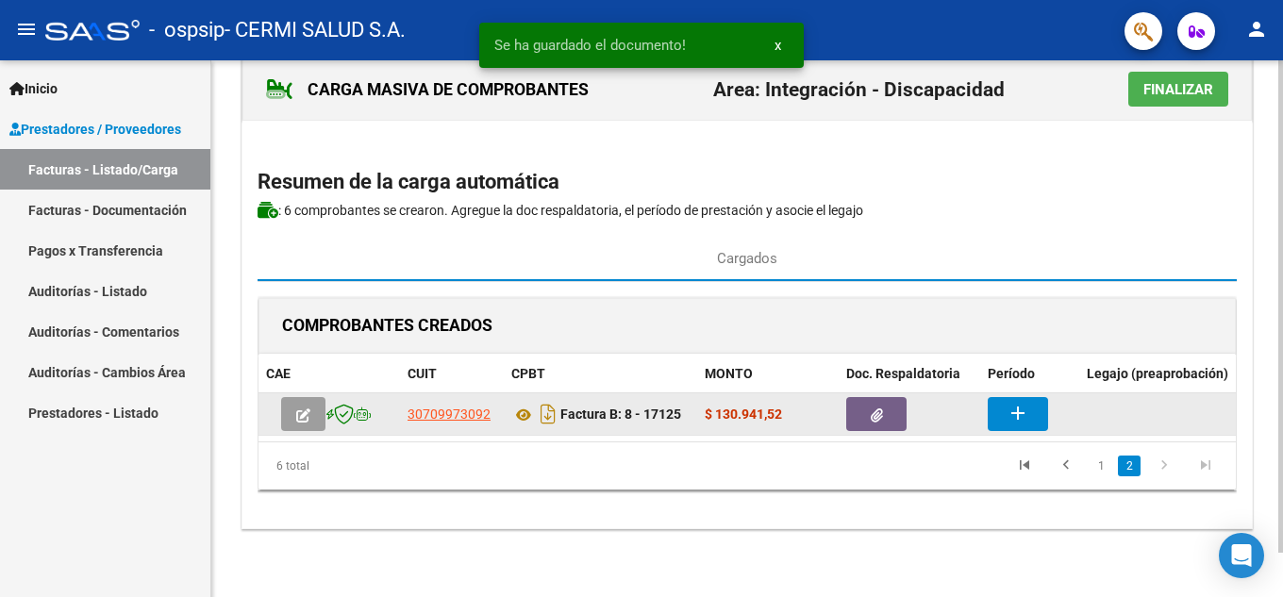
click at [1011, 402] on mat-icon "add" at bounding box center [1018, 413] width 23 height 23
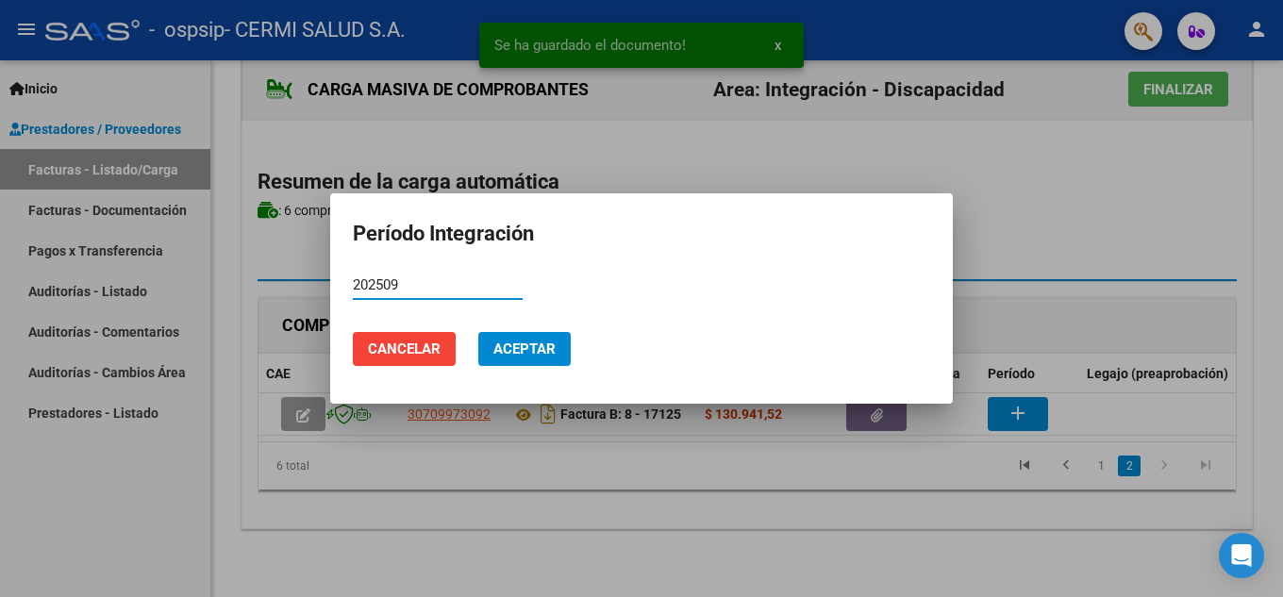
type input "202509"
click at [541, 350] on span "Aceptar" at bounding box center [524, 349] width 62 height 17
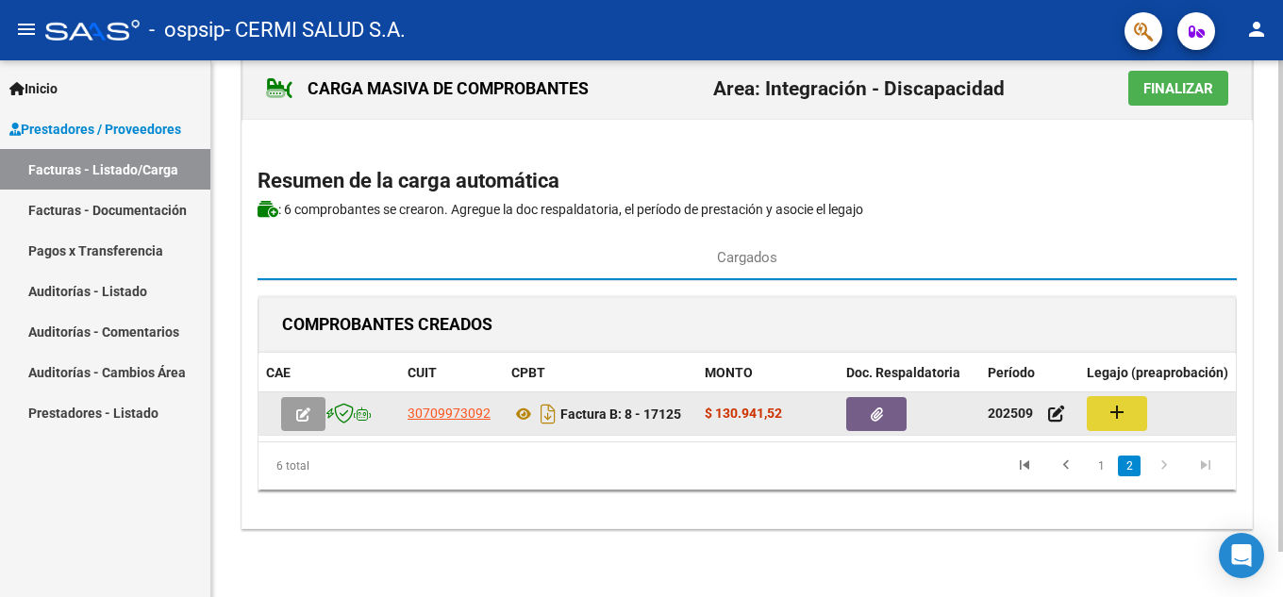
click at [1102, 402] on button "add" at bounding box center [1117, 413] width 60 height 35
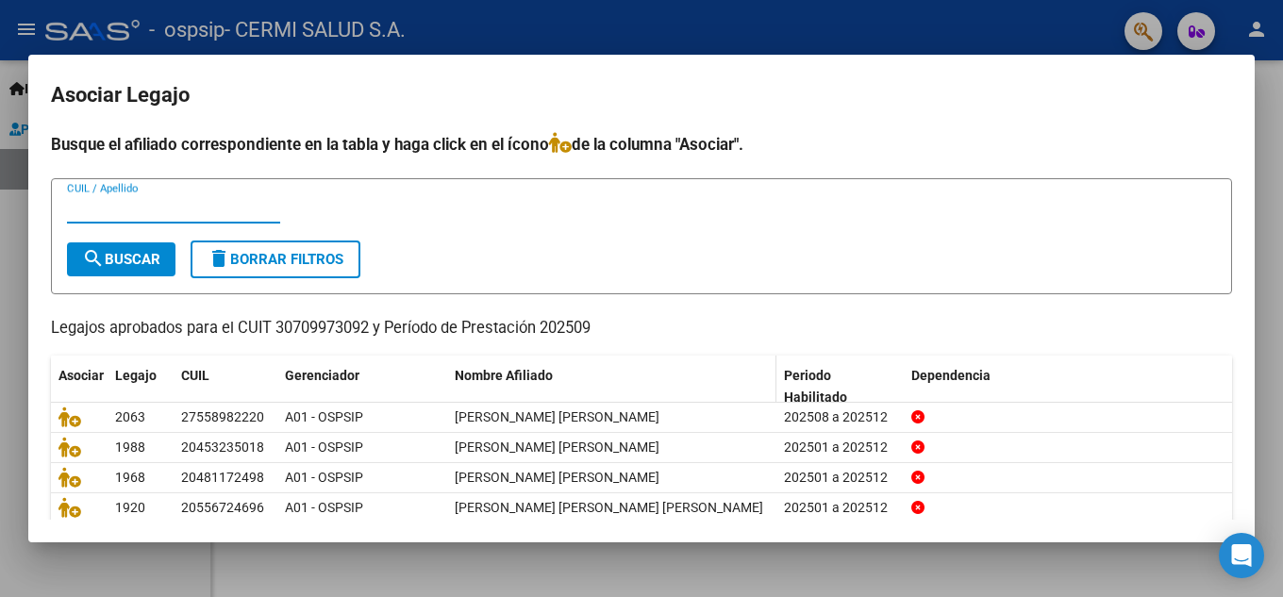
scroll to position [94, 0]
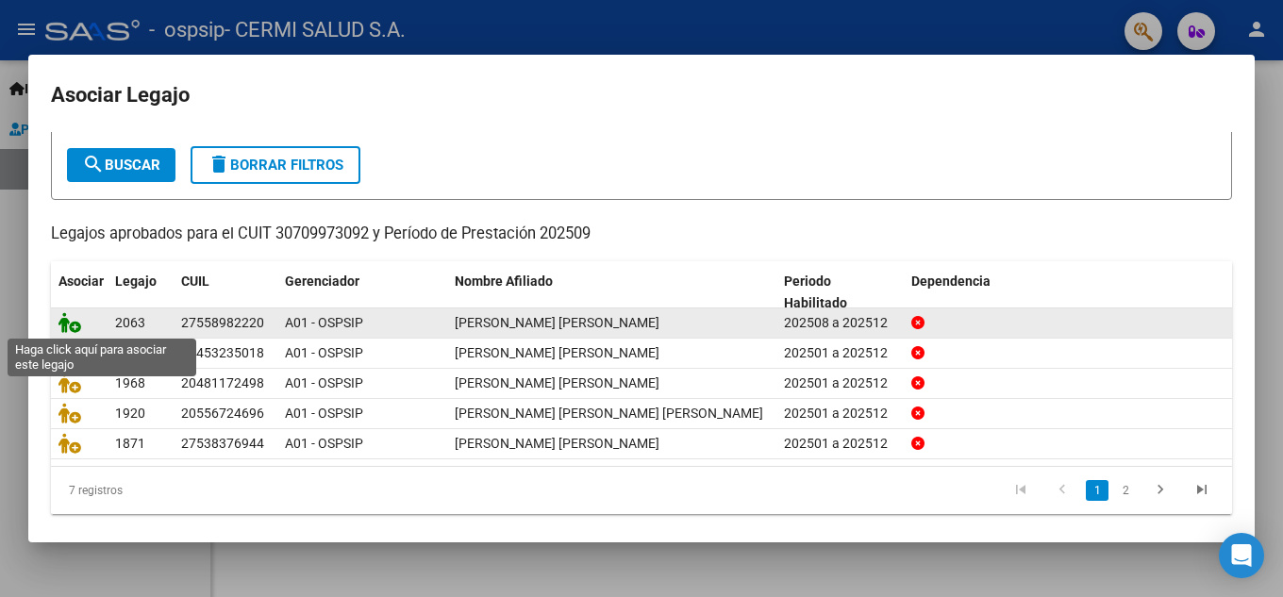
click at [75, 315] on icon at bounding box center [69, 322] width 23 height 21
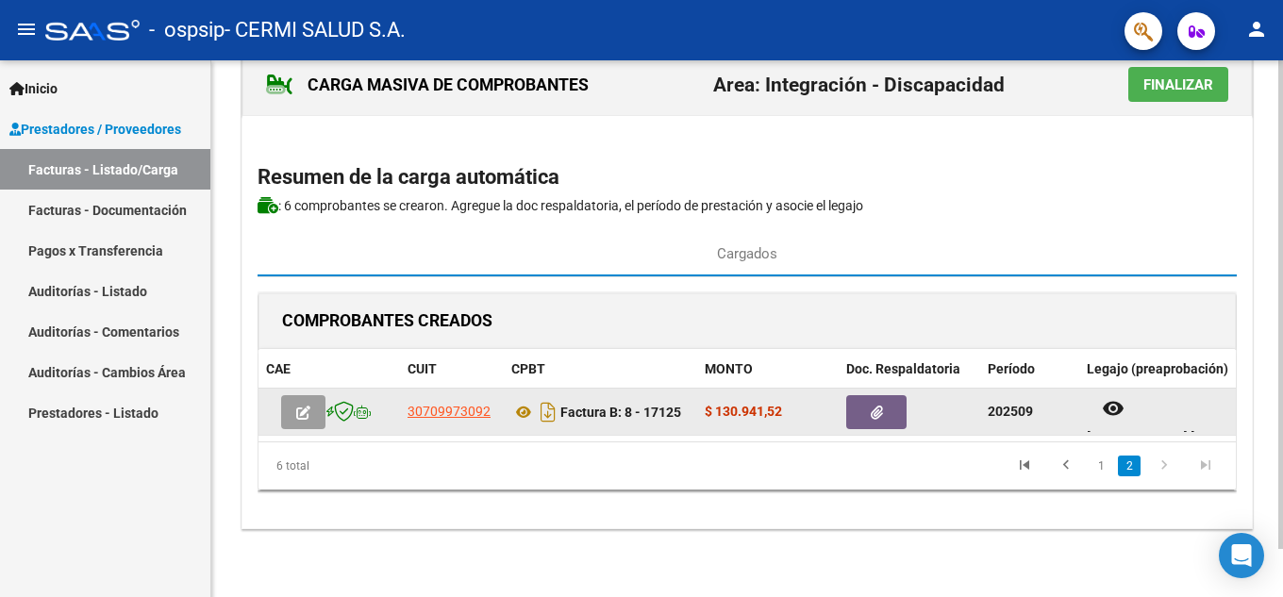
scroll to position [15, 0]
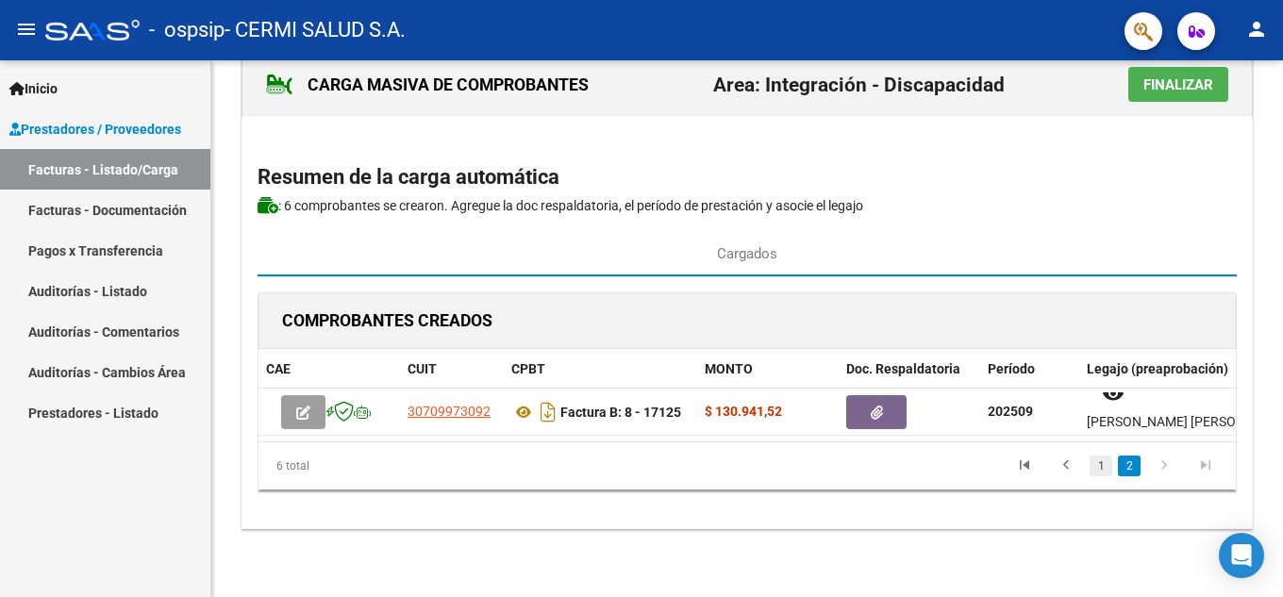
click at [1098, 476] on link "1" at bounding box center [1101, 466] width 23 height 21
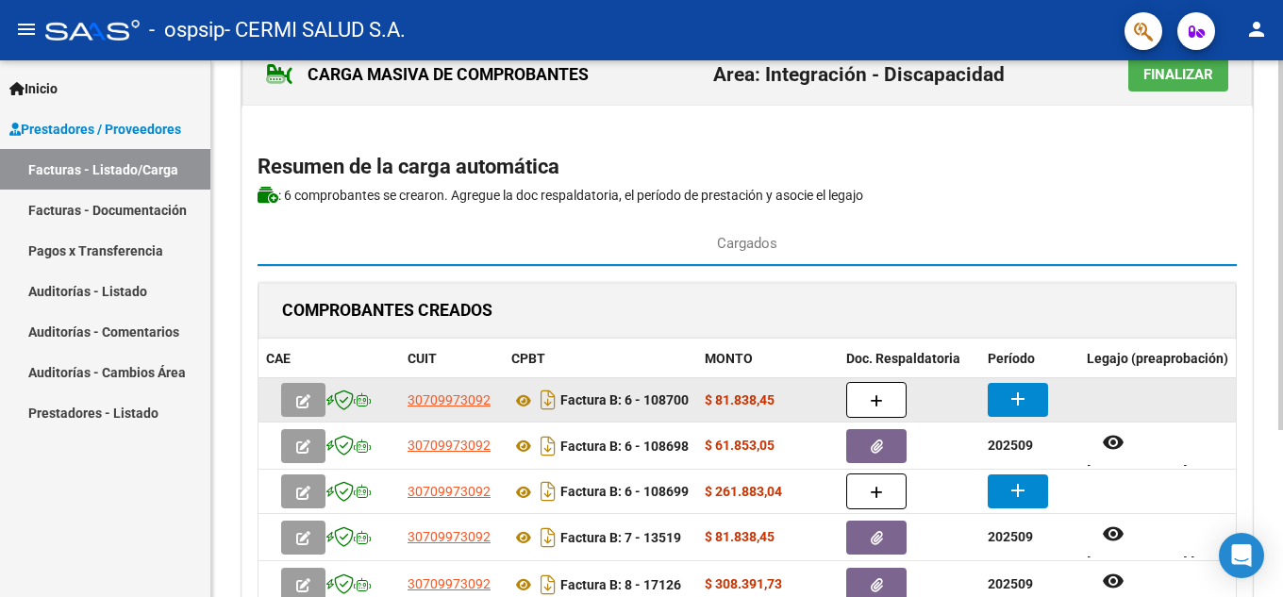
click at [690, 401] on datatable-body-cell "Factura B: 6 - 108700" at bounding box center [600, 399] width 193 height 43
click at [295, 404] on button "button" at bounding box center [303, 400] width 44 height 34
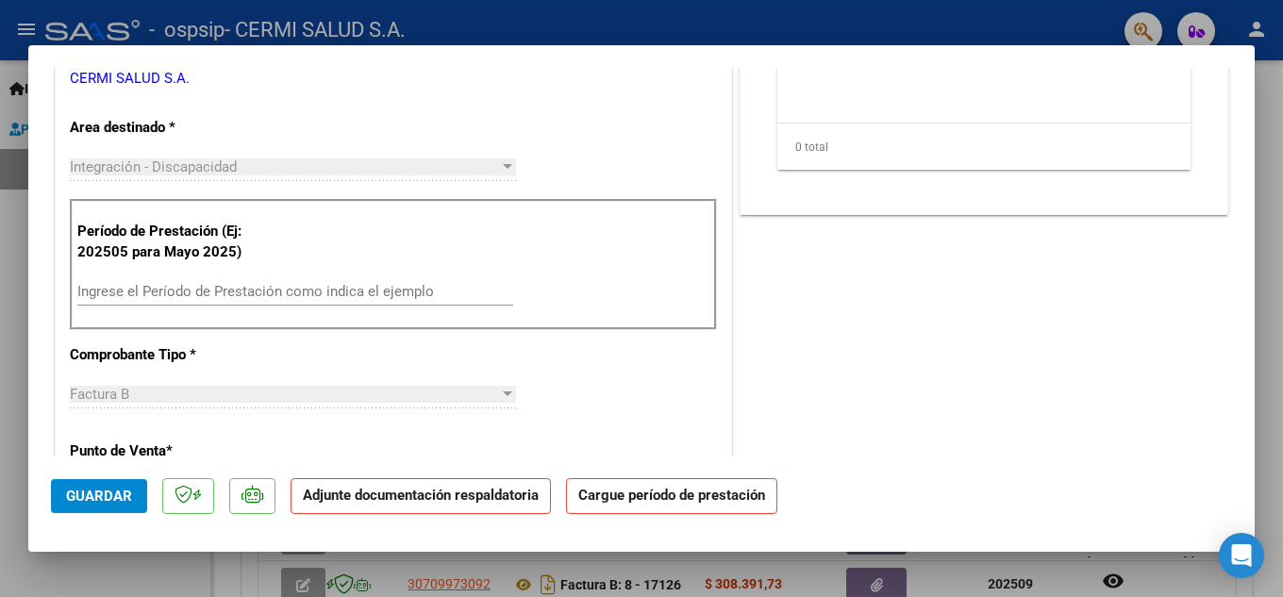
scroll to position [472, 0]
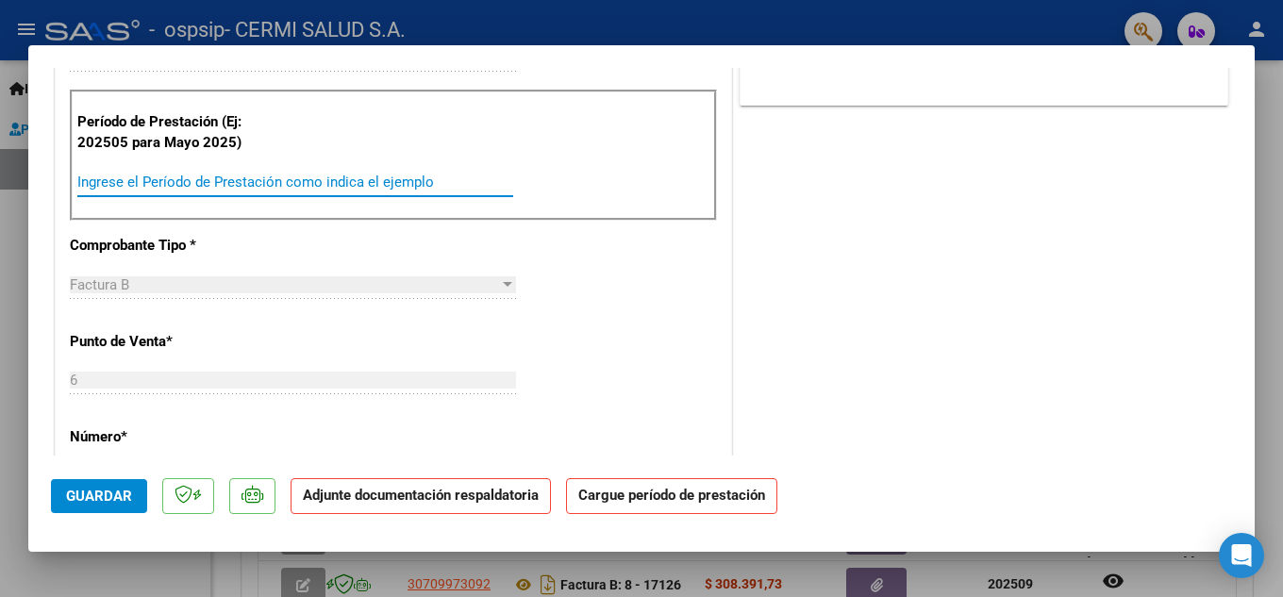
click at [288, 184] on input "Ingrese el Período de Prestación como indica el ejemplo" at bounding box center [295, 182] width 436 height 17
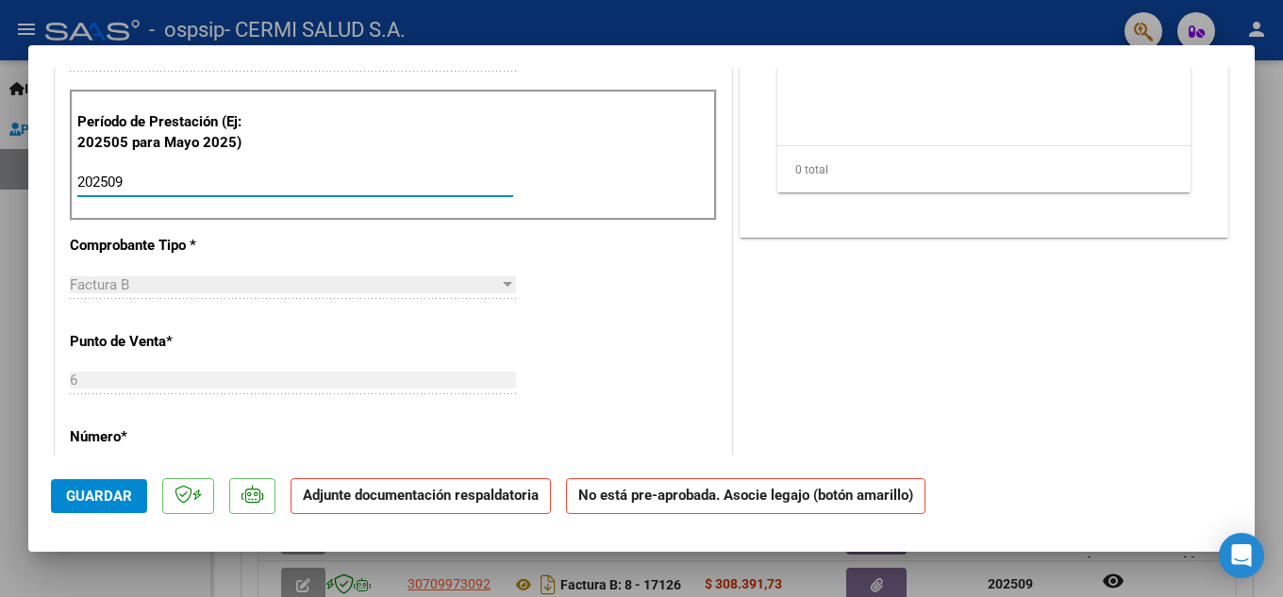
type input "202509"
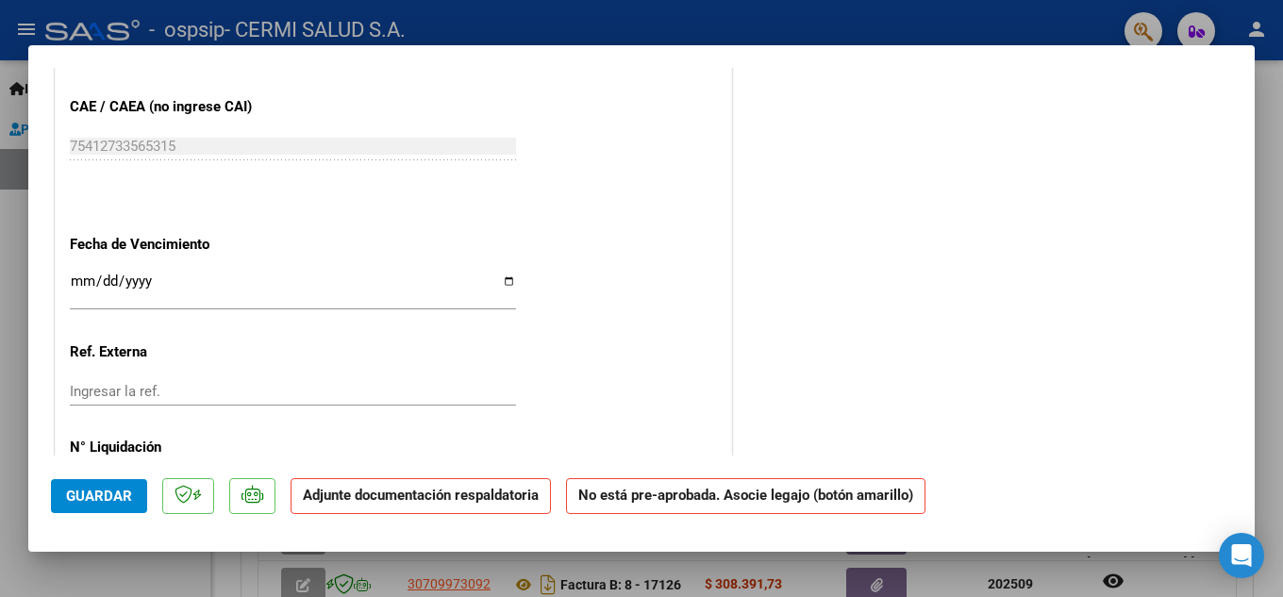
scroll to position [1182, 0]
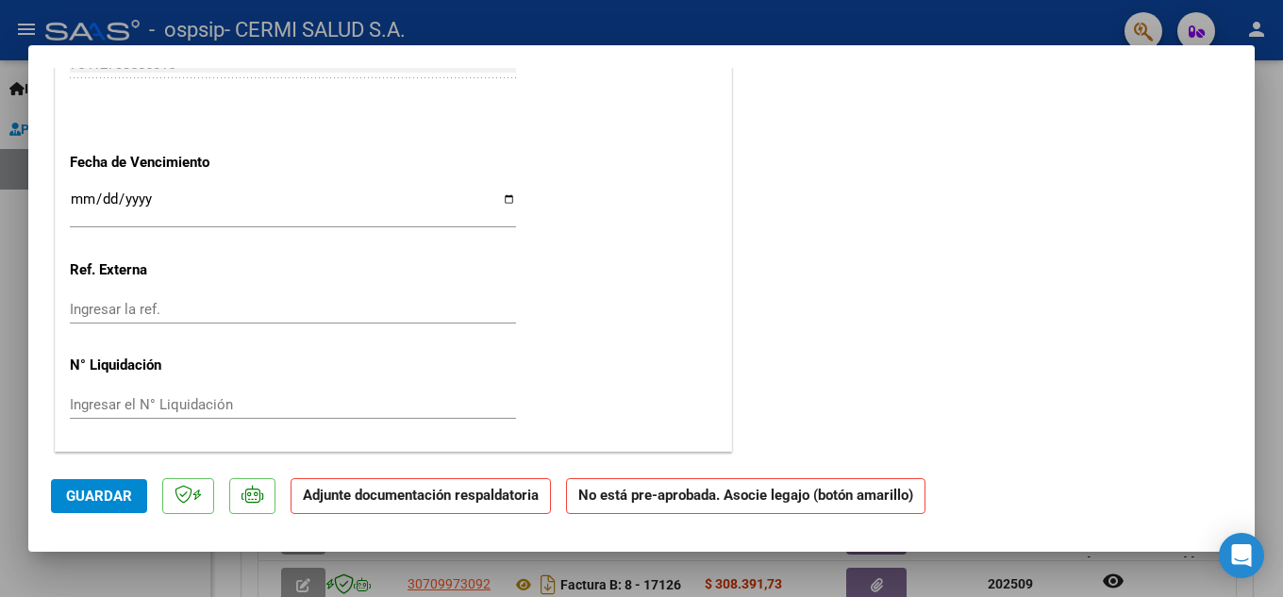
click at [220, 196] on input "Ingresar la fecha" at bounding box center [293, 207] width 446 height 30
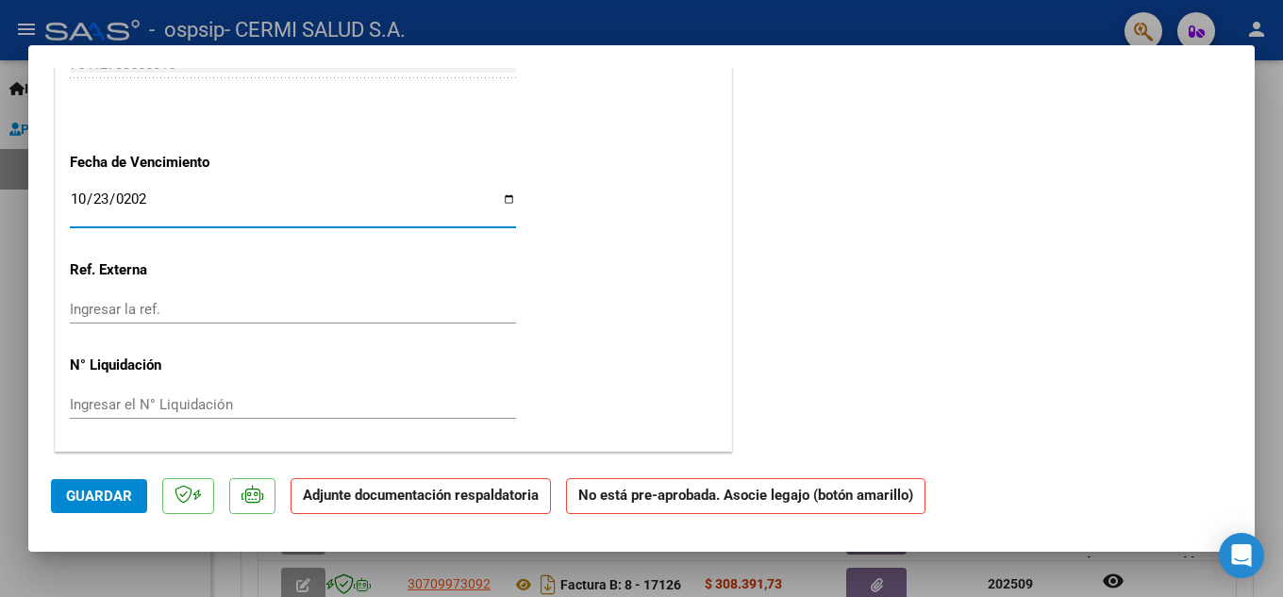
type input "[DATE]"
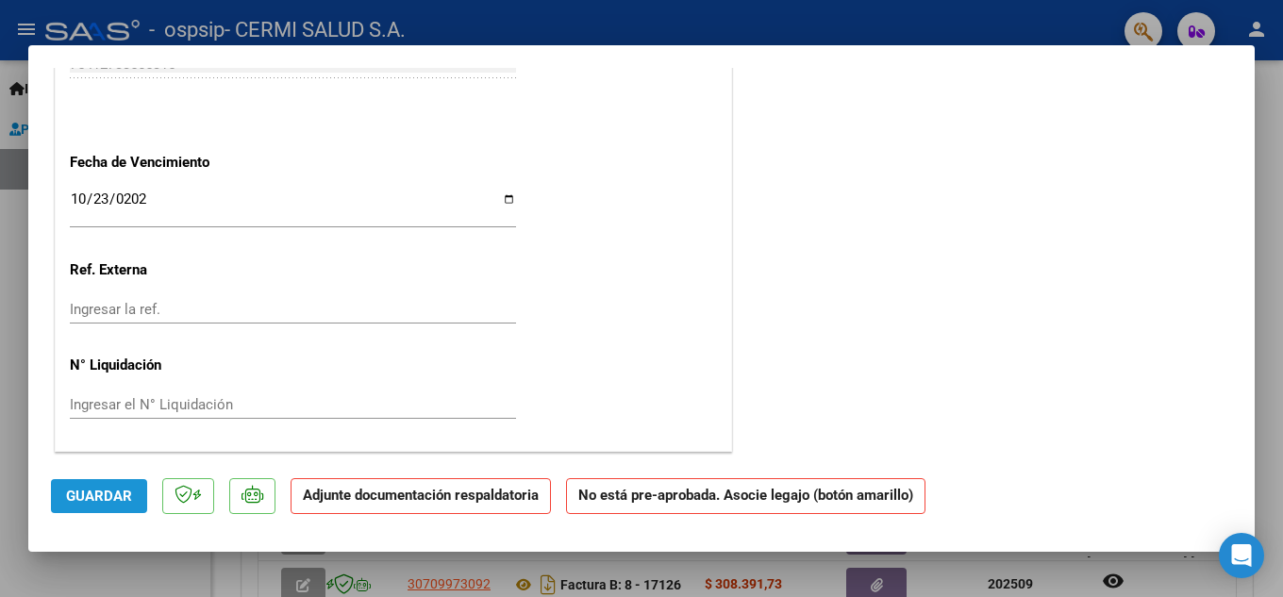
click at [94, 499] on span "Guardar" at bounding box center [99, 496] width 66 height 17
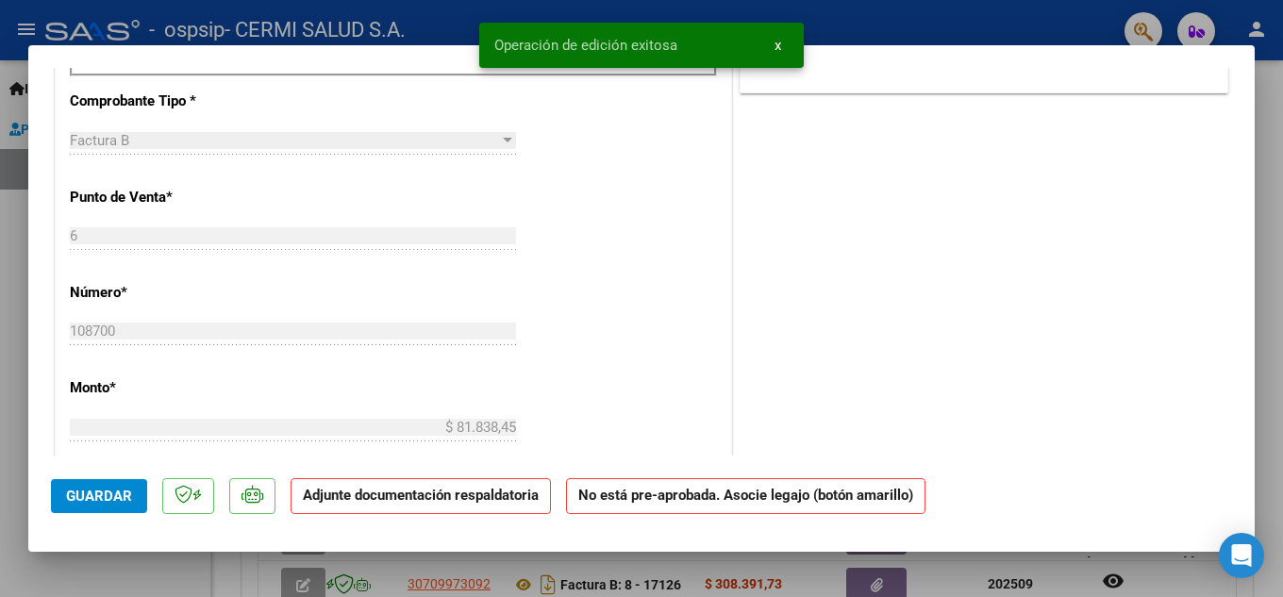
scroll to position [144, 0]
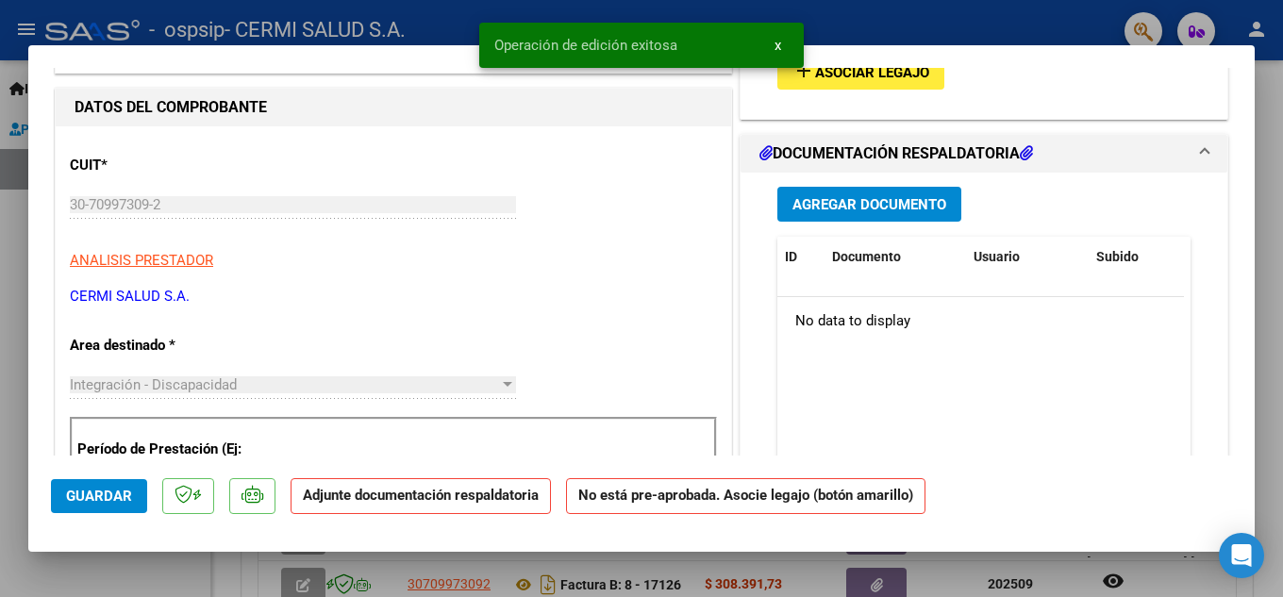
click at [0, 396] on div at bounding box center [641, 298] width 1283 height 597
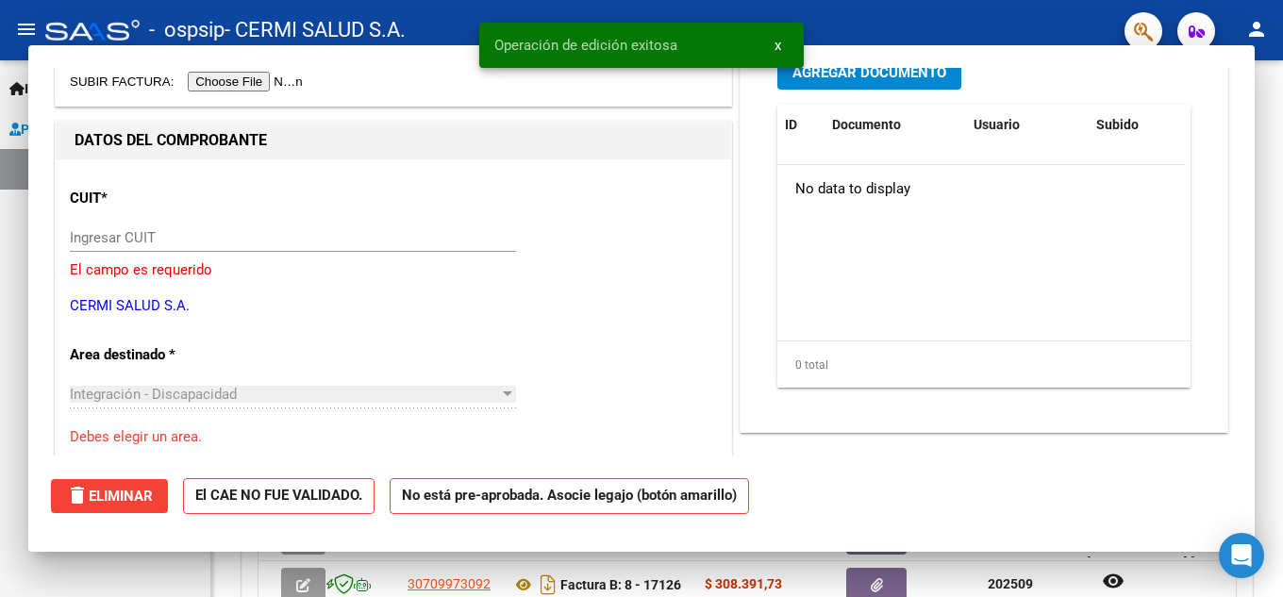
type input "$ 0,00"
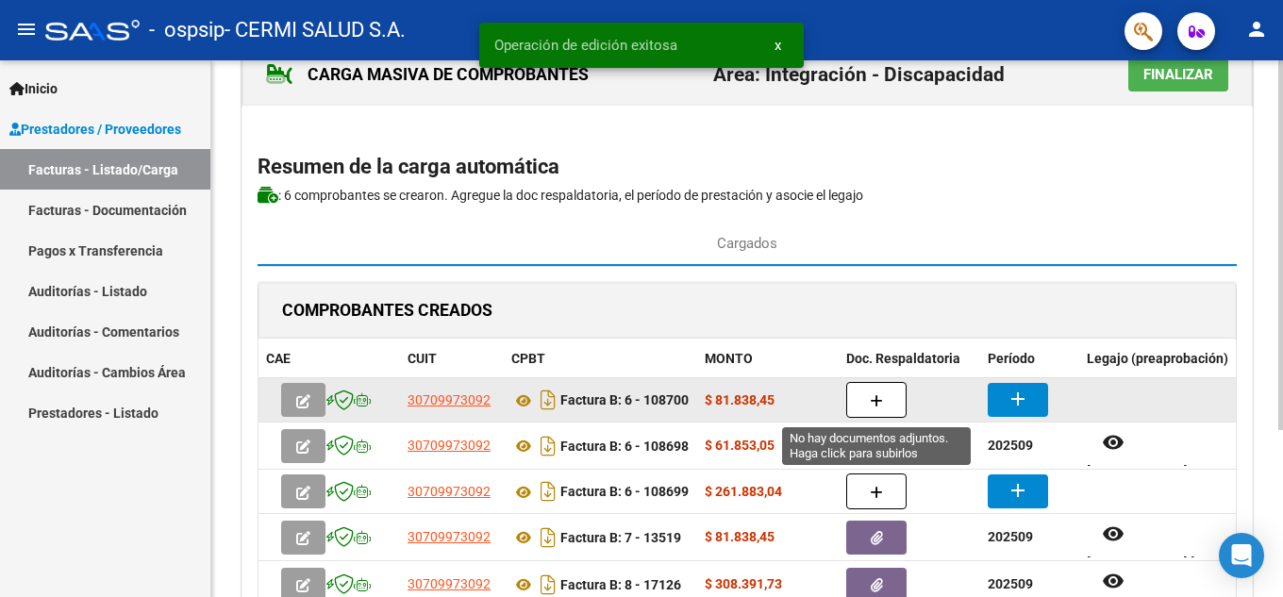
click at [884, 399] on button "button" at bounding box center [876, 400] width 60 height 36
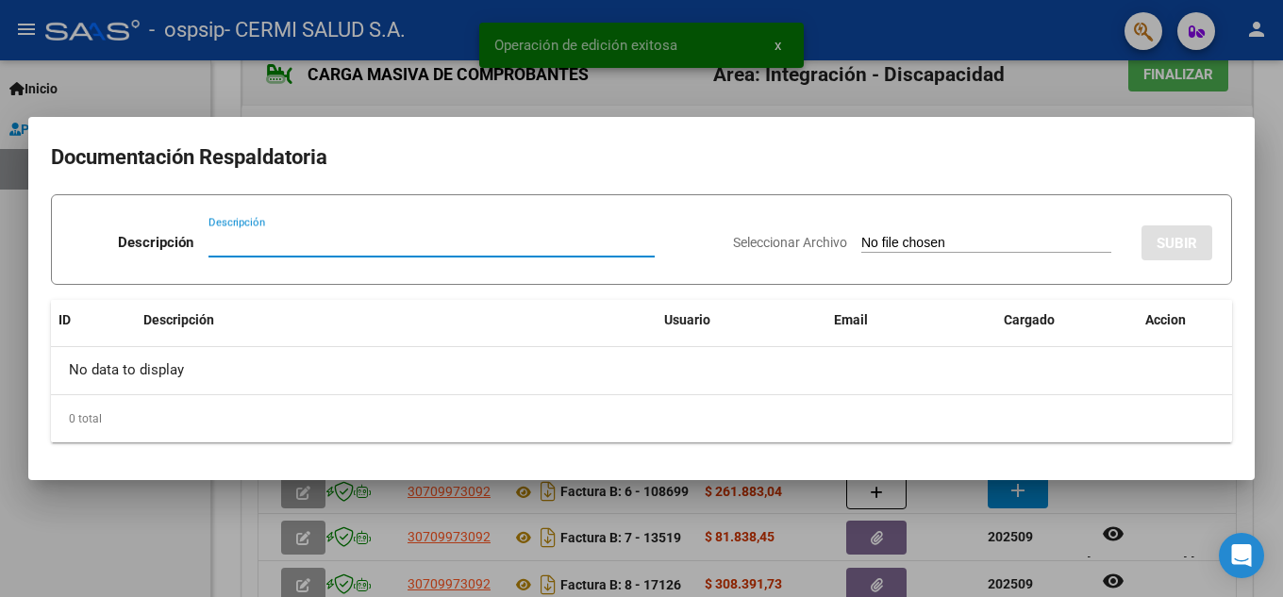
paste input "planilla"
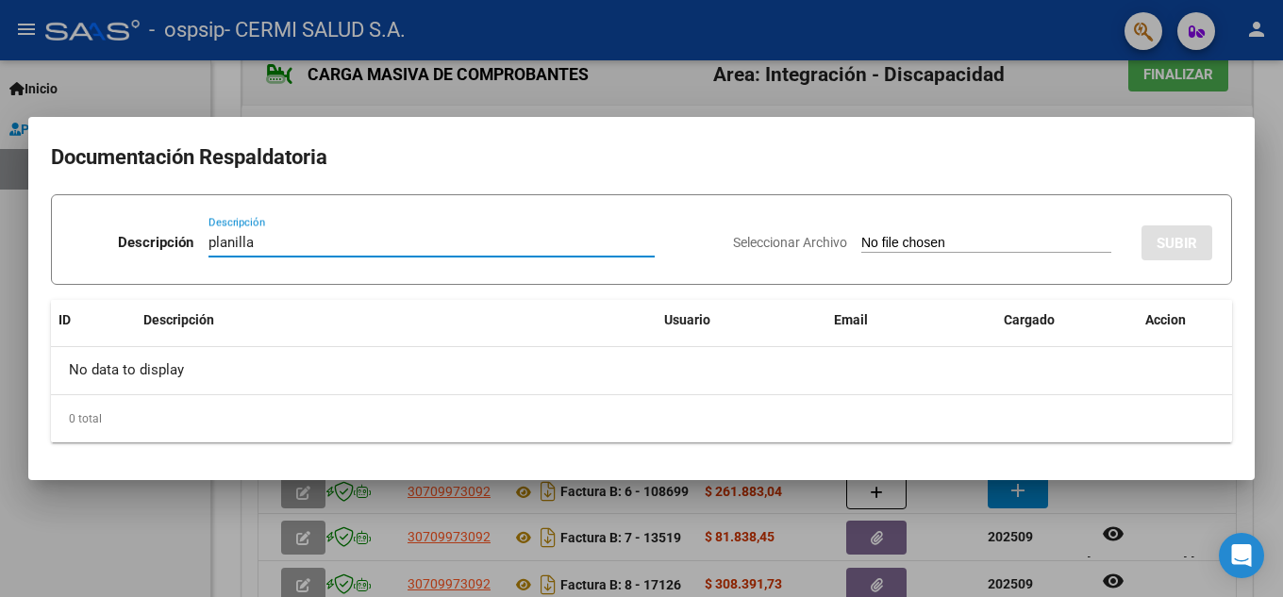
type input "planilla"
click at [861, 247] on input "Seleccionar Archivo" at bounding box center [986, 244] width 250 height 18
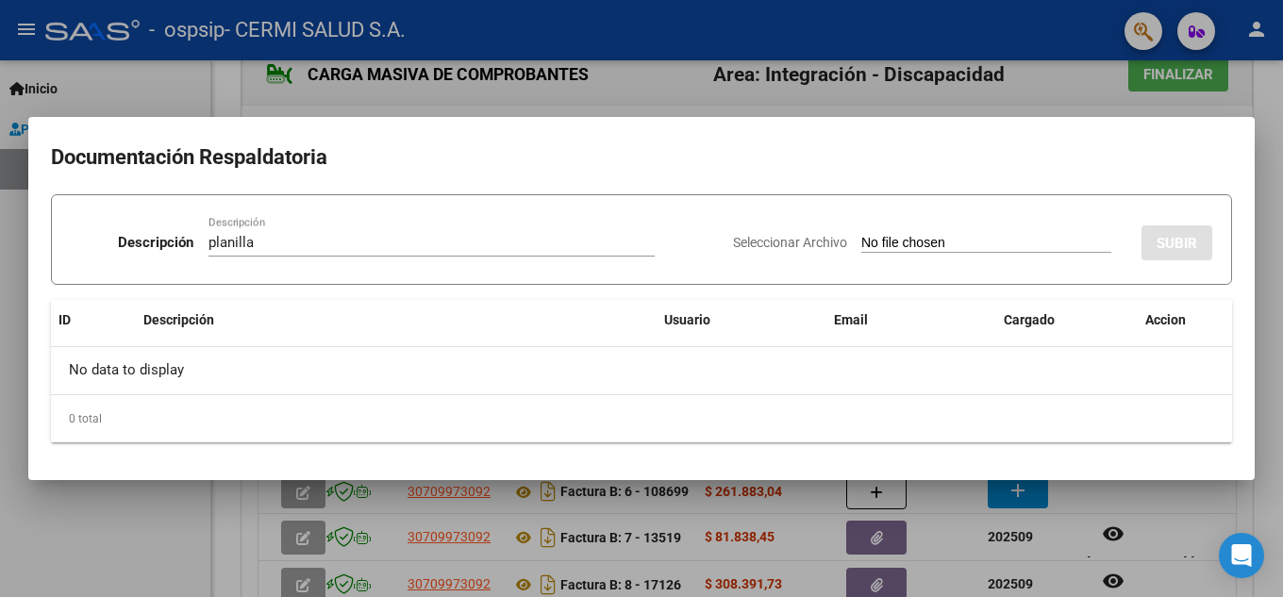
type input "C:\fakepath\[PERSON_NAME] [PERSON_NAME].pdf"
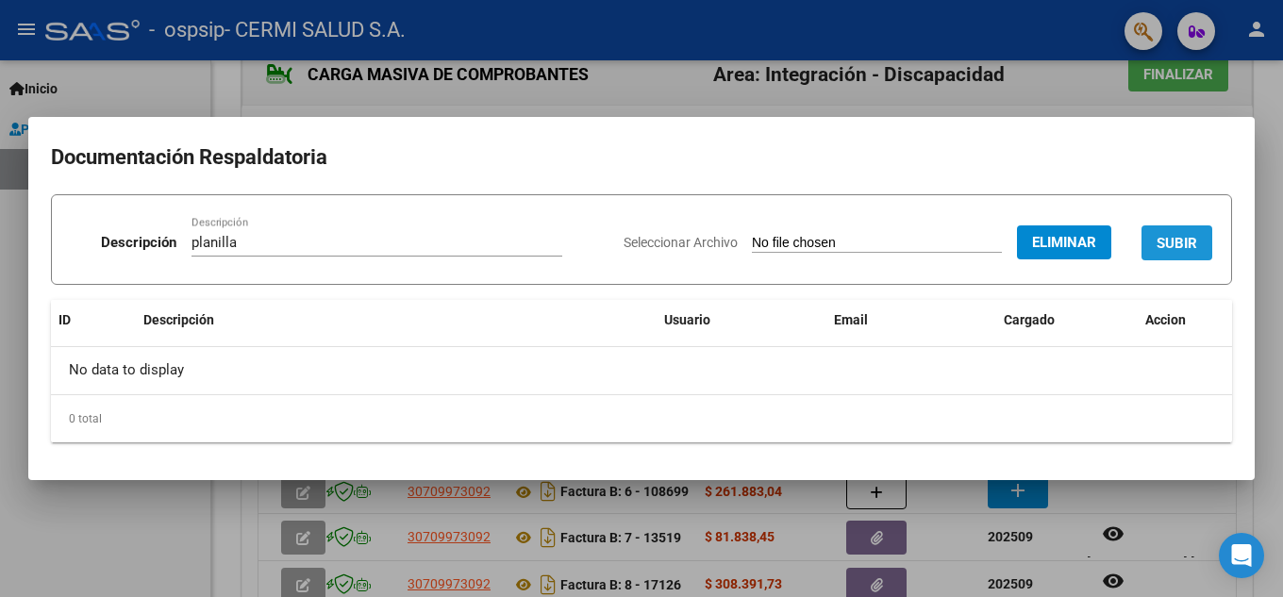
click at [1177, 234] on span "SUBIR" at bounding box center [1177, 242] width 41 height 17
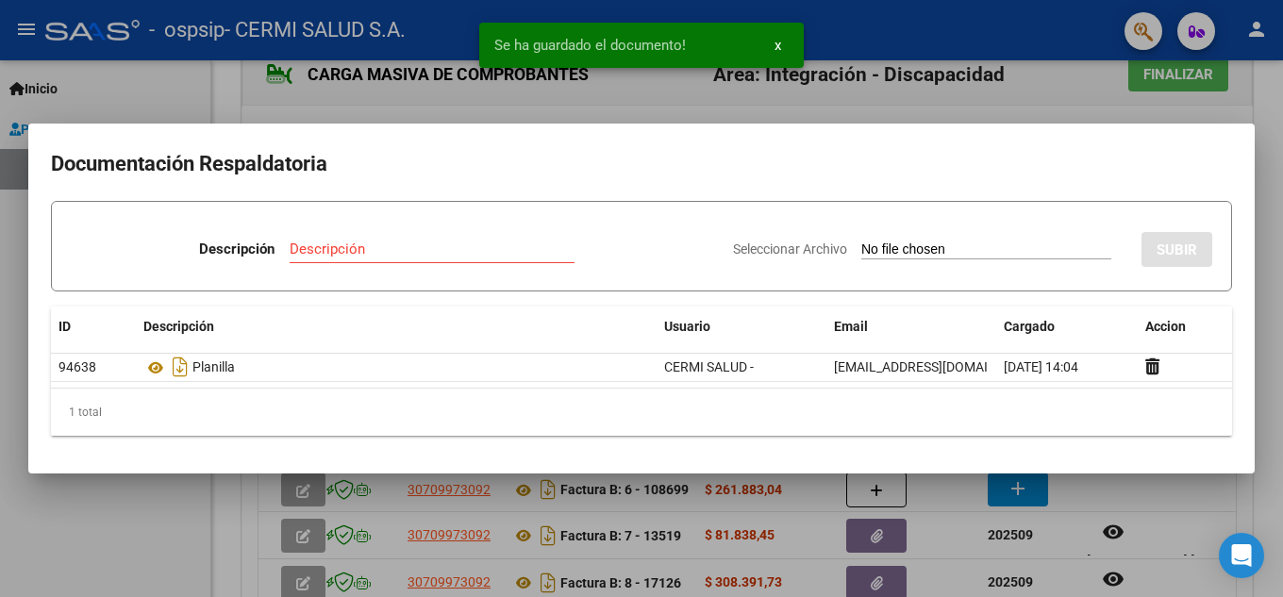
click at [65, 562] on div at bounding box center [641, 298] width 1283 height 597
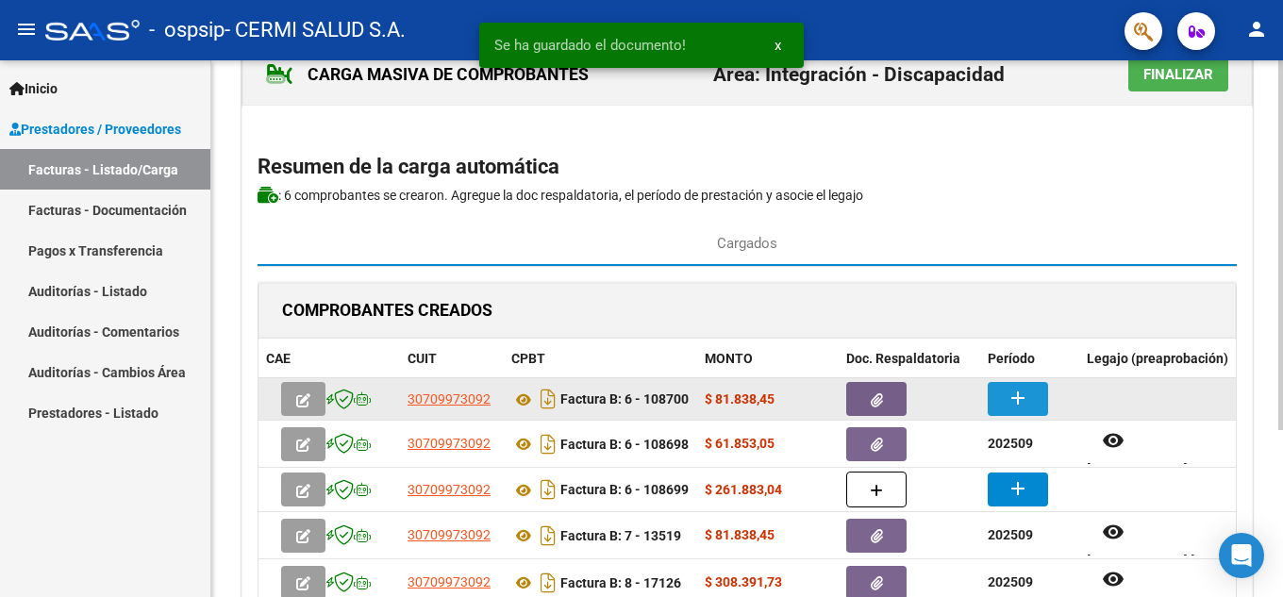
click at [1024, 403] on mat-icon "add" at bounding box center [1018, 398] width 23 height 23
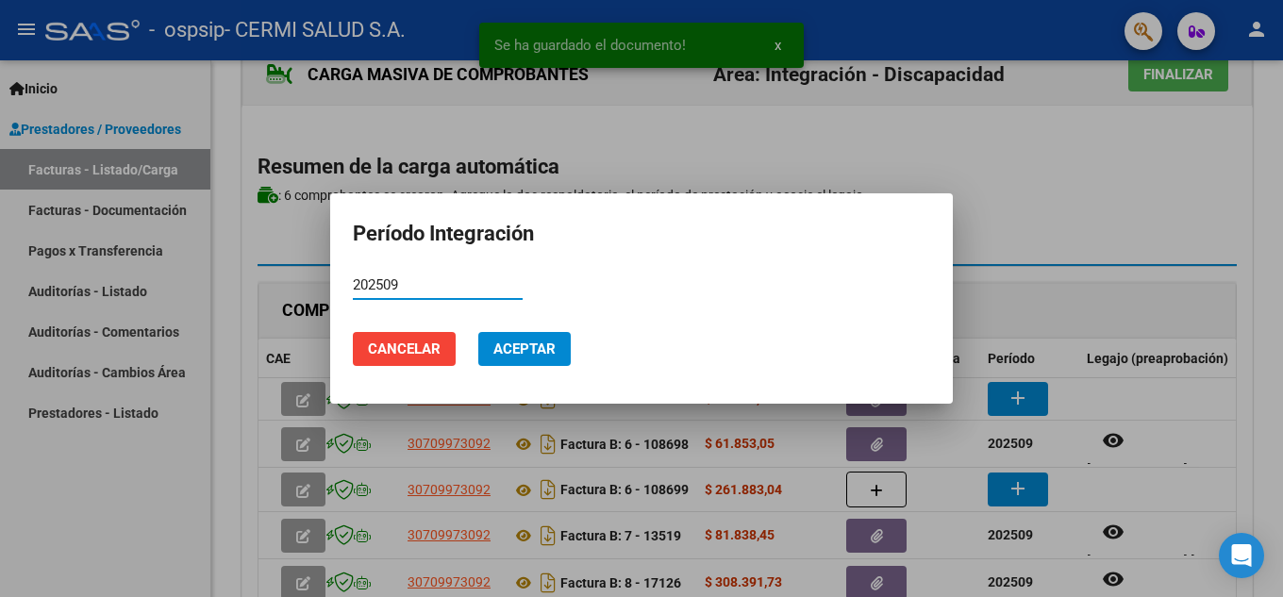
type input "202509"
click at [576, 354] on mat-dialog-actions "Cancelar Aceptar" at bounding box center [641, 349] width 577 height 64
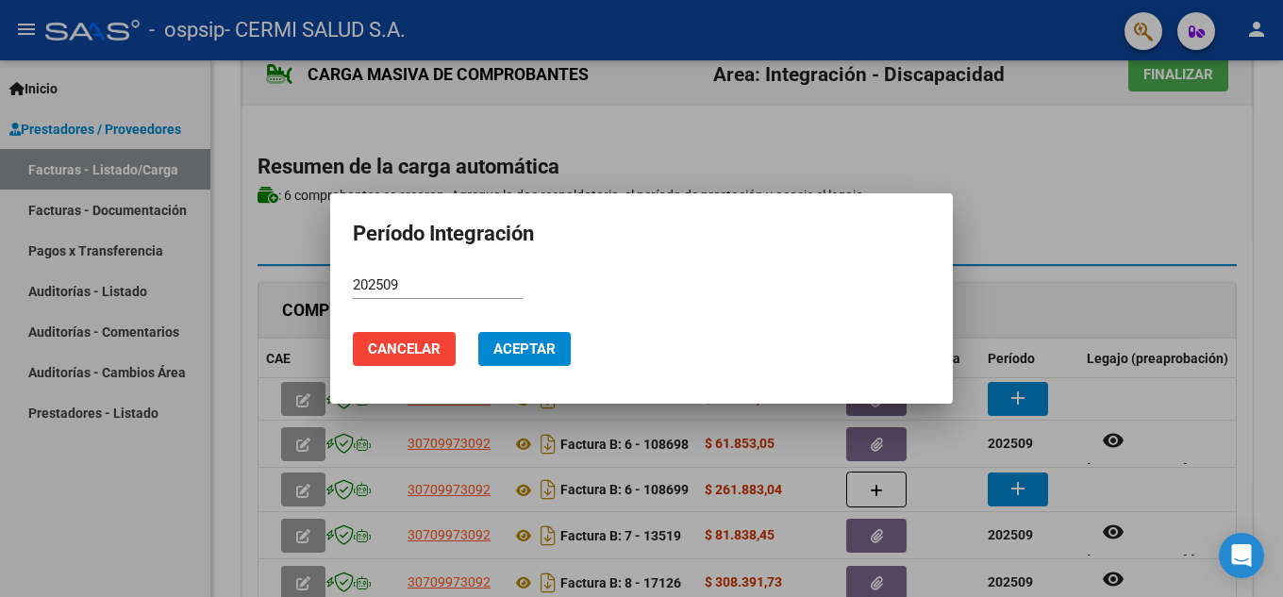
click at [567, 348] on button "Aceptar" at bounding box center [524, 349] width 92 height 34
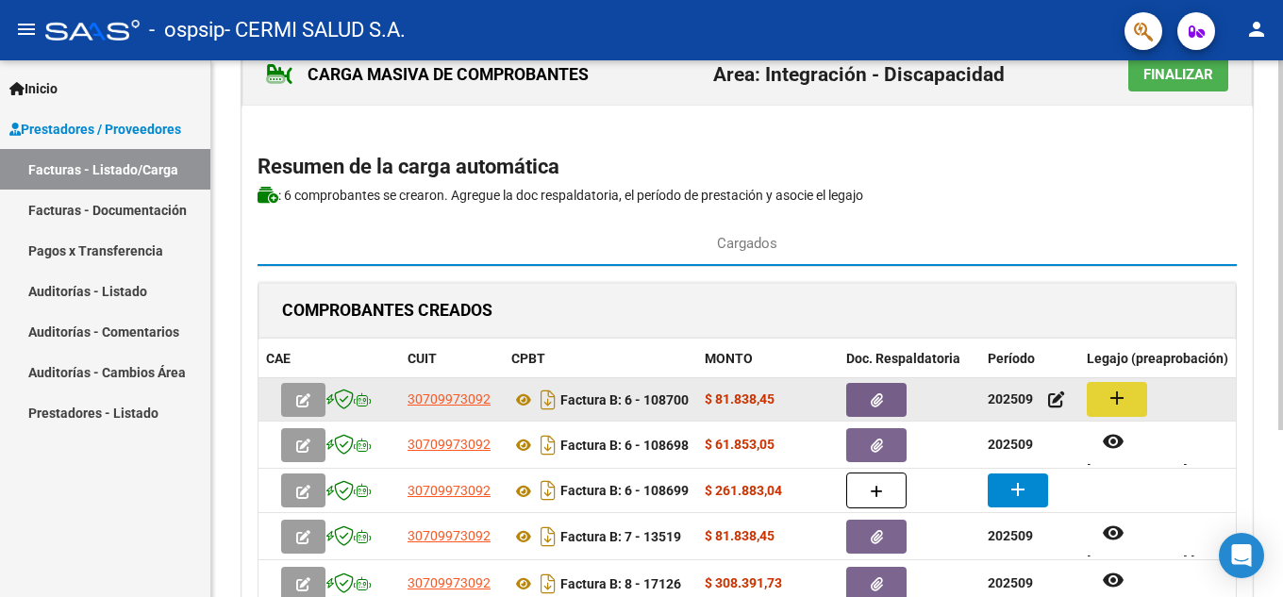
click at [1118, 391] on mat-icon "add" at bounding box center [1117, 398] width 23 height 23
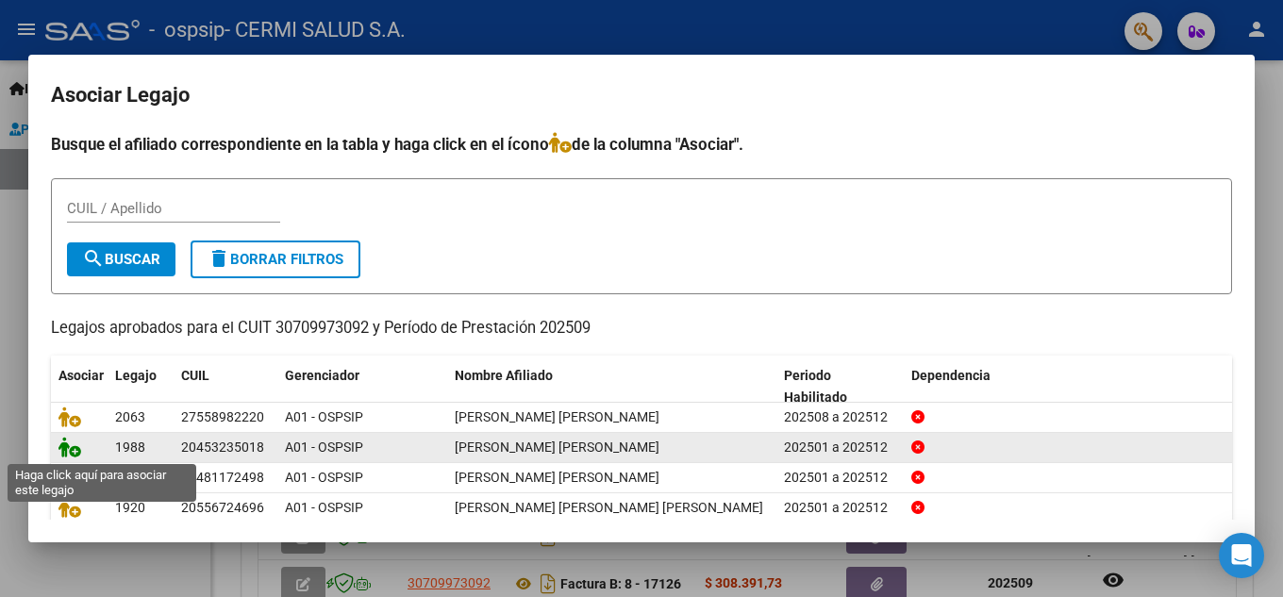
click at [62, 450] on icon at bounding box center [69, 447] width 23 height 21
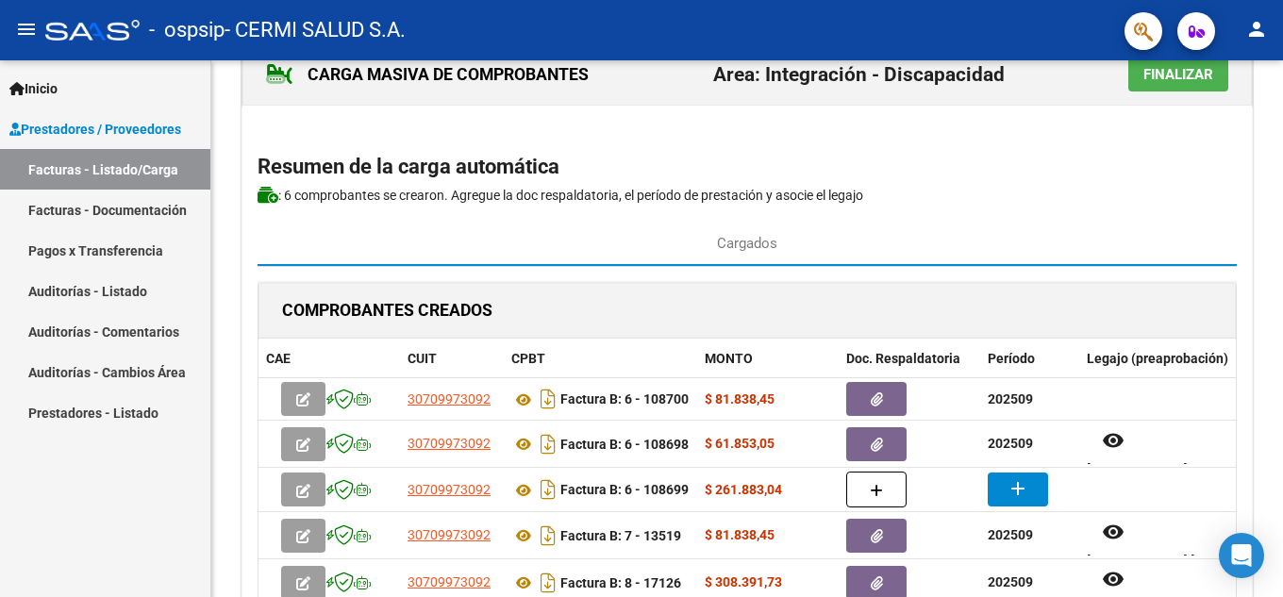
click at [0, 442] on div "Inicio Instructivos Contacto OS Prestadores / Proveedores Facturas - Listado/Ca…" at bounding box center [105, 328] width 210 height 537
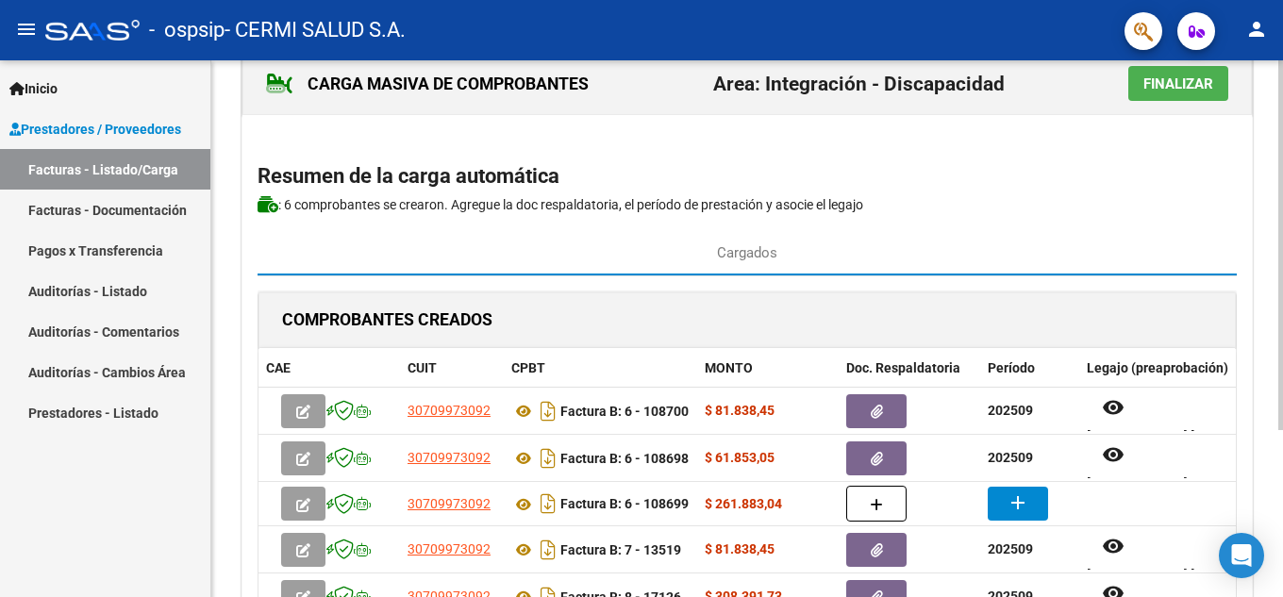
scroll to position [0, 0]
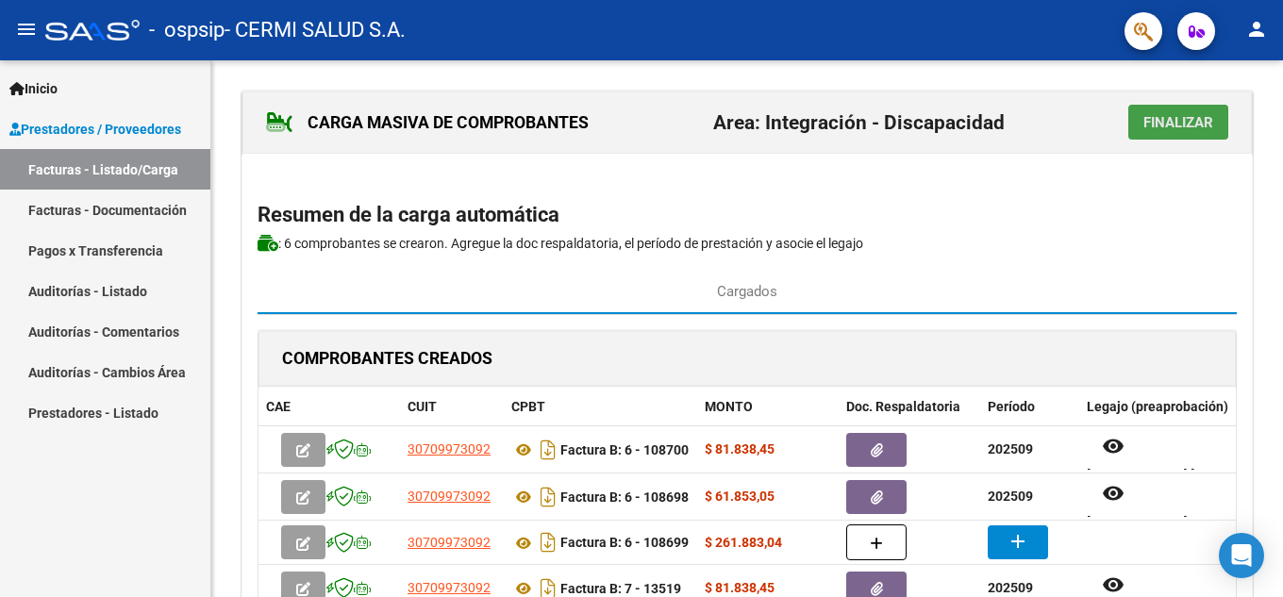
click at [1153, 119] on span "Finalizar" at bounding box center [1178, 122] width 70 height 17
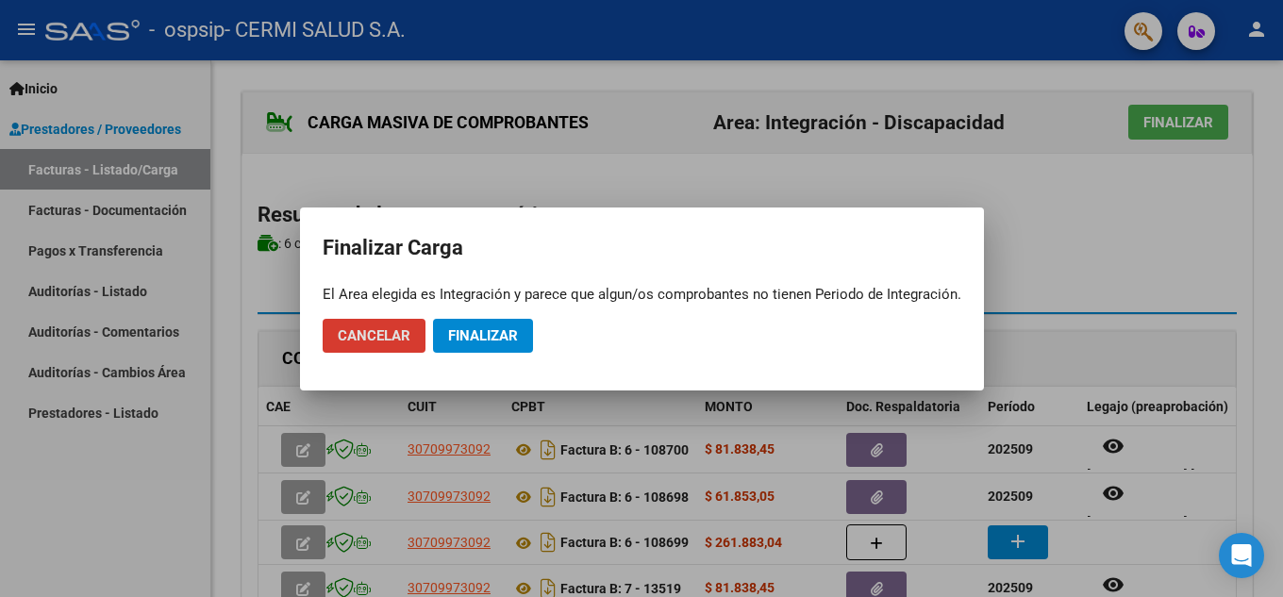
click at [490, 336] on span "Finalizar" at bounding box center [483, 335] width 70 height 17
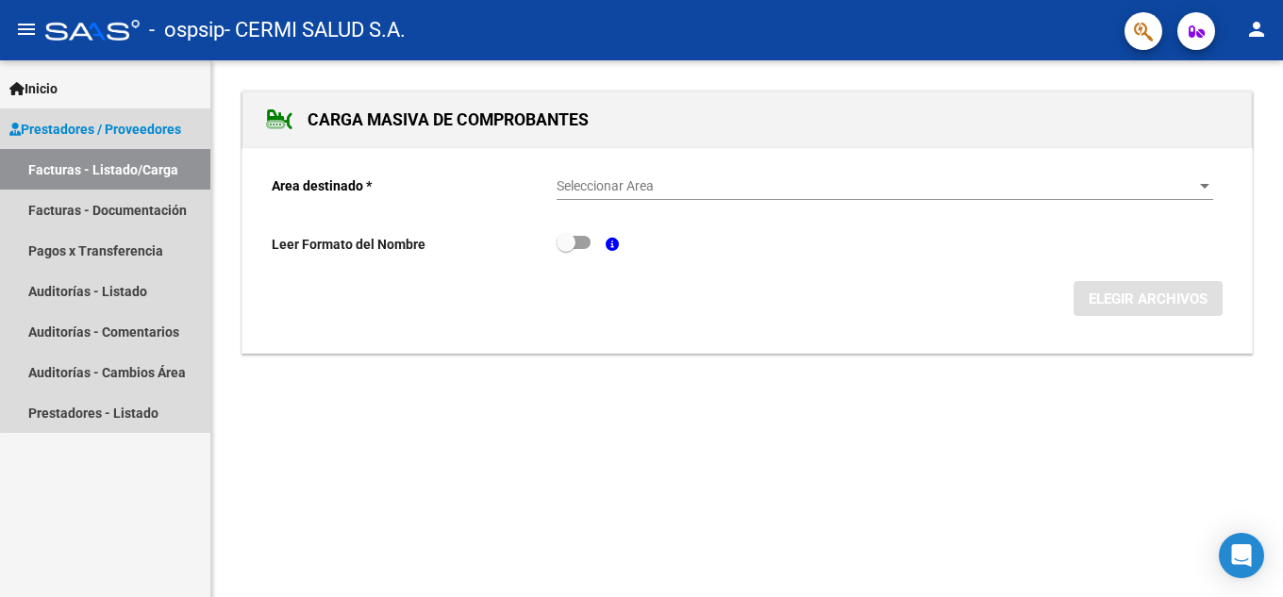
click at [113, 165] on link "Facturas - Listado/Carga" at bounding box center [105, 169] width 210 height 41
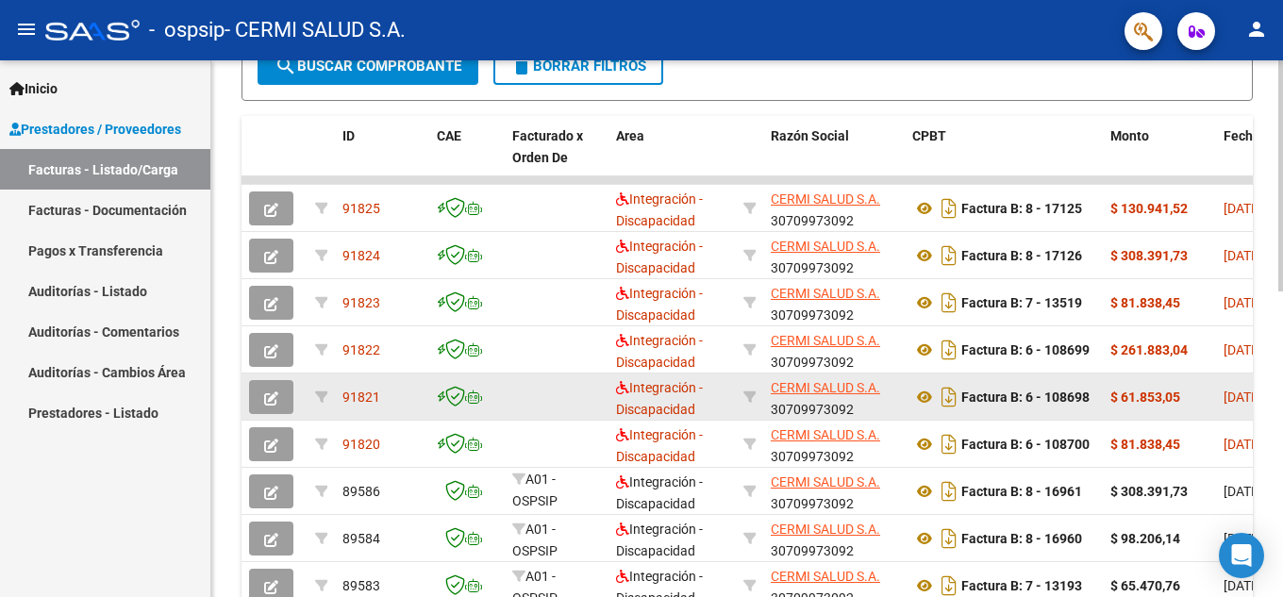
scroll to position [425, 0]
